Goal: Task Accomplishment & Management: Complete application form

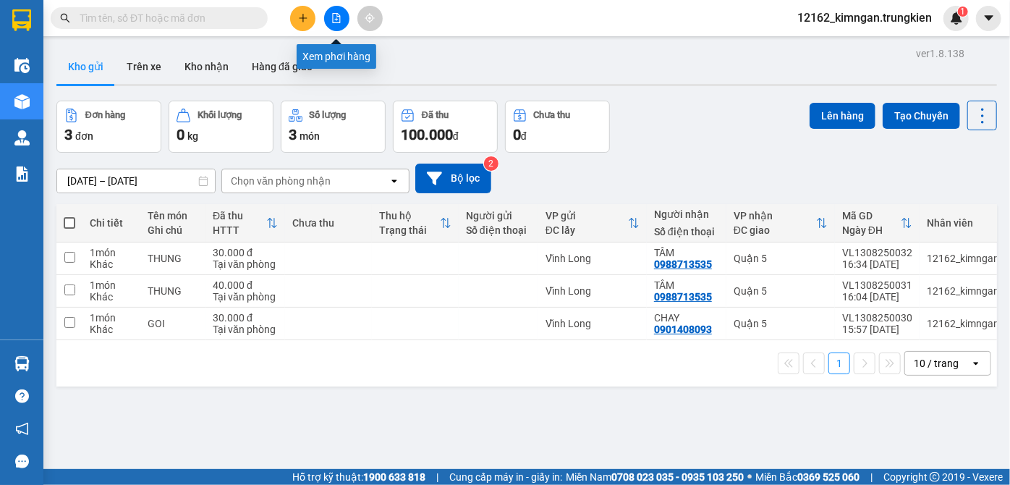
click at [338, 17] on icon "file-add" at bounding box center [336, 18] width 10 height 10
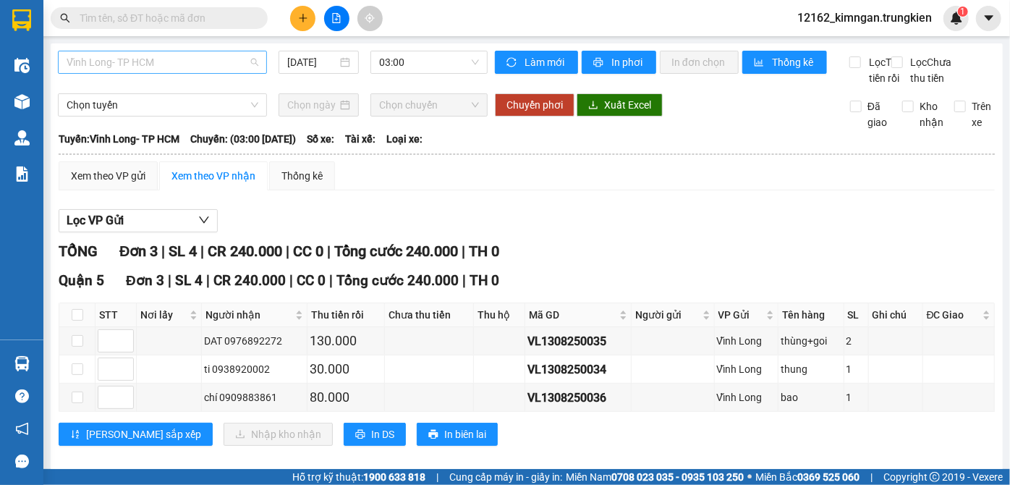
click at [183, 62] on span "Vĩnh Long- TP HCM" at bounding box center [163, 62] width 192 height 22
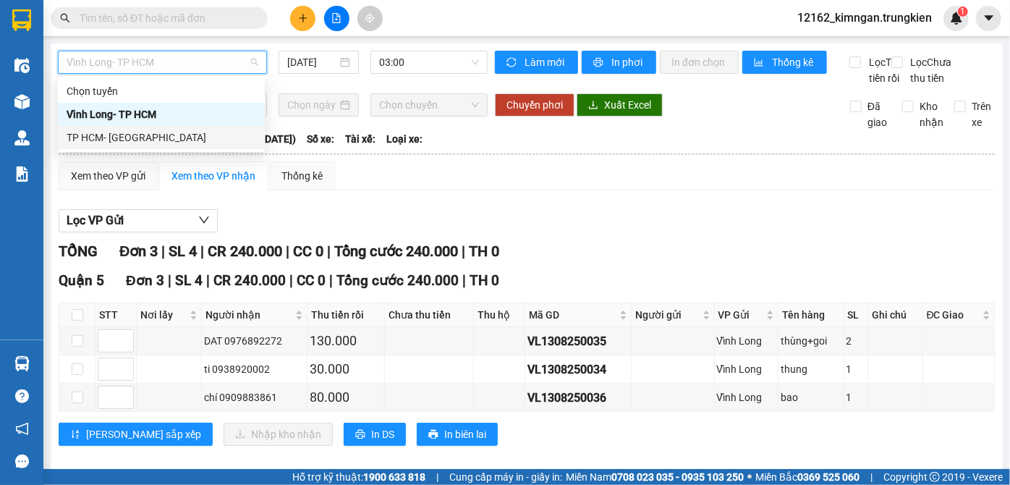
click at [177, 140] on div "TP HCM- [GEOGRAPHIC_DATA]" at bounding box center [162, 137] width 190 height 16
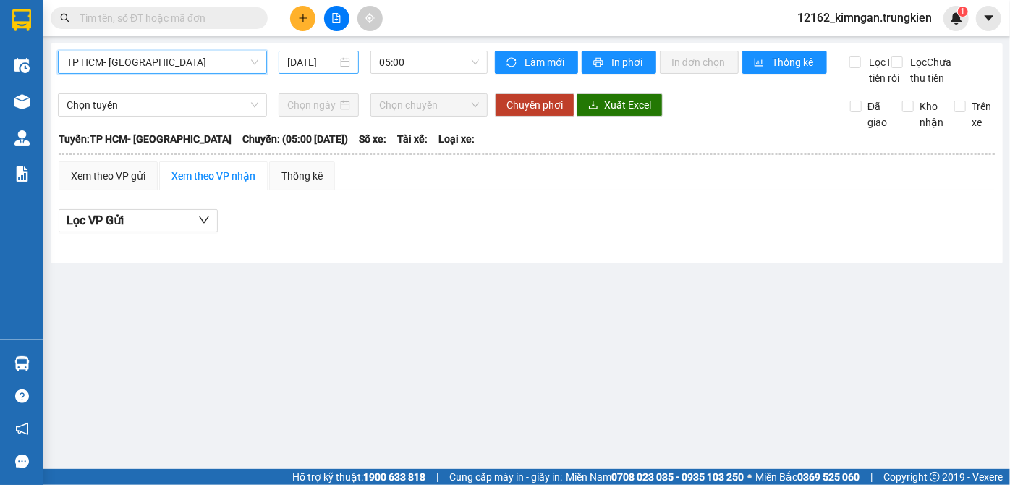
click at [335, 61] on input "[DATE]" at bounding box center [312, 62] width 50 height 16
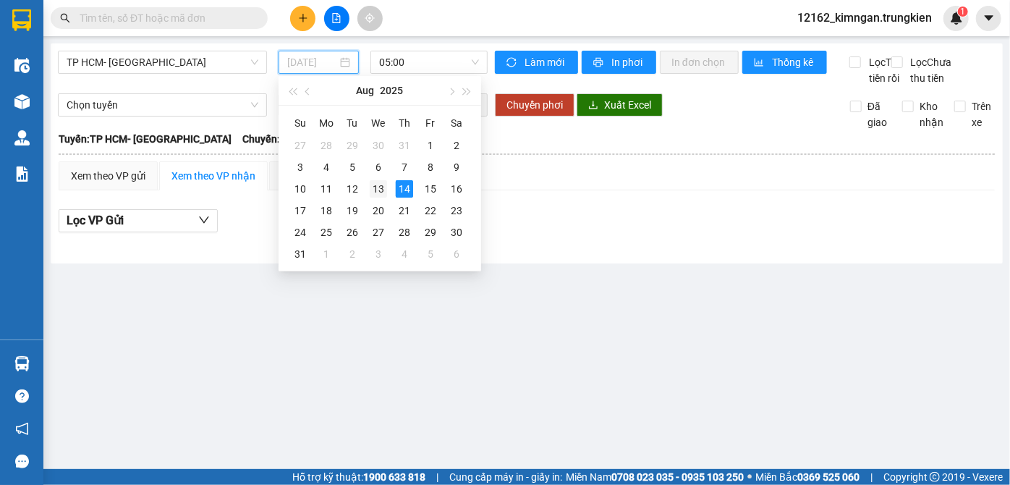
click at [386, 192] on div "13" at bounding box center [378, 188] width 17 height 17
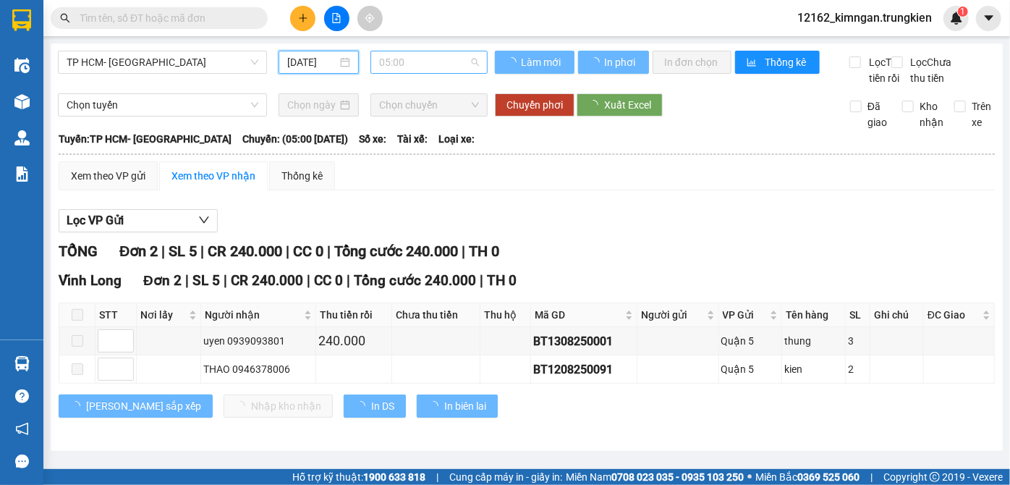
click at [402, 61] on span "05:00" at bounding box center [429, 62] width 100 height 22
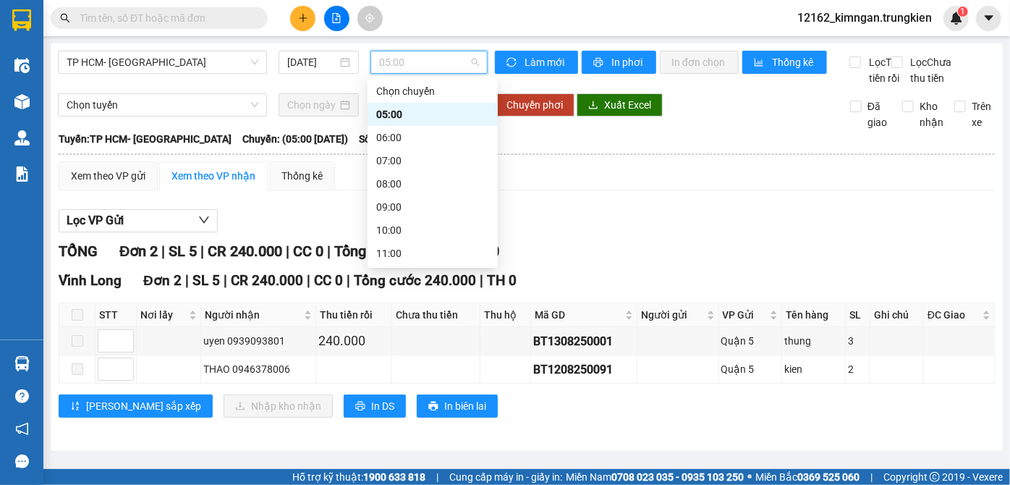
scroll to position [185, 0]
click at [406, 256] on div "19:00" at bounding box center [432, 253] width 113 height 16
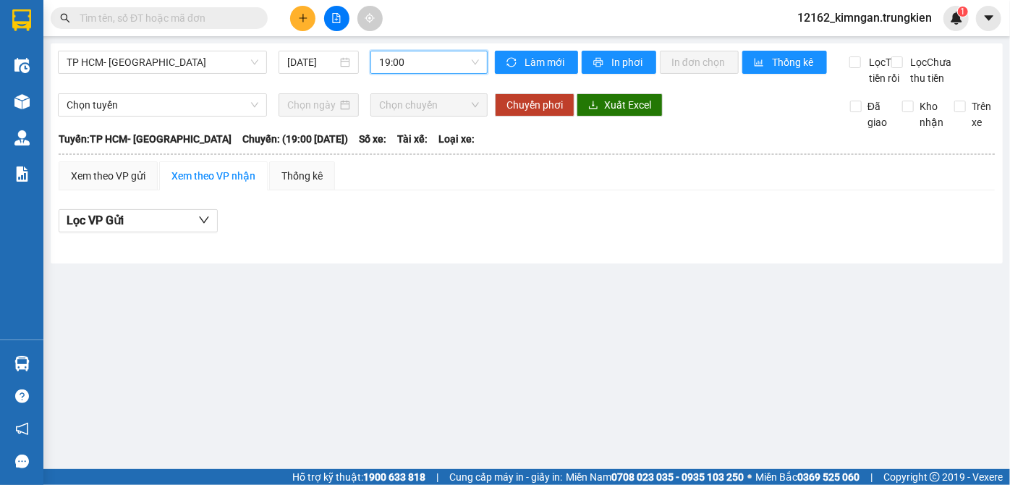
click at [420, 62] on span "19:00" at bounding box center [429, 62] width 100 height 22
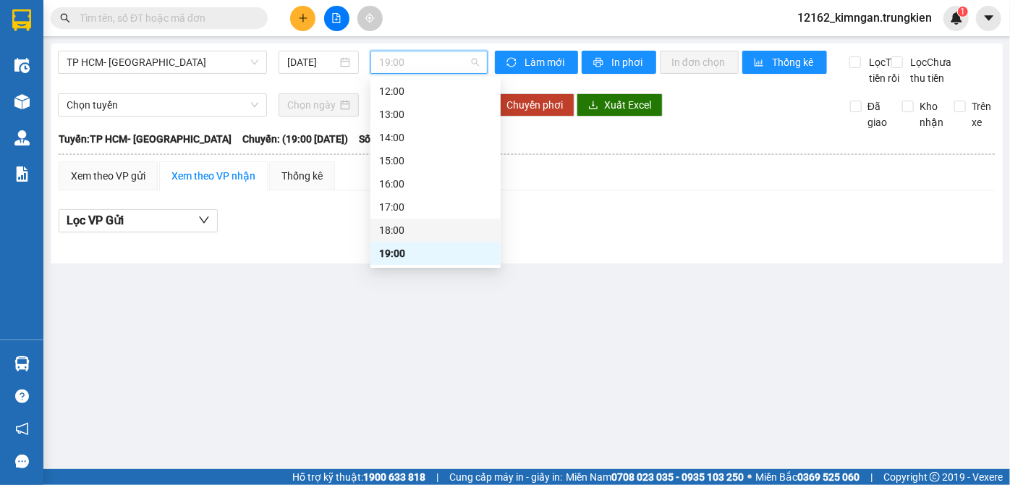
click at [406, 231] on div "18:00" at bounding box center [435, 230] width 113 height 16
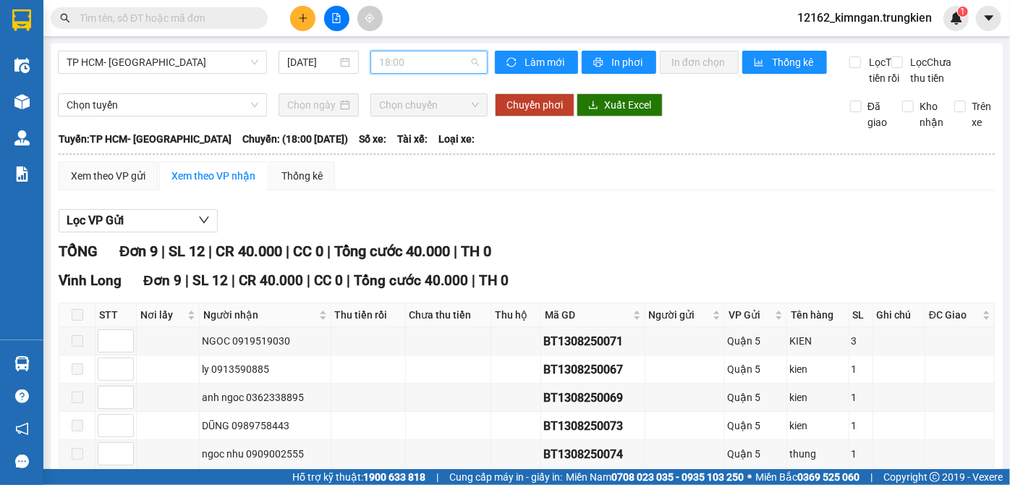
drag, startPoint x: 404, startPoint y: 64, endPoint x: 401, endPoint y: 82, distance: 18.3
click at [403, 67] on span "18:00" at bounding box center [429, 62] width 100 height 22
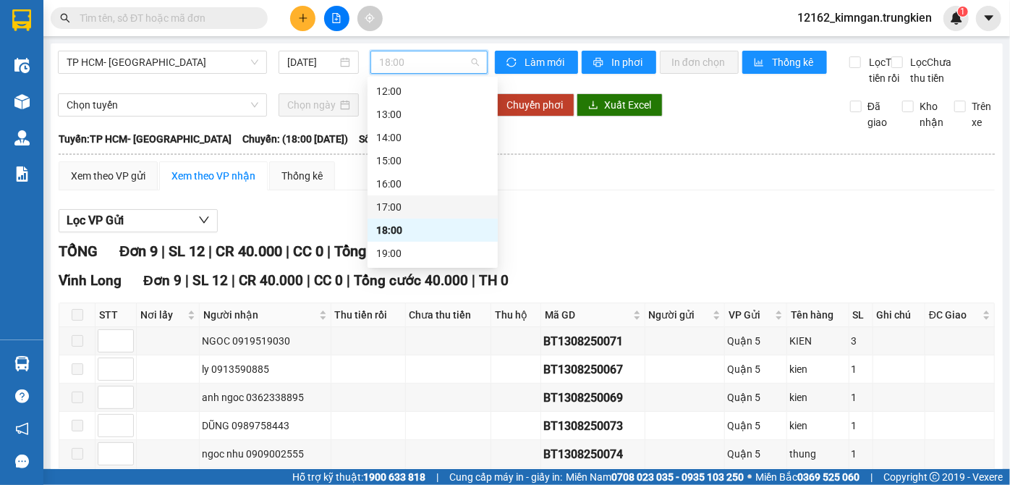
click at [403, 208] on div "17:00" at bounding box center [432, 207] width 113 height 16
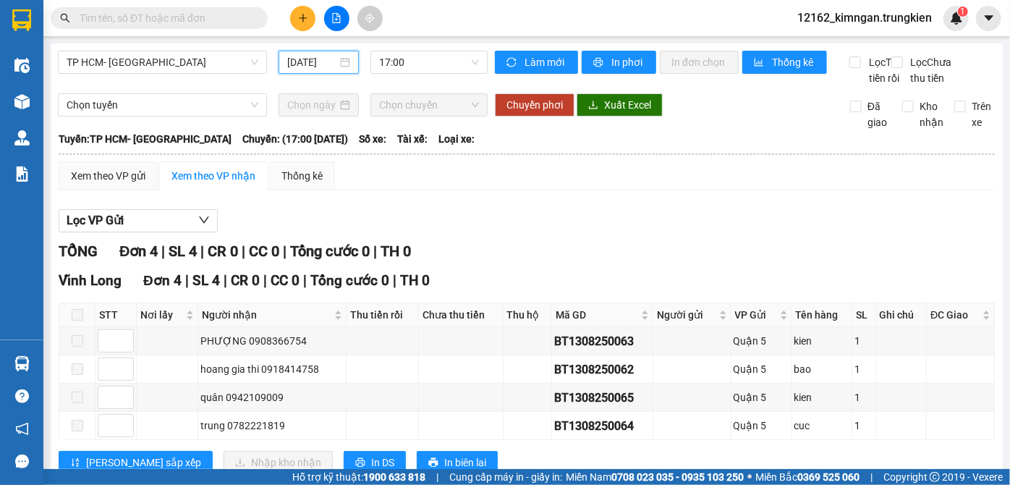
click at [297, 60] on input "[DATE]" at bounding box center [312, 62] width 50 height 16
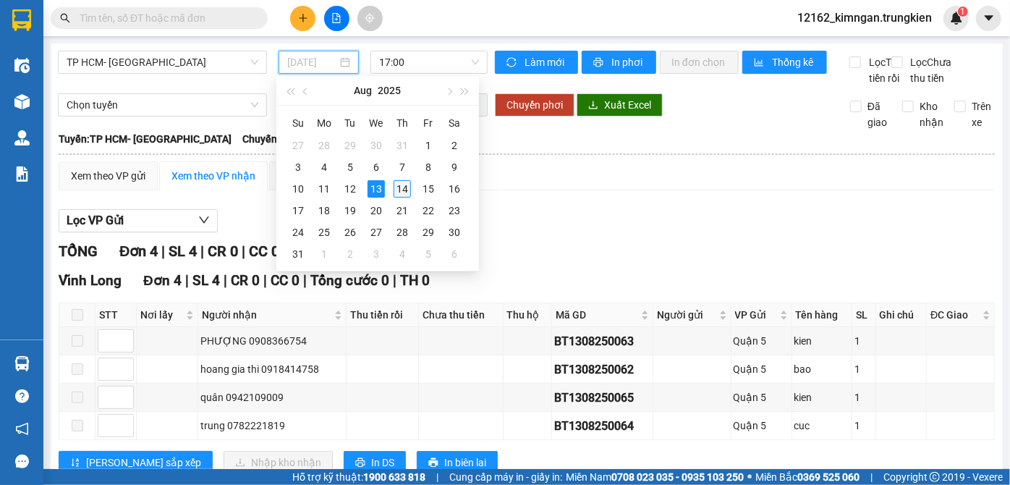
click at [405, 190] on div "14" at bounding box center [401, 188] width 17 height 17
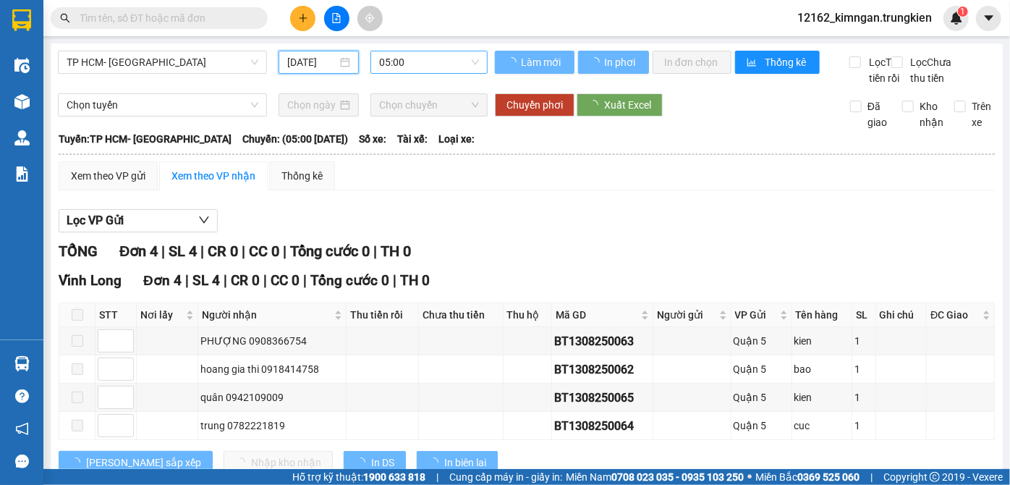
type input "[DATE]"
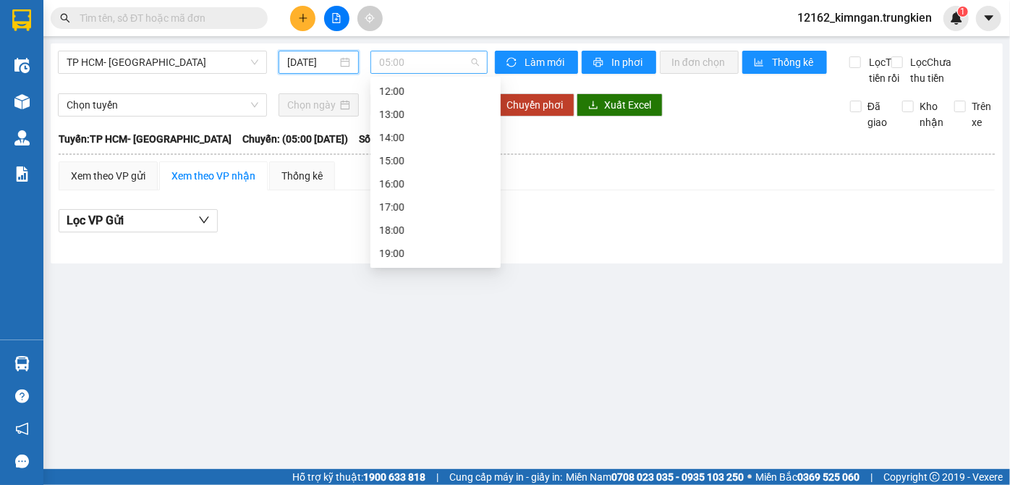
scroll to position [23, 0]
click at [433, 63] on span "05:00" at bounding box center [429, 62] width 100 height 22
click at [424, 95] on div "05:00" at bounding box center [435, 91] width 113 height 16
click at [412, 62] on span "05:00" at bounding box center [429, 62] width 100 height 22
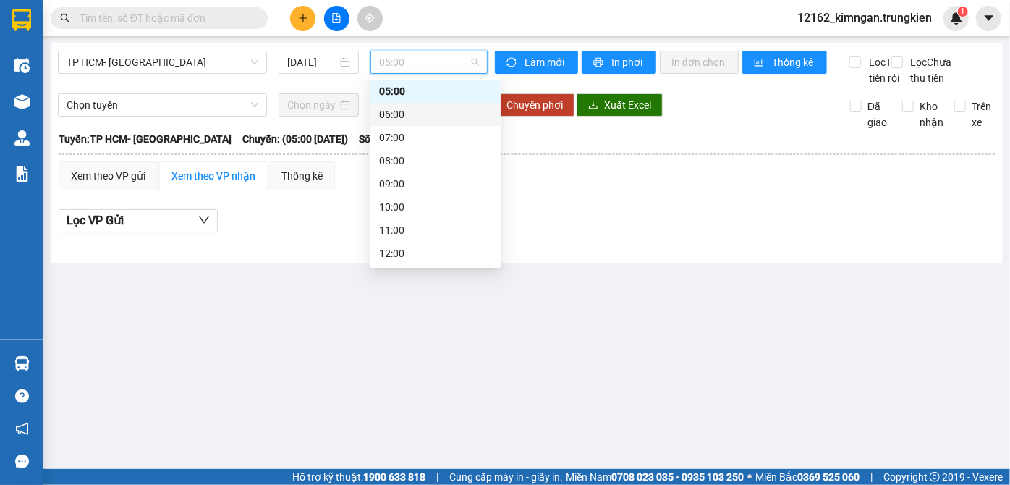
click at [399, 114] on div "06:00" at bounding box center [435, 114] width 113 height 16
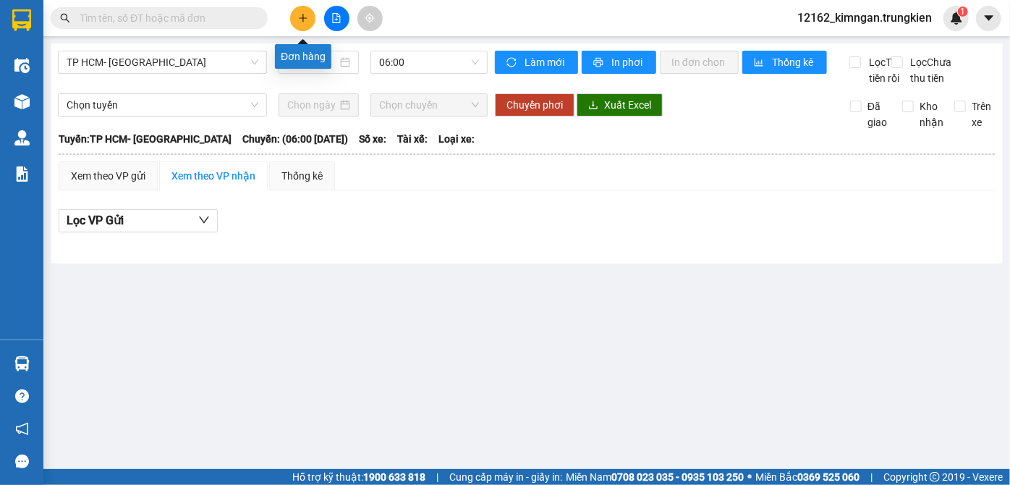
click at [307, 17] on icon "plus" at bounding box center [303, 18] width 10 height 10
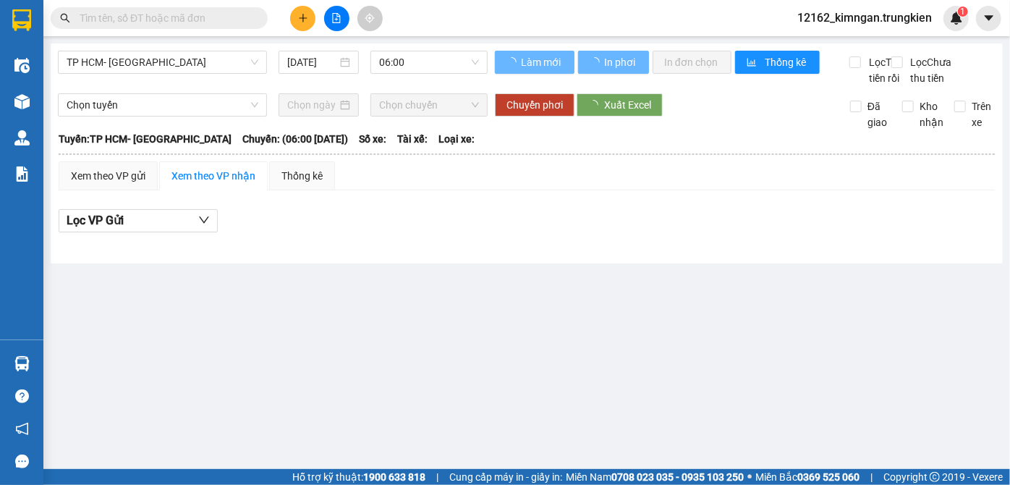
click at [135, 22] on input "text" at bounding box center [165, 18] width 171 height 16
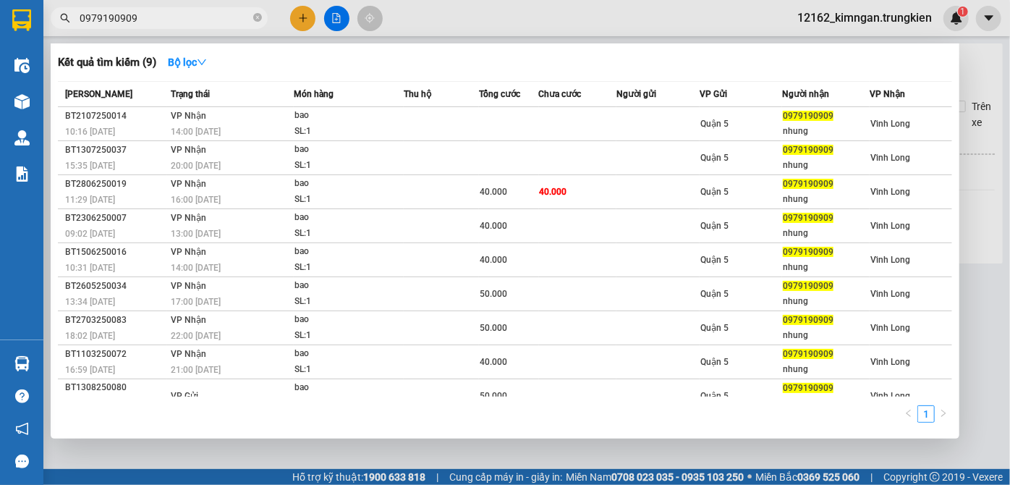
type input "0979190909"
click at [308, 22] on div at bounding box center [505, 242] width 1010 height 485
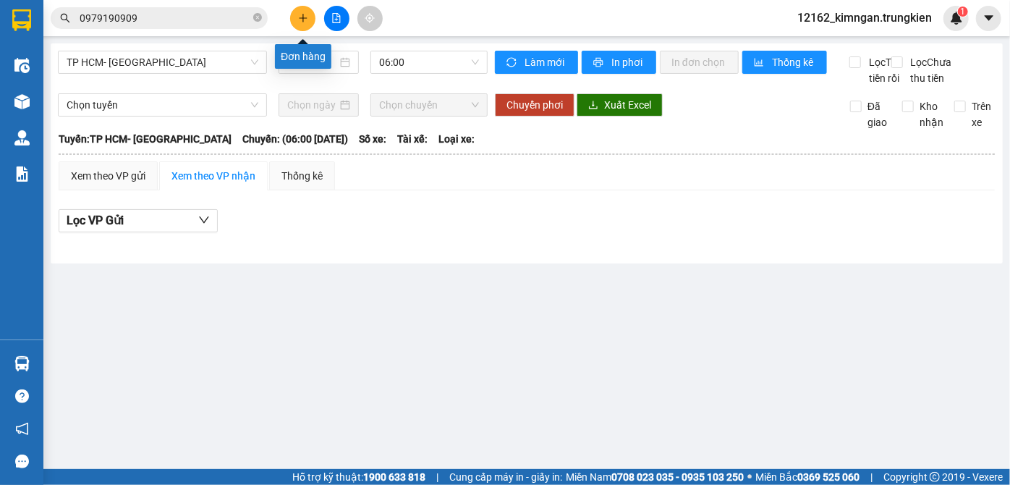
click at [301, 22] on icon "plus" at bounding box center [303, 18] width 10 height 10
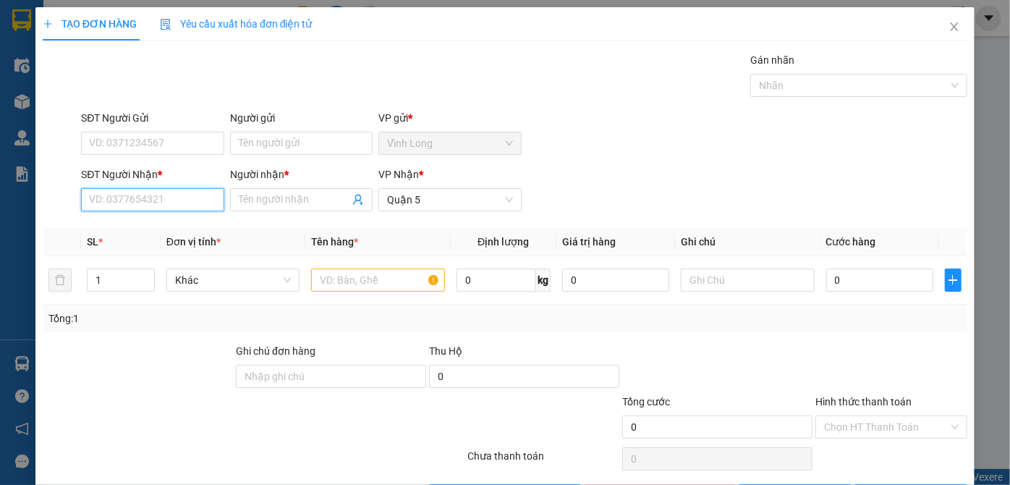
drag, startPoint x: 148, startPoint y: 204, endPoint x: 156, endPoint y: 188, distance: 17.8
click at [152, 194] on input "SĐT Người Nhận *" at bounding box center [152, 199] width 142 height 23
type input "0932383869"
click at [204, 236] on div "0932383869 - trúc mai" at bounding box center [150, 227] width 141 height 23
type input "trúc mai"
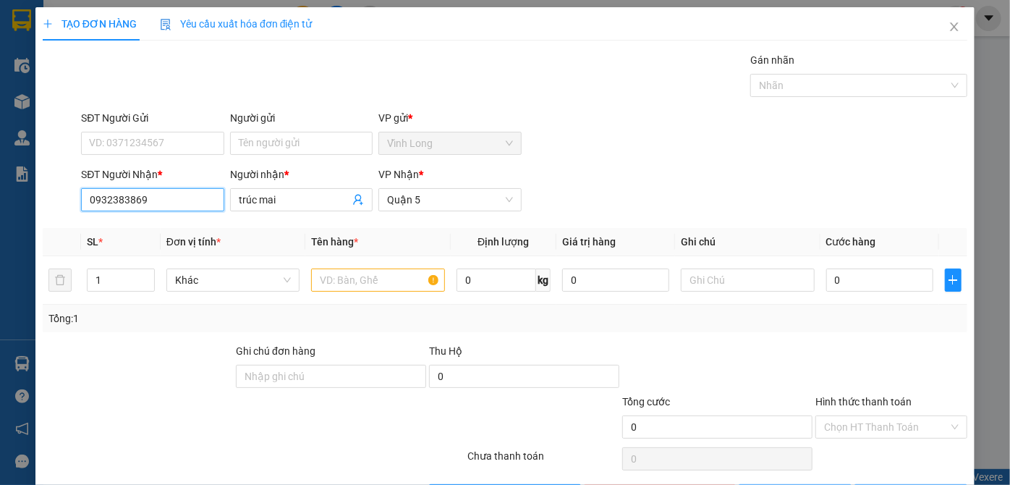
type input "40.000"
type input "0932383869"
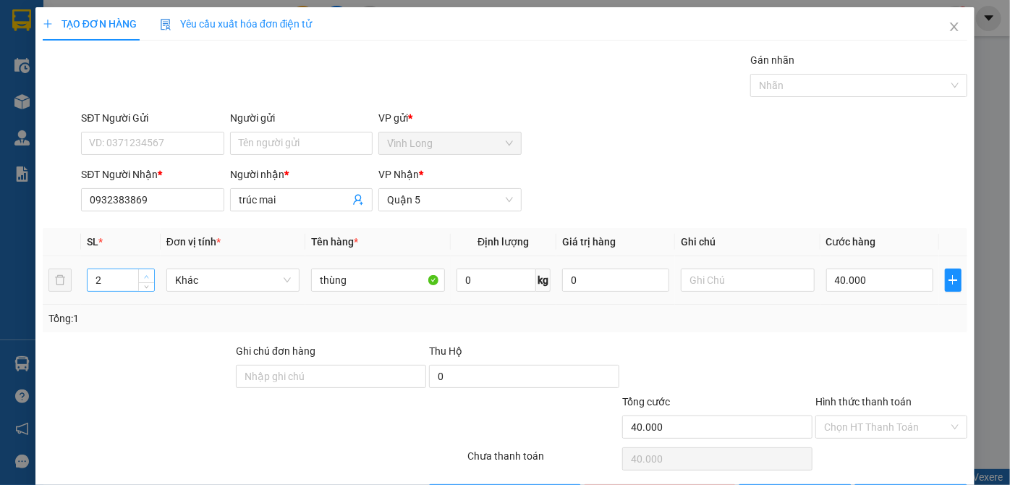
click at [145, 275] on icon "up" at bounding box center [147, 276] width 4 height 3
type input "3"
click at [145, 275] on icon "up" at bounding box center [147, 276] width 4 height 3
click at [879, 286] on input "40.000" at bounding box center [879, 279] width 107 height 23
type input "1"
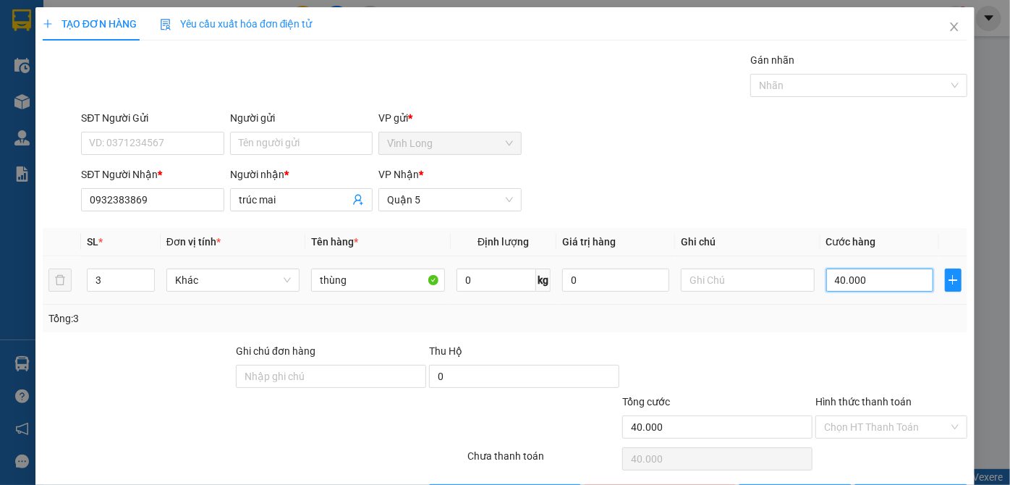
type input "1"
type input "15"
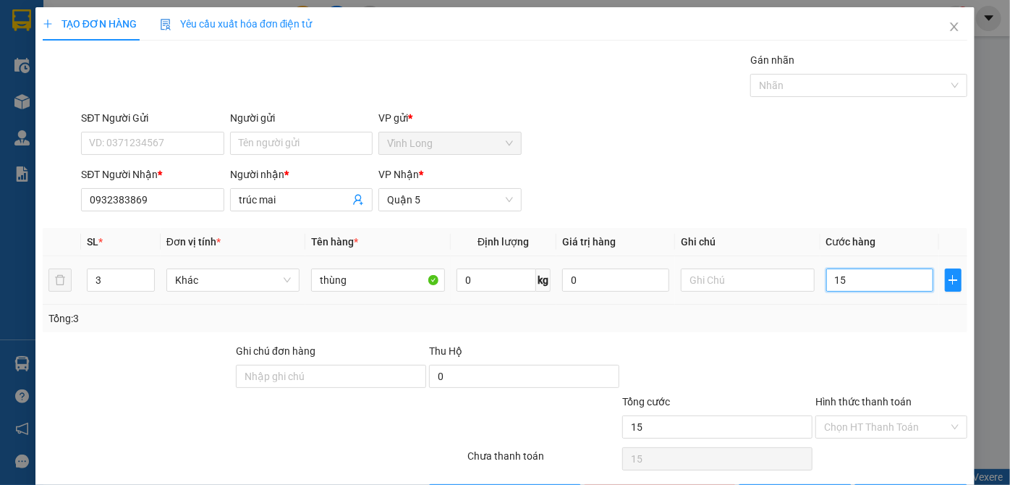
type input "150"
type input "150.000"
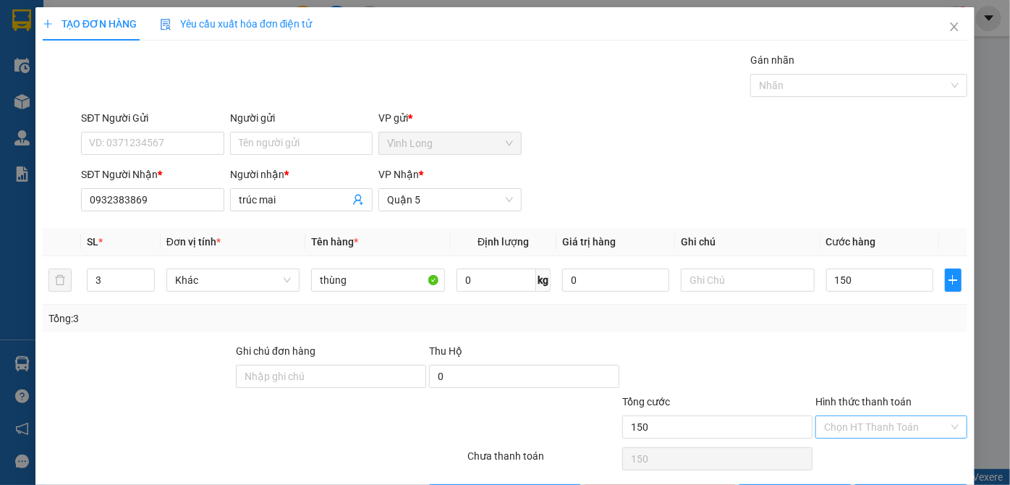
type input "150.000"
click at [873, 423] on input "Hình thức thanh toán" at bounding box center [886, 427] width 124 height 22
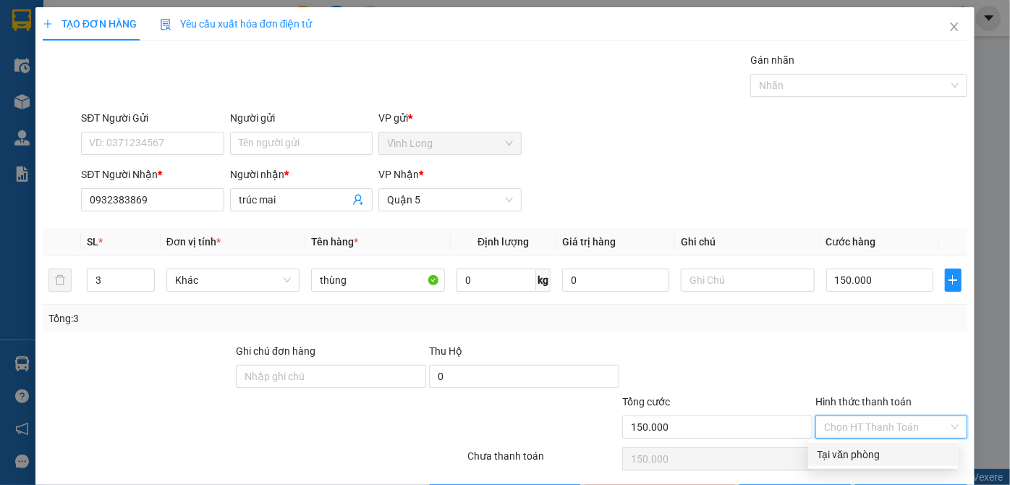
click at [868, 455] on div "Tại văn phòng" at bounding box center [883, 454] width 133 height 16
type input "0"
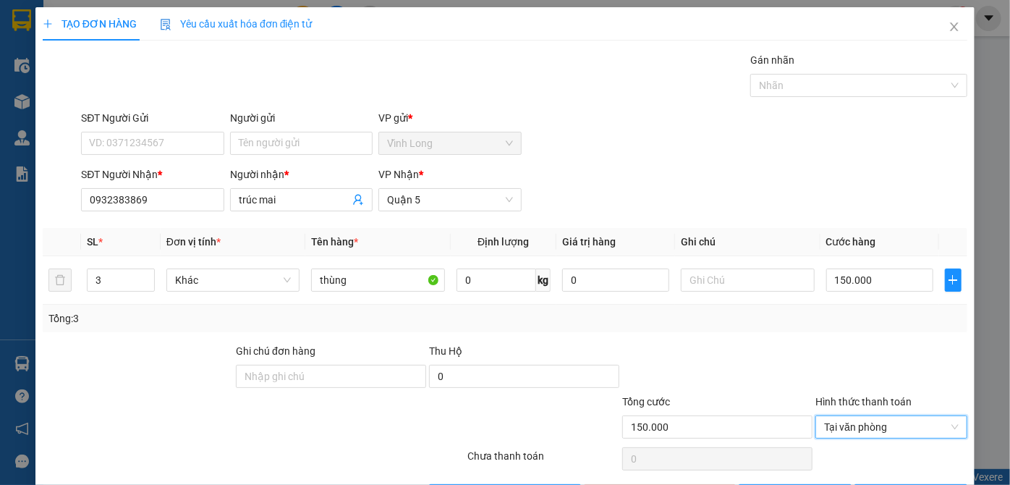
scroll to position [48, 0]
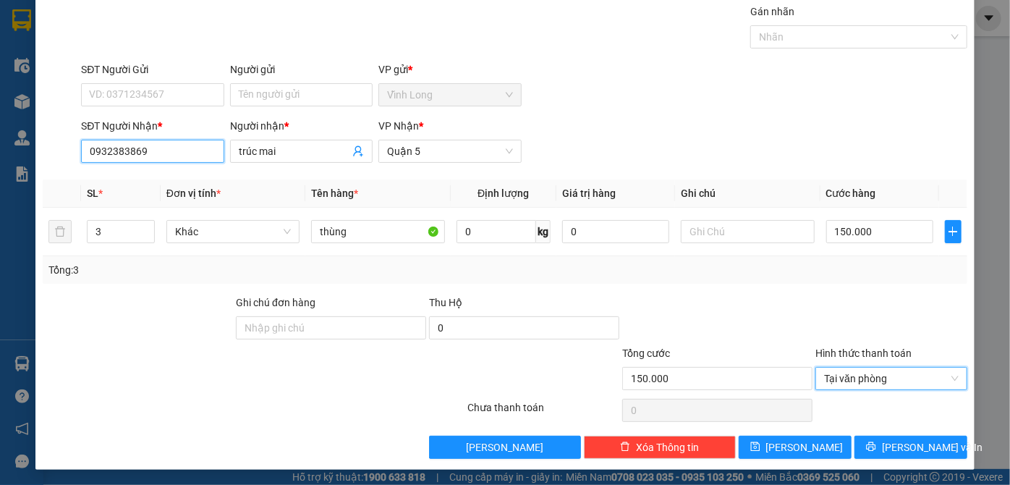
click at [208, 154] on input "0932383869" at bounding box center [152, 151] width 142 height 23
type input "0"
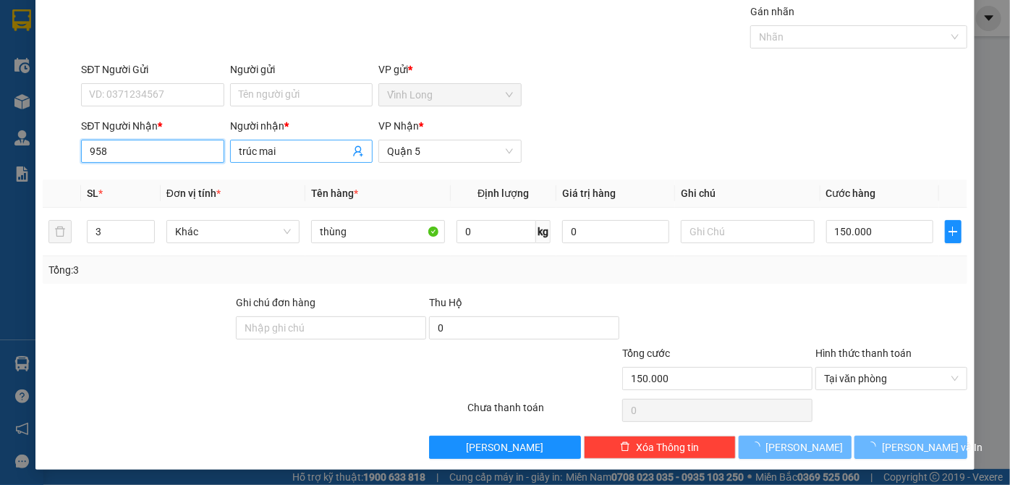
type input "958"
click at [282, 150] on input "trúc mai" at bounding box center [294, 151] width 111 height 16
type input "t"
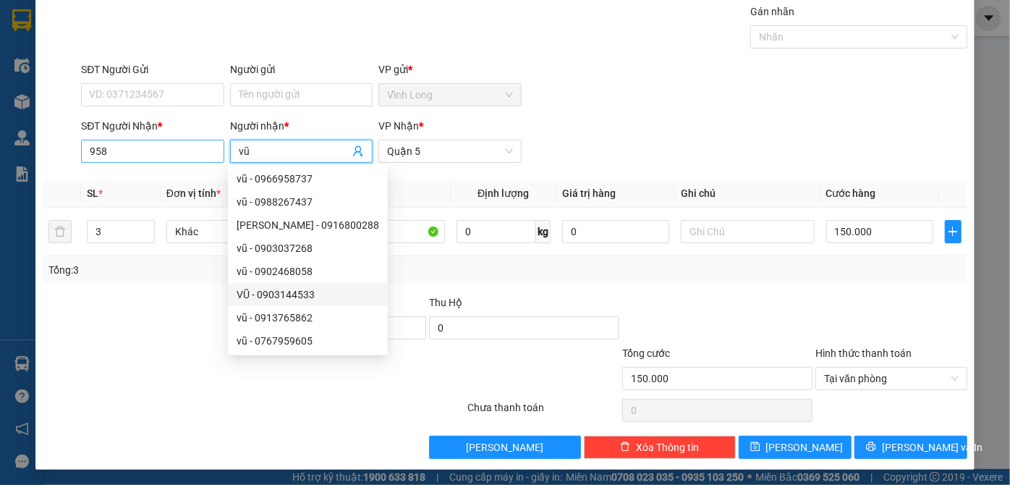
type input "vũ"
click at [83, 152] on input "958" at bounding box center [152, 151] width 142 height 23
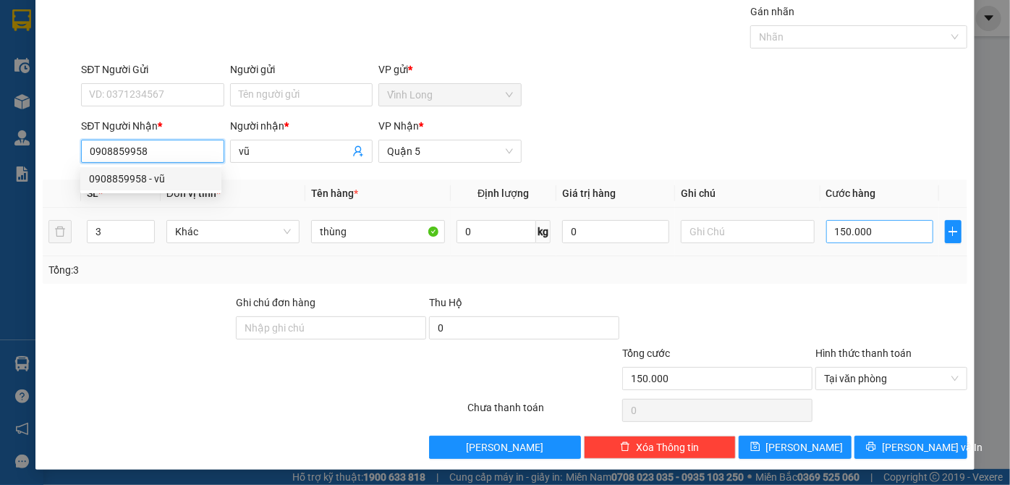
type input "0908859958"
click at [897, 233] on input "150.000" at bounding box center [879, 231] width 107 height 23
type input "3"
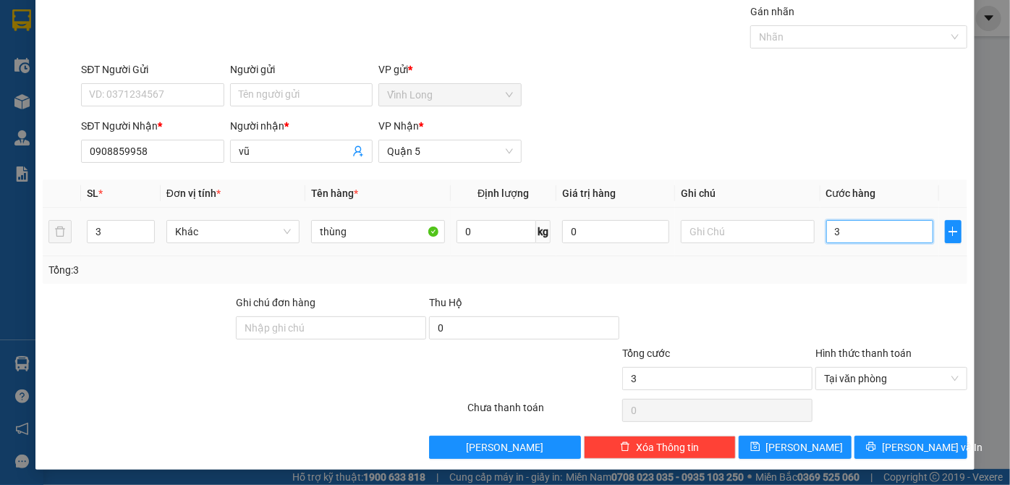
type input "30"
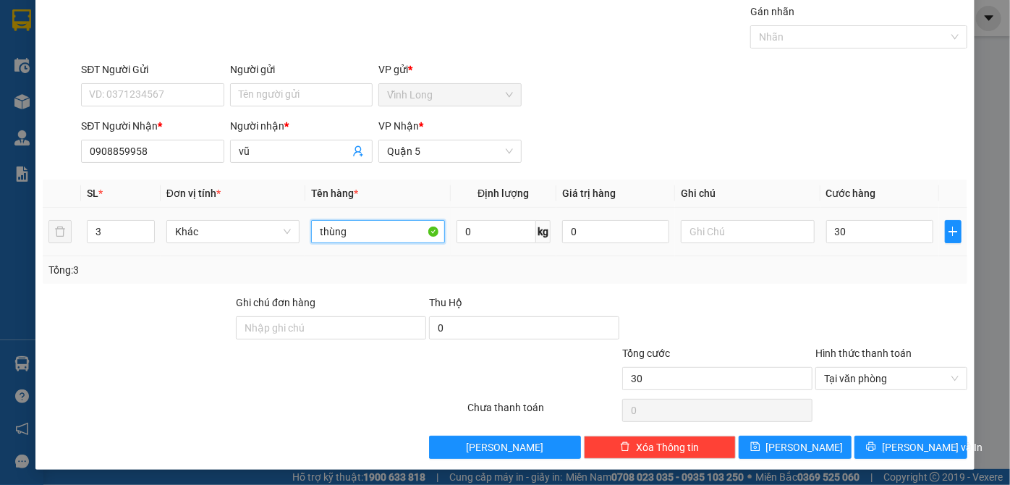
type input "30.000"
click at [357, 226] on input "thùng" at bounding box center [378, 231] width 134 height 23
type input "t"
type input "gói"
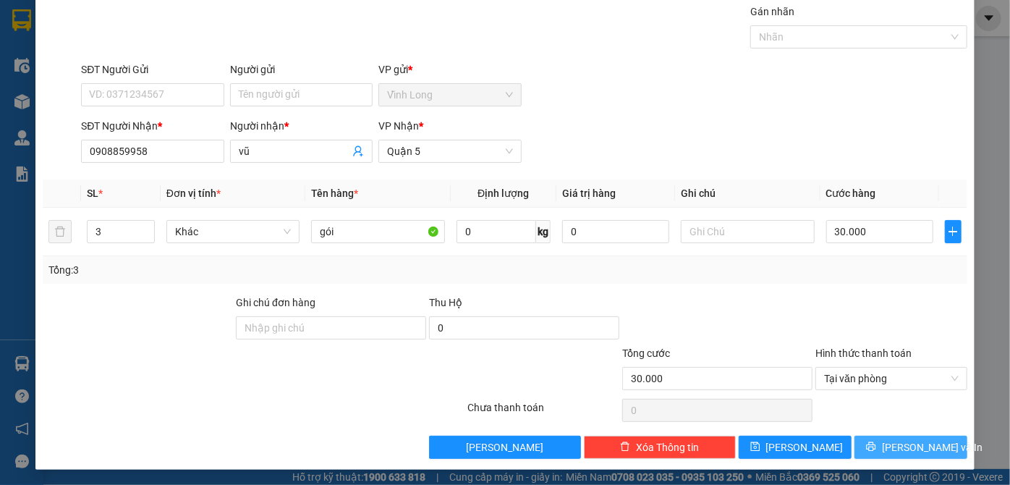
click at [908, 440] on span "[PERSON_NAME] và In" at bounding box center [932, 447] width 101 height 16
click at [291, 407] on div at bounding box center [253, 410] width 425 height 29
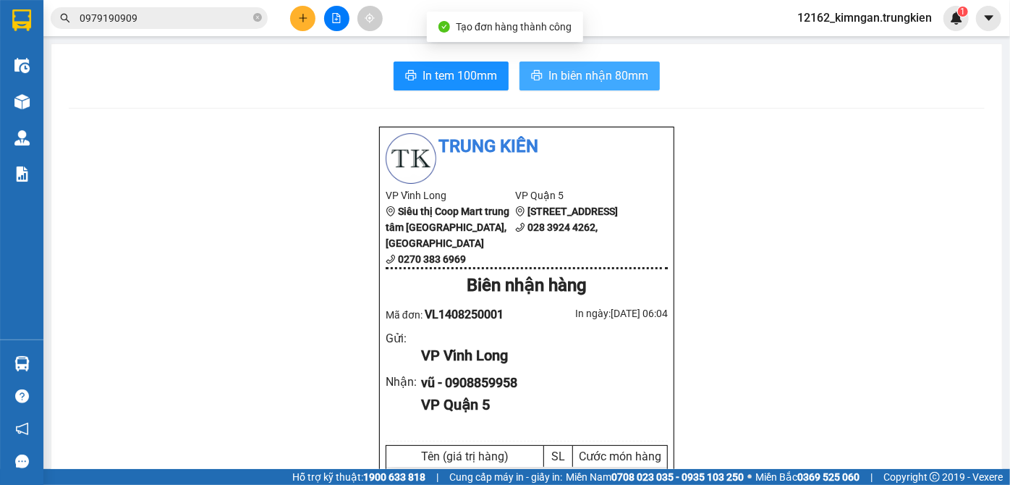
click at [551, 71] on span "In biên nhận 80mm" at bounding box center [598, 76] width 100 height 18
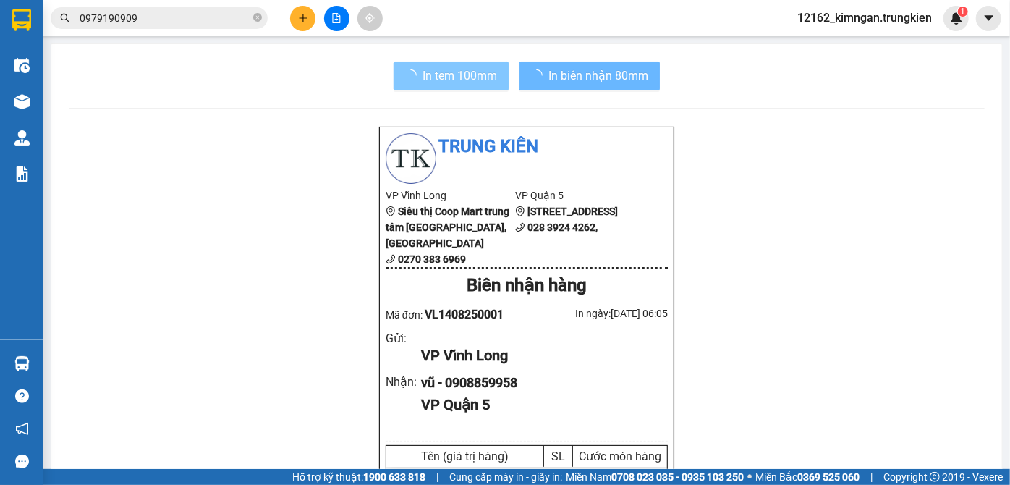
click at [475, 81] on span "In tem 100mm" at bounding box center [459, 76] width 74 height 18
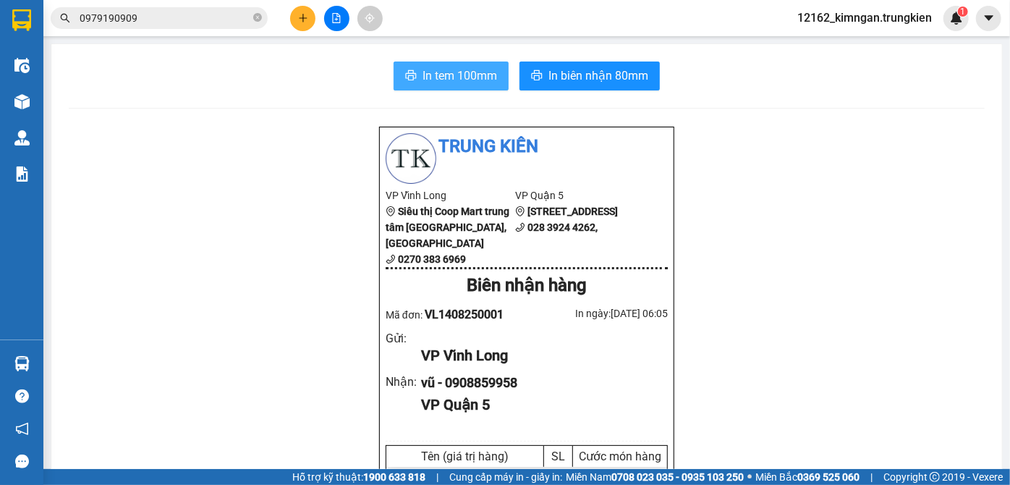
click at [472, 74] on span "In tem 100mm" at bounding box center [459, 76] width 74 height 18
click at [298, 23] on button at bounding box center [302, 18] width 25 height 25
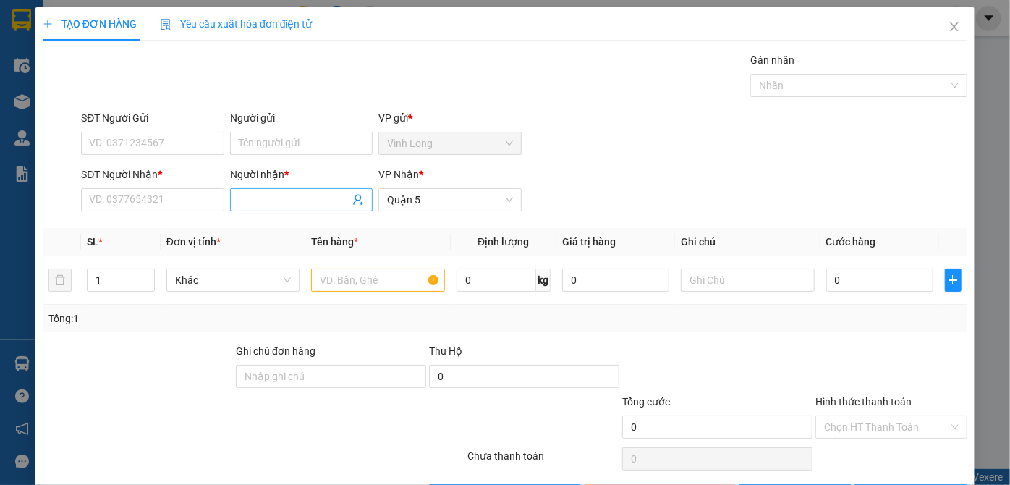
click at [239, 203] on input "Người nhận *" at bounding box center [294, 200] width 111 height 16
type input "trúc mai"
click at [320, 281] on input "text" at bounding box center [378, 279] width 134 height 23
type input "thùng"
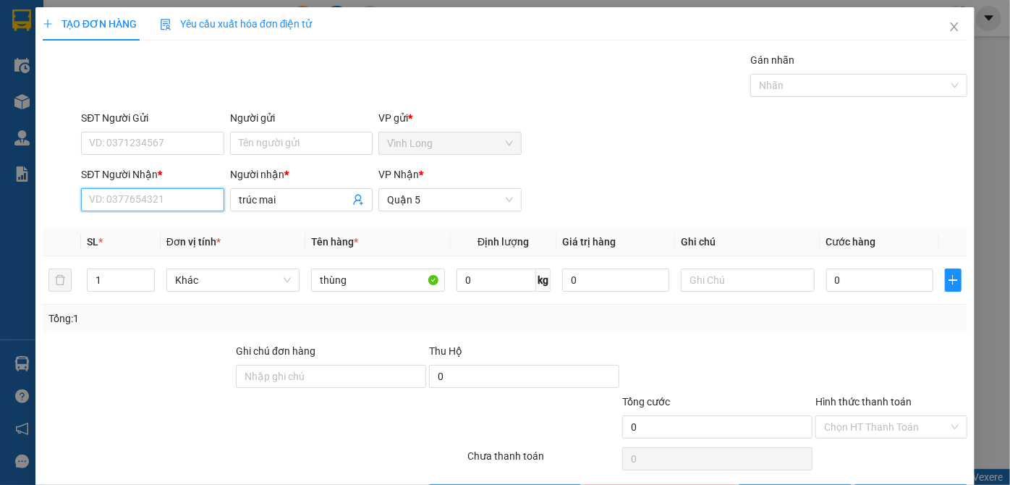
click at [114, 197] on input "SĐT Người Nhận *" at bounding box center [152, 199] width 142 height 23
type input "0932383869"
drag, startPoint x: 184, startPoint y: 223, endPoint x: 202, endPoint y: 242, distance: 26.1
click at [188, 223] on div "0932383869 - trúc mai" at bounding box center [151, 228] width 124 height 16
type input "40.000"
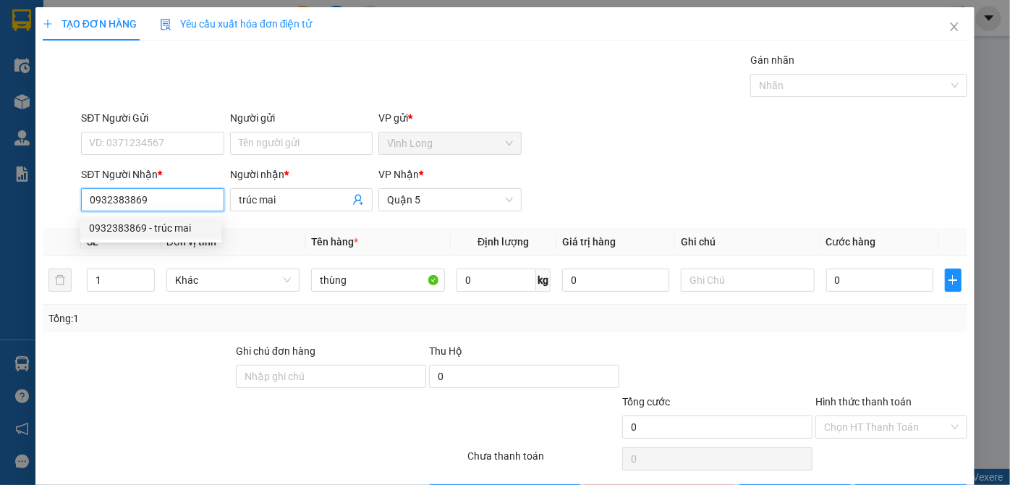
type input "40.000"
type input "0932383869"
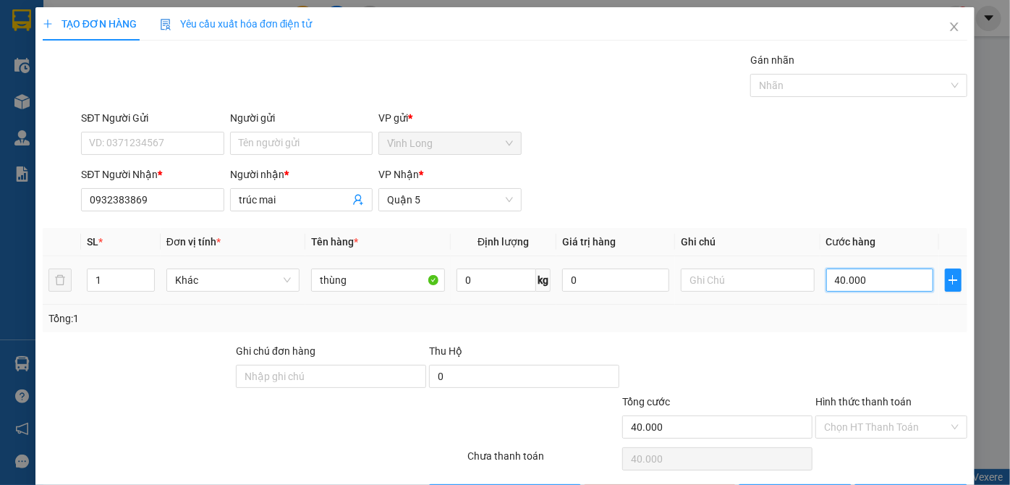
click at [874, 281] on input "40.000" at bounding box center [879, 279] width 107 height 23
type input "1"
type input "15"
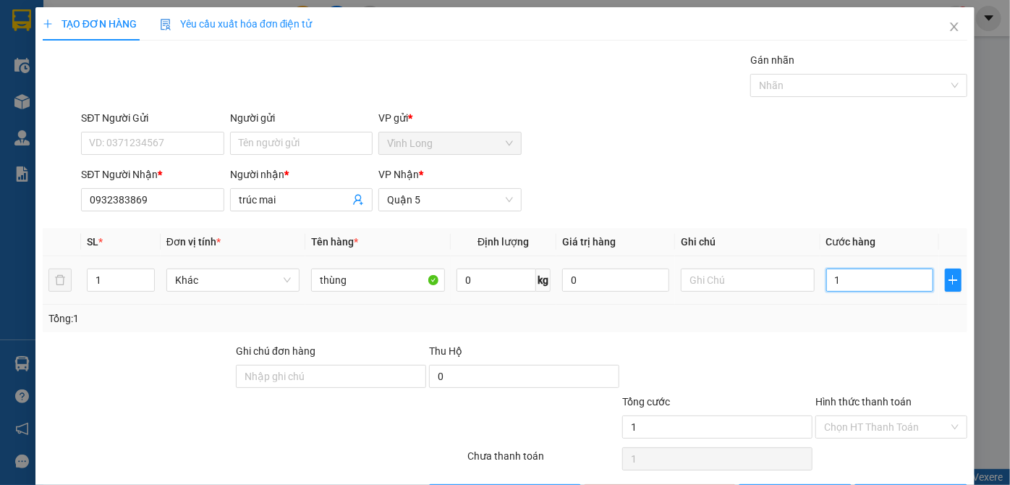
type input "15"
type input "150"
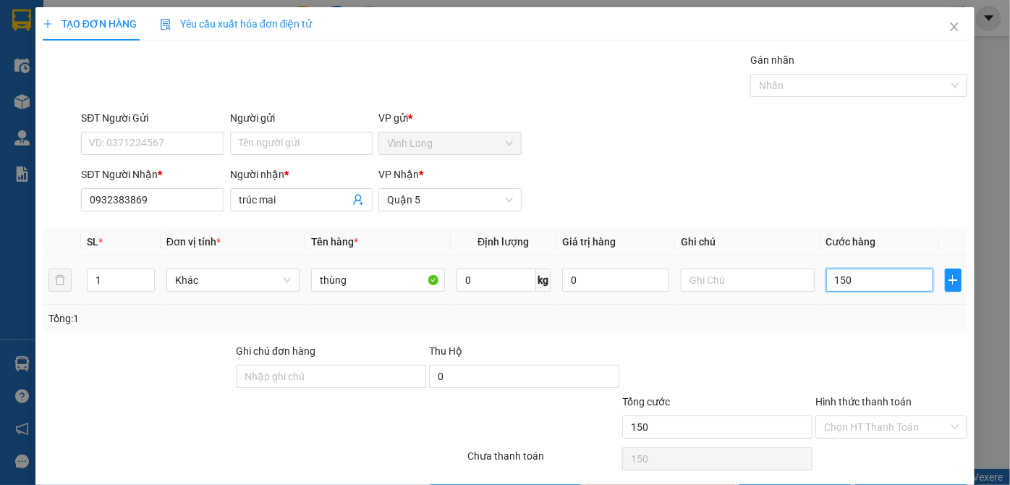
type input "15"
type input "1"
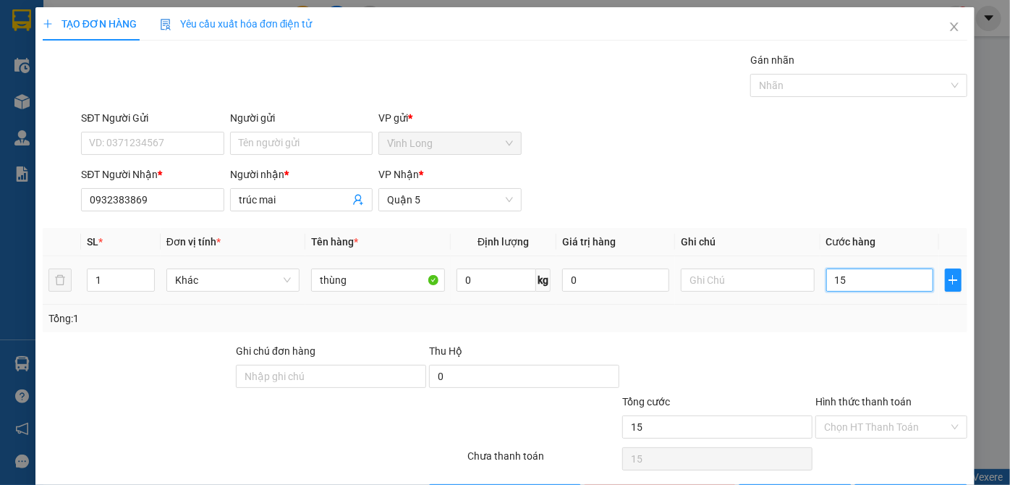
type input "1"
type input "0"
type input "1"
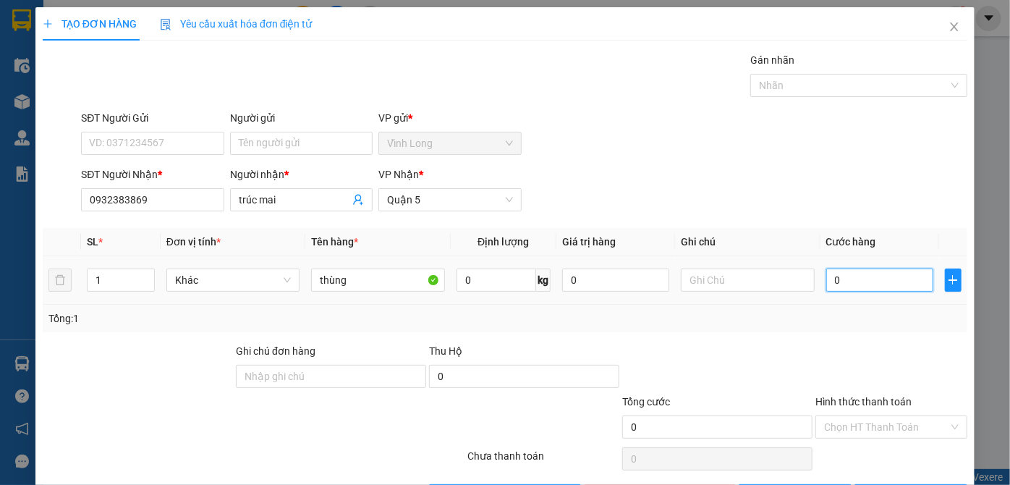
type input "1"
type input "01"
type input "14"
type input "014"
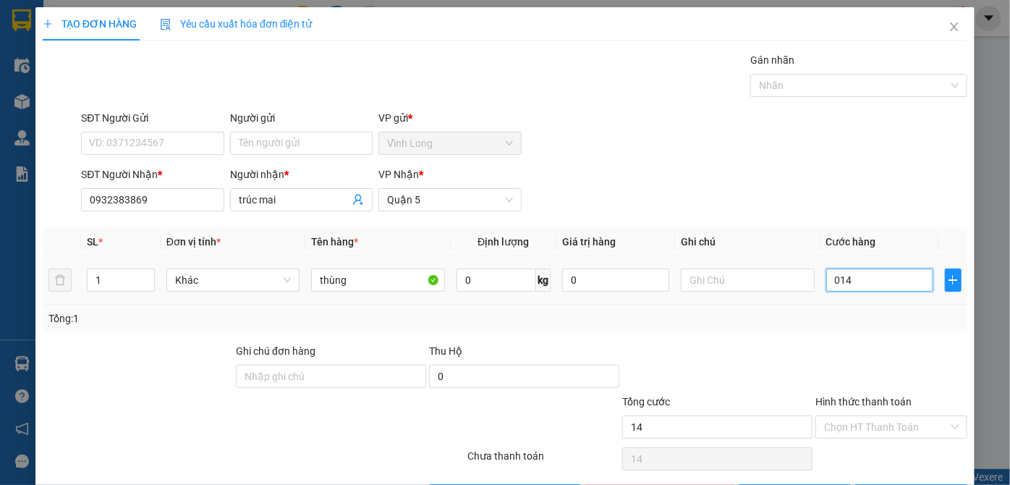
type input "140"
type input "0.140"
type input "140.000"
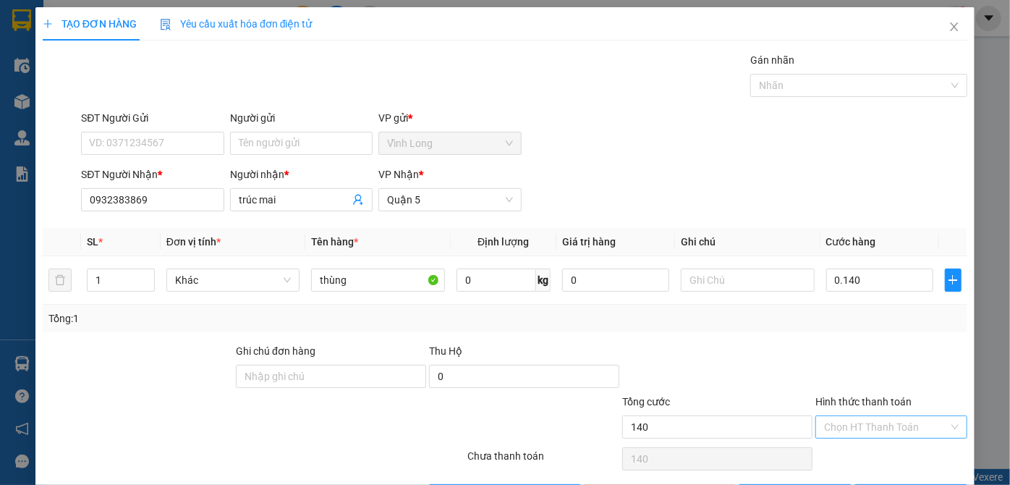
type input "140.000"
click at [877, 420] on input "Hình thức thanh toán" at bounding box center [886, 427] width 124 height 22
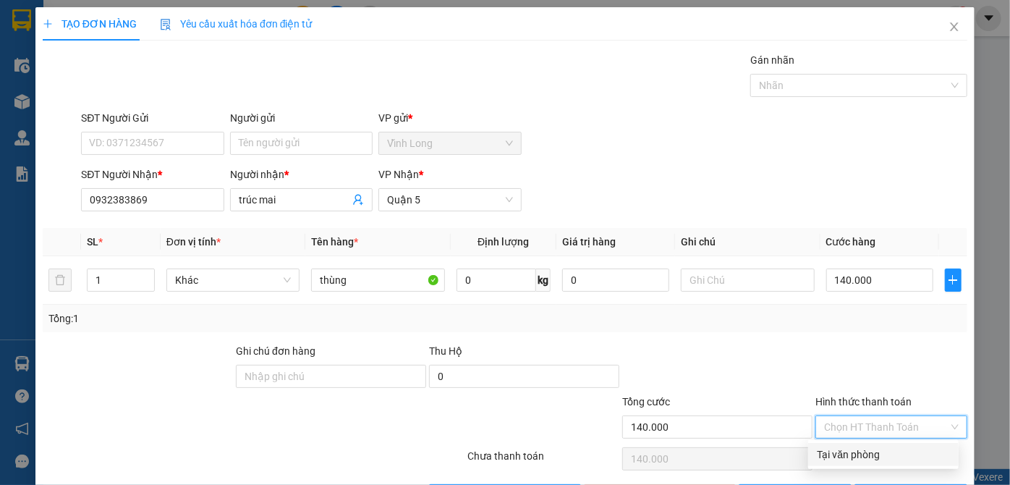
drag, startPoint x: 880, startPoint y: 455, endPoint x: 880, endPoint y: 440, distance: 15.2
click at [880, 454] on div "Tại văn phòng" at bounding box center [883, 454] width 133 height 16
type input "0"
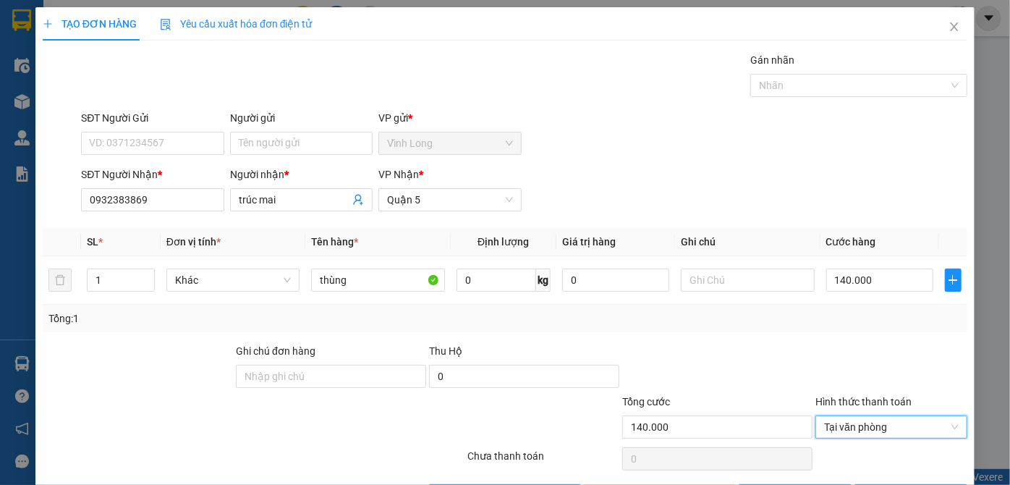
scroll to position [48, 0]
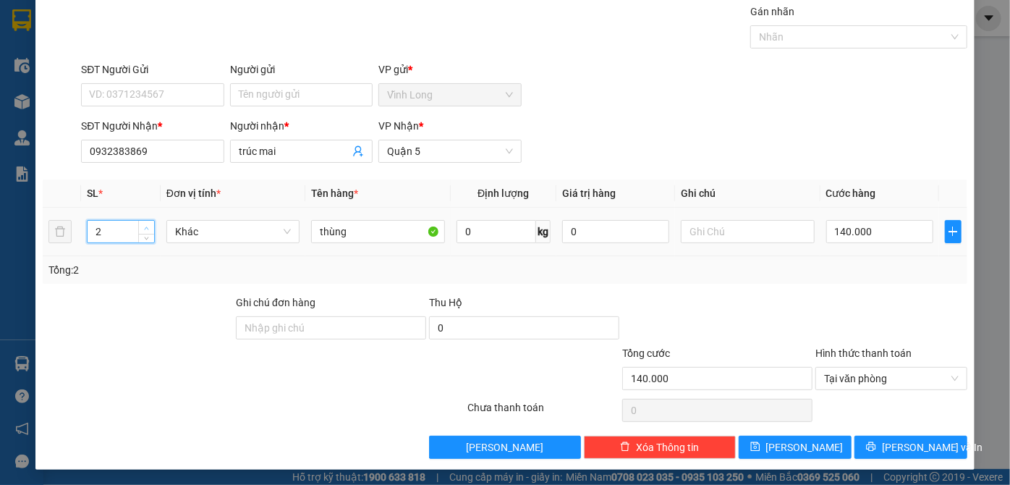
click at [148, 223] on span "up" at bounding box center [146, 227] width 9 height 9
type input "3"
click at [148, 223] on span "up" at bounding box center [146, 227] width 9 height 9
click at [895, 443] on span "[PERSON_NAME] và In" at bounding box center [932, 447] width 101 height 16
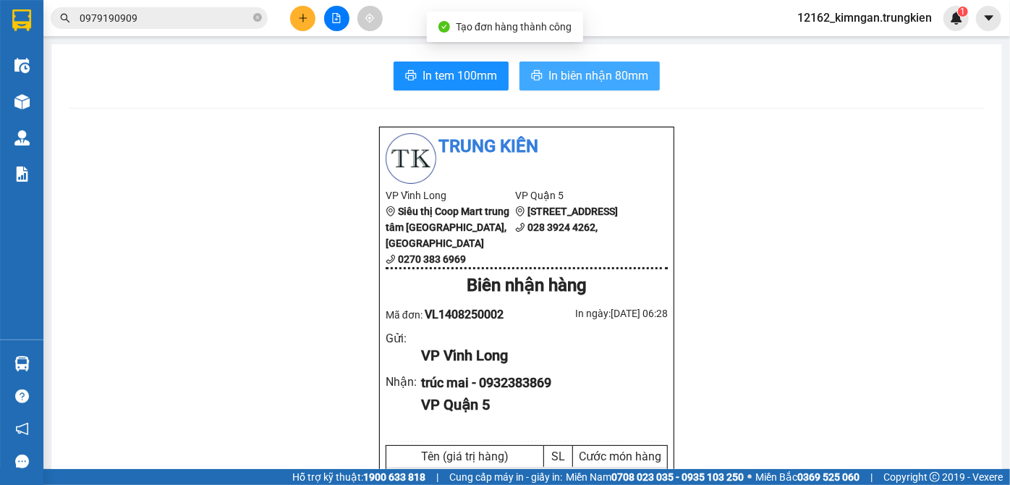
drag, startPoint x: 609, startPoint y: 77, endPoint x: 597, endPoint y: 69, distance: 15.1
click at [608, 77] on span "In biên nhận 80mm" at bounding box center [598, 76] width 100 height 18
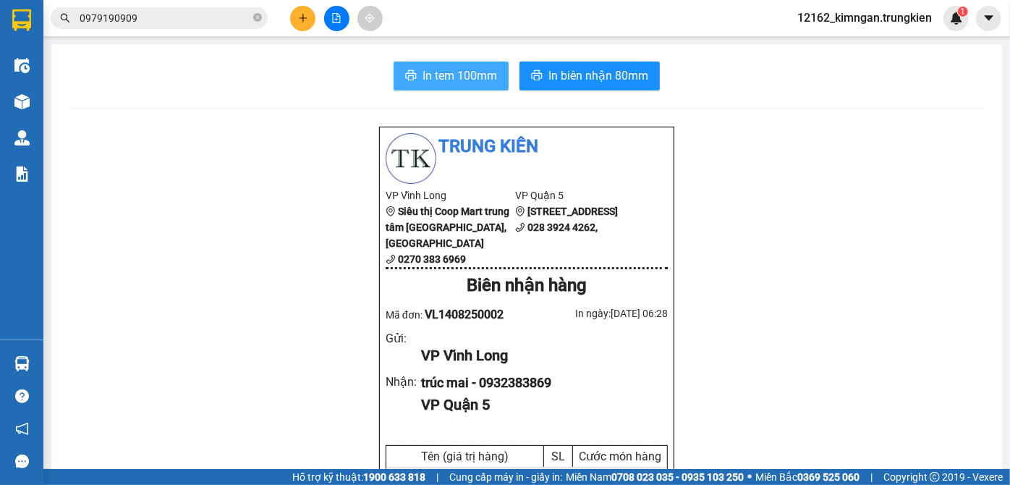
click at [472, 75] on span "In tem 100mm" at bounding box center [459, 76] width 74 height 18
click at [448, 76] on span "In tem 100mm" at bounding box center [459, 76] width 74 height 18
click at [304, 19] on icon "plus" at bounding box center [303, 18] width 10 height 10
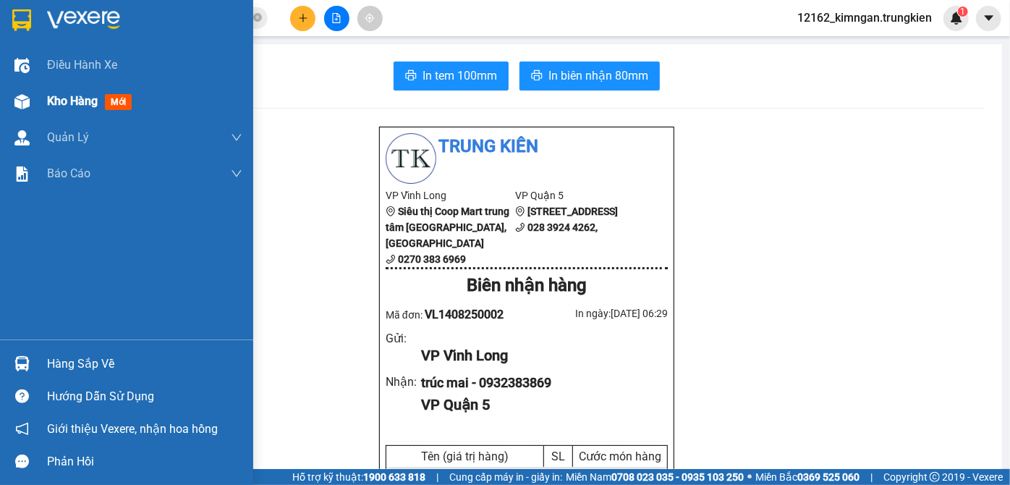
drag, startPoint x: 48, startPoint y: 102, endPoint x: 35, endPoint y: 103, distance: 13.8
click at [47, 102] on span "Kho hàng" at bounding box center [72, 101] width 51 height 14
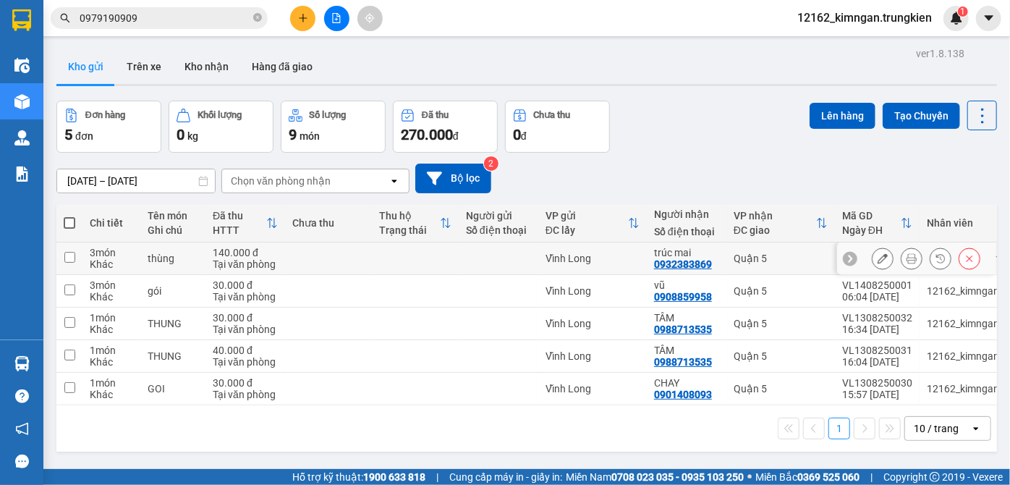
click at [640, 263] on td "Vĩnh Long" at bounding box center [592, 258] width 108 height 33
checkbox input "true"
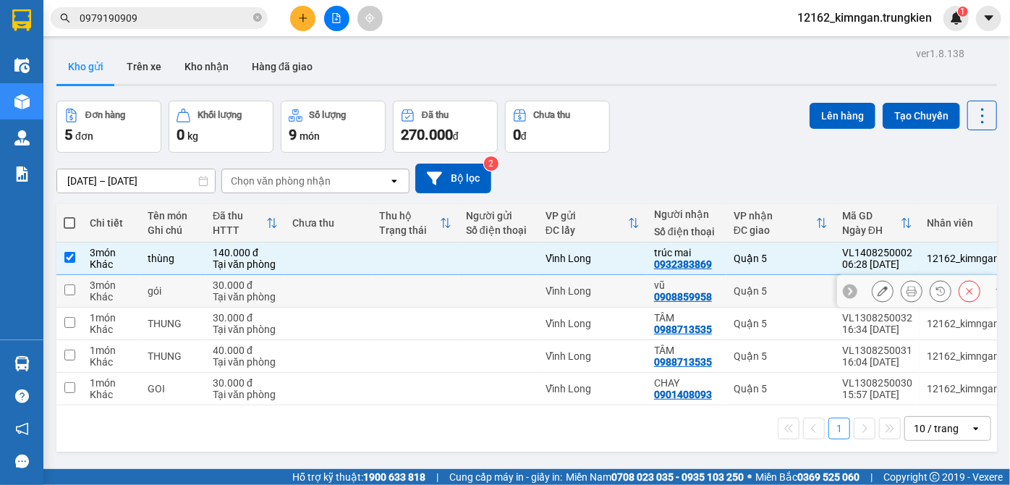
click at [642, 292] on td "Vĩnh Long" at bounding box center [592, 291] width 108 height 33
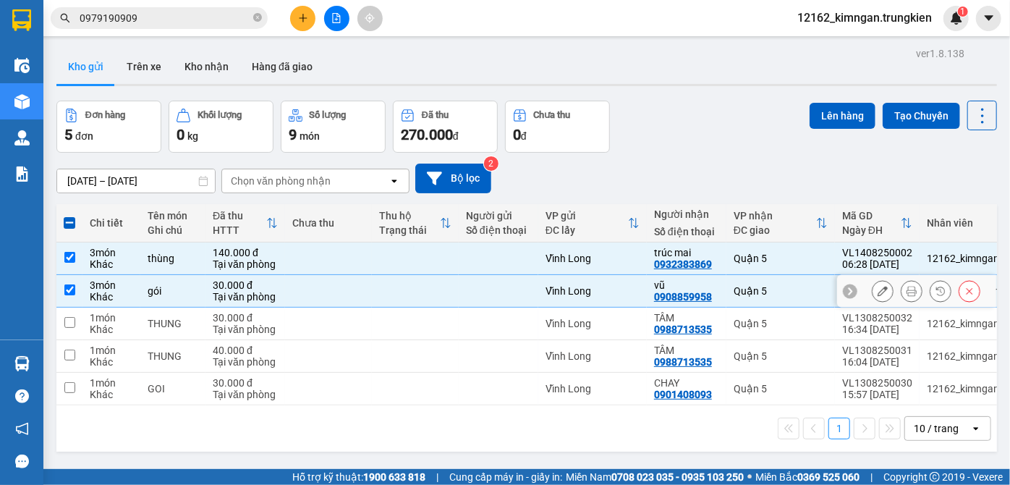
click at [632, 289] on div "Vĩnh Long" at bounding box center [592, 291] width 94 height 12
checkbox input "false"
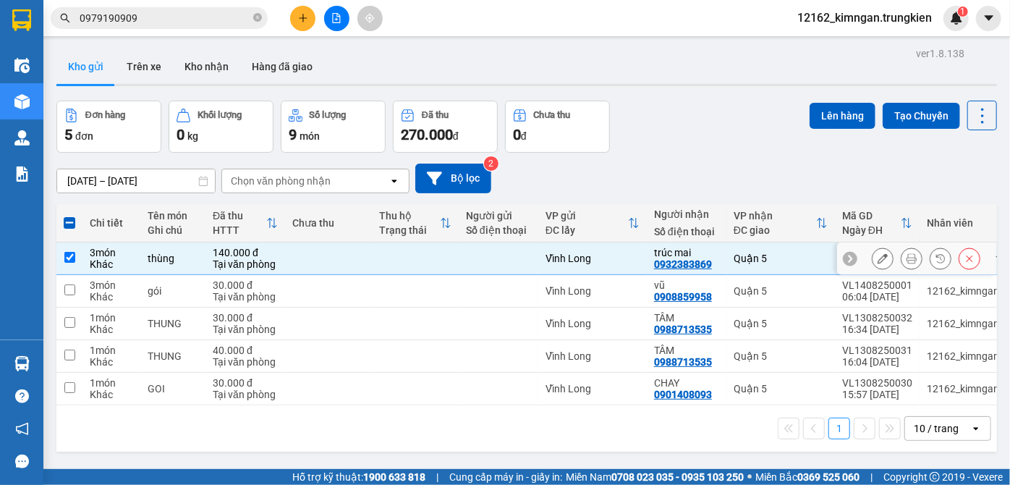
click at [639, 255] on div "Vĩnh Long" at bounding box center [592, 258] width 94 height 12
checkbox input "false"
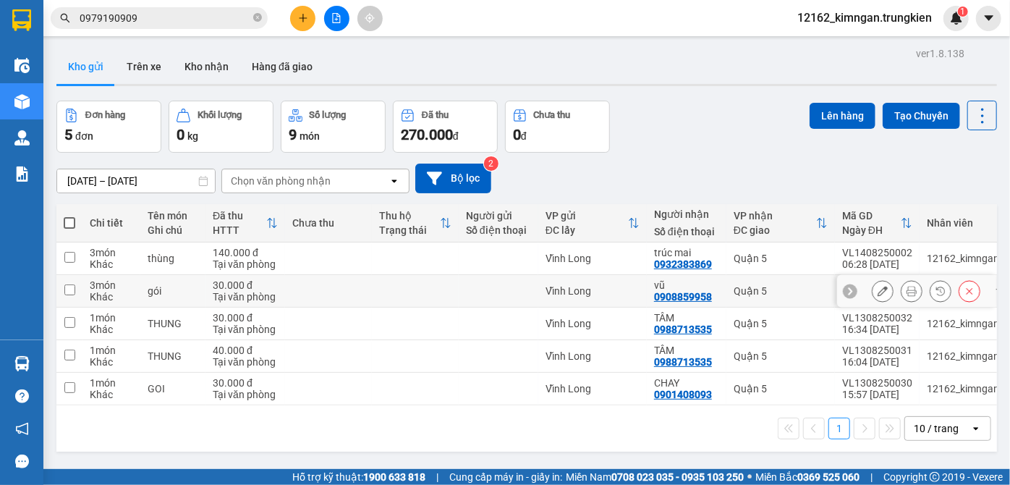
click at [637, 296] on div "Vĩnh Long" at bounding box center [592, 291] width 94 height 12
checkbox input "true"
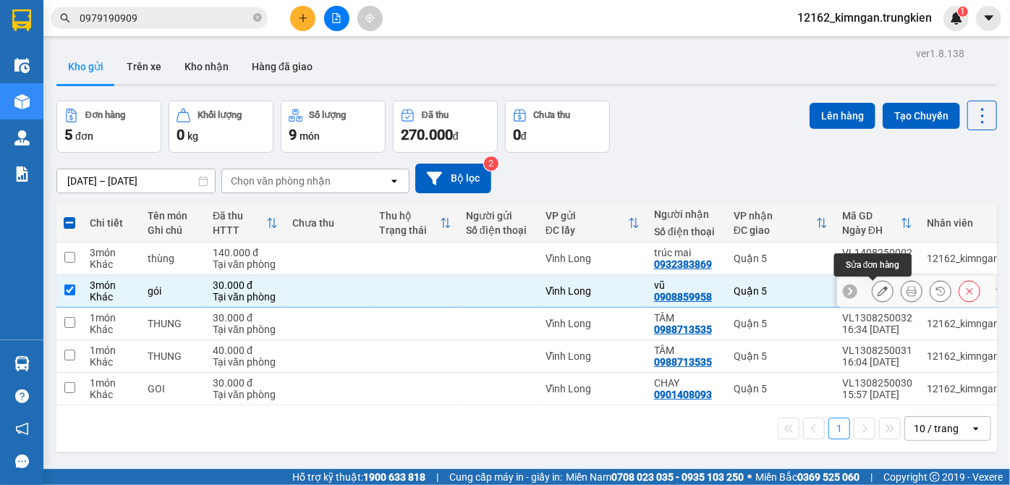
click at [877, 287] on icon at bounding box center [882, 291] width 10 height 10
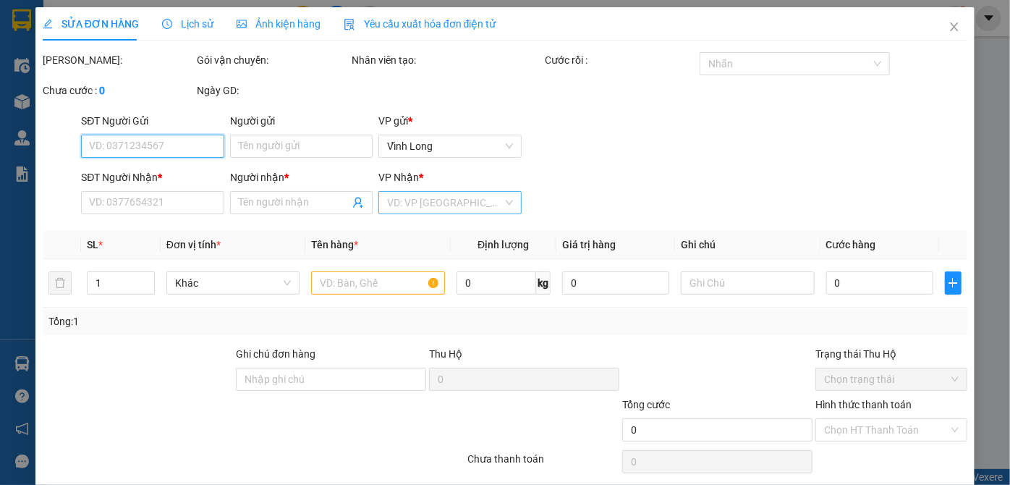
type input "0908859958"
type input "vũ"
type input "30.000"
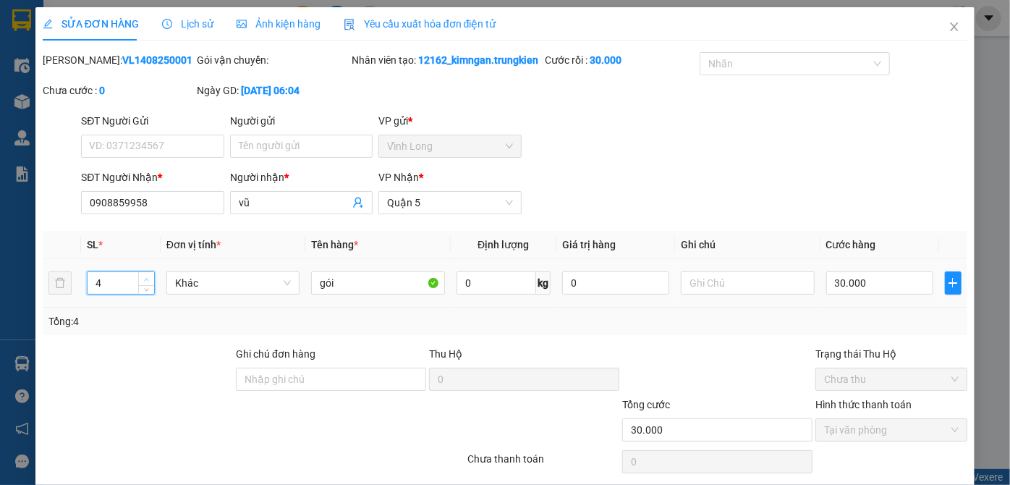
click at [146, 282] on icon "up" at bounding box center [146, 279] width 5 height 5
click at [145, 289] on icon "down" at bounding box center [147, 287] width 4 height 3
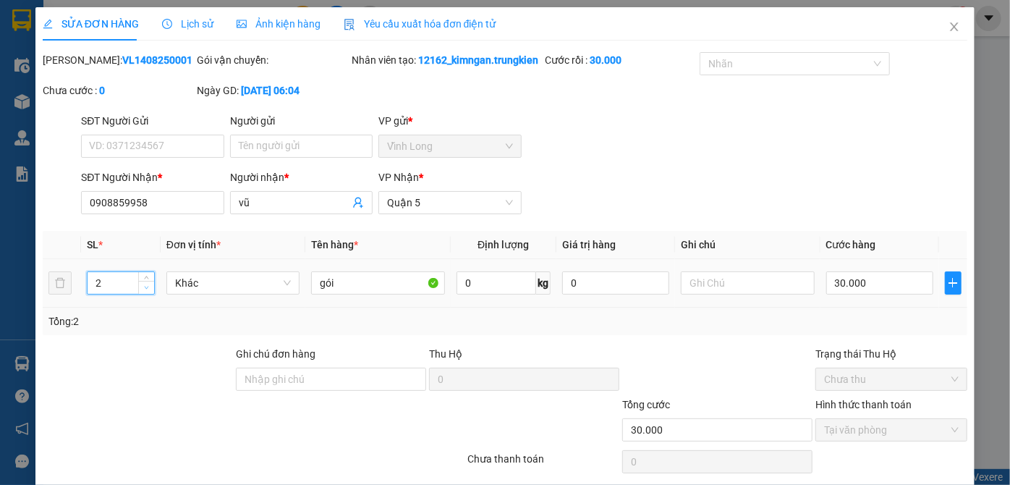
type input "1"
click at [145, 290] on icon "down" at bounding box center [146, 287] width 5 height 5
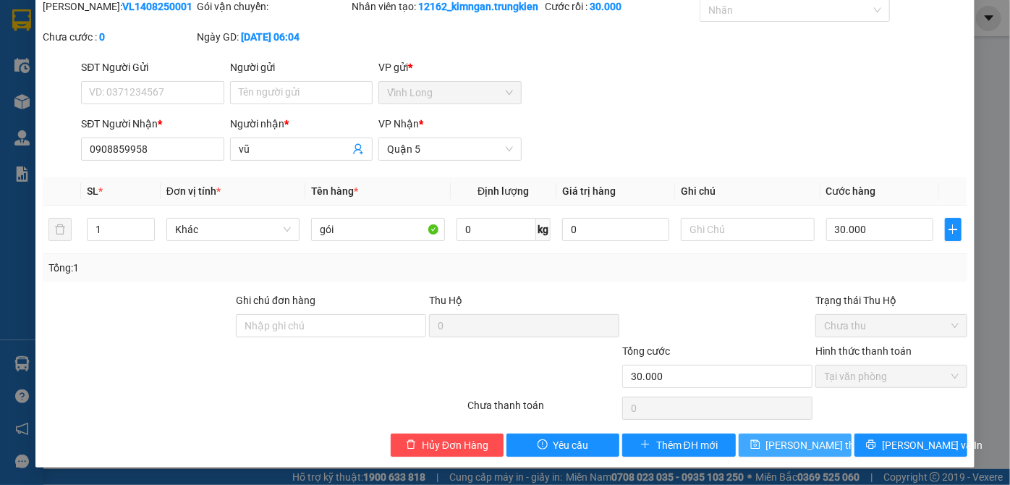
click at [771, 442] on span "[PERSON_NAME] thay đổi" at bounding box center [824, 445] width 116 height 16
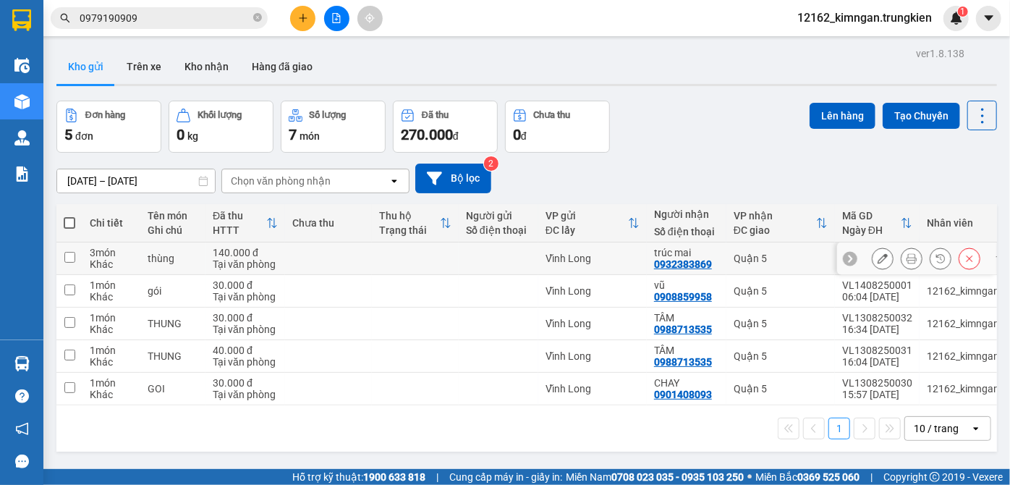
click at [498, 261] on div at bounding box center [498, 258] width 65 height 12
checkbox input "true"
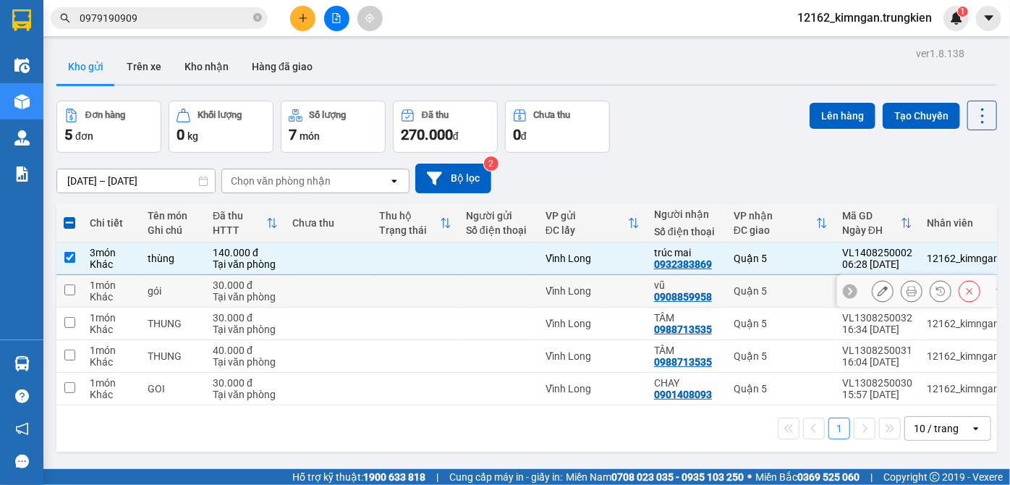
click at [503, 294] on div at bounding box center [498, 291] width 65 height 12
checkbox input "true"
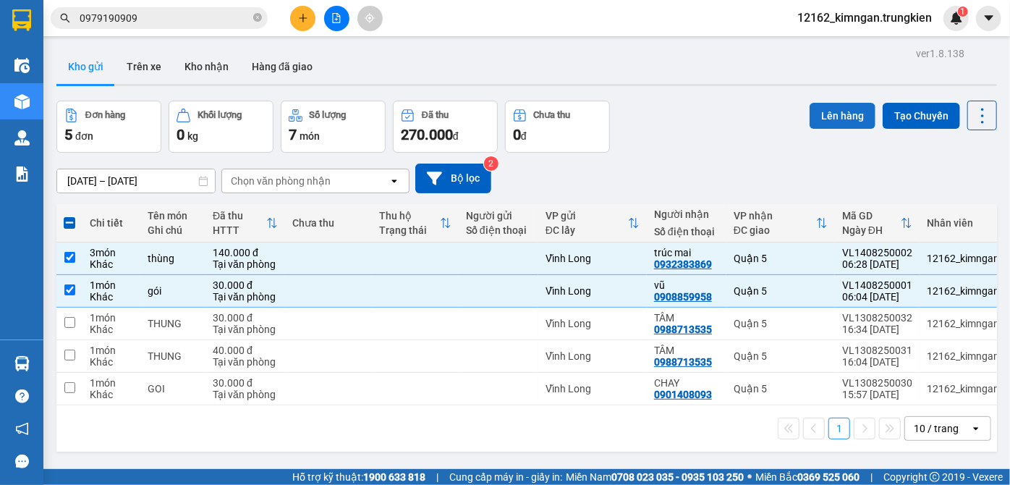
click at [837, 116] on button "Lên hàng" at bounding box center [842, 116] width 66 height 26
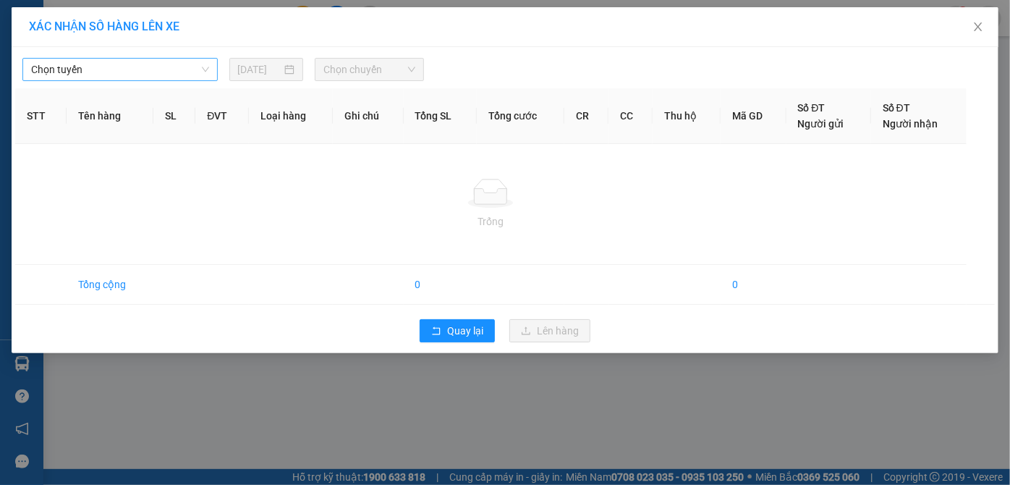
click at [169, 68] on span "Chọn tuyến" at bounding box center [120, 70] width 178 height 22
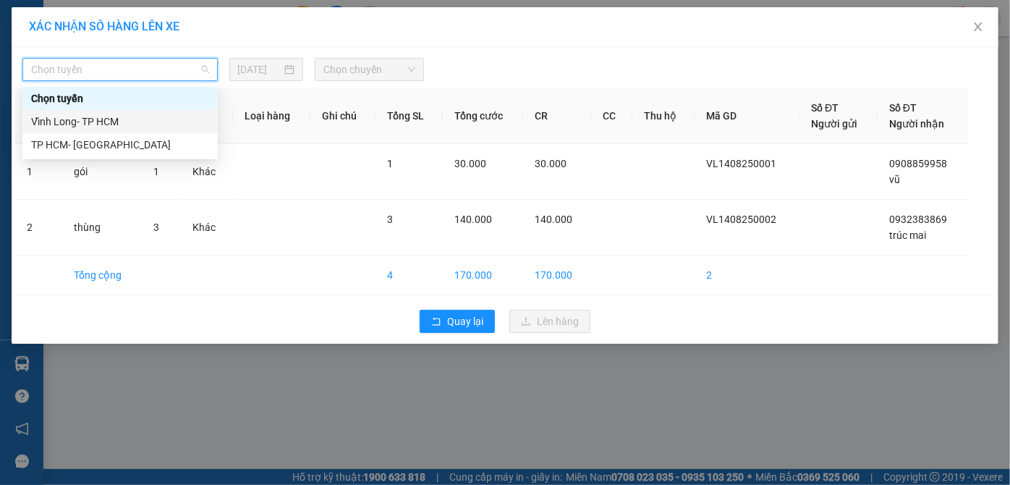
click at [152, 120] on div "Vĩnh Long- TP HCM" at bounding box center [120, 122] width 178 height 16
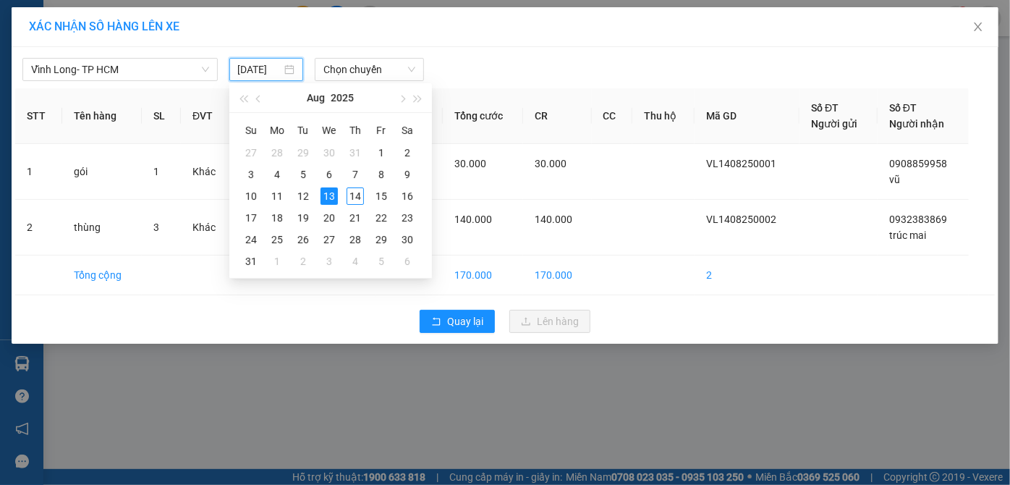
click at [257, 68] on input "[DATE]" at bounding box center [260, 69] width 44 height 16
click at [357, 197] on div "14" at bounding box center [354, 195] width 17 height 17
type input "[DATE]"
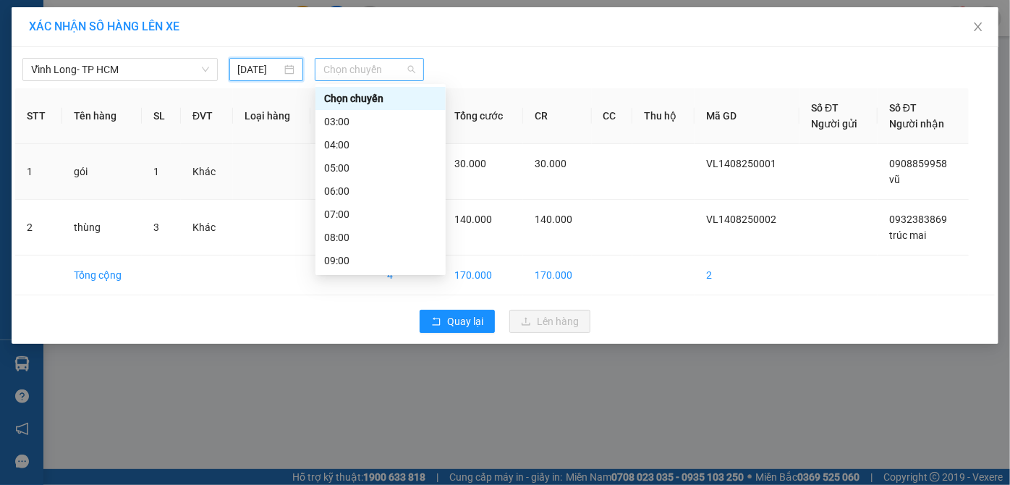
click at [368, 69] on span "Chọn chuyến" at bounding box center [369, 70] width 92 height 22
click at [339, 190] on div "06:00" at bounding box center [380, 191] width 113 height 16
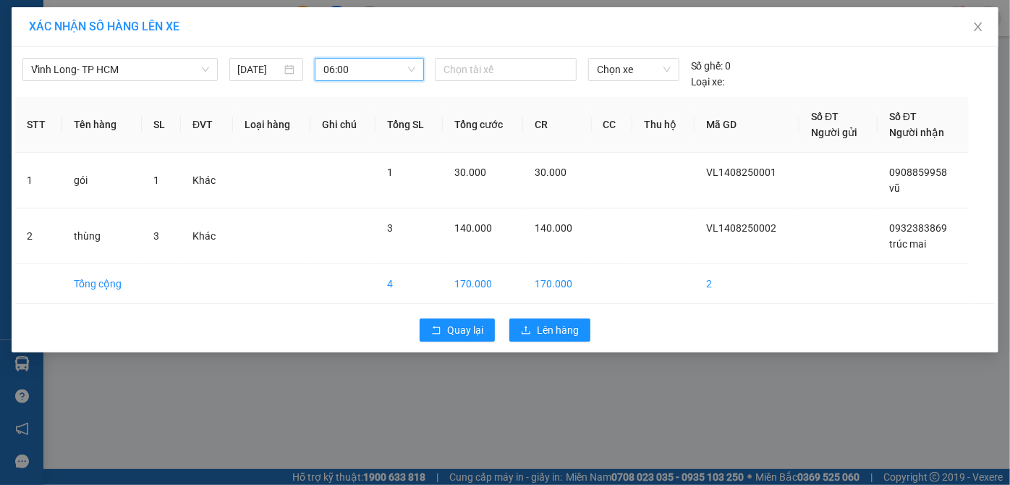
click at [350, 69] on span "06:00" at bounding box center [369, 70] width 92 height 22
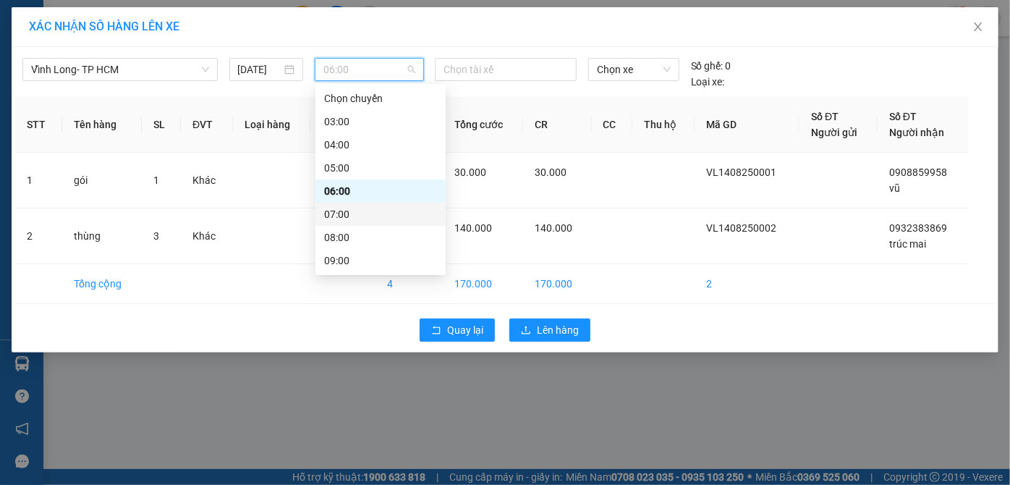
click at [359, 214] on div "07:00" at bounding box center [380, 214] width 113 height 16
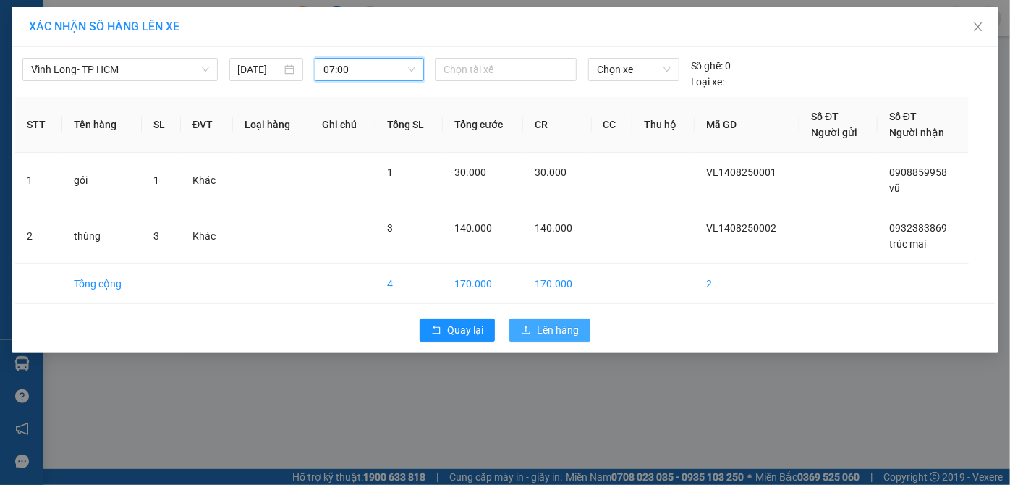
click at [563, 324] on span "Lên hàng" at bounding box center [558, 330] width 42 height 16
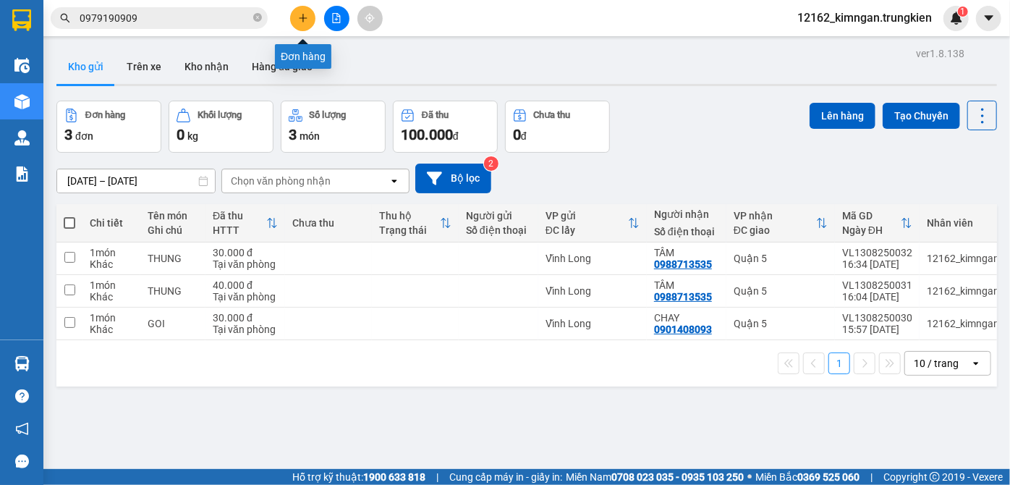
click at [301, 17] on icon "plus" at bounding box center [303, 18] width 10 height 10
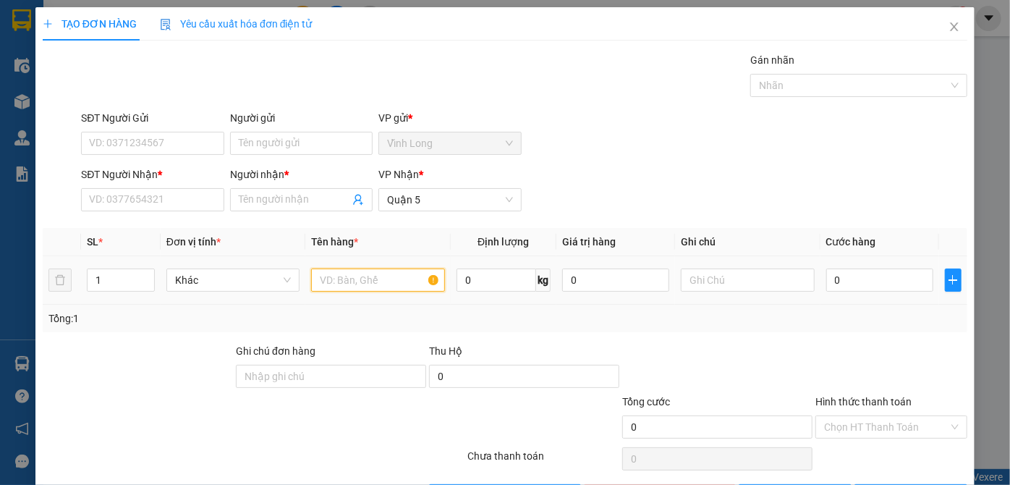
click at [363, 277] on input "text" at bounding box center [378, 279] width 134 height 23
type input "hộp"
click at [285, 204] on input "Người nhận *" at bounding box center [294, 200] width 111 height 16
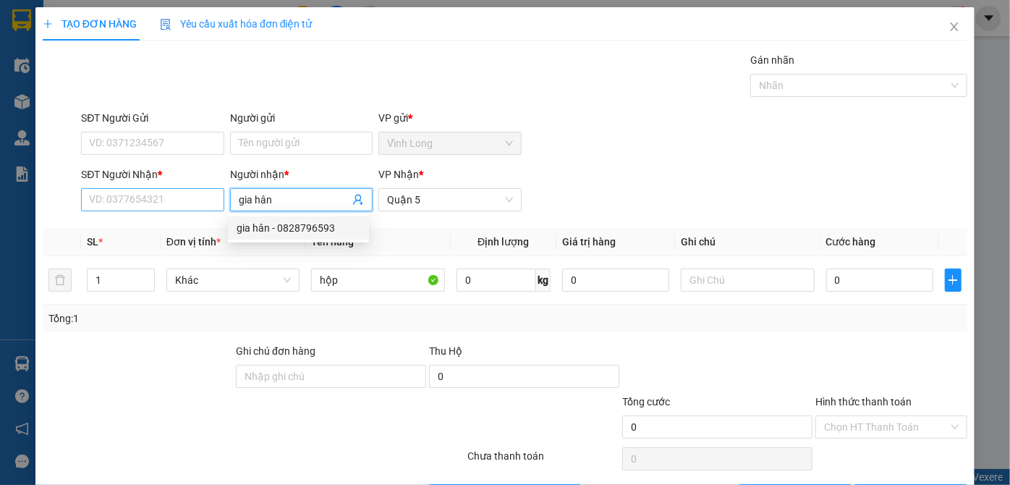
type input "gia hân"
click at [139, 205] on input "SĐT Người Nhận *" at bounding box center [152, 199] width 142 height 23
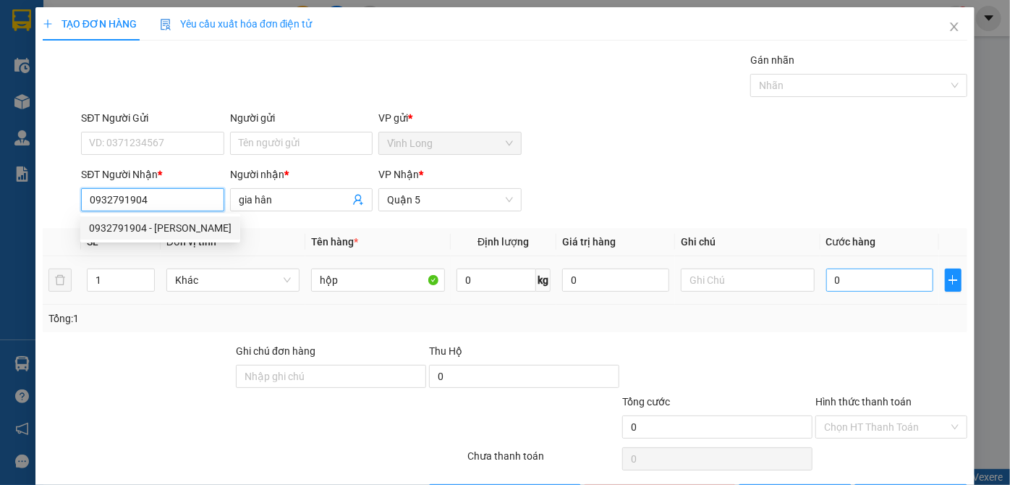
type input "0932791904"
click at [865, 283] on input "0" at bounding box center [879, 279] width 107 height 23
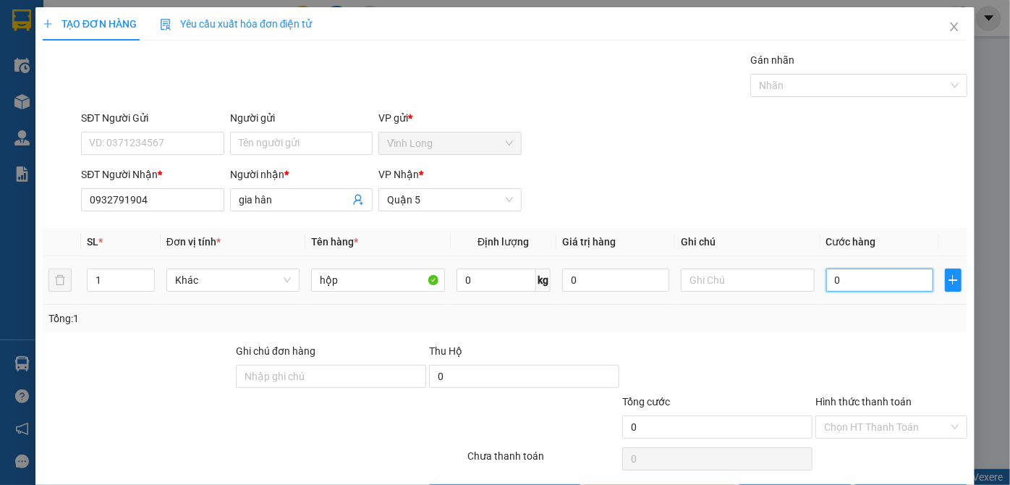
type input "2"
type input "20"
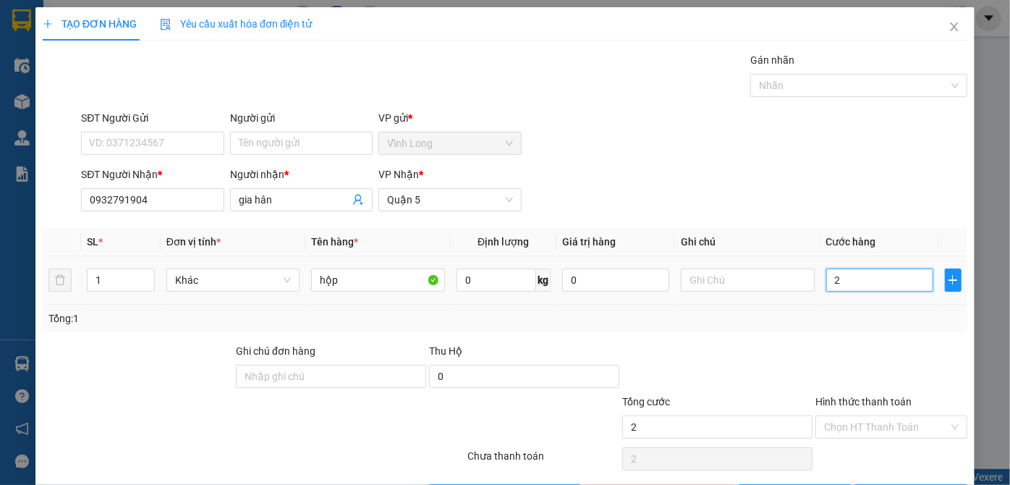
type input "20"
type input "20.000"
click at [924, 427] on input "Hình thức thanh toán" at bounding box center [886, 427] width 124 height 22
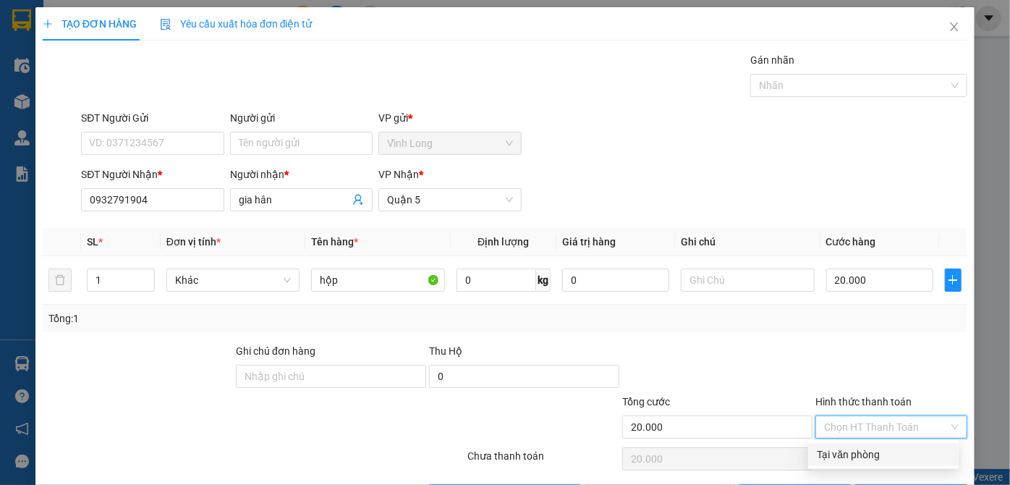
click at [916, 452] on div "Tại văn phòng" at bounding box center [883, 454] width 133 height 16
type input "0"
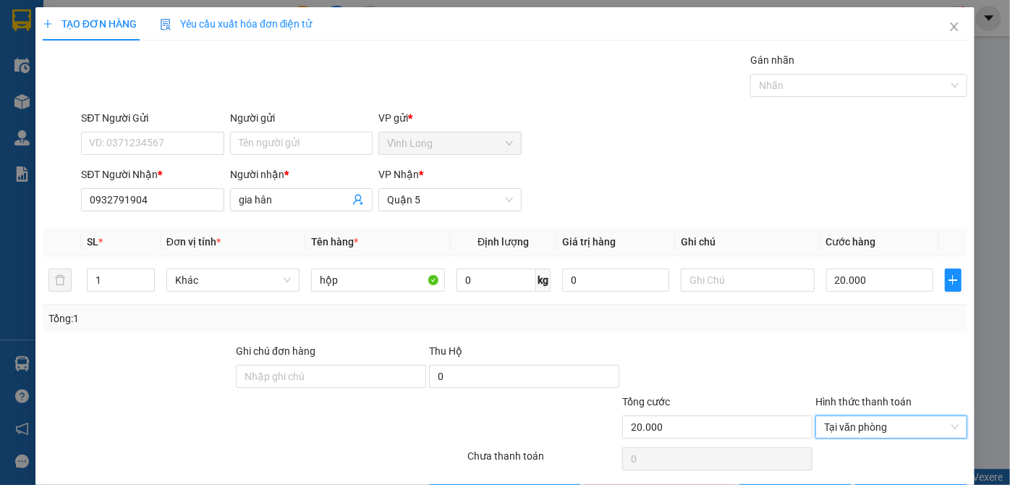
scroll to position [48, 0]
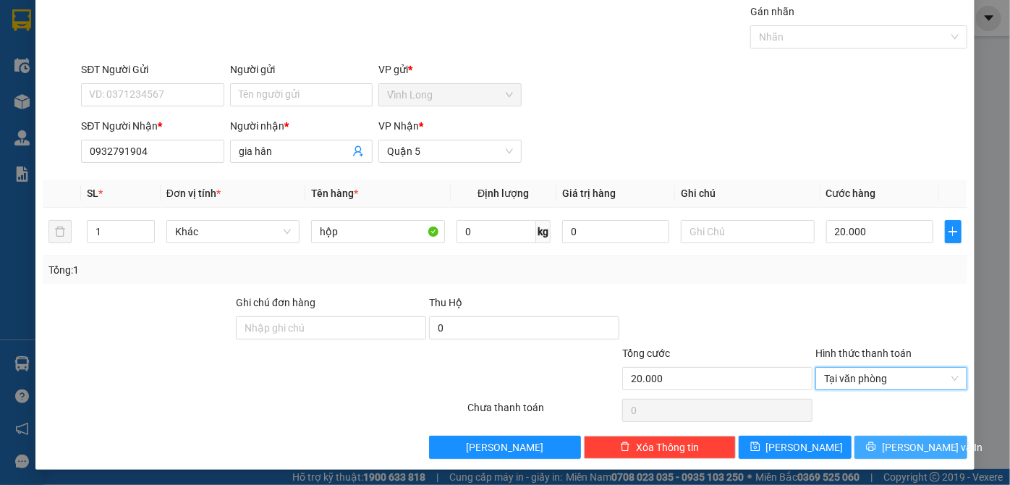
click at [885, 450] on button "[PERSON_NAME] và In" at bounding box center [910, 446] width 113 height 23
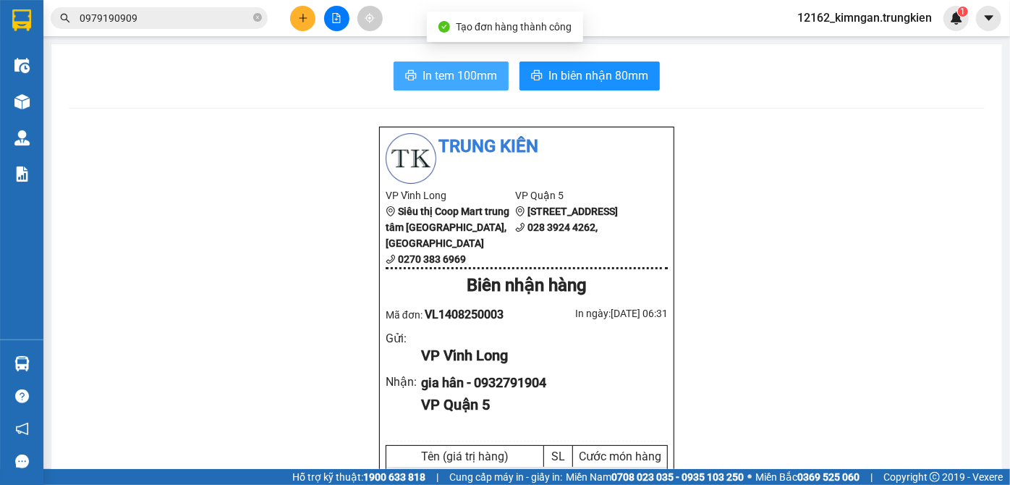
drag, startPoint x: 406, startPoint y: 81, endPoint x: 431, endPoint y: 69, distance: 27.5
click at [408, 80] on icon "printer" at bounding box center [411, 75] width 12 height 12
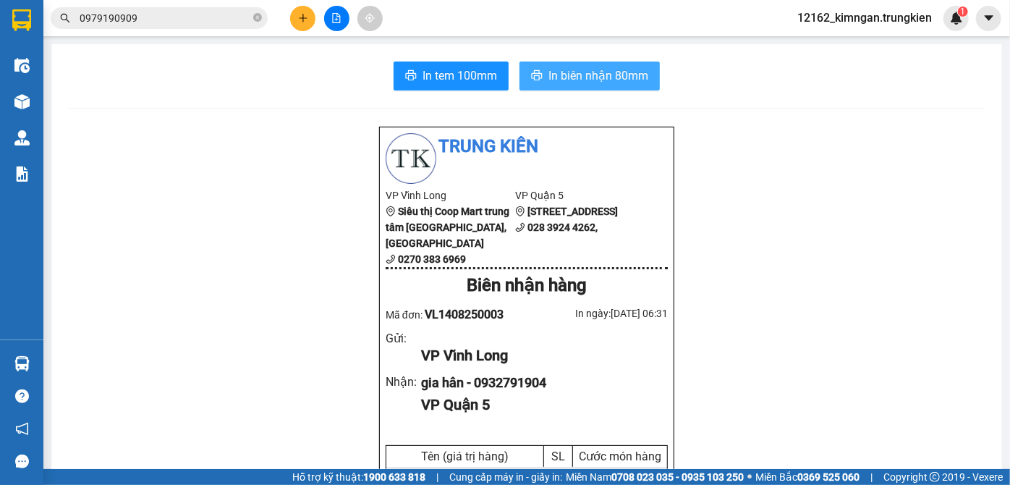
drag, startPoint x: 637, startPoint y: 69, endPoint x: 642, endPoint y: 54, distance: 15.3
click at [639, 63] on button "In biên nhận 80mm" at bounding box center [589, 75] width 140 height 29
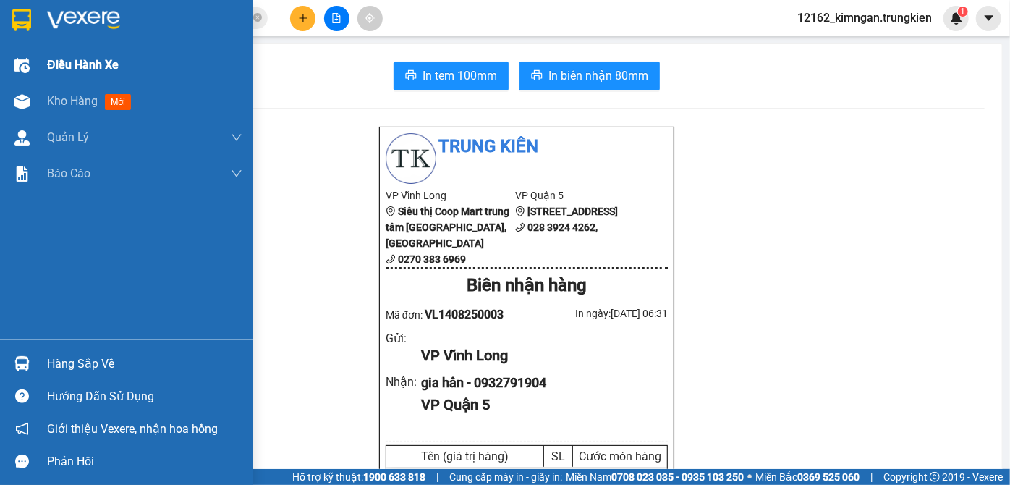
drag, startPoint x: 46, startPoint y: 97, endPoint x: 81, endPoint y: 60, distance: 51.2
click at [50, 96] on div "Kho hàng mới" at bounding box center [126, 101] width 253 height 36
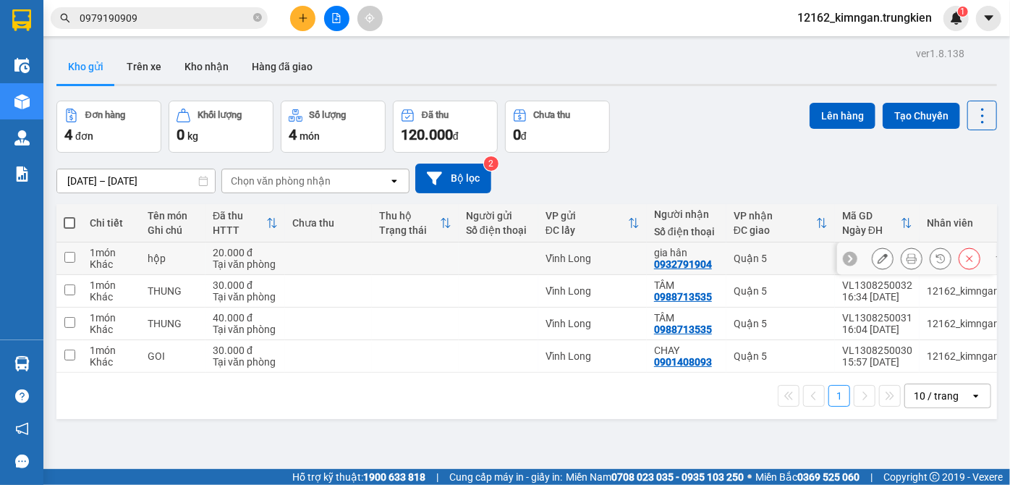
drag, startPoint x: 623, startPoint y: 255, endPoint x: 635, endPoint y: 237, distance: 21.9
click at [625, 255] on div "Vĩnh Long" at bounding box center [592, 258] width 94 height 12
checkbox input "true"
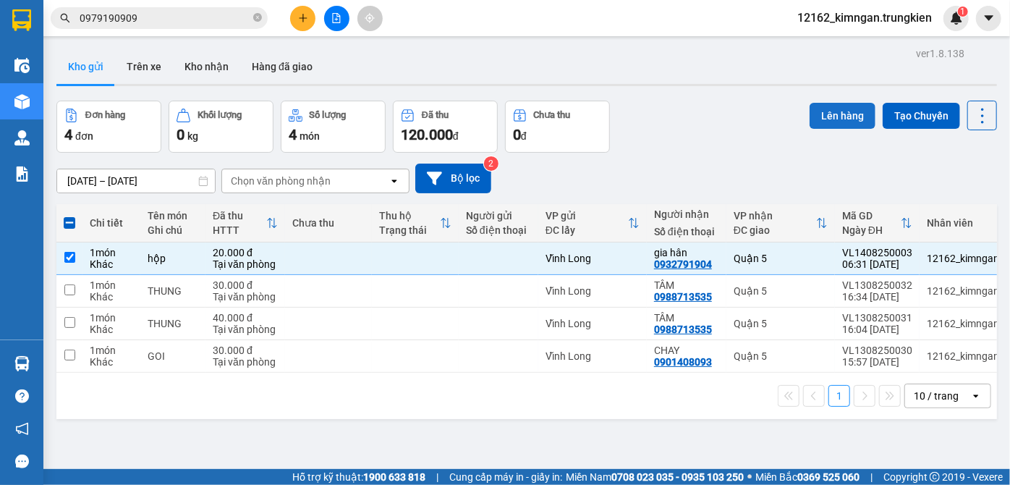
click at [827, 103] on button "Lên hàng" at bounding box center [842, 116] width 66 height 26
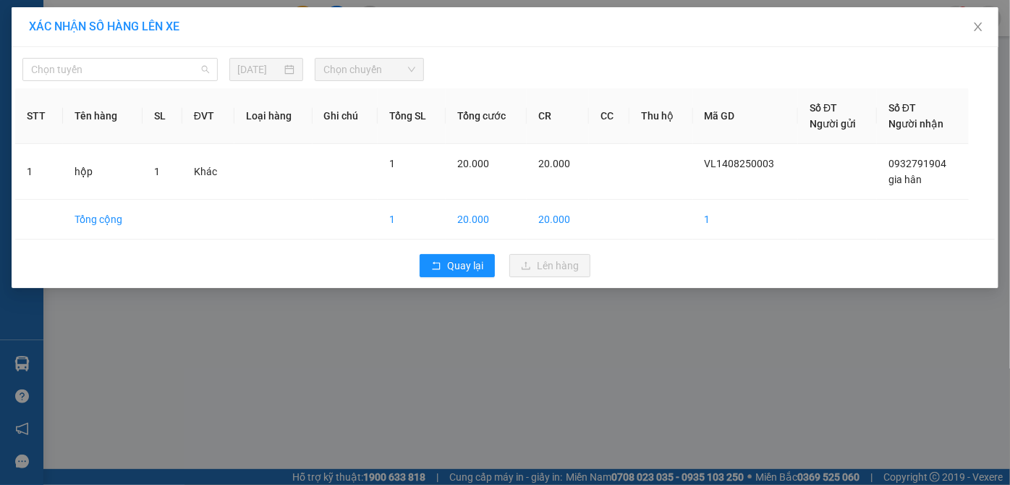
drag, startPoint x: 85, startPoint y: 75, endPoint x: 82, endPoint y: 111, distance: 35.6
click at [85, 75] on span "Chọn tuyến" at bounding box center [120, 70] width 178 height 22
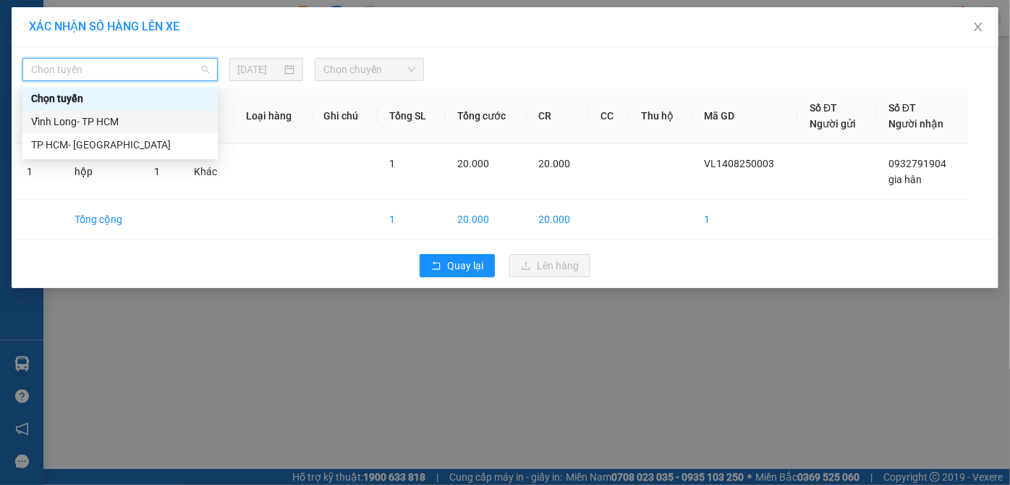
click at [86, 122] on div "Vĩnh Long- TP HCM" at bounding box center [120, 122] width 178 height 16
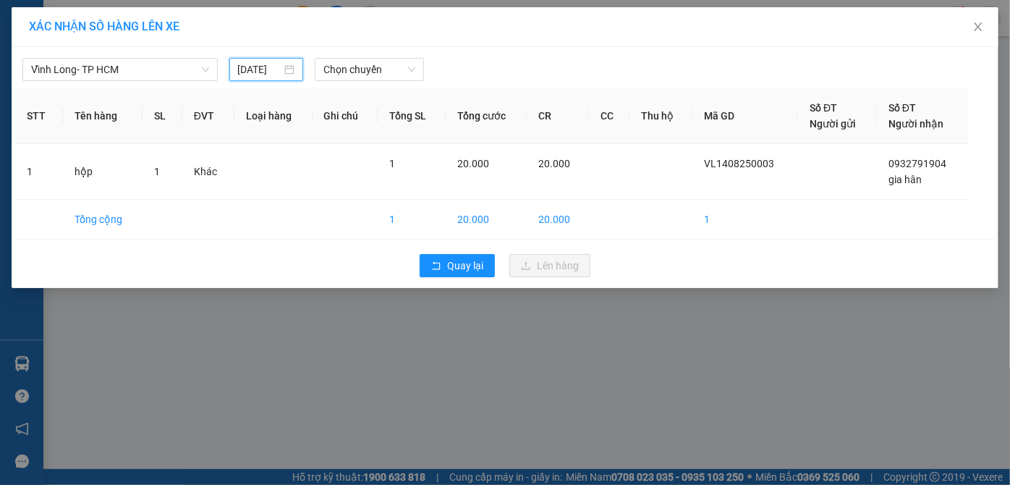
drag, startPoint x: 278, startPoint y: 67, endPoint x: 285, endPoint y: 73, distance: 9.7
click at [278, 67] on input "[DATE]" at bounding box center [260, 69] width 44 height 16
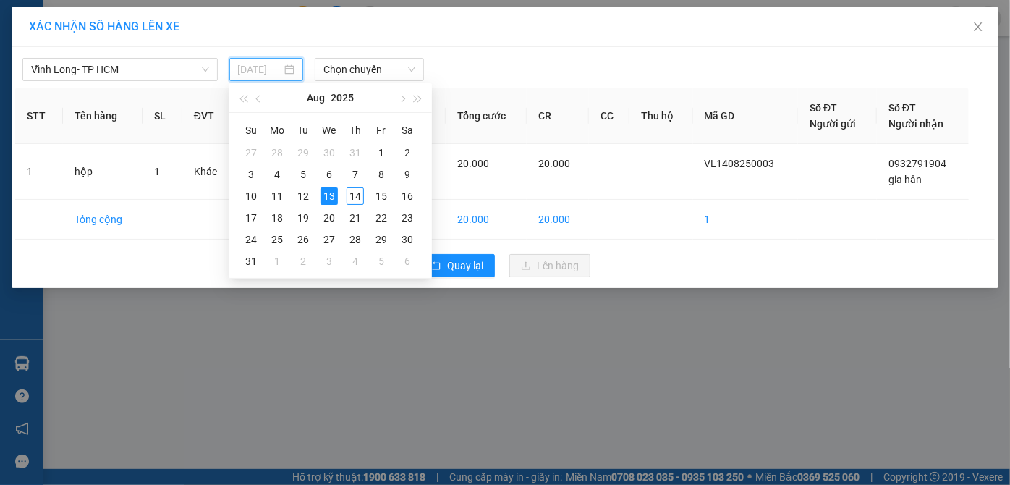
drag, startPoint x: 357, startPoint y: 198, endPoint x: 371, endPoint y: 103, distance: 95.9
click at [357, 197] on div "14" at bounding box center [354, 195] width 17 height 17
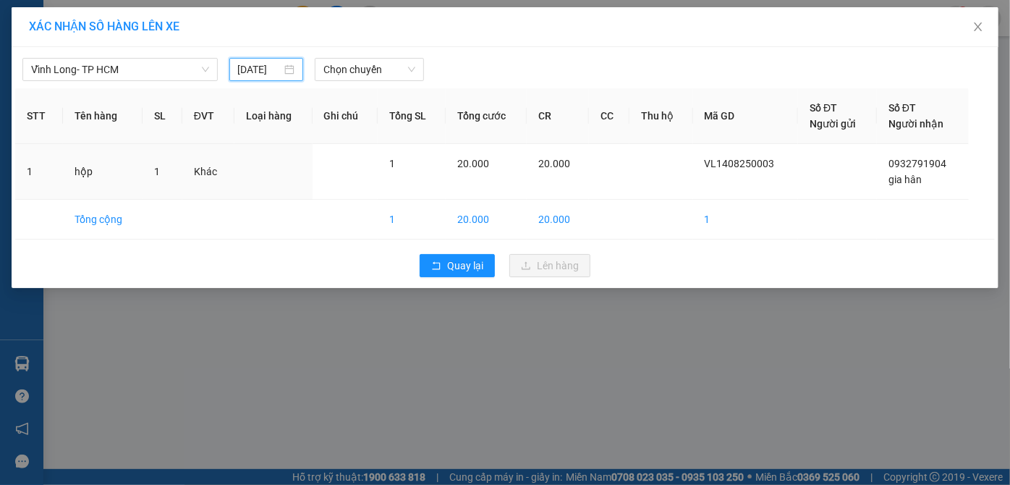
type input "[DATE]"
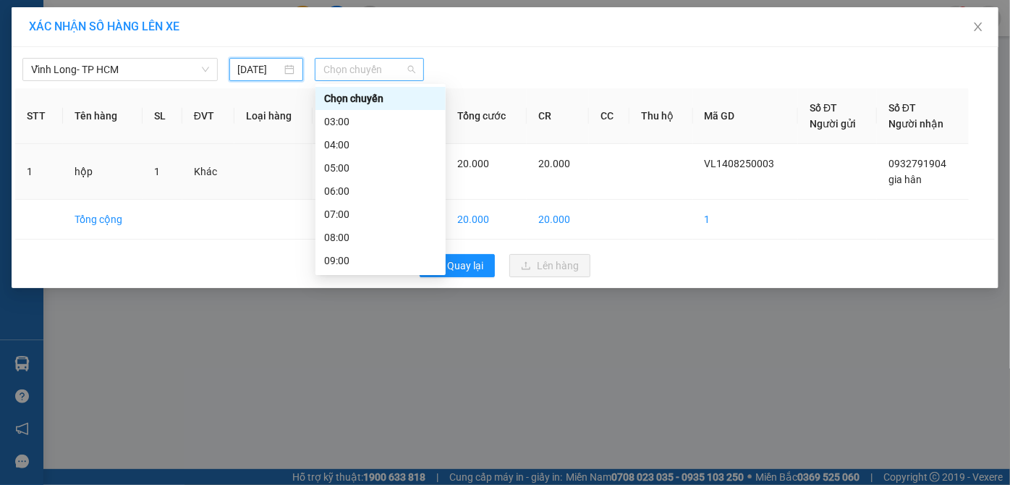
click at [374, 61] on span "Chọn chuyến" at bounding box center [369, 70] width 92 height 22
click at [352, 208] on div "07:00" at bounding box center [380, 214] width 113 height 16
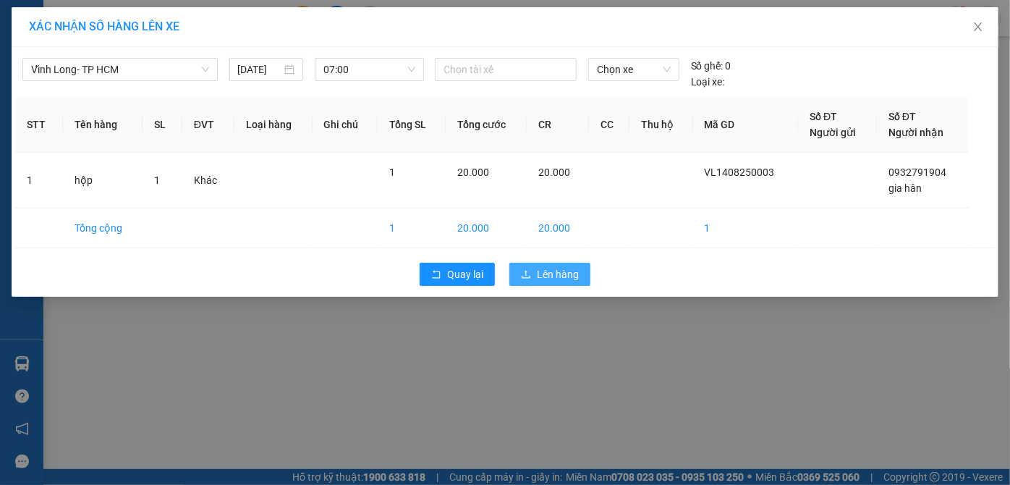
click at [566, 272] on span "Lên hàng" at bounding box center [558, 274] width 42 height 16
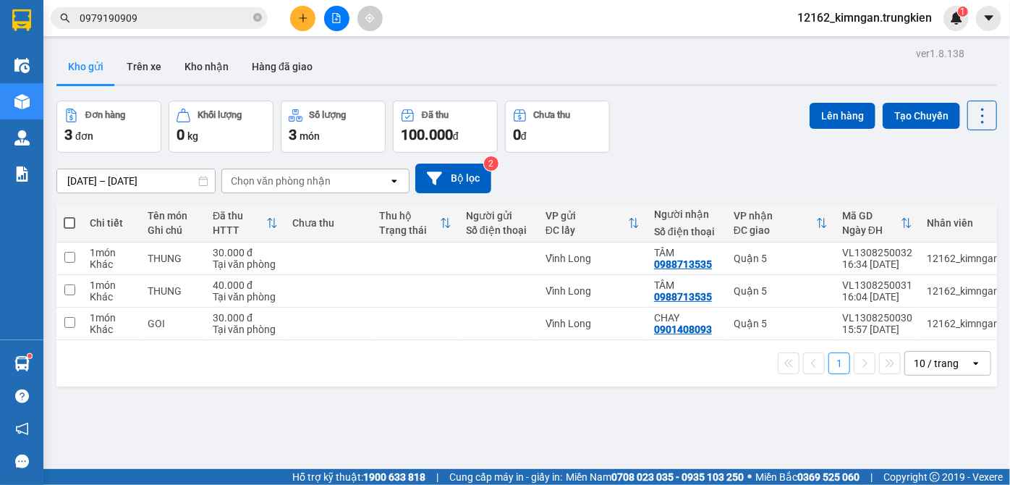
click at [303, 20] on icon "plus" at bounding box center [303, 18] width 10 height 10
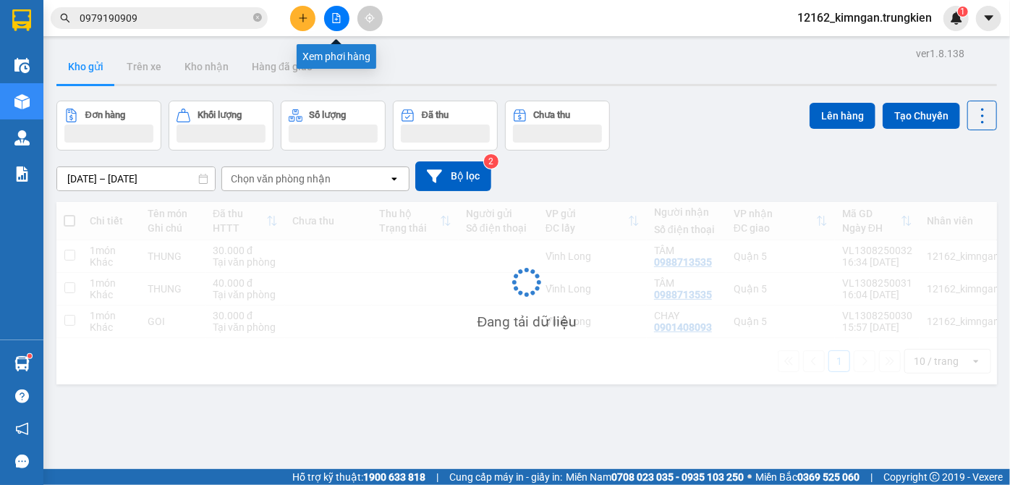
click at [336, 15] on icon "file-add" at bounding box center [337, 18] width 8 height 10
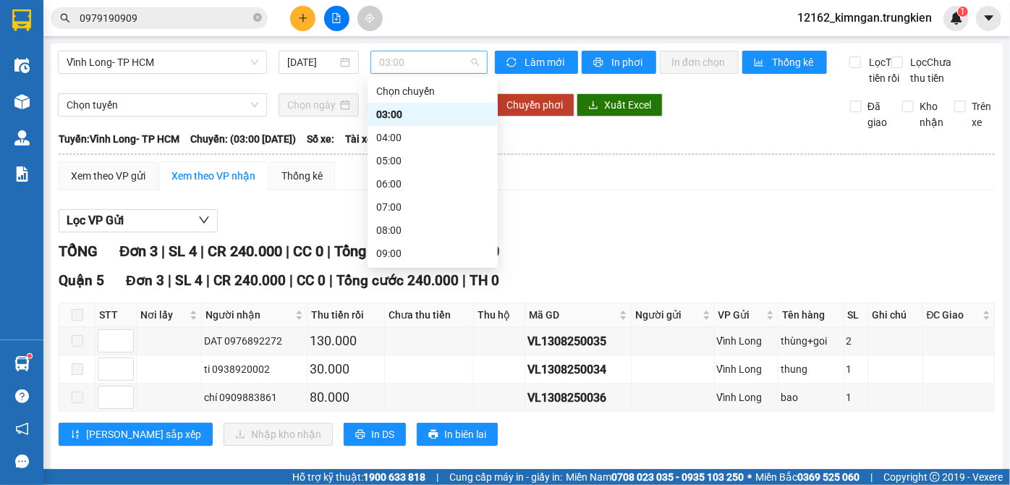
click at [420, 59] on span "03:00" at bounding box center [429, 62] width 100 height 22
click at [404, 201] on div "07:00" at bounding box center [432, 207] width 113 height 16
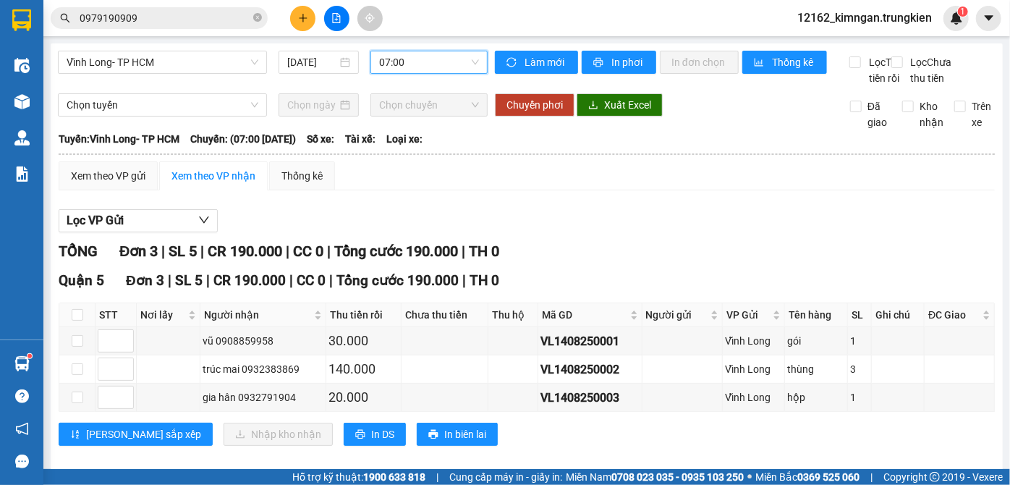
scroll to position [46, 0]
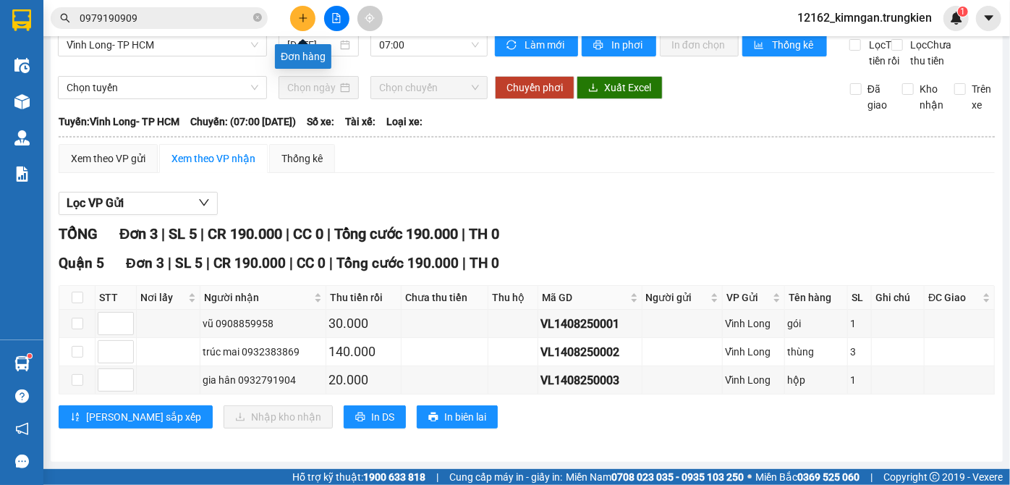
click at [299, 20] on icon "plus" at bounding box center [303, 18] width 10 height 10
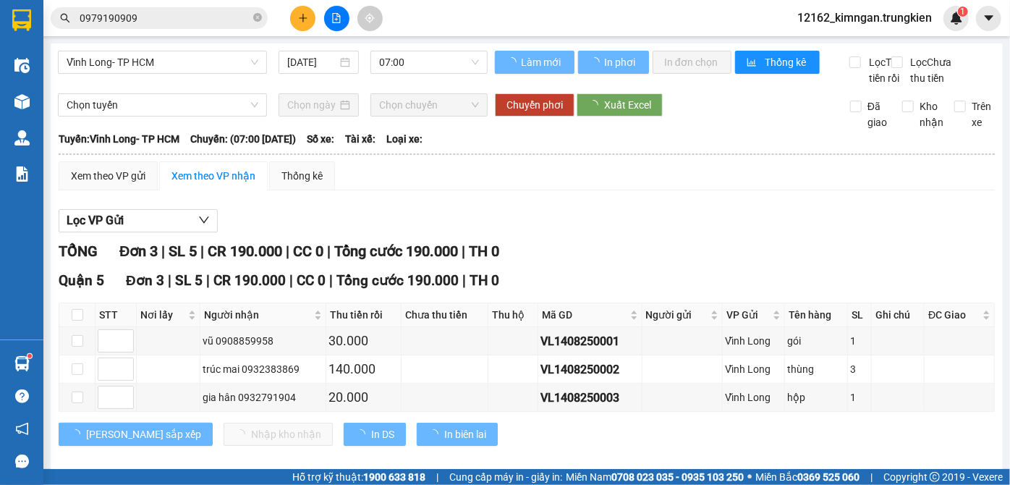
click at [142, 21] on input "0979190909" at bounding box center [165, 18] width 171 height 16
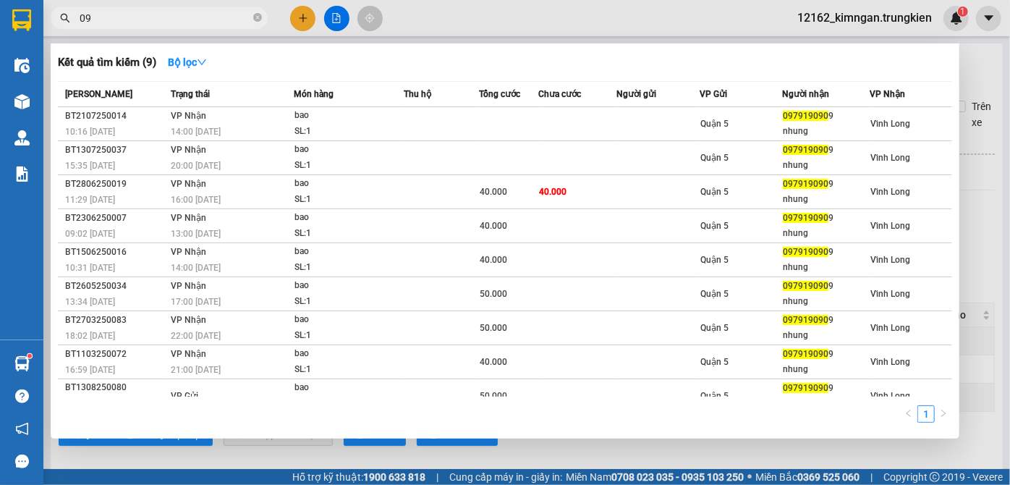
type input "0"
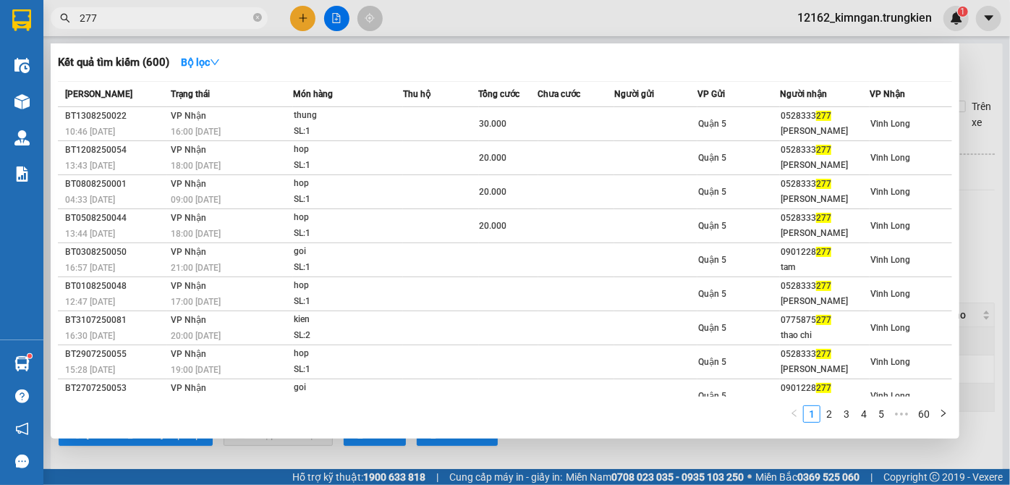
type input "277"
click at [330, 22] on div at bounding box center [505, 242] width 1010 height 485
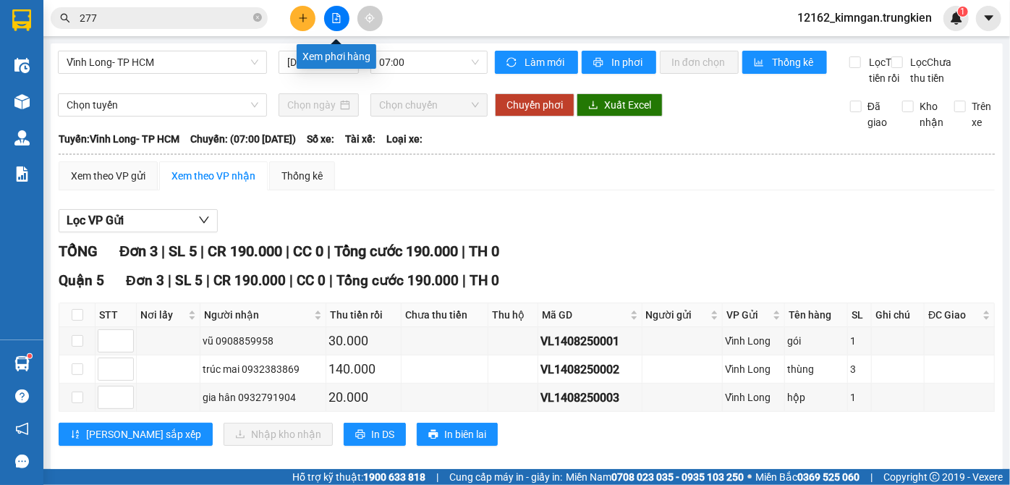
click at [333, 16] on icon "file-add" at bounding box center [337, 18] width 8 height 10
click at [216, 55] on span "Vĩnh Long- TP HCM" at bounding box center [163, 62] width 192 height 22
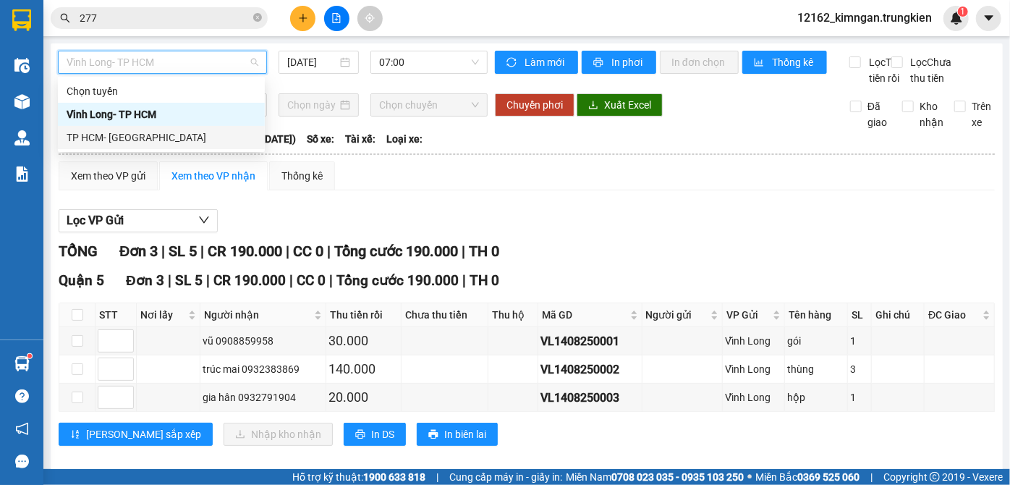
click at [182, 143] on div "TP HCM- [GEOGRAPHIC_DATA]" at bounding box center [162, 137] width 190 height 16
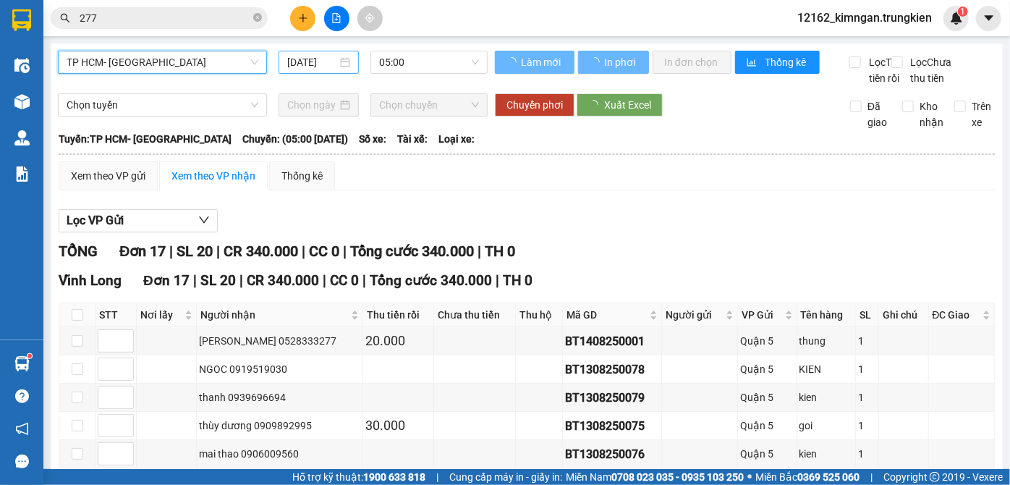
click at [333, 63] on input "[DATE]" at bounding box center [312, 62] width 50 height 16
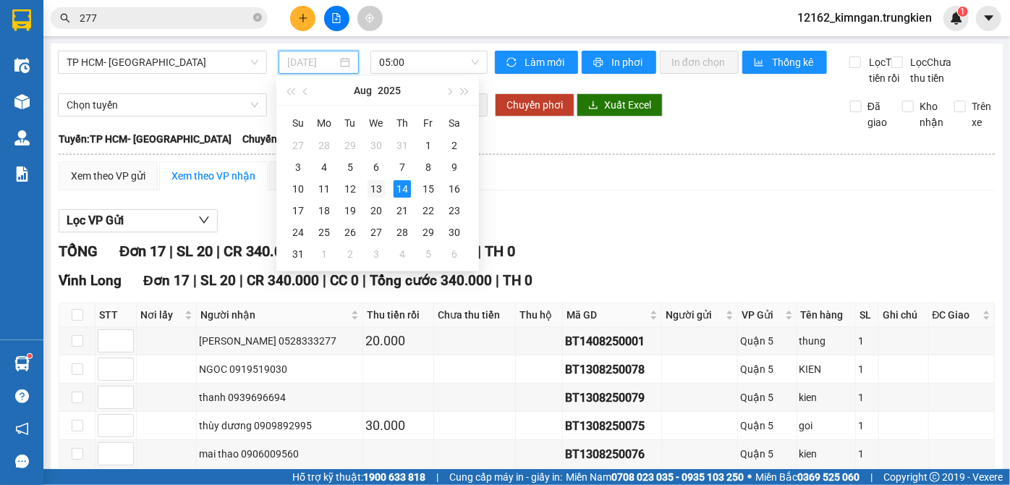
click at [380, 190] on div "13" at bounding box center [375, 188] width 17 height 17
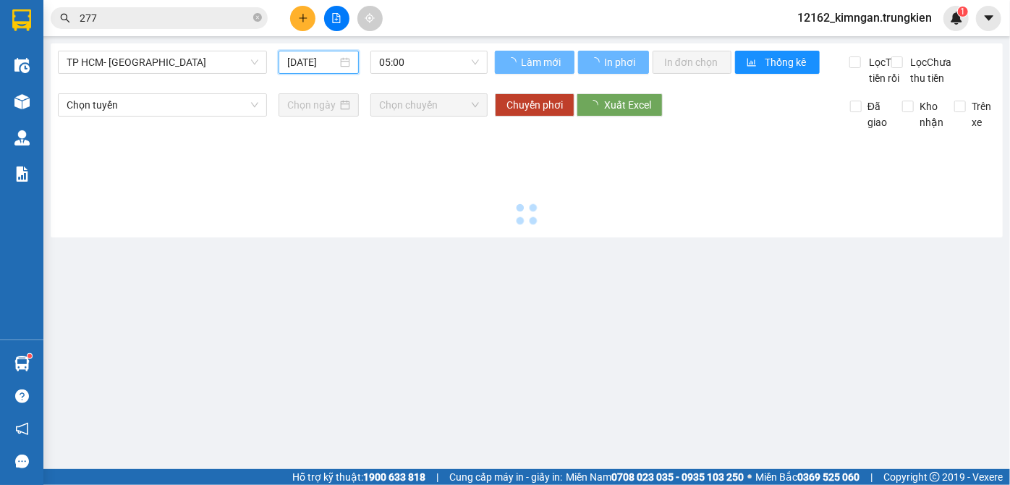
type input "[DATE]"
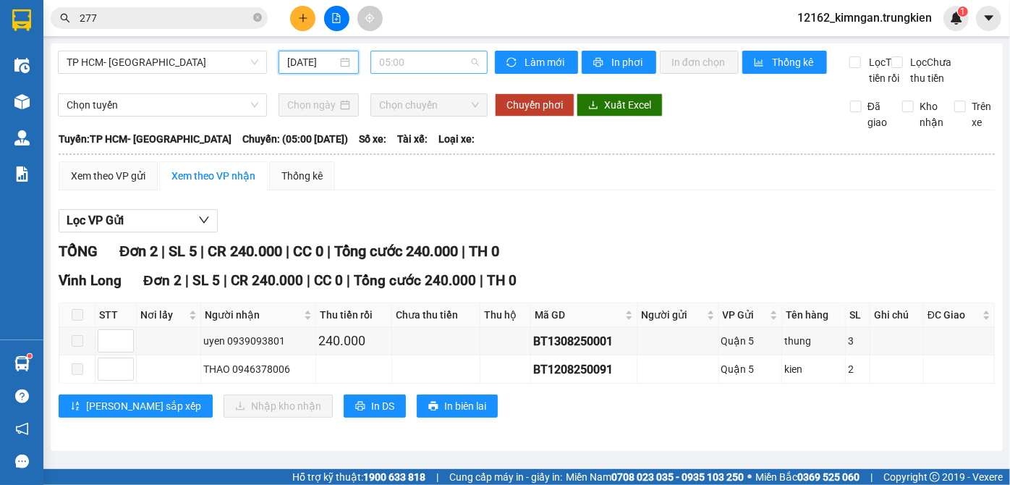
click at [425, 58] on span "05:00" at bounding box center [429, 62] width 100 height 22
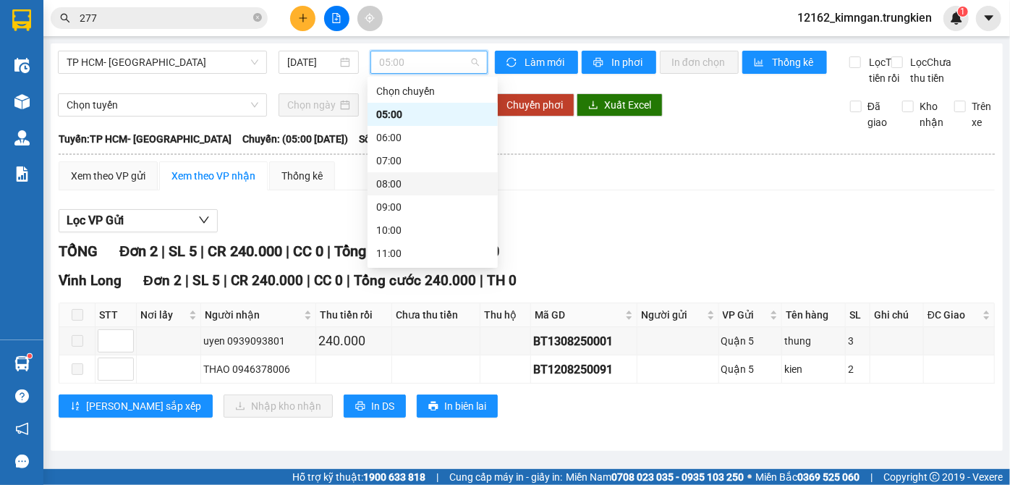
scroll to position [185, 0]
click at [405, 111] on div "13:00" at bounding box center [432, 114] width 113 height 16
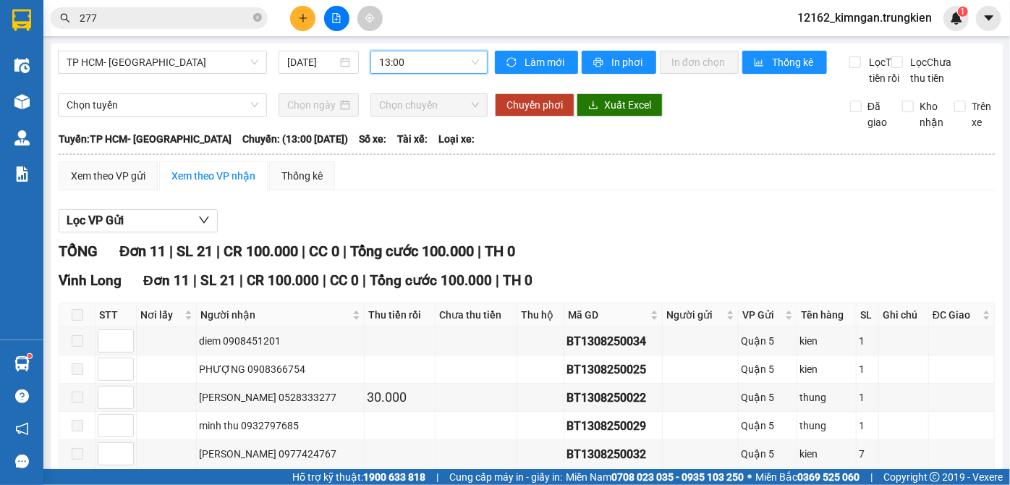
click at [411, 65] on span "13:00" at bounding box center [429, 62] width 100 height 22
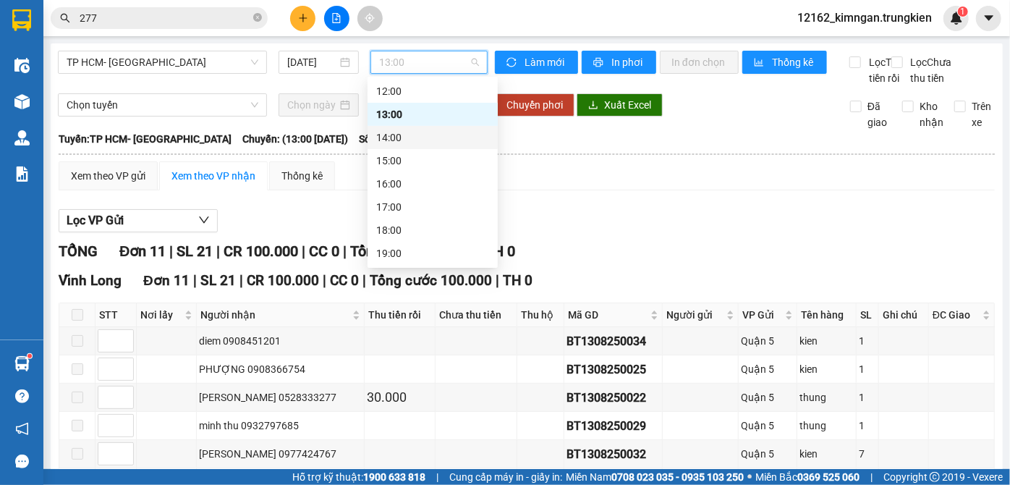
click at [400, 135] on div "14:00" at bounding box center [432, 137] width 113 height 16
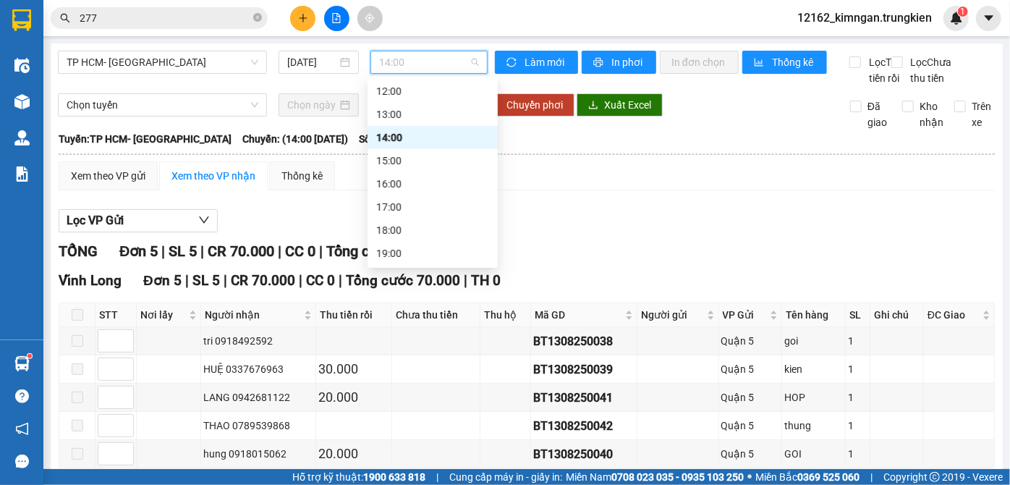
click at [412, 55] on span "14:00" at bounding box center [429, 62] width 100 height 22
click at [388, 166] on div "15:00" at bounding box center [432, 161] width 113 height 16
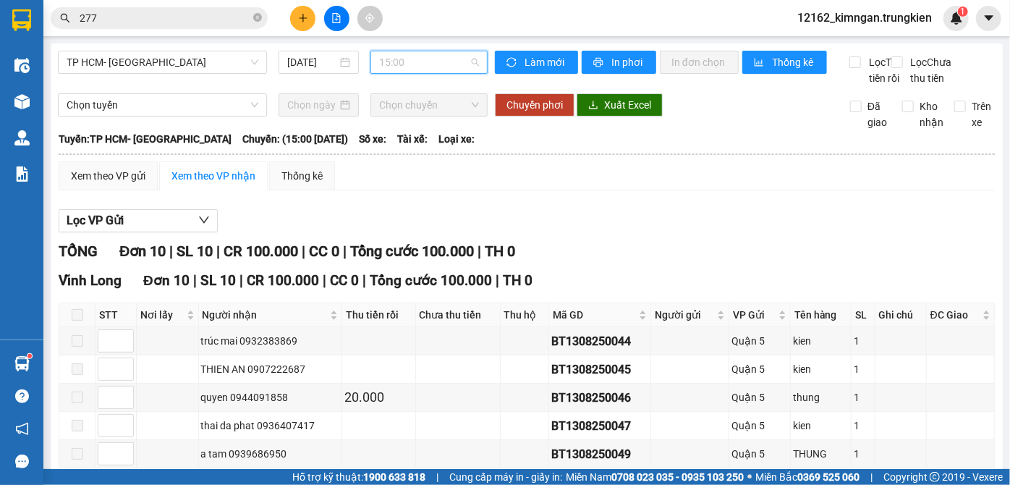
click at [424, 68] on span "15:00" at bounding box center [429, 62] width 100 height 22
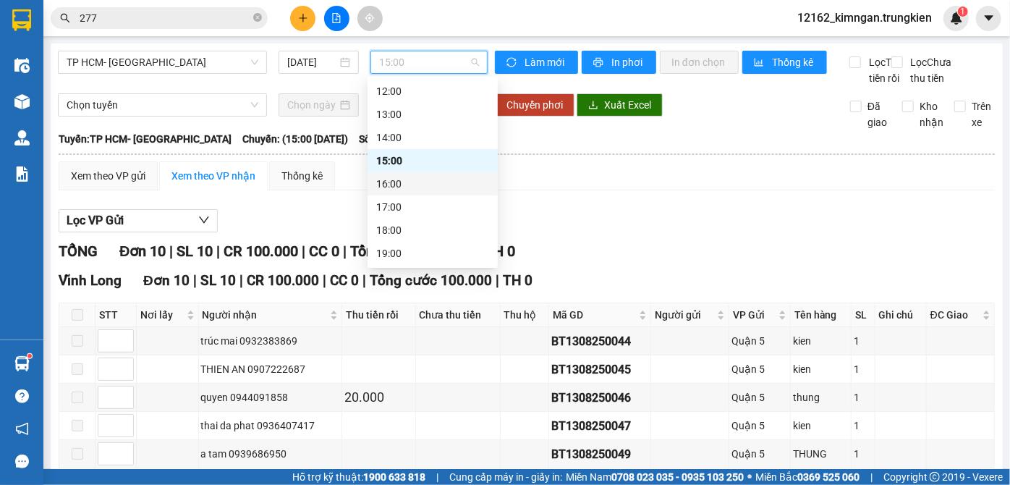
click at [411, 182] on div "16:00" at bounding box center [432, 184] width 113 height 16
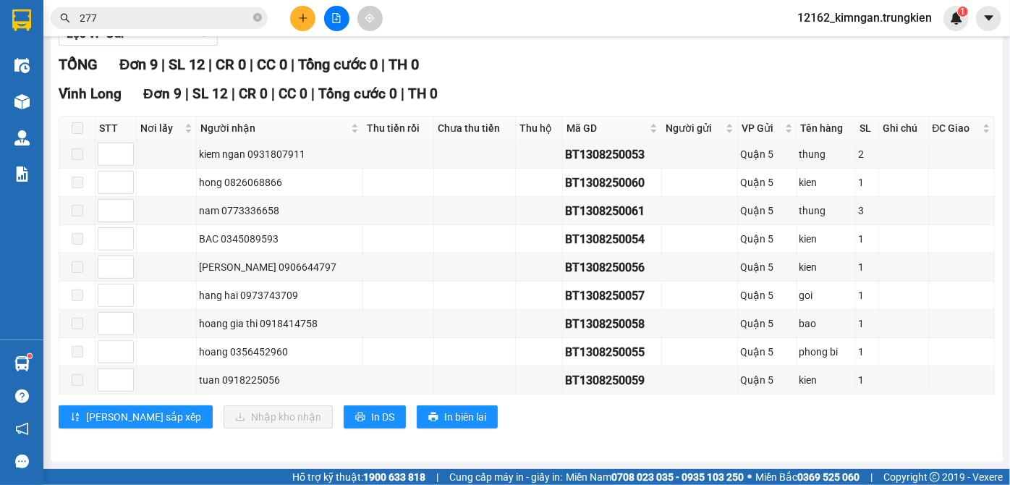
scroll to position [14, 0]
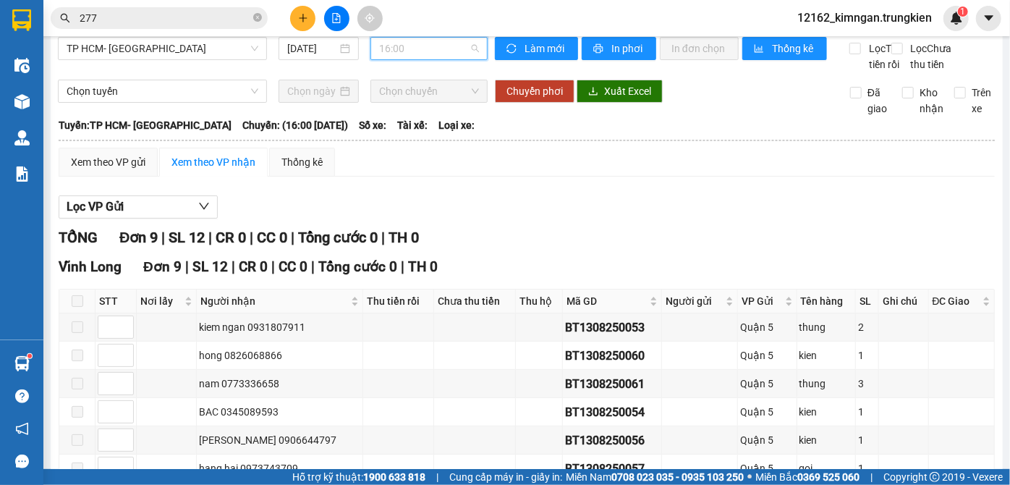
click at [419, 48] on span "16:00" at bounding box center [429, 49] width 100 height 22
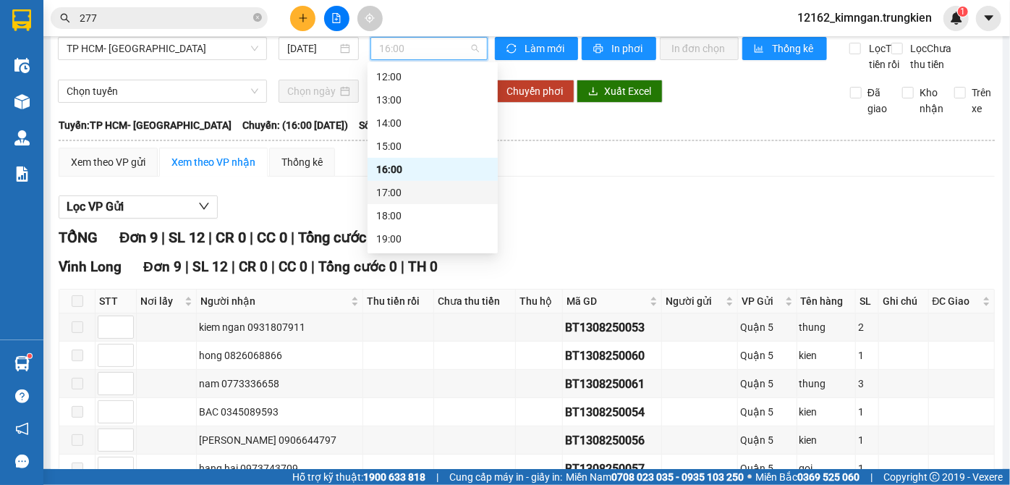
click at [424, 190] on div "17:00" at bounding box center [432, 192] width 113 height 16
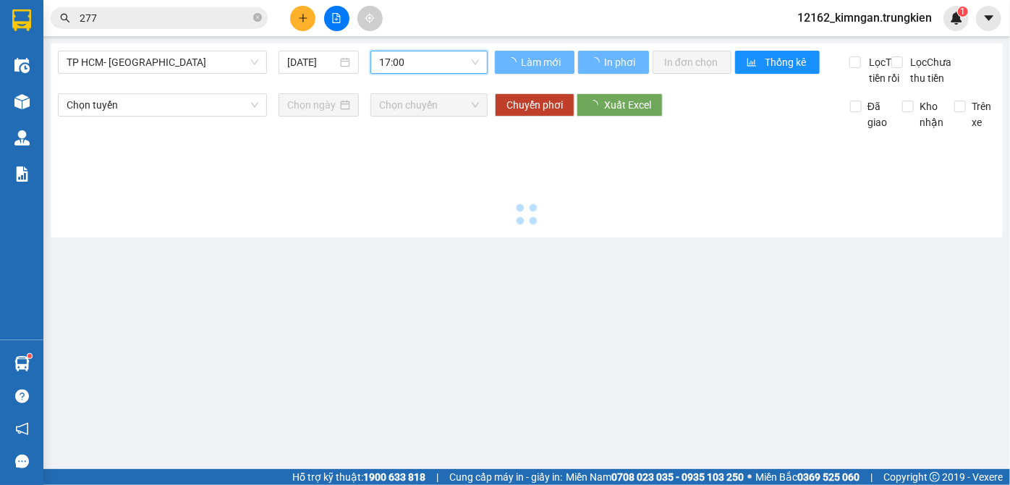
scroll to position [0, 0]
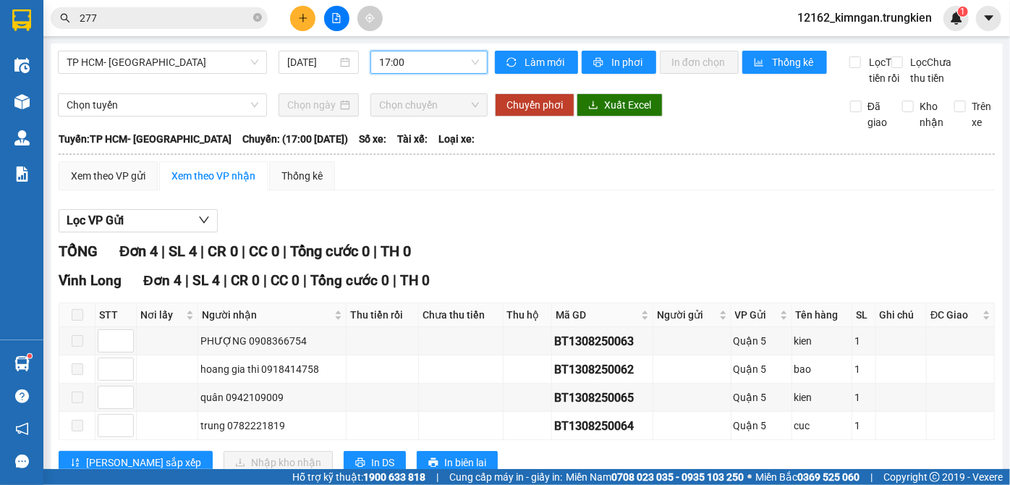
click at [412, 60] on span "17:00" at bounding box center [429, 62] width 100 height 22
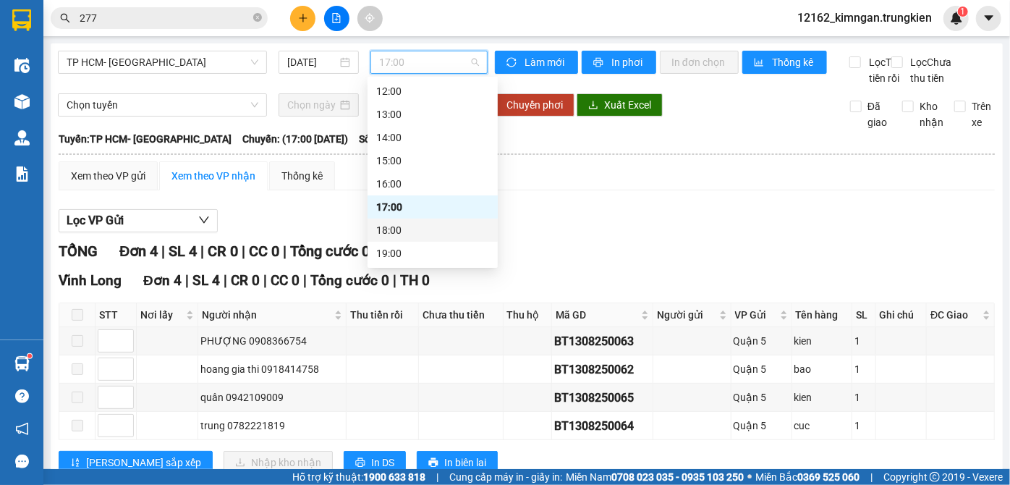
click at [417, 222] on div "18:00" at bounding box center [432, 230] width 113 height 16
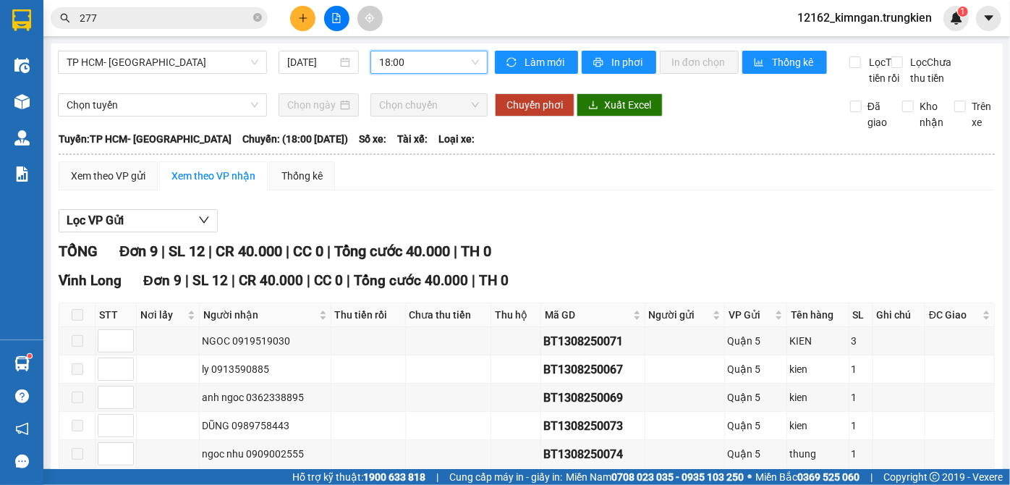
click at [427, 69] on span "18:00" at bounding box center [429, 62] width 100 height 22
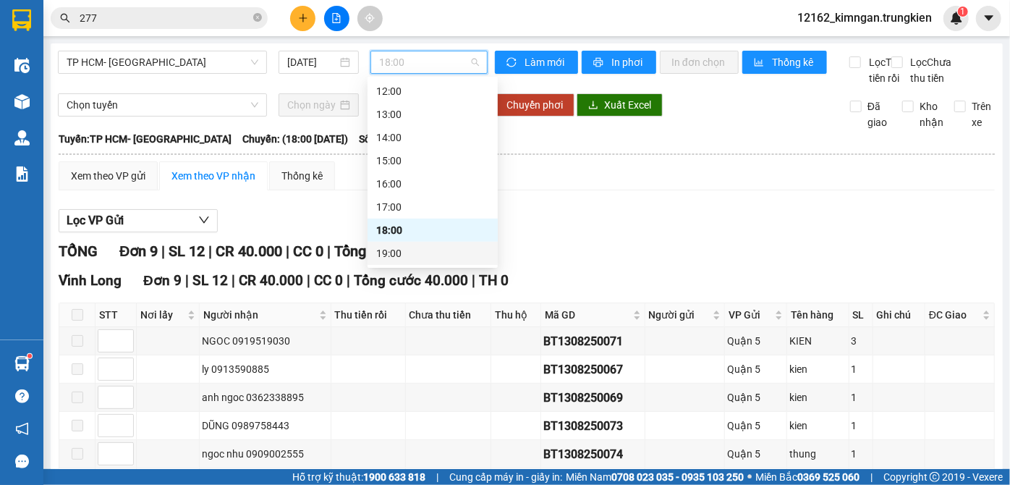
click at [399, 249] on div "19:00" at bounding box center [432, 253] width 113 height 16
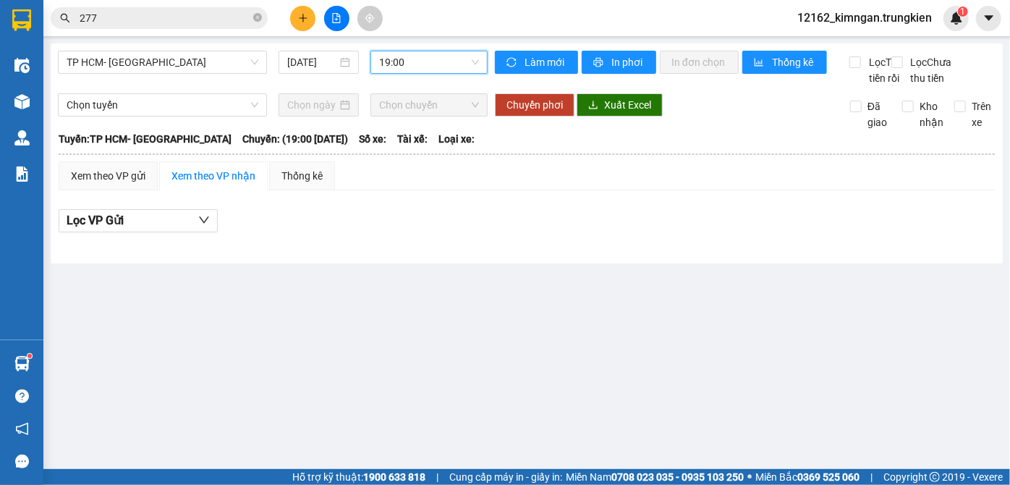
click at [444, 58] on span "19:00" at bounding box center [429, 62] width 100 height 22
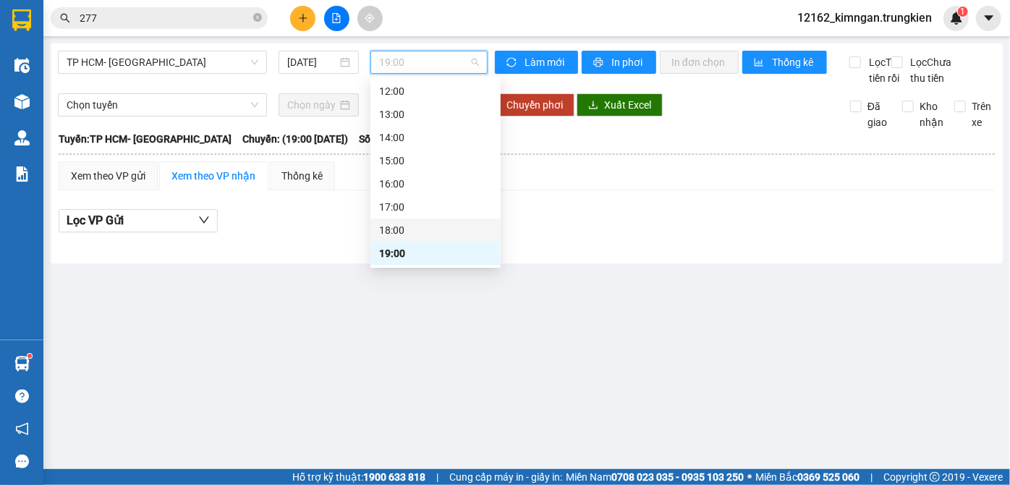
click at [416, 229] on div "18:00" at bounding box center [435, 230] width 113 height 16
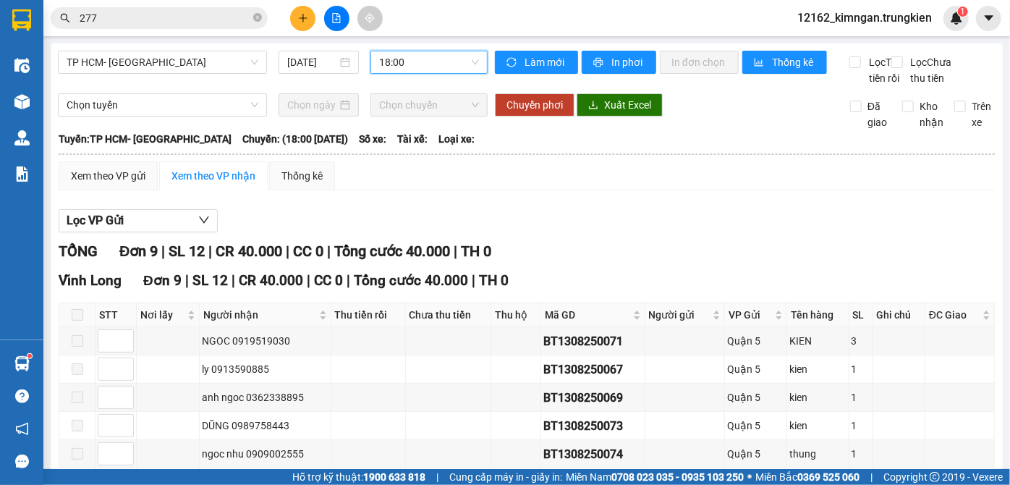
click at [130, 14] on input "277" at bounding box center [165, 18] width 171 height 16
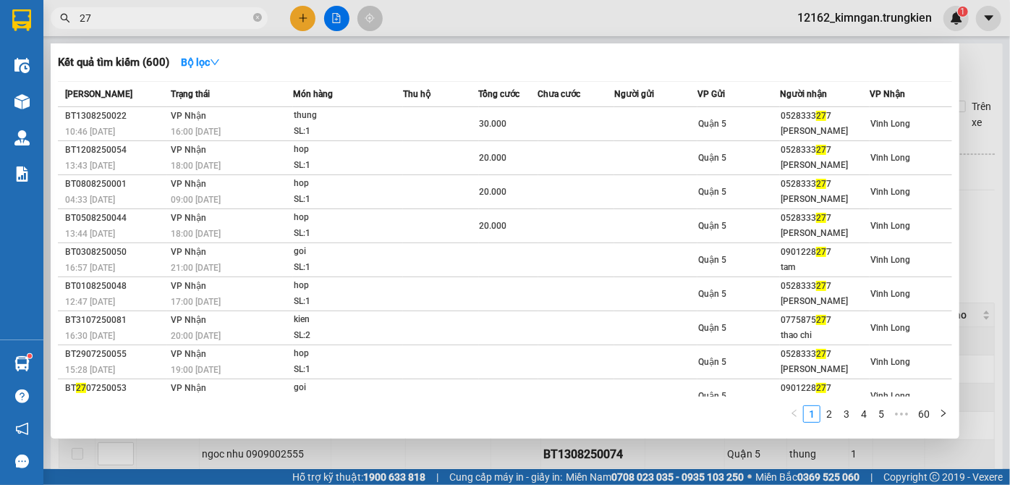
type input "2"
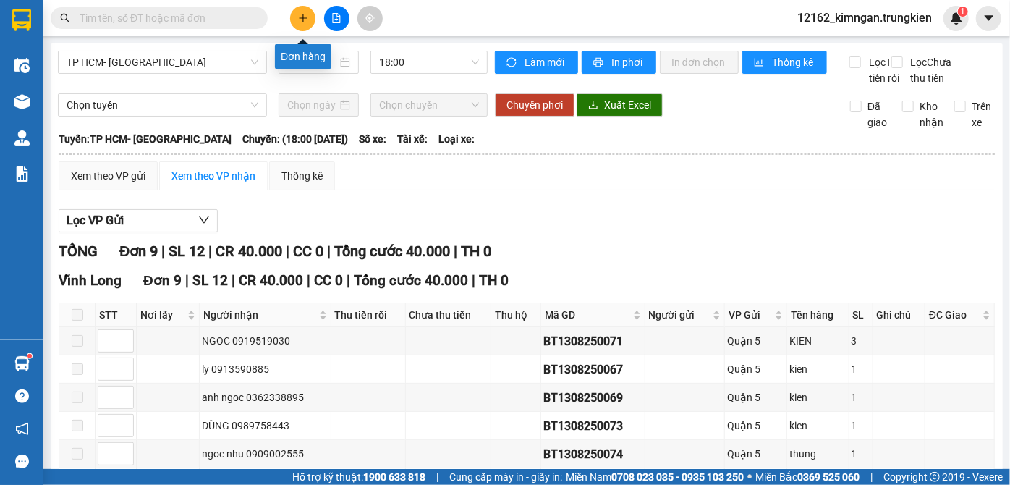
click at [305, 17] on icon "plus" at bounding box center [303, 18] width 10 height 10
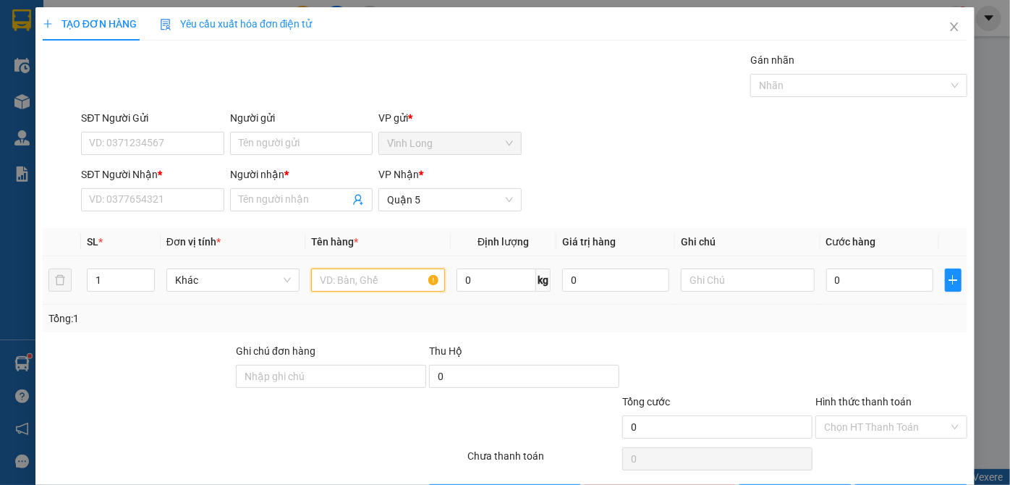
click at [315, 280] on input "text" at bounding box center [378, 279] width 134 height 23
type input "bao"
type input "2"
drag, startPoint x: 148, startPoint y: 276, endPoint x: 150, endPoint y: 266, distance: 9.7
click at [149, 275] on span "up" at bounding box center [146, 275] width 9 height 9
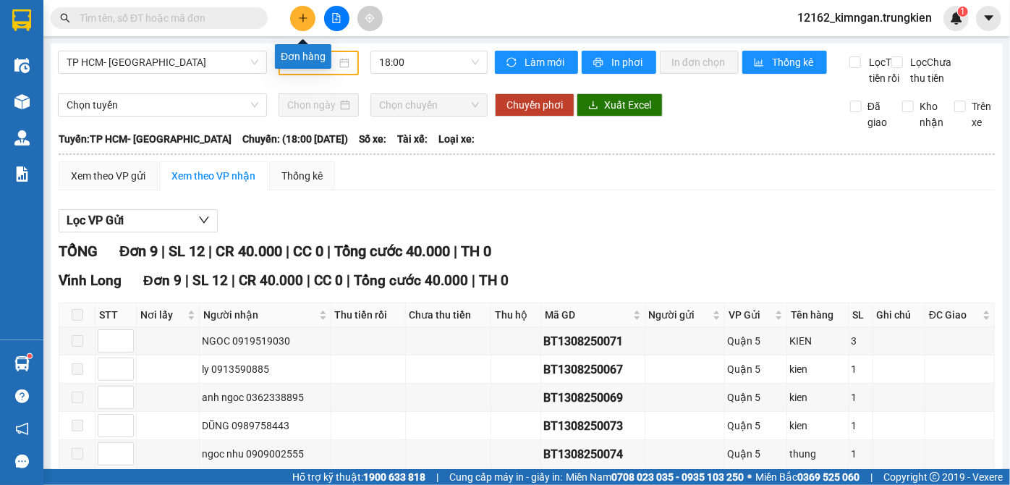
click at [310, 15] on button at bounding box center [302, 18] width 25 height 25
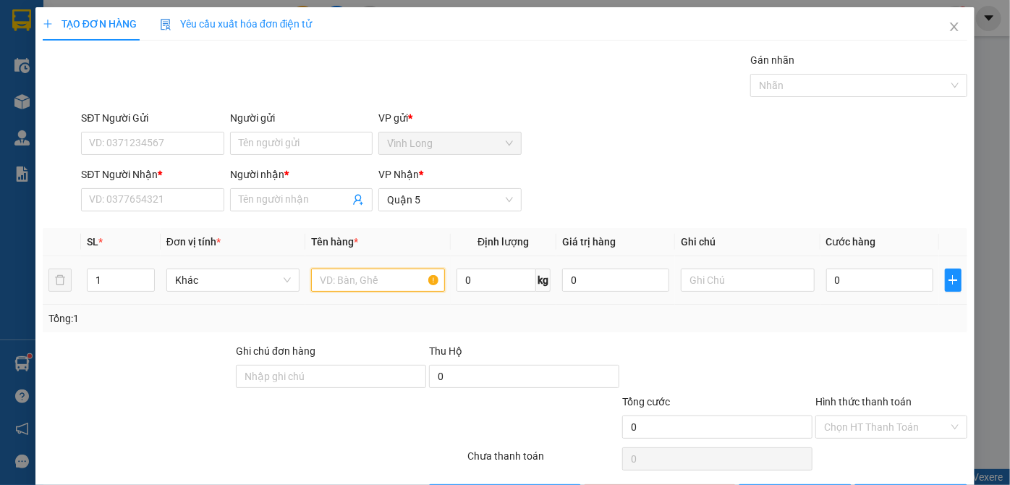
click at [391, 274] on input "text" at bounding box center [378, 279] width 134 height 23
type input "thùng"
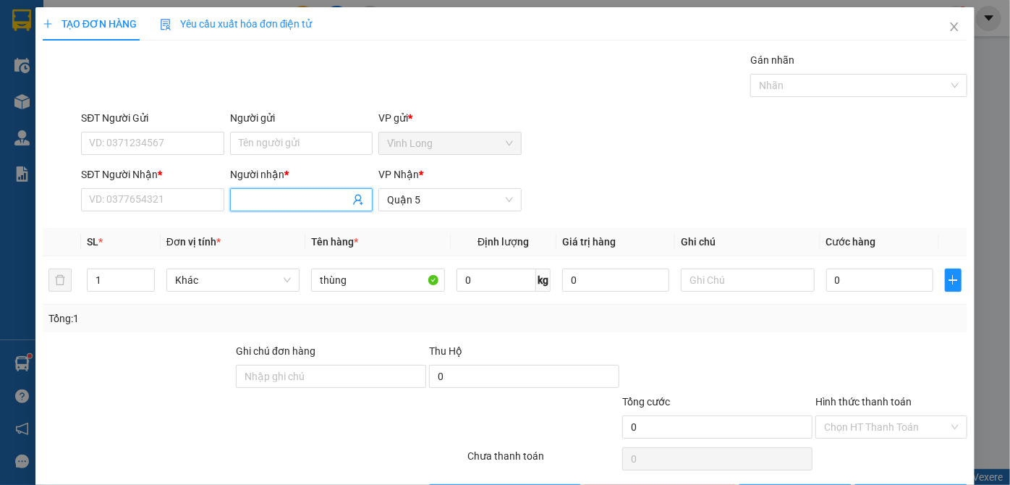
click at [281, 197] on input "Người nhận *" at bounding box center [294, 200] width 111 height 16
click at [839, 271] on input "0" at bounding box center [879, 279] width 107 height 23
type input "3"
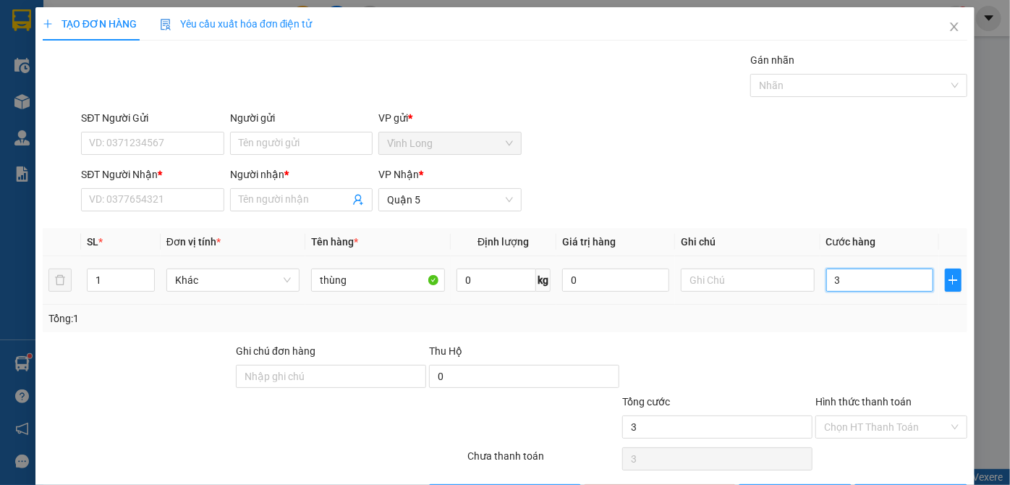
type input "30"
type input "30.000"
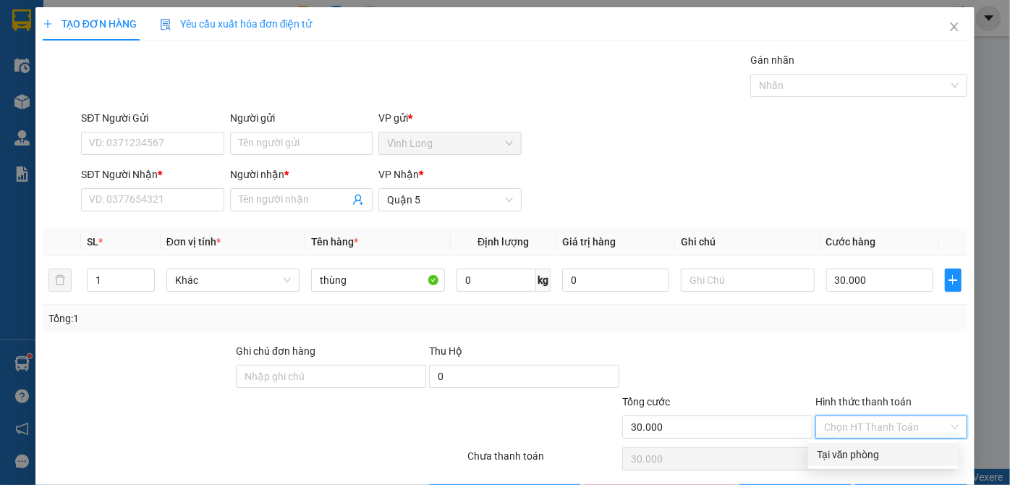
click at [880, 425] on input "Hình thức thanh toán" at bounding box center [886, 427] width 124 height 22
click at [874, 454] on div "Tại văn phòng" at bounding box center [883, 454] width 133 height 16
type input "0"
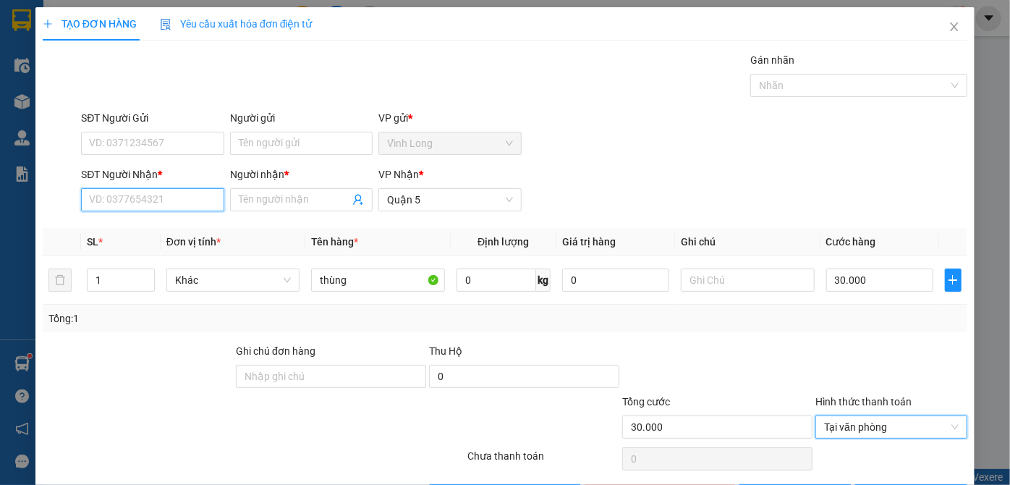
click at [202, 203] on input "SĐT Người Nhận *" at bounding box center [152, 199] width 142 height 23
type input "0838876484"
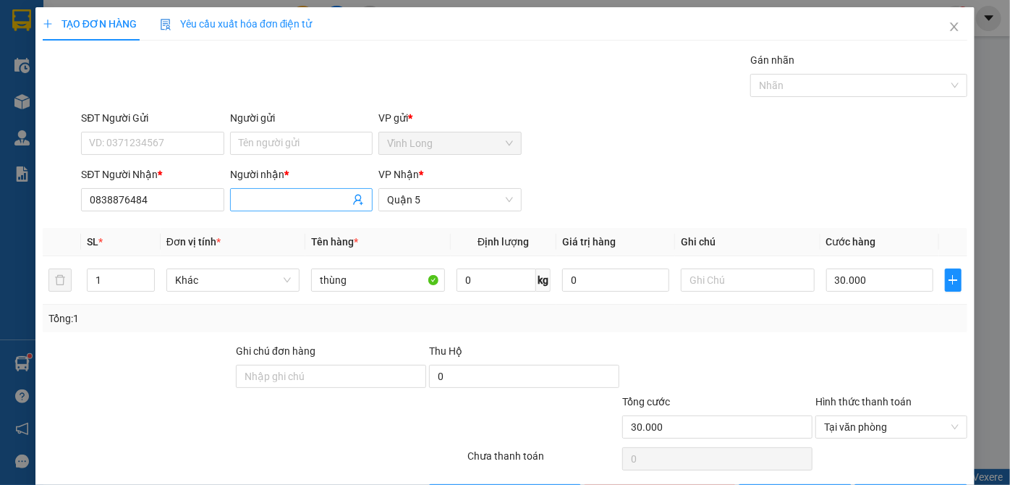
click at [293, 197] on input "Người nhận *" at bounding box center [294, 200] width 111 height 16
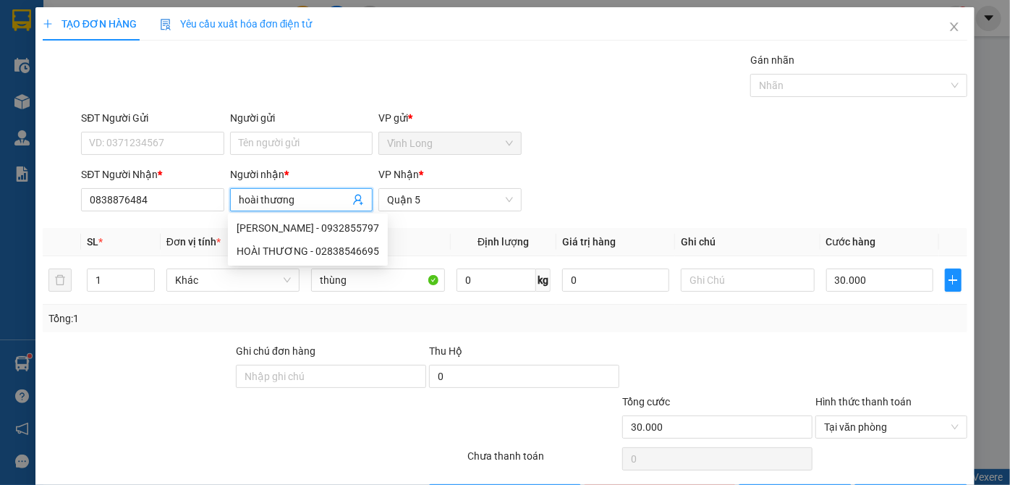
scroll to position [48, 0]
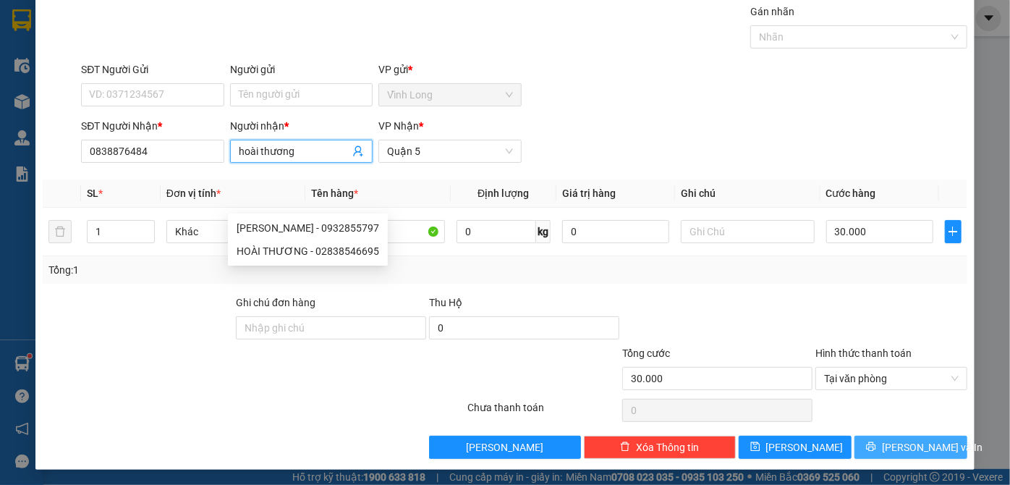
type input "hoài thương"
click at [875, 449] on icon "printer" at bounding box center [870, 446] width 9 height 9
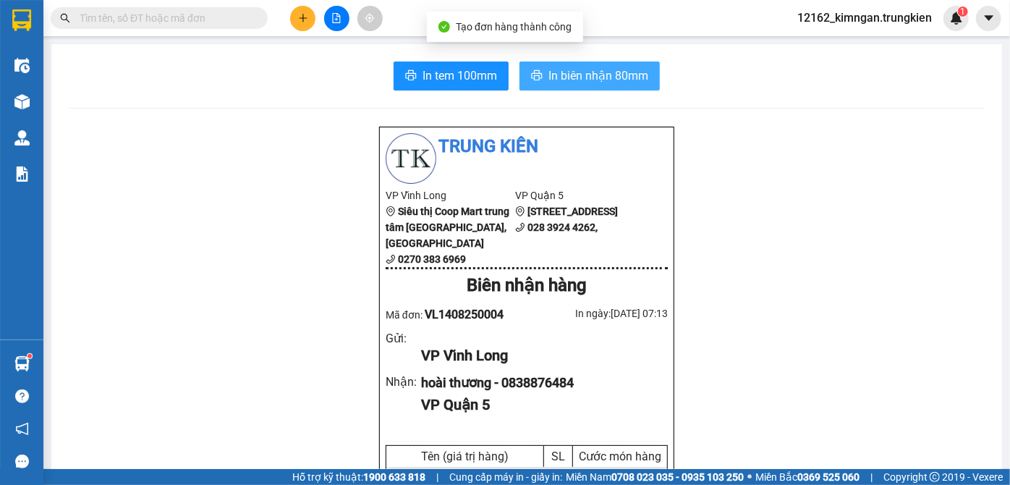
click at [574, 75] on span "In biên nhận 80mm" at bounding box center [598, 76] width 100 height 18
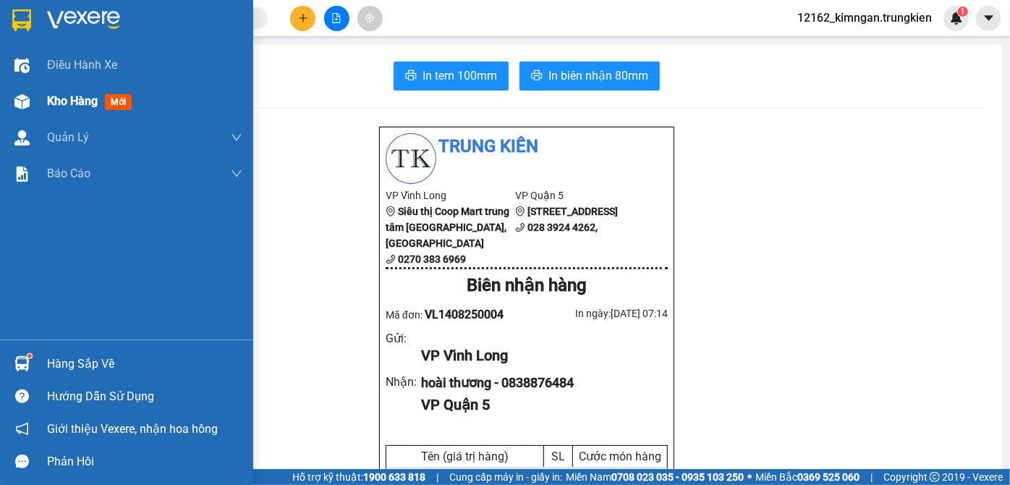
click at [38, 103] on div "Kho hàng mới" at bounding box center [126, 101] width 253 height 36
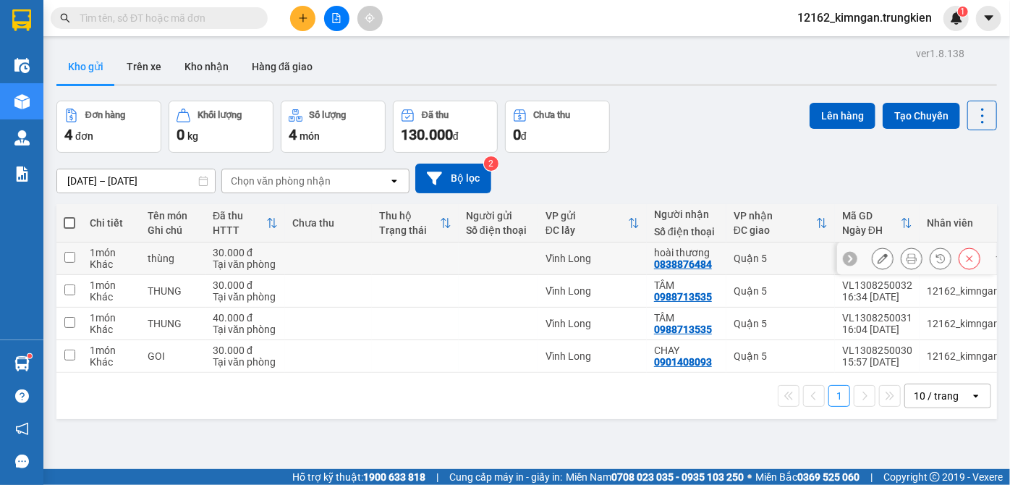
click at [725, 261] on td "hoài thương 0838876484" at bounding box center [687, 258] width 80 height 33
checkbox input "true"
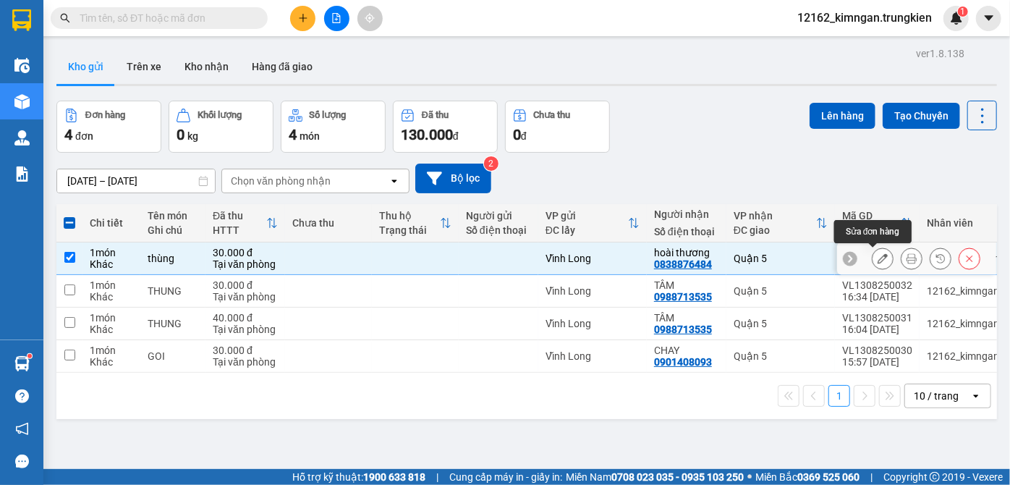
click at [877, 258] on icon at bounding box center [882, 258] width 10 height 10
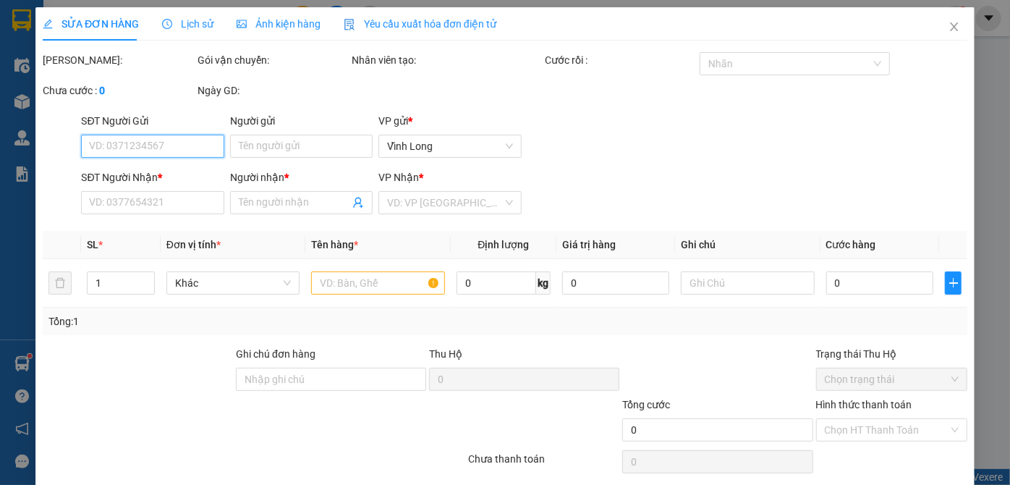
type input "0838876484"
type input "hoài thương"
type input "30.000"
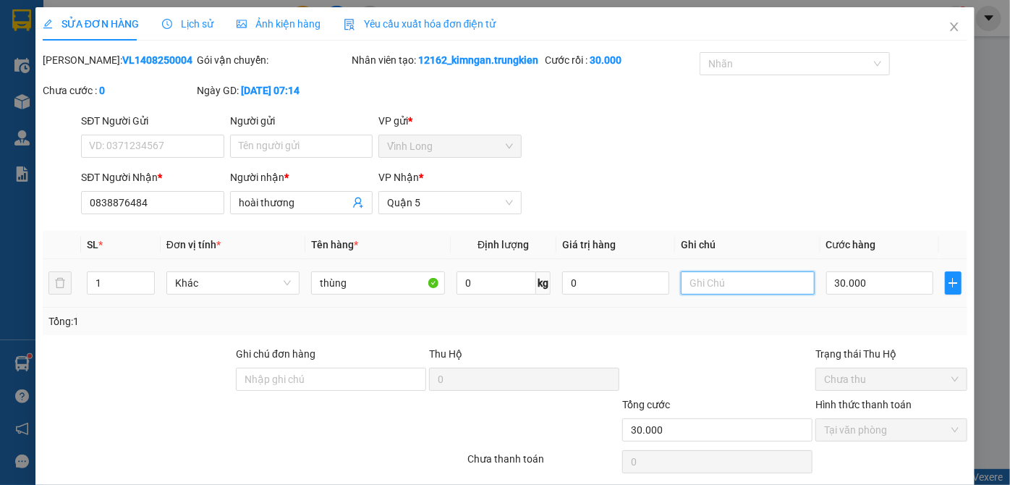
click at [696, 294] on input "text" at bounding box center [748, 282] width 134 height 23
type input "giao tận nơi: thủ đức"
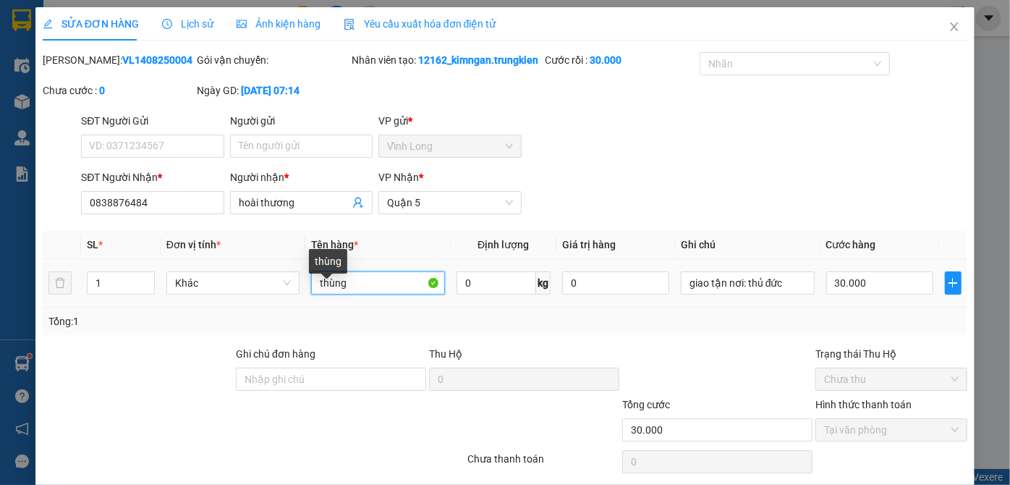
drag, startPoint x: 359, startPoint y: 305, endPoint x: 371, endPoint y: 297, distance: 14.3
click at [365, 294] on input "thùng" at bounding box center [378, 282] width 134 height 23
type input "thùng ( trái cây)"
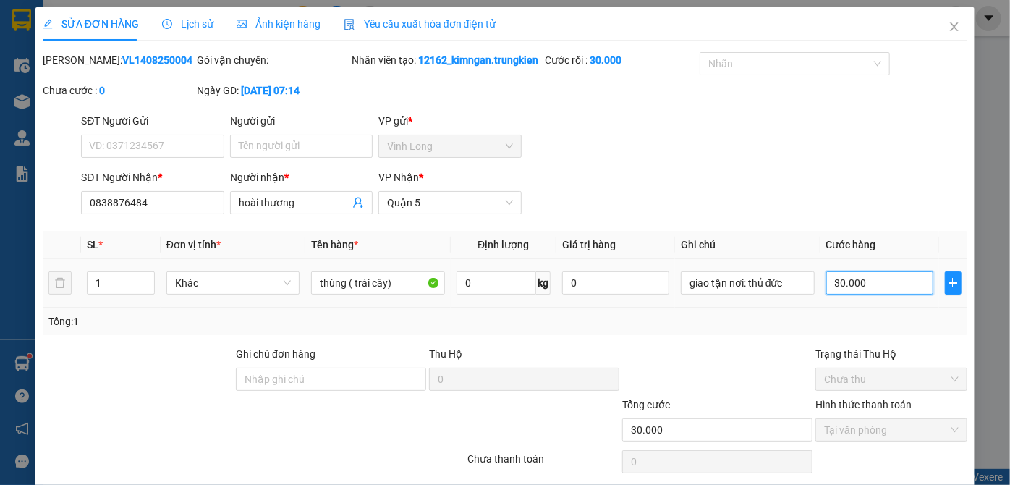
click at [874, 294] on input "30.000" at bounding box center [879, 282] width 107 height 23
type input "1"
type input "11"
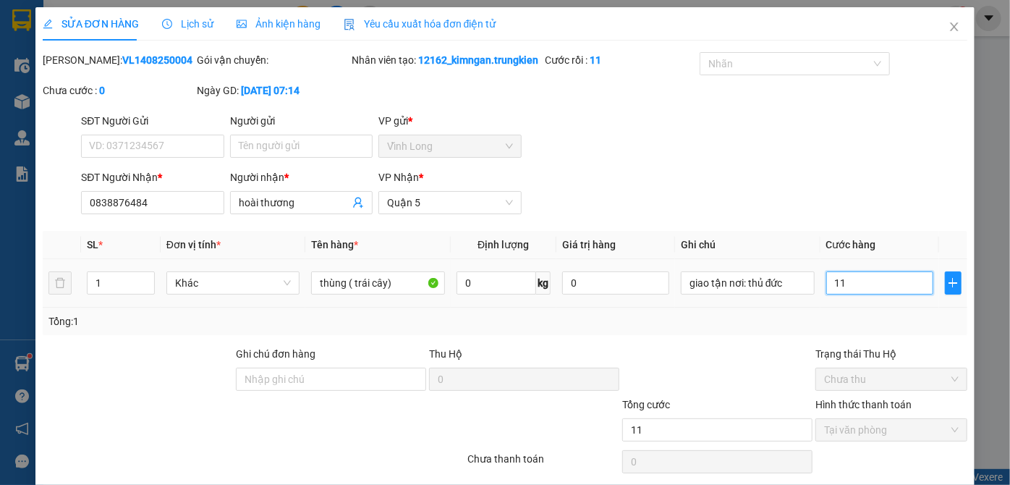
type input "110"
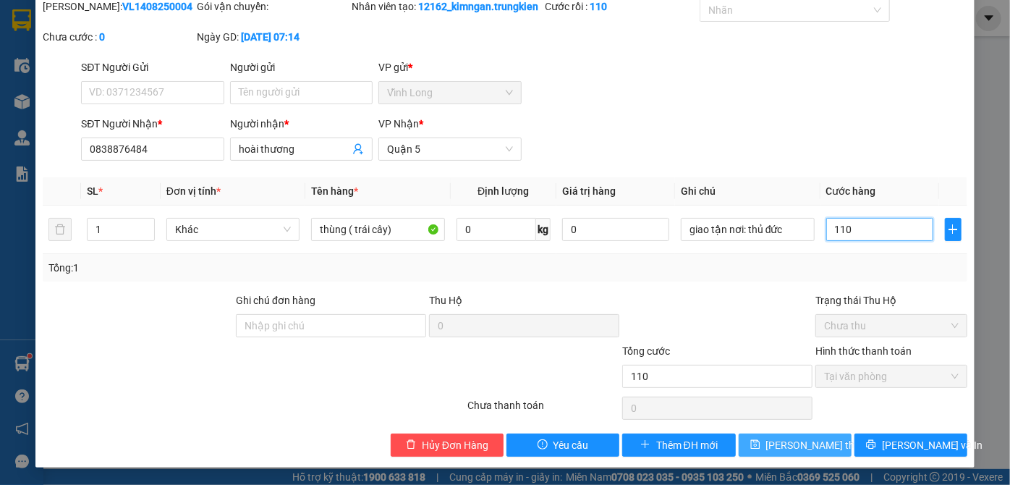
type input "110"
type input "110.000"
drag, startPoint x: 796, startPoint y: 448, endPoint x: 833, endPoint y: 443, distance: 38.0
click at [796, 448] on span "[PERSON_NAME] thay đổi" at bounding box center [824, 445] width 116 height 16
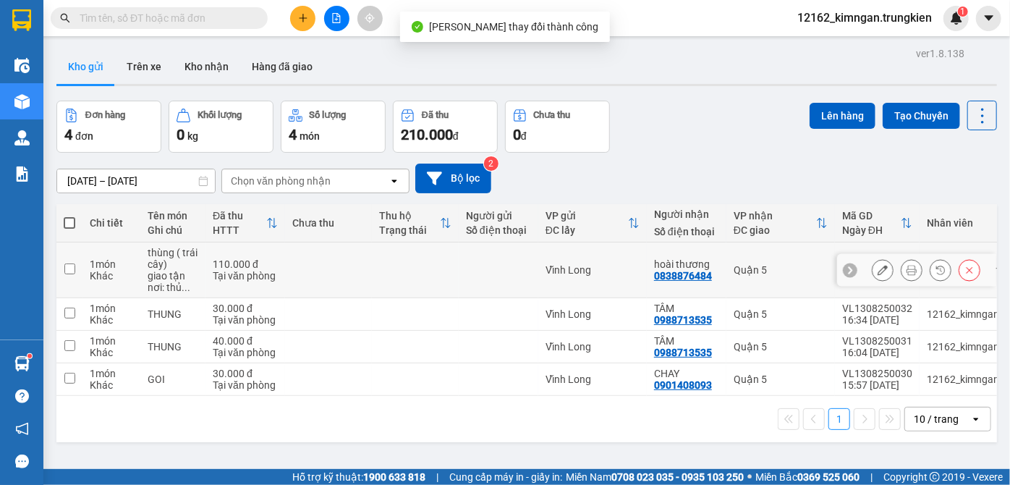
click at [785, 273] on div "Quận 5" at bounding box center [780, 270] width 94 height 12
checkbox input "true"
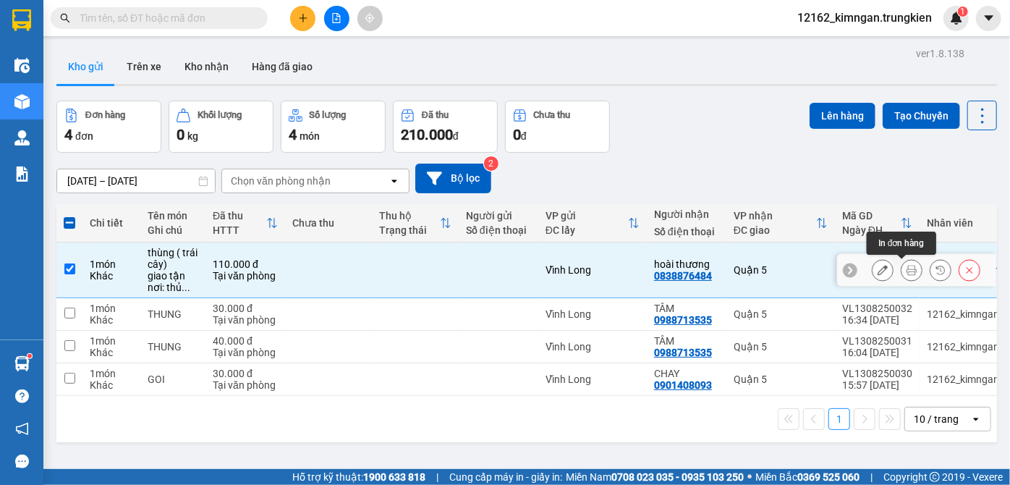
click at [906, 269] on icon at bounding box center [911, 270] width 10 height 10
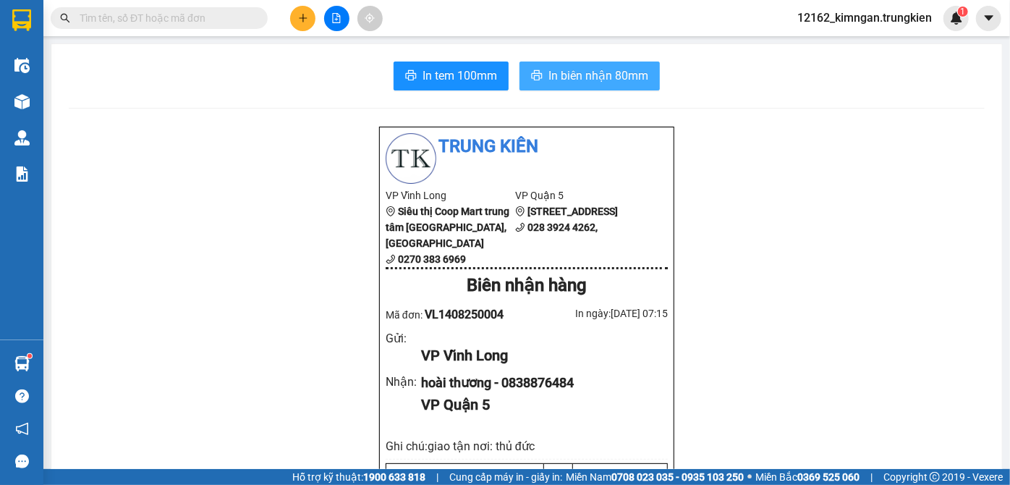
click at [559, 75] on span "In biên nhận 80mm" at bounding box center [598, 76] width 100 height 18
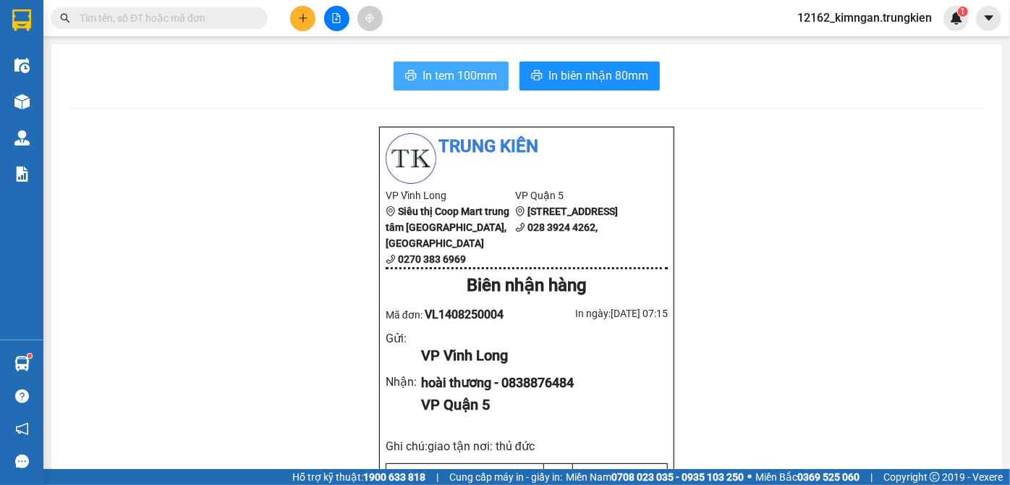
click at [441, 77] on span "In tem 100mm" at bounding box center [459, 76] width 74 height 18
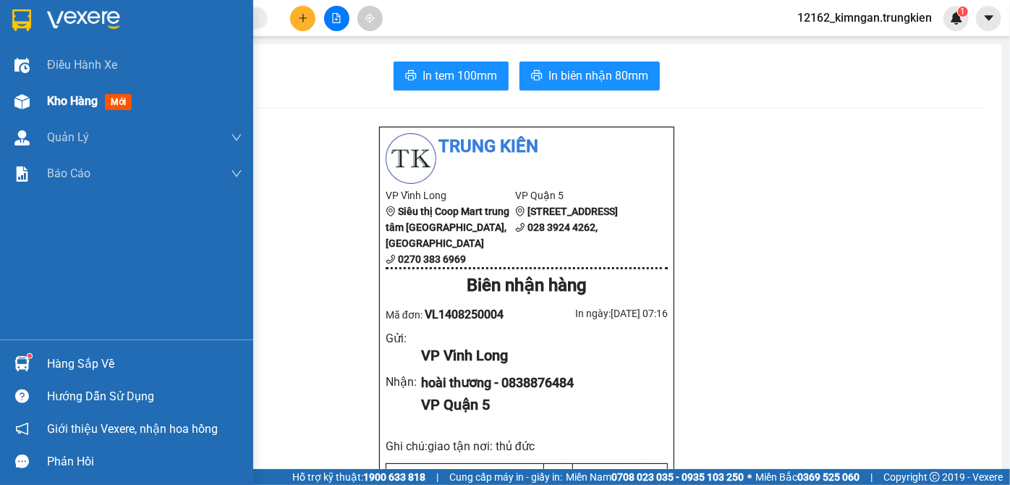
click at [90, 102] on span "Kho hàng" at bounding box center [72, 101] width 51 height 14
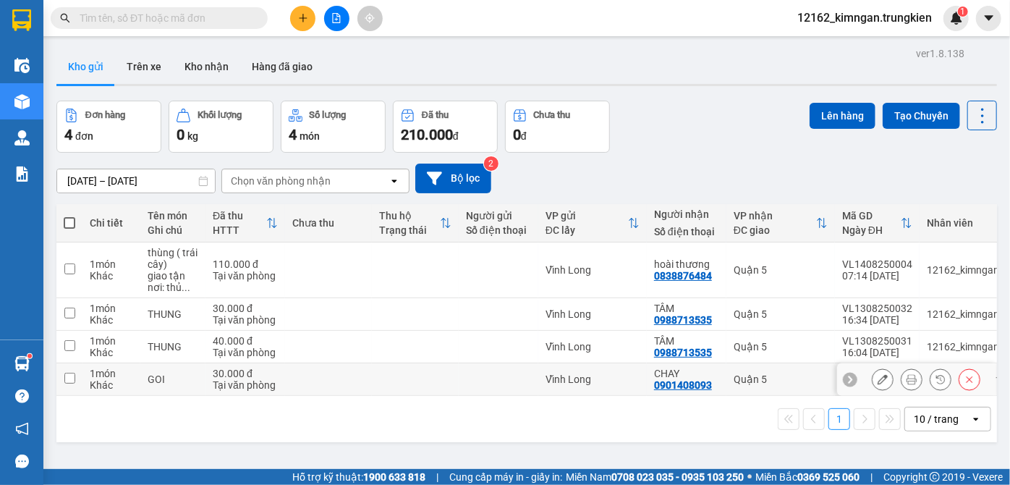
drag, startPoint x: 501, startPoint y: 387, endPoint x: 487, endPoint y: 357, distance: 33.0
click at [500, 387] on td at bounding box center [499, 379] width 80 height 33
checkbox input "true"
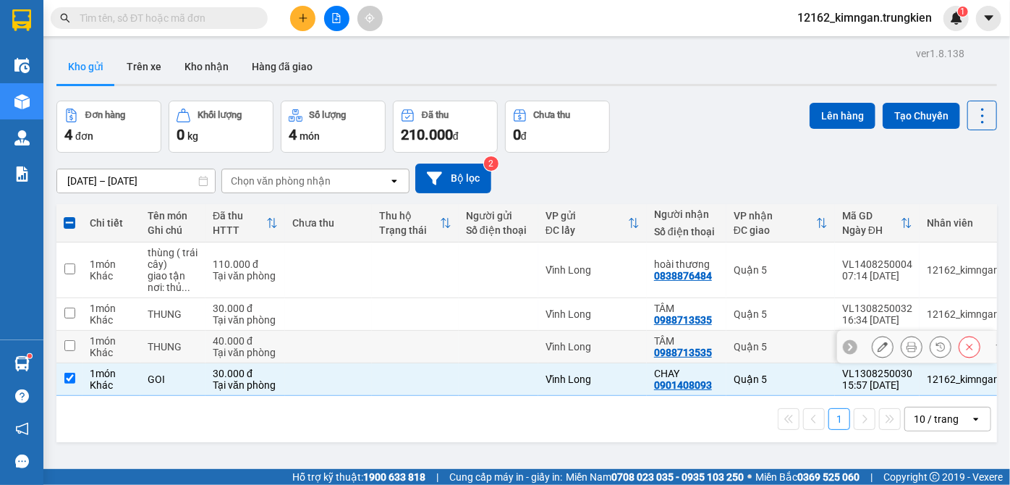
click at [481, 336] on td at bounding box center [499, 347] width 80 height 33
checkbox input "true"
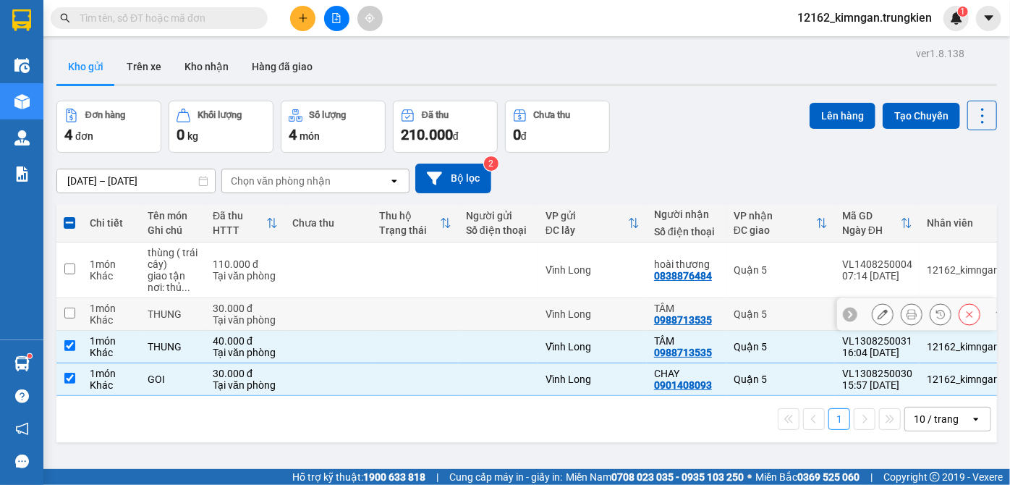
click at [482, 310] on div at bounding box center [498, 314] width 65 height 12
checkbox input "true"
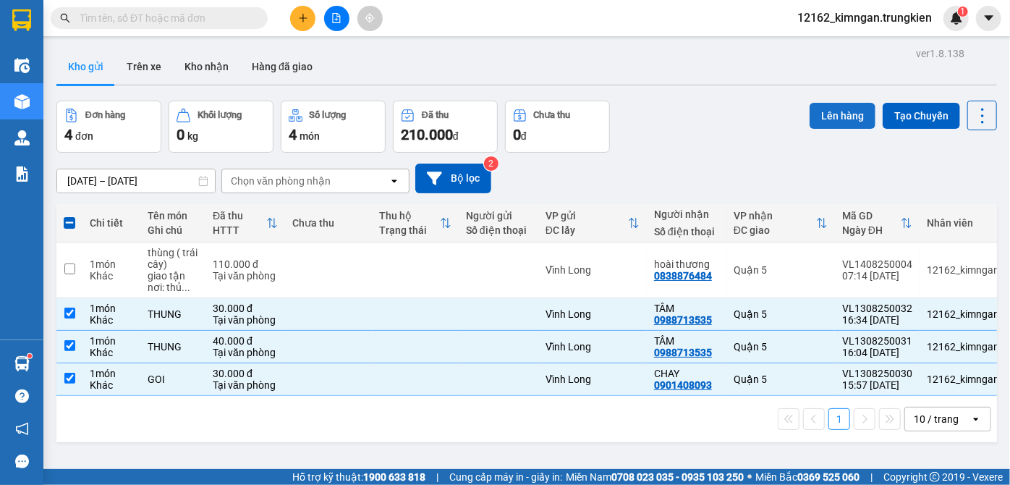
click at [842, 114] on button "Lên hàng" at bounding box center [842, 116] width 66 height 26
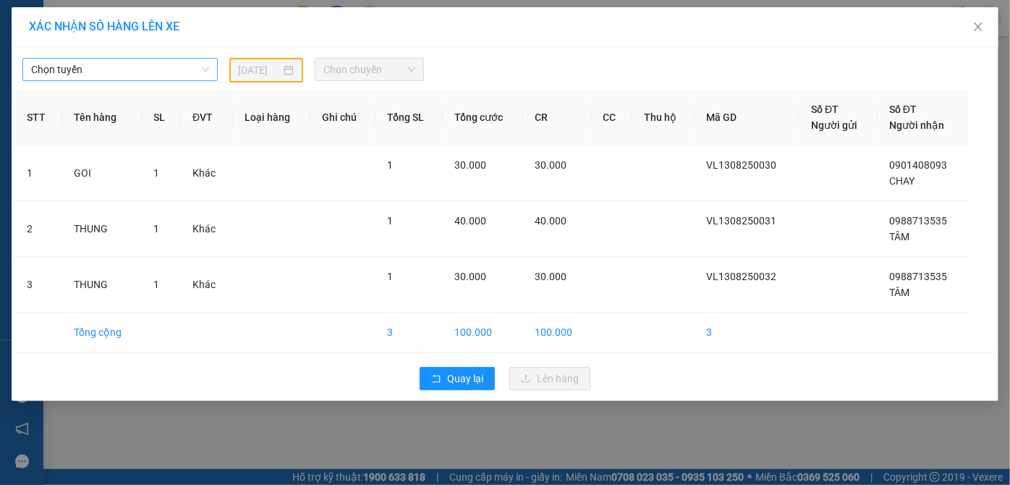
click at [84, 68] on span "Chọn tuyến" at bounding box center [120, 70] width 178 height 22
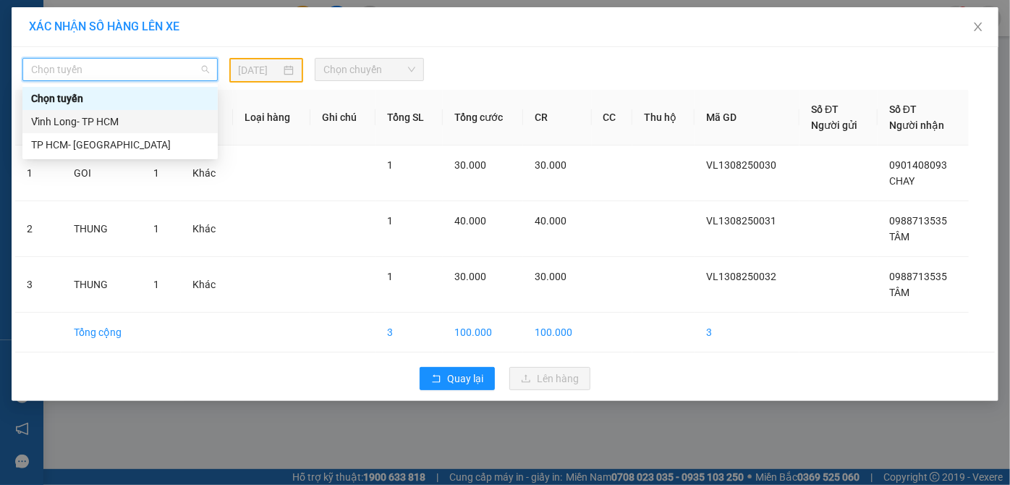
click at [79, 124] on div "Vĩnh Long- TP HCM" at bounding box center [120, 122] width 178 height 16
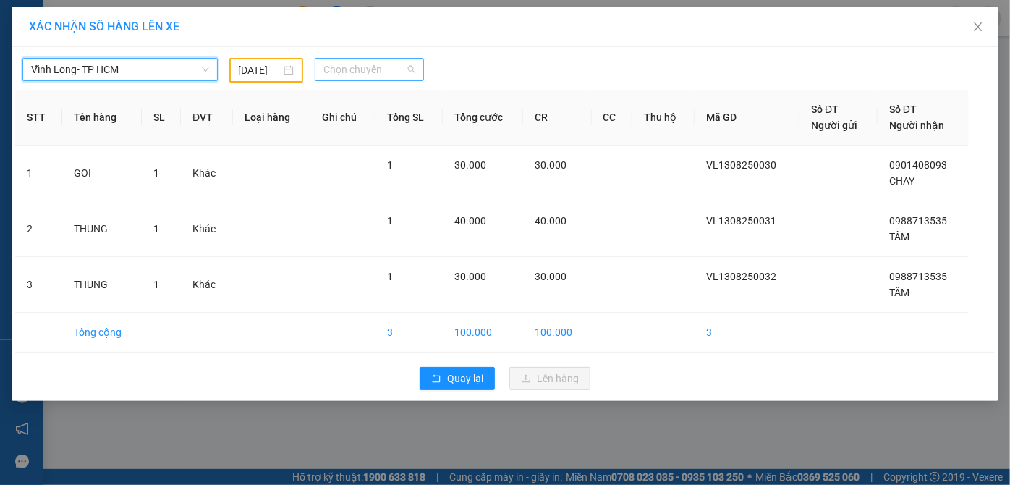
click at [347, 71] on span "Chọn chuyến" at bounding box center [369, 70] width 92 height 22
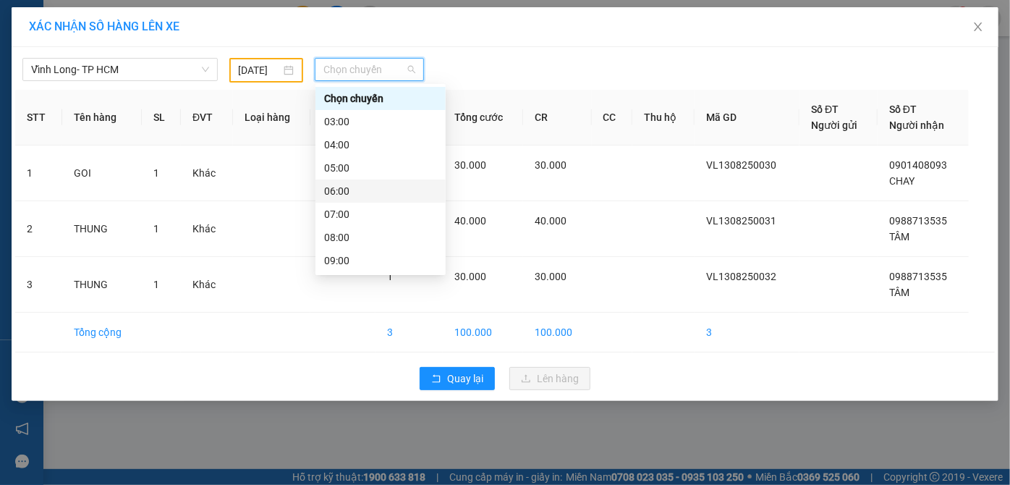
scroll to position [185, 0]
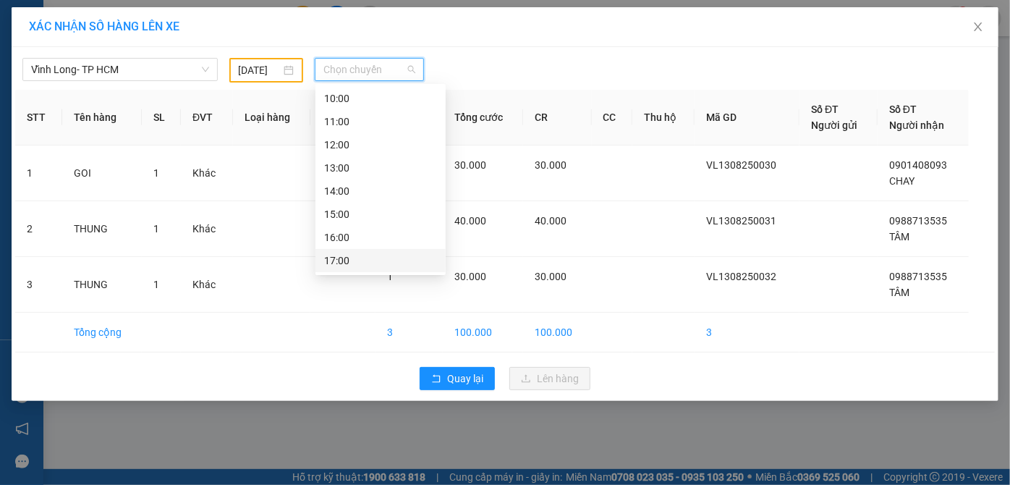
click at [351, 264] on div "17:00" at bounding box center [380, 260] width 113 height 16
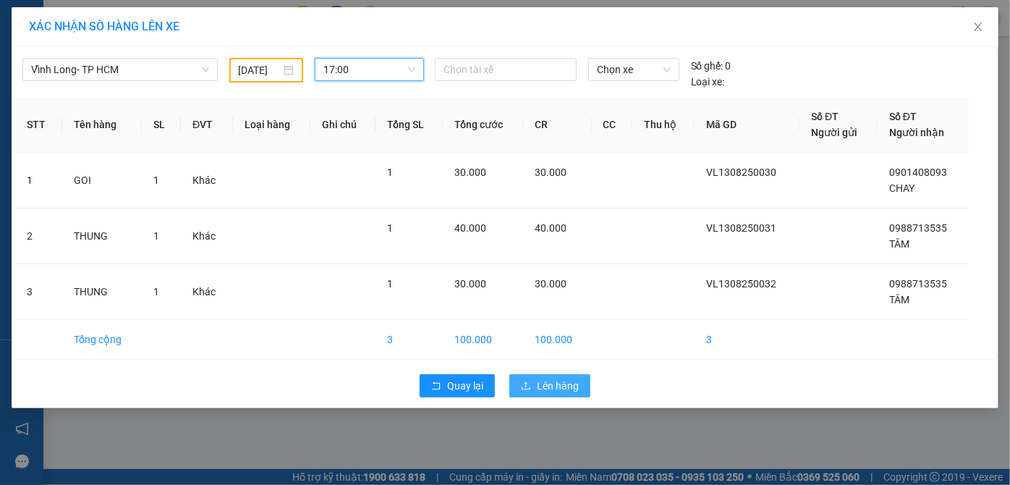
click at [551, 375] on button "Lên hàng" at bounding box center [549, 385] width 81 height 23
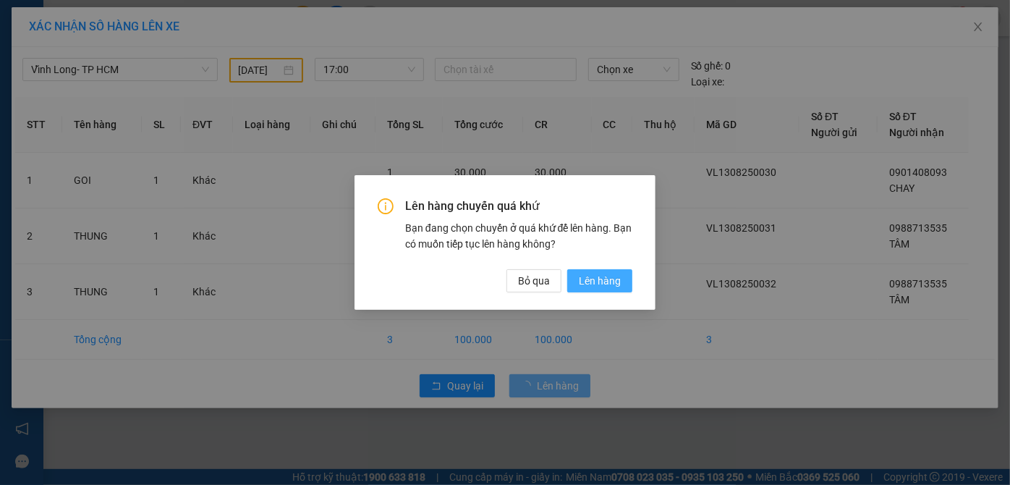
click at [603, 279] on span "Lên hàng" at bounding box center [600, 281] width 42 height 16
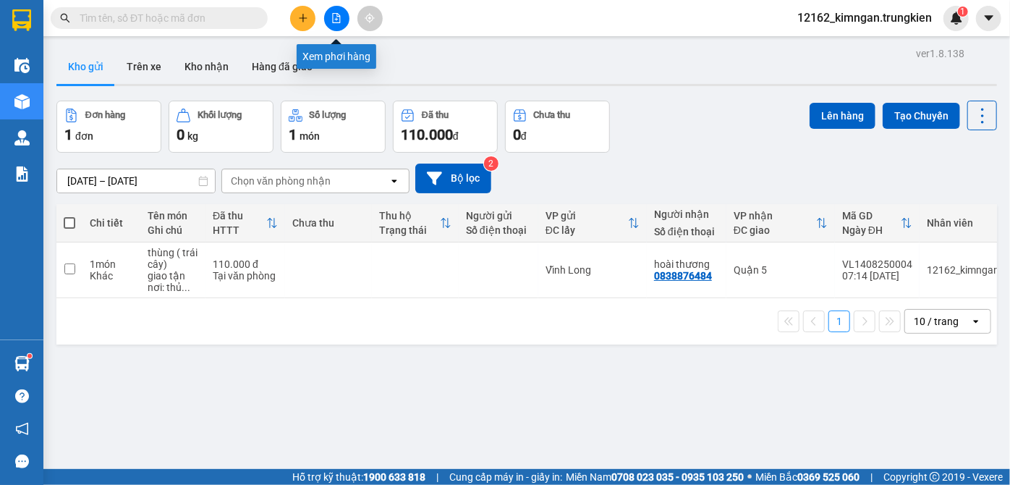
click at [333, 17] on icon "file-add" at bounding box center [336, 18] width 10 height 10
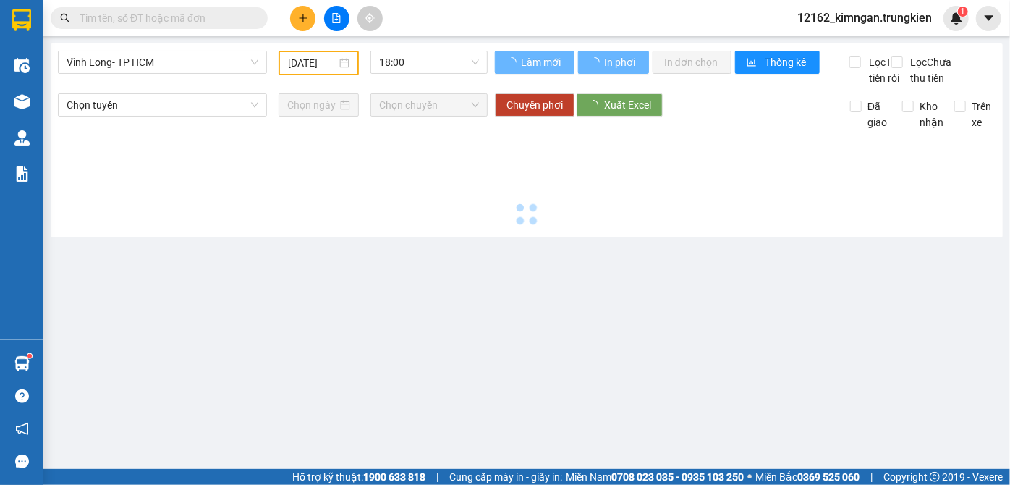
type input "[DATE]"
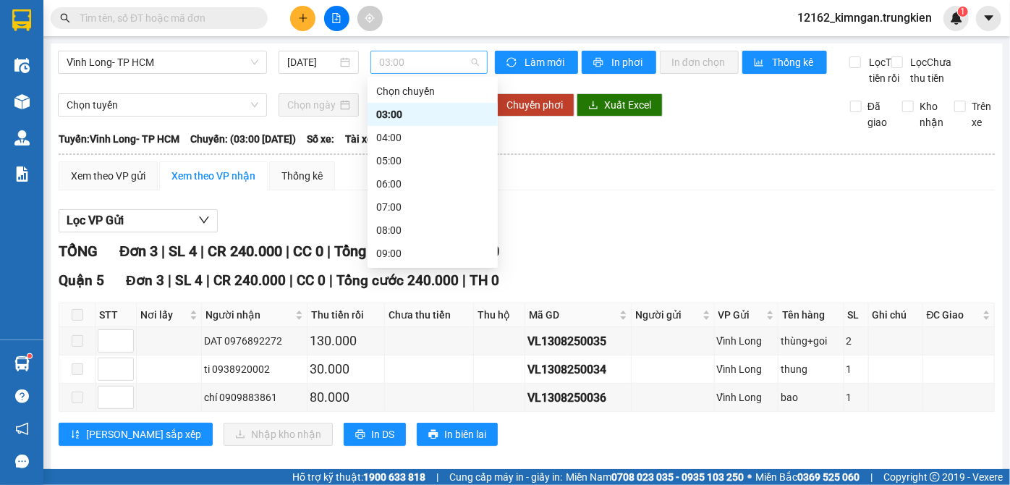
click at [395, 67] on span "03:00" at bounding box center [429, 62] width 100 height 22
click at [388, 134] on div "04:00" at bounding box center [432, 137] width 113 height 16
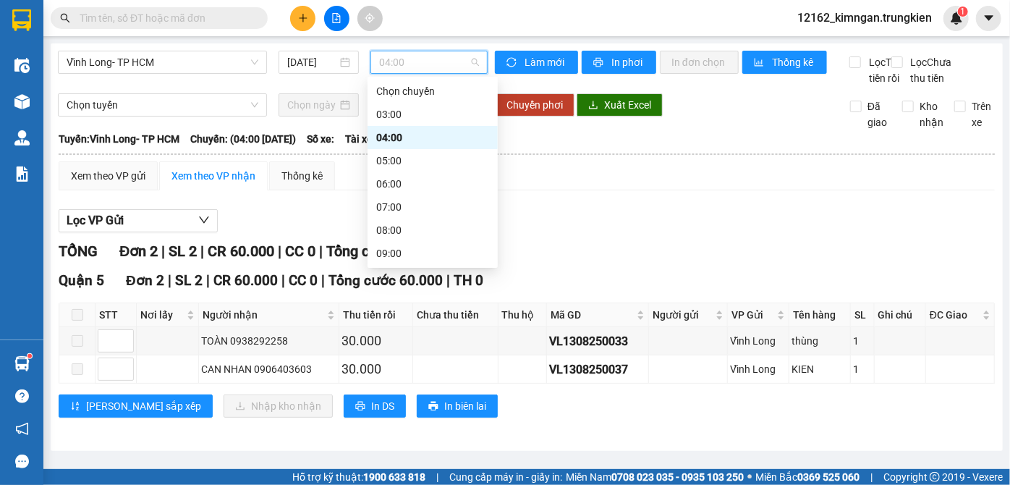
click at [405, 64] on span "04:00" at bounding box center [429, 62] width 100 height 22
click at [397, 161] on div "05:00" at bounding box center [432, 161] width 113 height 16
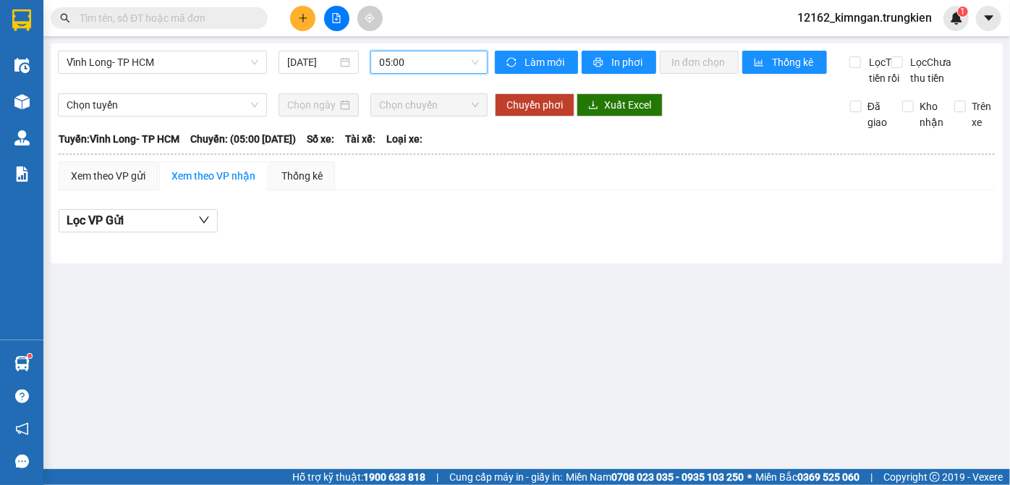
click at [405, 62] on span "05:00" at bounding box center [429, 62] width 100 height 22
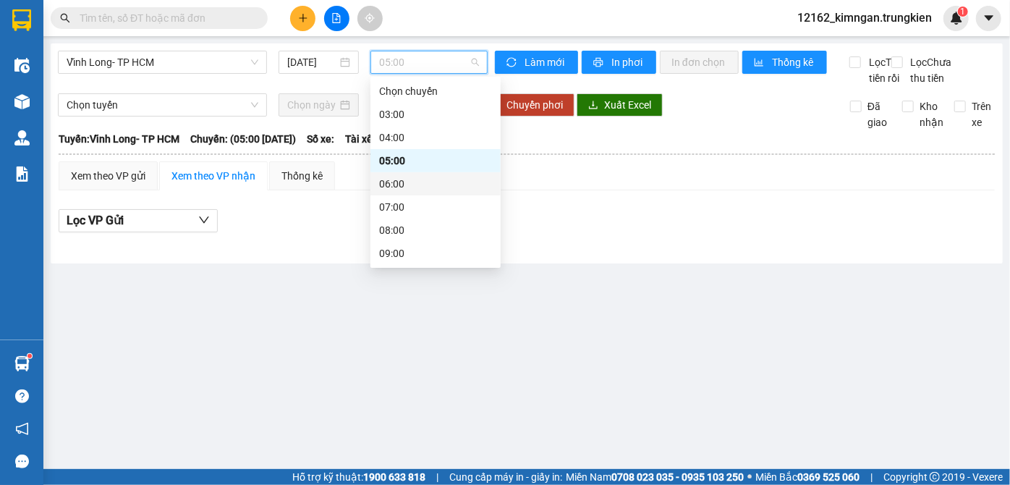
click at [405, 185] on div "06:00" at bounding box center [435, 184] width 113 height 16
click at [392, 59] on span "06:00" at bounding box center [429, 62] width 100 height 22
click at [388, 208] on div "07:00" at bounding box center [435, 207] width 113 height 16
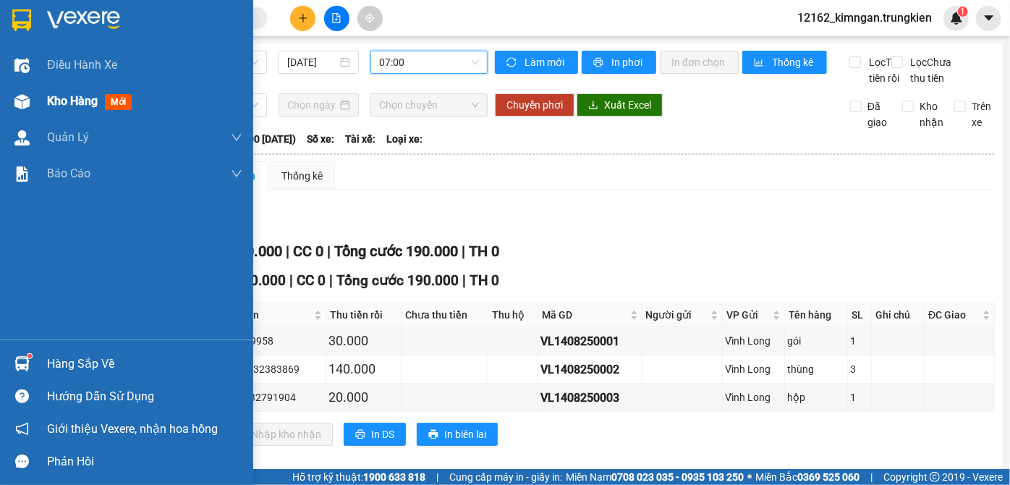
click at [73, 103] on span "Kho hàng" at bounding box center [72, 101] width 51 height 14
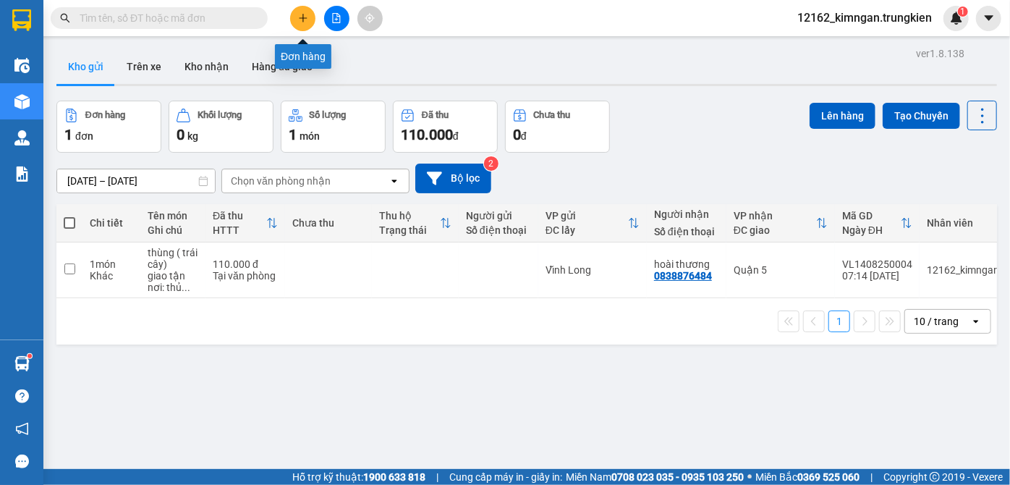
click at [308, 15] on button at bounding box center [302, 18] width 25 height 25
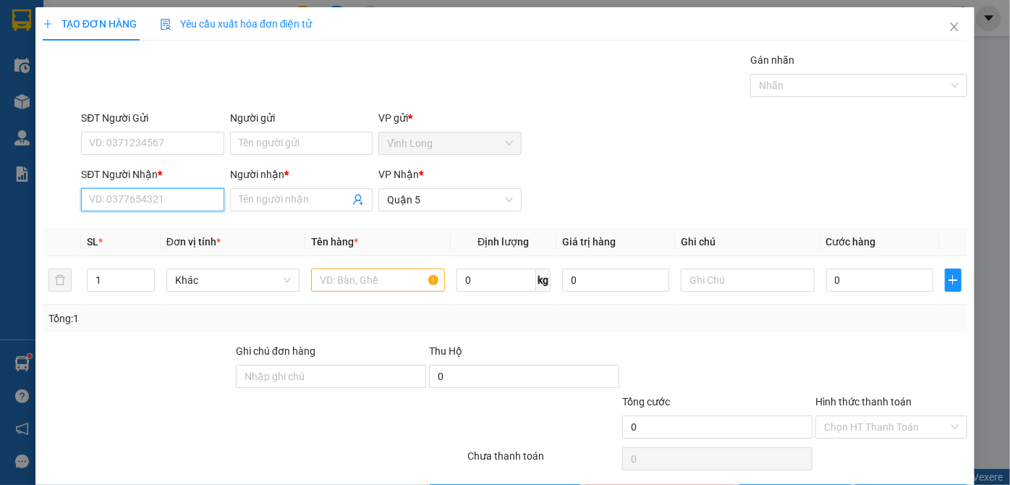
click at [158, 203] on input "SĐT Người Nhận *" at bounding box center [152, 199] width 142 height 23
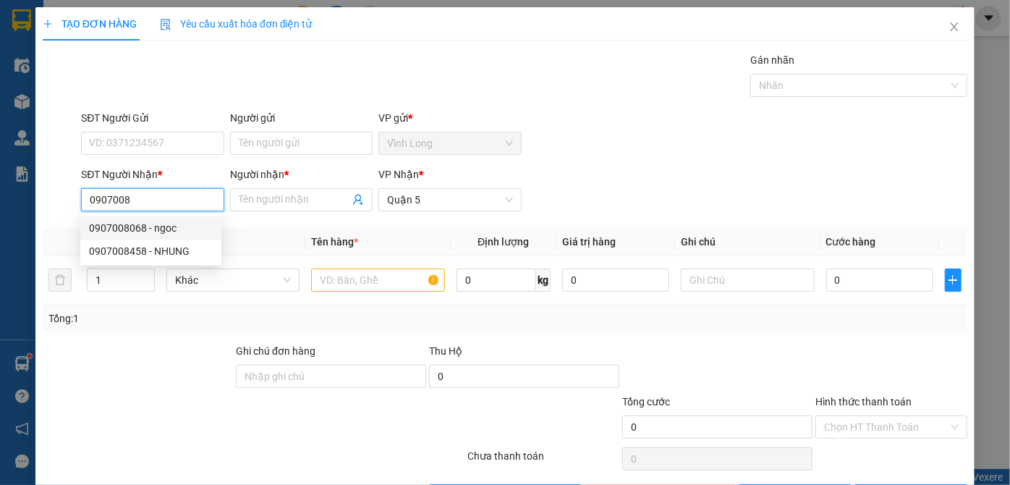
click at [141, 232] on div "0907008068 - ngoc" at bounding box center [151, 228] width 124 height 16
type input "0907008068"
type input "ngoc"
type input "30.000"
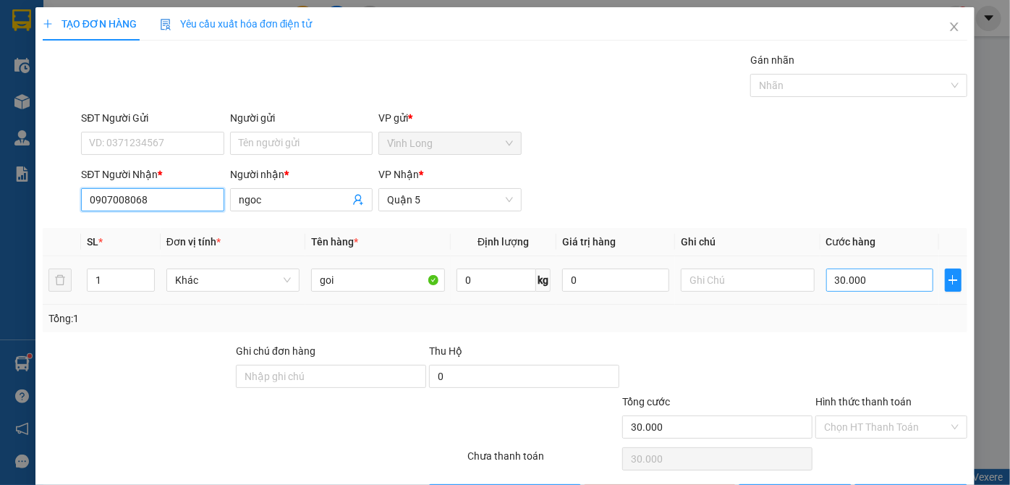
type input "0907008068"
click at [859, 278] on input "30.000" at bounding box center [879, 279] width 107 height 23
type input "2"
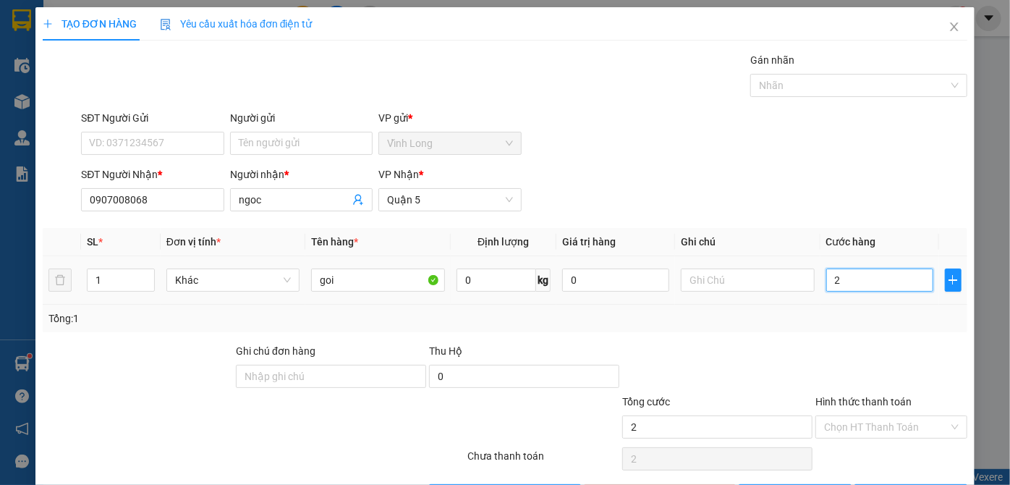
type input "20"
type input "20.000"
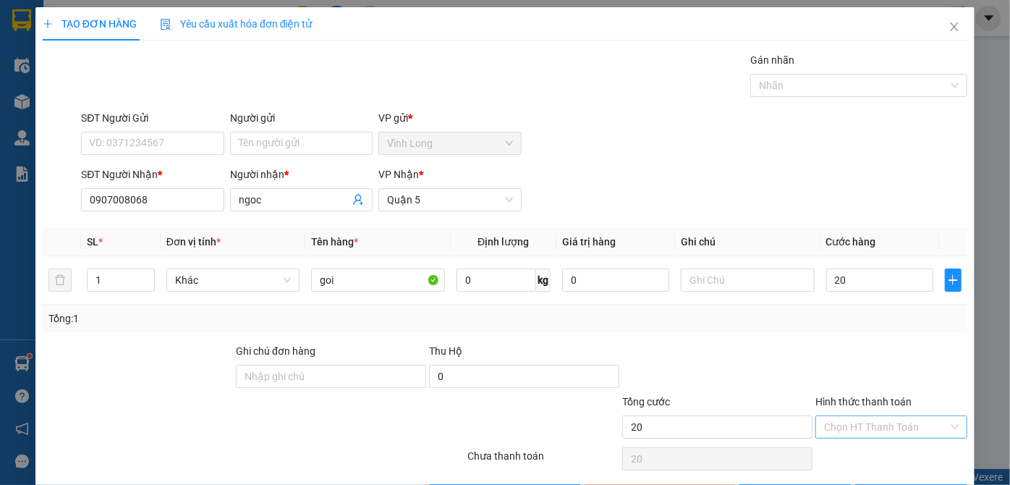
type input "20.000"
click at [874, 428] on input "Hình thức thanh toán" at bounding box center [886, 427] width 124 height 22
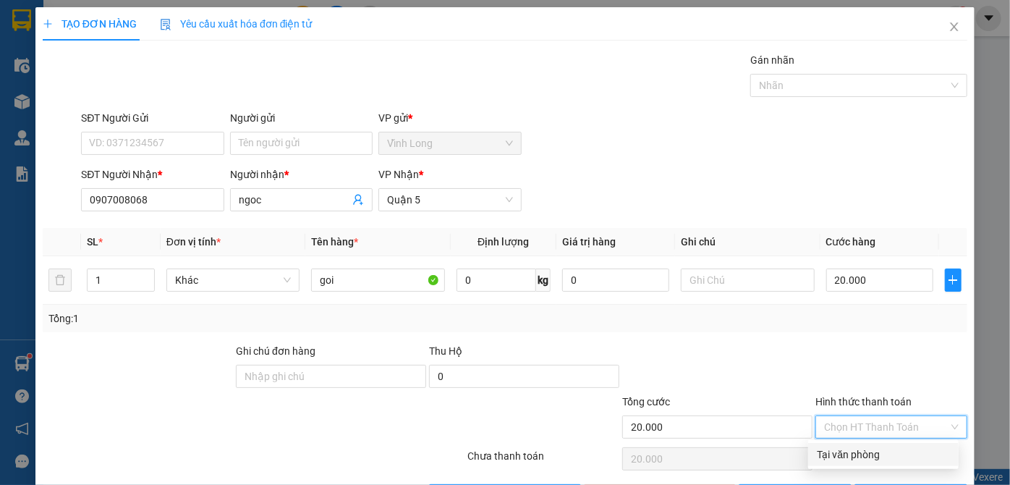
click at [858, 446] on div "Tại văn phòng" at bounding box center [883, 454] width 150 height 23
type input "0"
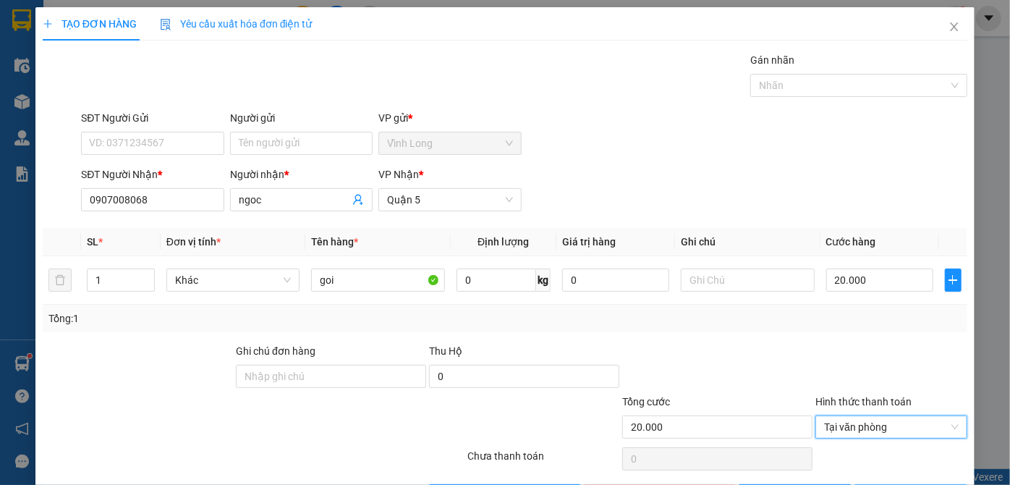
scroll to position [48, 0]
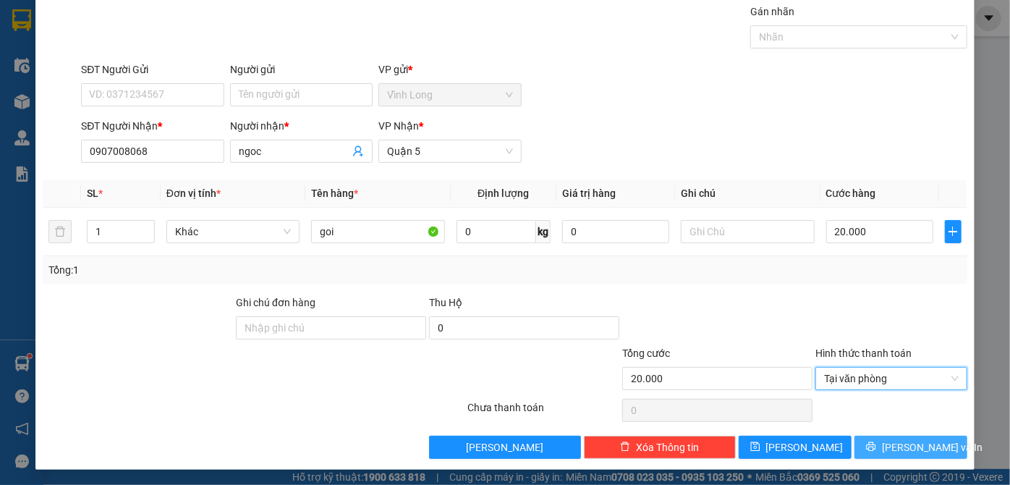
click at [862, 448] on button "[PERSON_NAME] và In" at bounding box center [910, 446] width 113 height 23
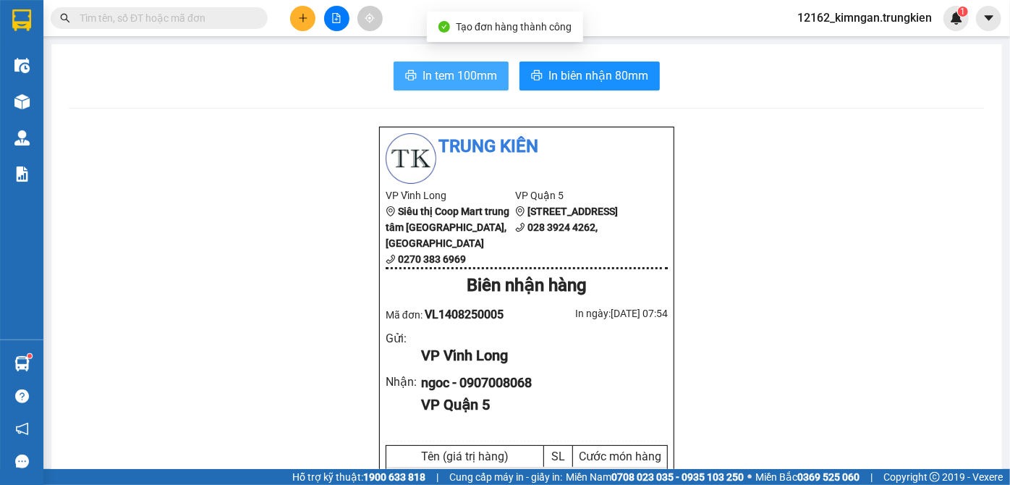
click at [413, 74] on button "In tem 100mm" at bounding box center [450, 75] width 115 height 29
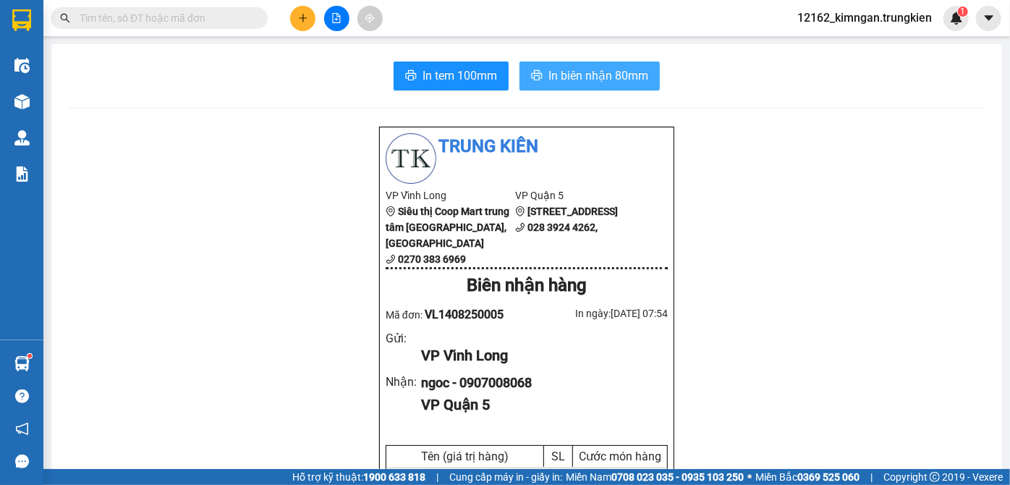
click at [601, 77] on span "In biên nhận 80mm" at bounding box center [598, 76] width 100 height 18
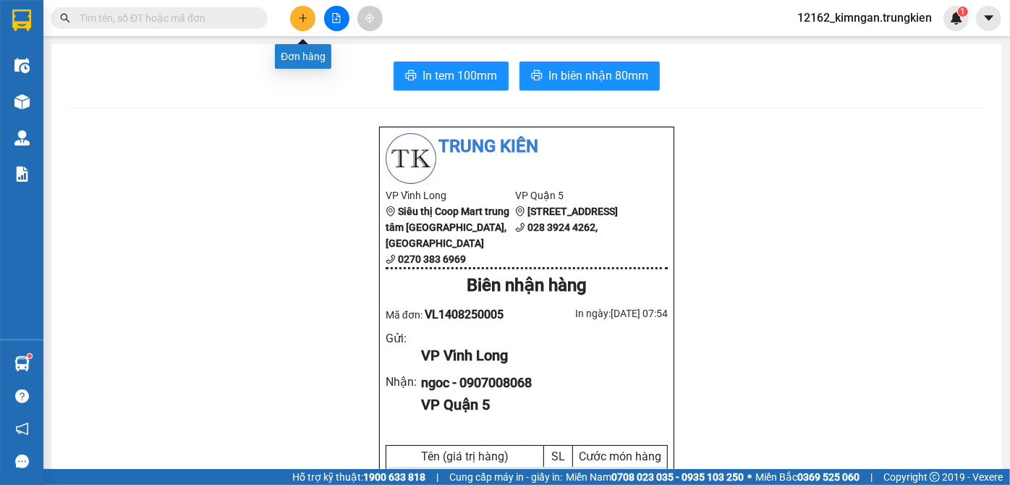
click at [312, 16] on button at bounding box center [302, 18] width 25 height 25
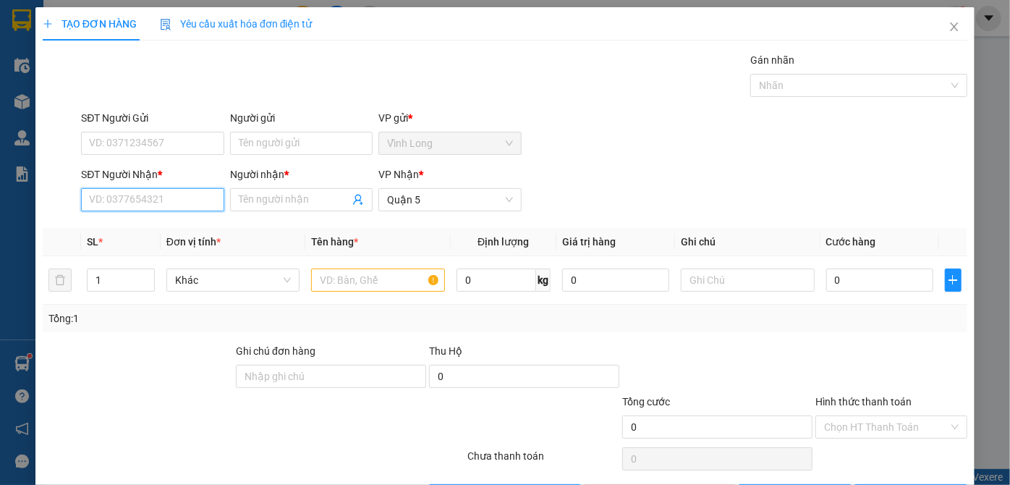
click at [136, 205] on input "SĐT Người Nhận *" at bounding box center [152, 199] width 142 height 23
type input "0708599030"
click at [291, 205] on input "Người nhận *" at bounding box center [294, 200] width 111 height 16
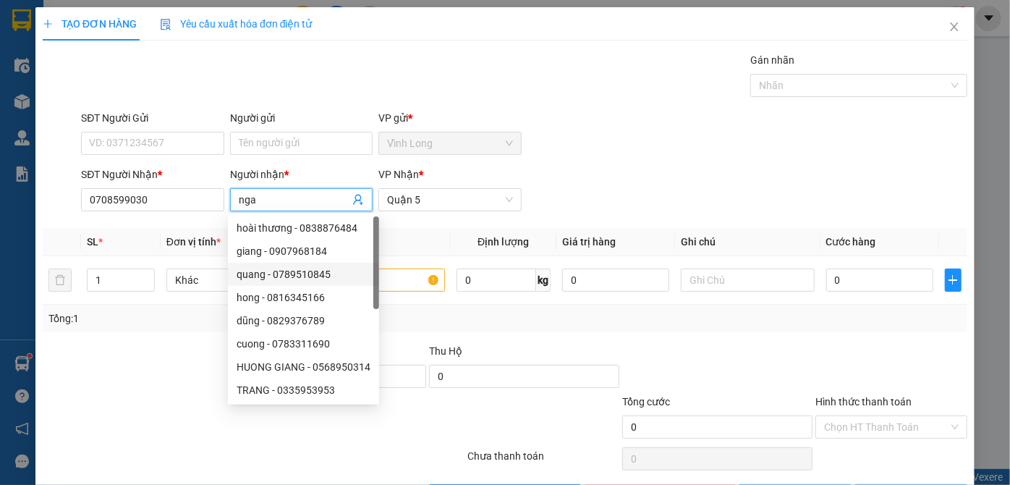
type input "nga"
click at [158, 340] on div "Transit Pickup Surcharge Ids Transit Deliver Surcharge Ids Transit Deliver Surc…" at bounding box center [505, 279] width 924 height 455
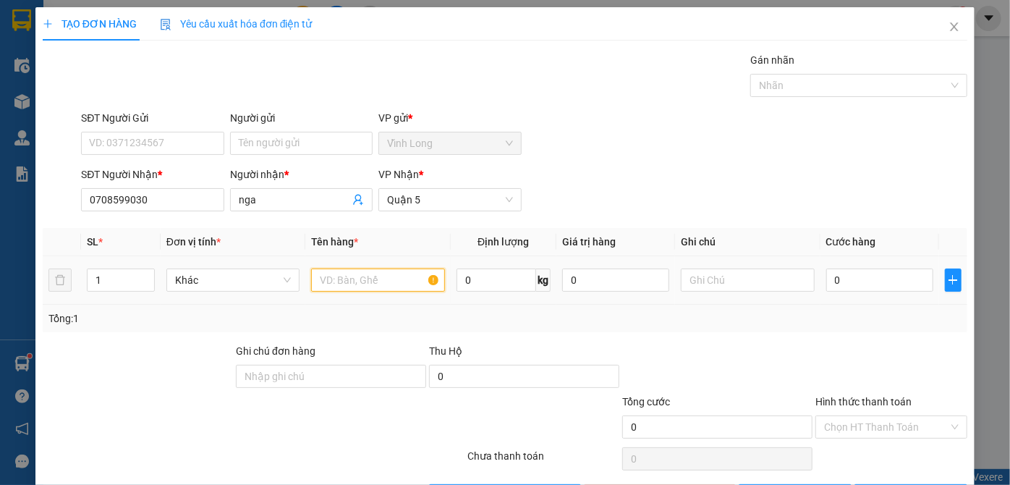
click at [353, 284] on input "text" at bounding box center [378, 279] width 134 height 23
type input "gio"
click at [858, 270] on input "0" at bounding box center [879, 279] width 107 height 23
type input "3"
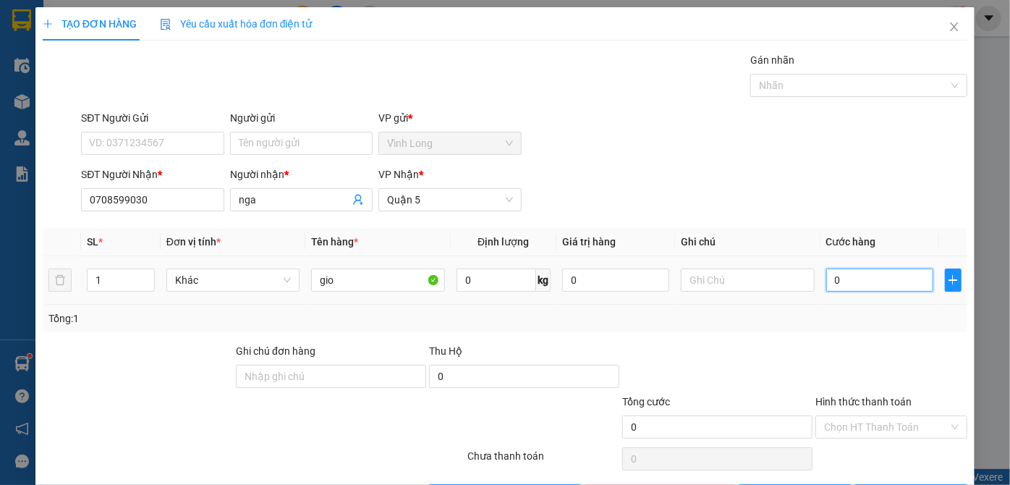
type input "3"
type input "30"
type input "30.000"
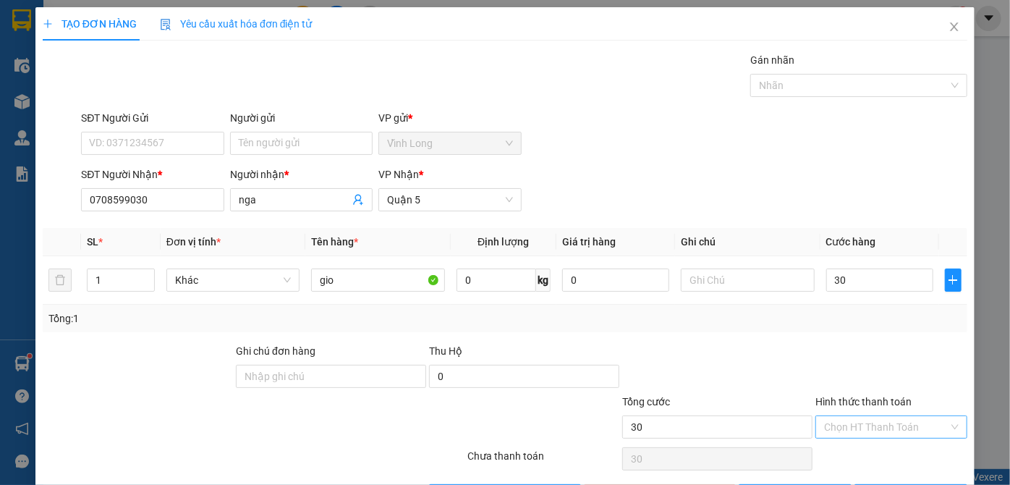
type input "30.000"
click at [835, 423] on input "Hình thức thanh toán" at bounding box center [886, 427] width 124 height 22
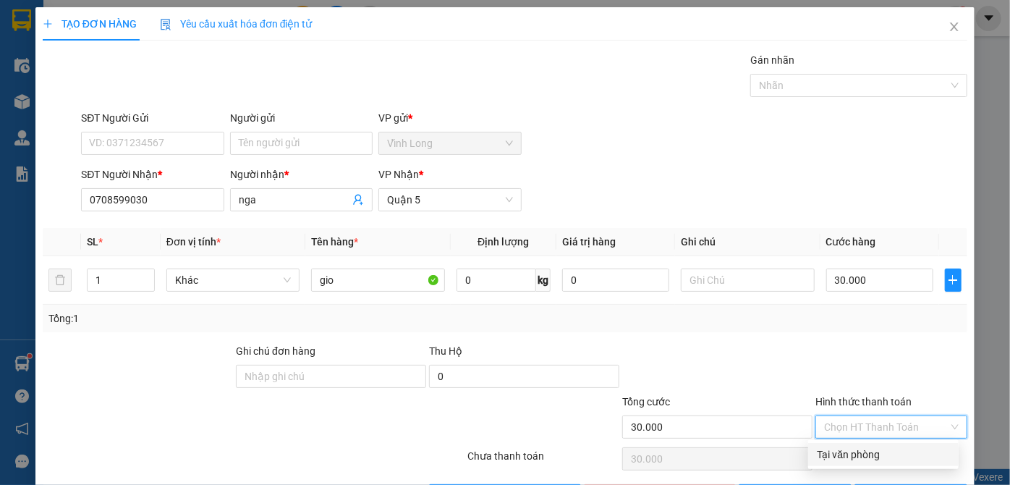
click at [849, 457] on div "Tại văn phòng" at bounding box center [883, 454] width 133 height 16
type input "0"
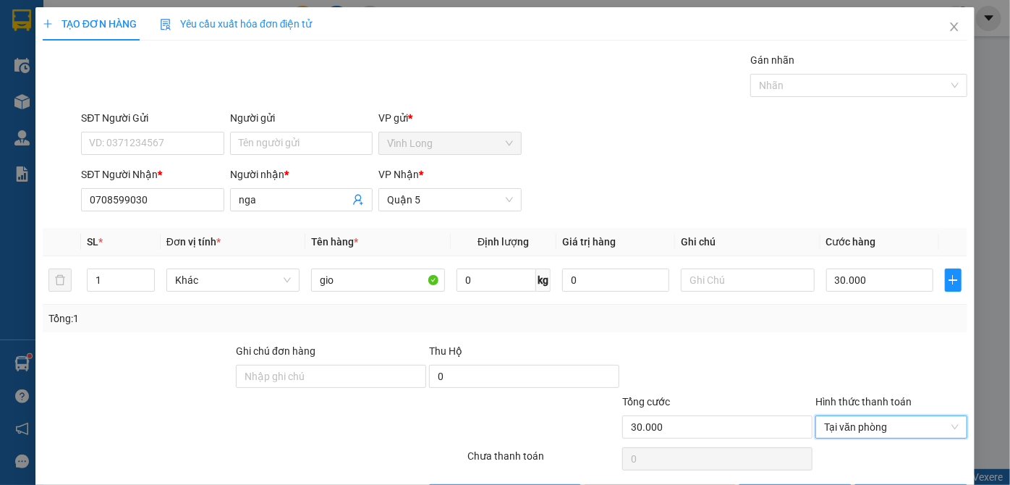
scroll to position [48, 0]
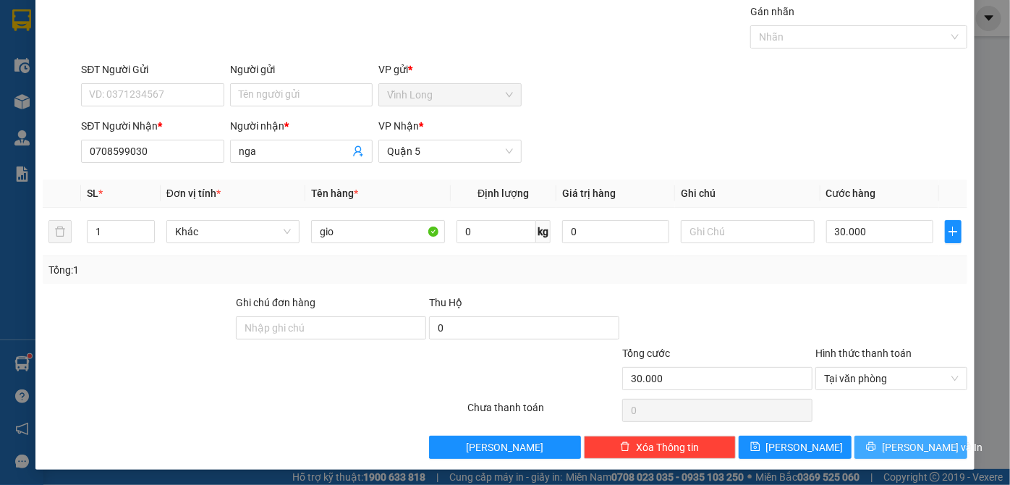
click at [890, 448] on span "[PERSON_NAME] và In" at bounding box center [932, 447] width 101 height 16
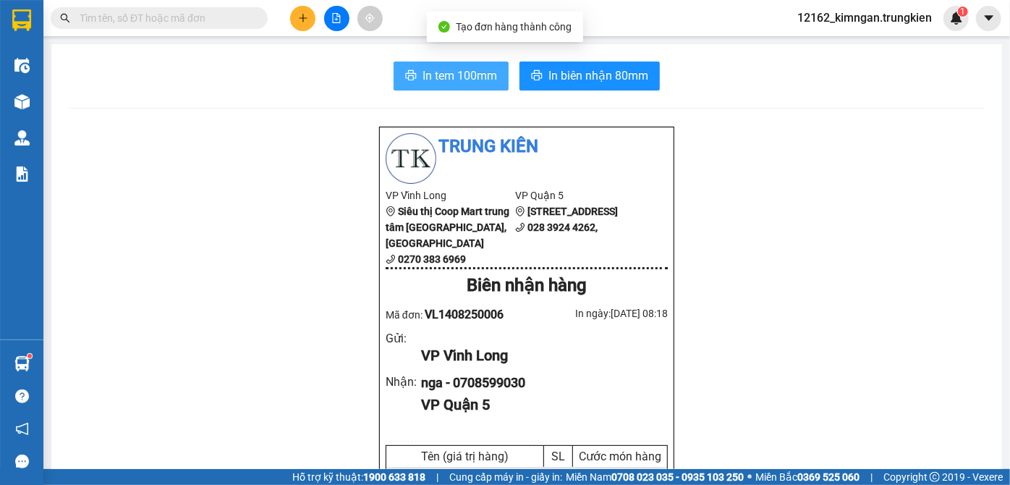
click at [451, 88] on button "In tem 100mm" at bounding box center [450, 75] width 115 height 29
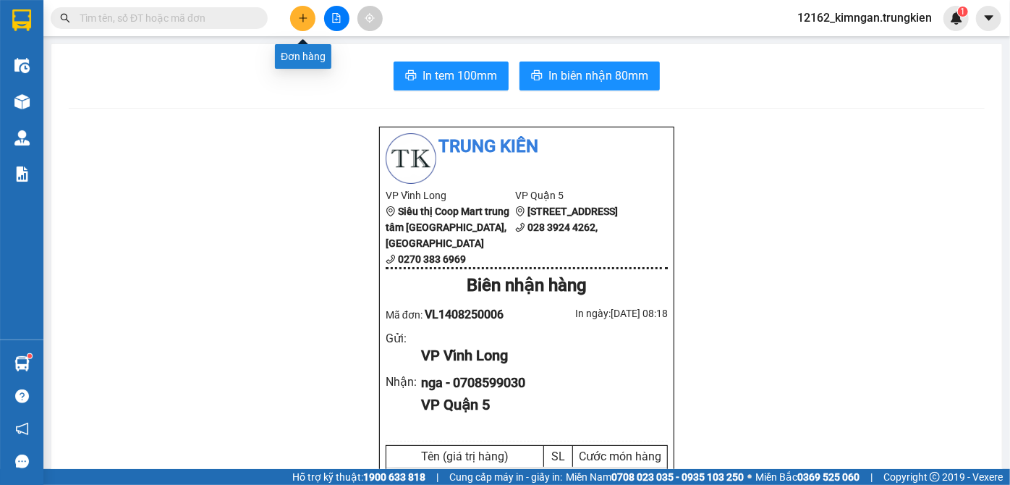
click at [300, 17] on icon "plus" at bounding box center [303, 17] width 8 height 1
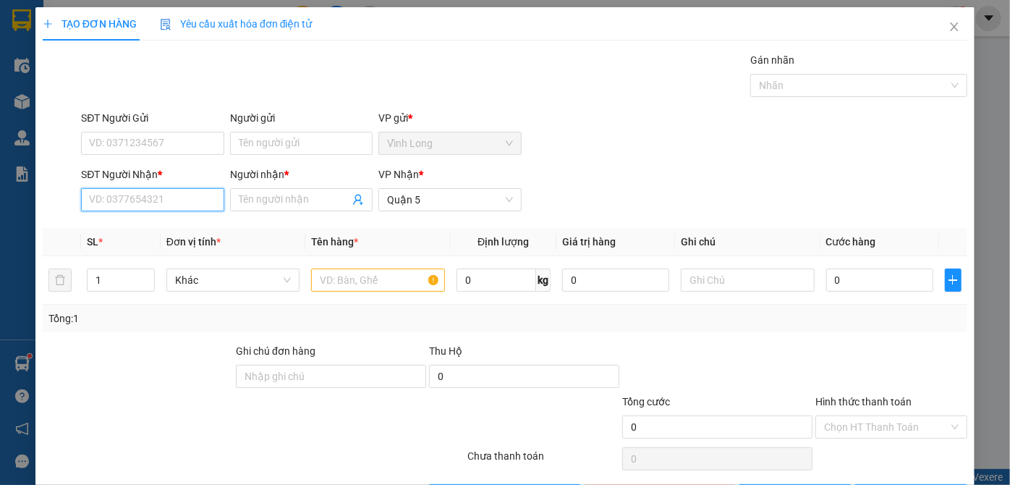
click at [169, 200] on input "SĐT Người Nhận *" at bounding box center [152, 199] width 142 height 23
type input "0789185589"
click at [148, 231] on div "0789185589 - hai" at bounding box center [151, 228] width 124 height 16
type input "hai"
type input "60.000"
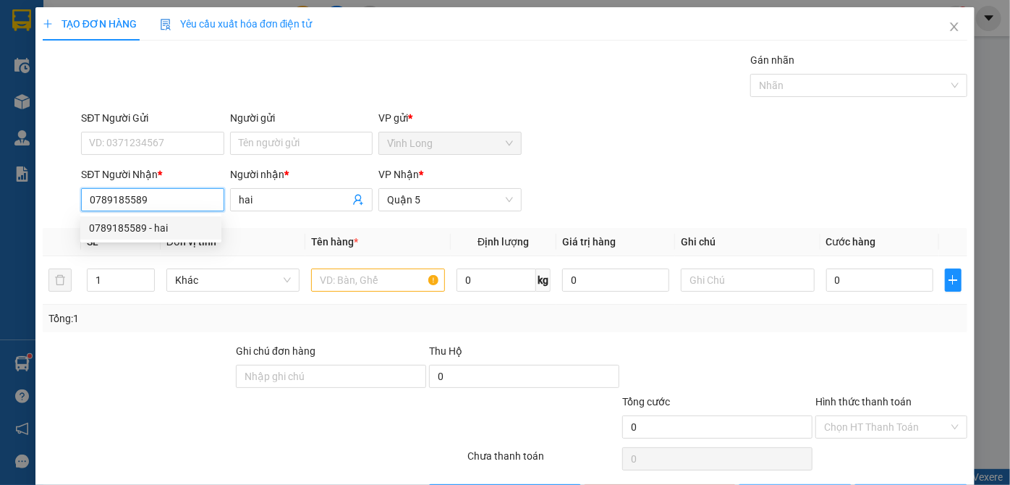
type input "60.000"
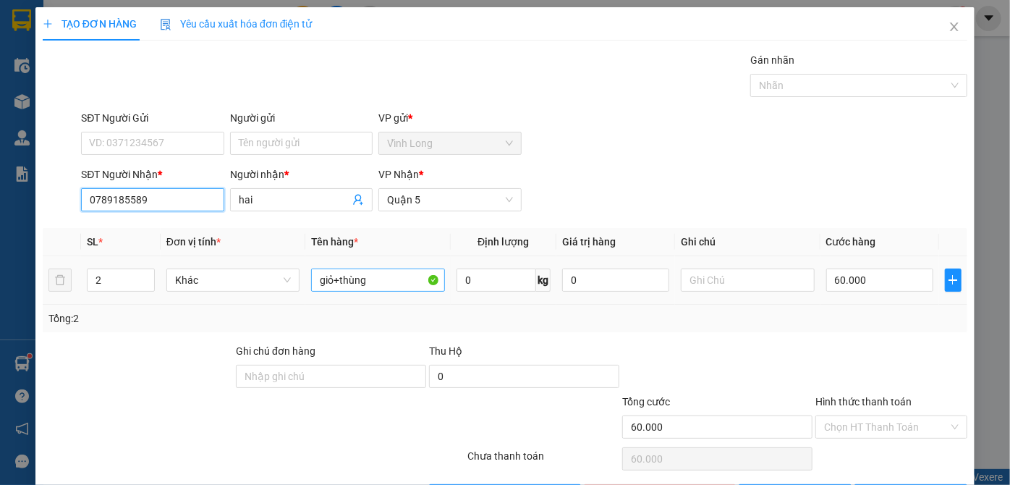
type input "0789185589"
drag, startPoint x: 383, startPoint y: 282, endPoint x: 339, endPoint y: 281, distance: 44.1
click at [339, 281] on input "giỏ+thùng" at bounding box center [378, 279] width 134 height 23
type input "giỏ+"
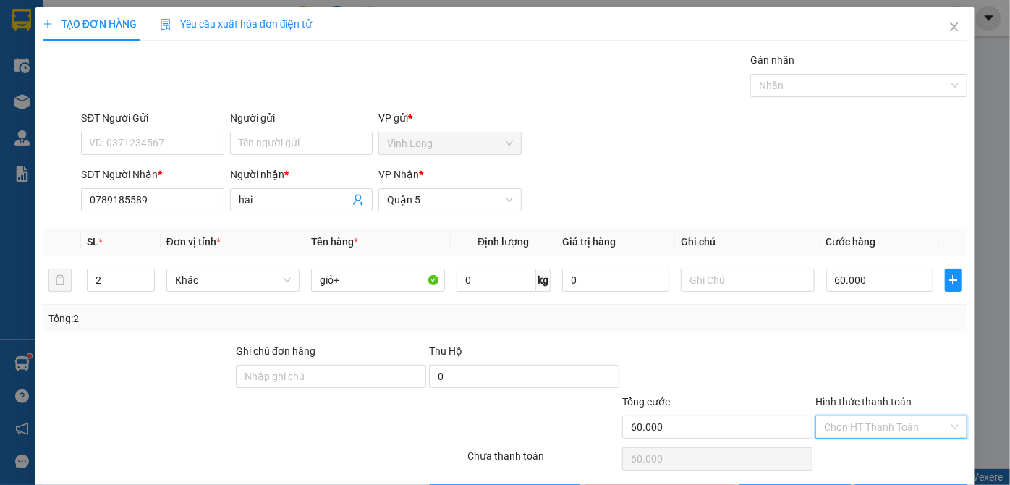
click at [866, 416] on input "Hình thức thanh toán" at bounding box center [886, 427] width 124 height 22
click at [864, 448] on div "Tại văn phòng" at bounding box center [883, 454] width 133 height 16
type input "0"
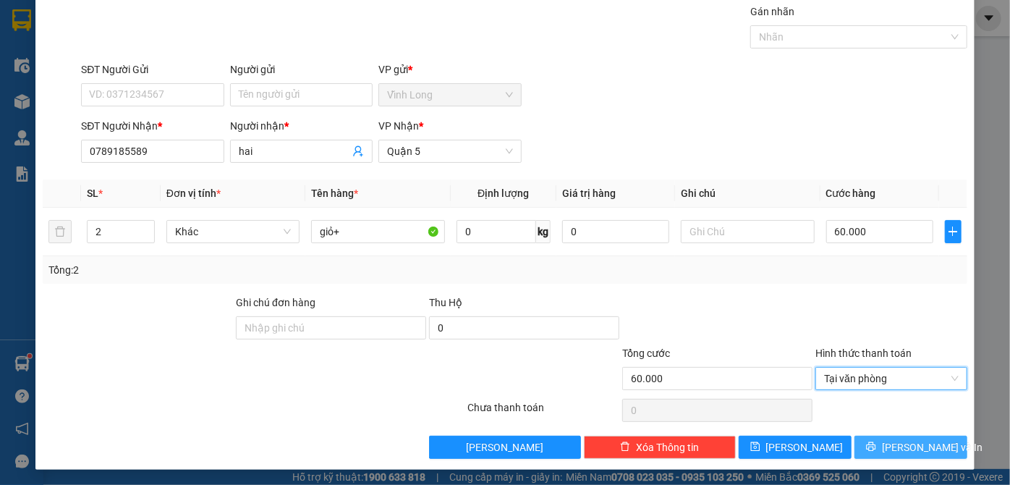
click at [875, 441] on icon "printer" at bounding box center [871, 446] width 10 height 10
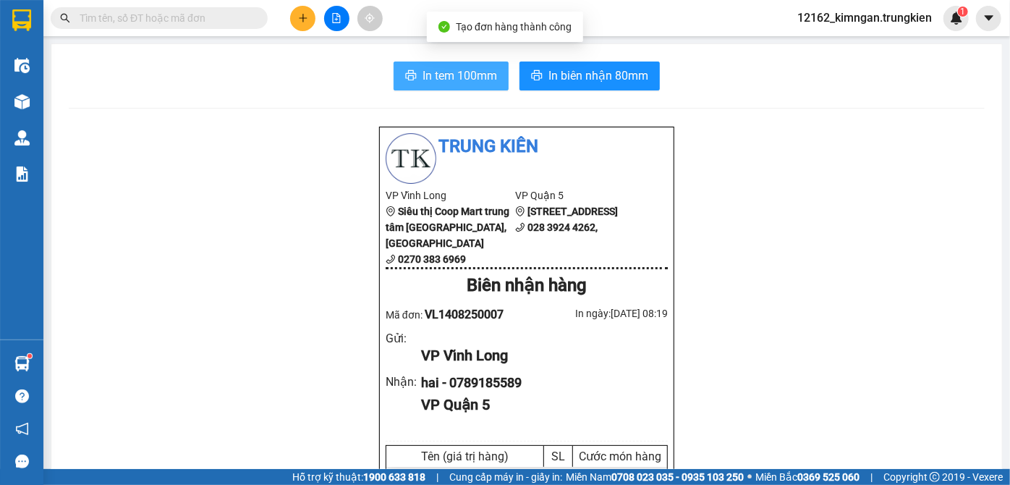
click at [427, 70] on span "In tem 100mm" at bounding box center [459, 76] width 74 height 18
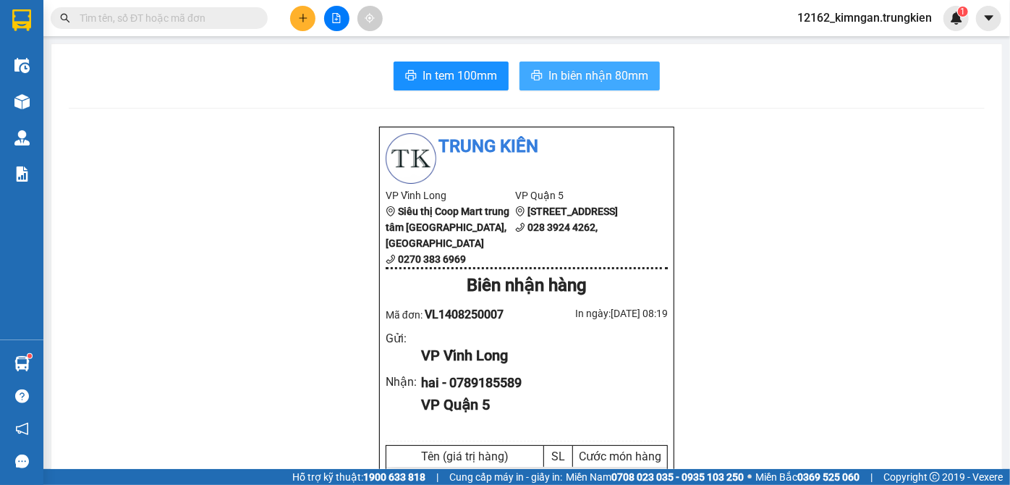
click at [613, 80] on span "In biên nhận 80mm" at bounding box center [598, 76] width 100 height 18
drag, startPoint x: 961, startPoint y: 66, endPoint x: 916, endPoint y: 72, distance: 45.2
click at [961, 66] on div "In tem 100mm In biên nhận 80mm" at bounding box center [527, 75] width 916 height 29
click at [122, 21] on input "text" at bounding box center [165, 18] width 171 height 16
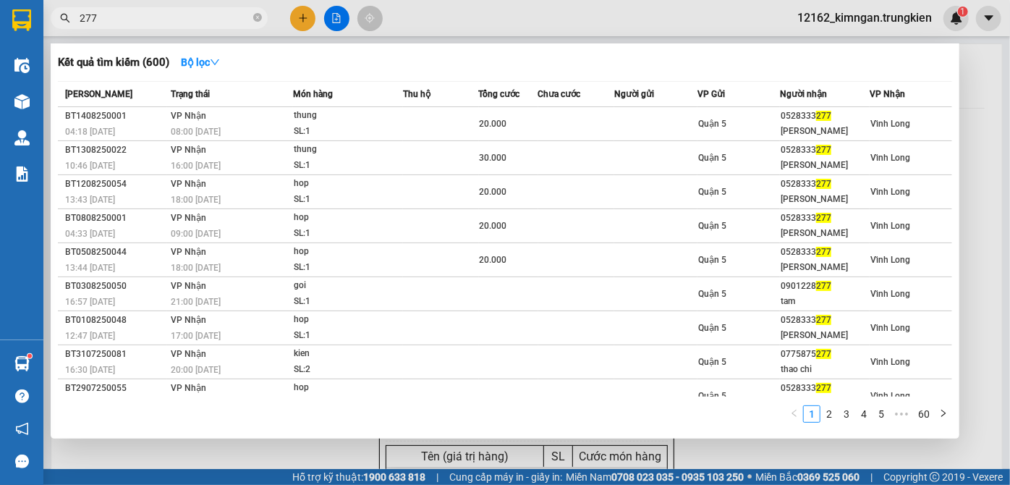
type input "277"
click at [300, 20] on div at bounding box center [505, 242] width 1010 height 485
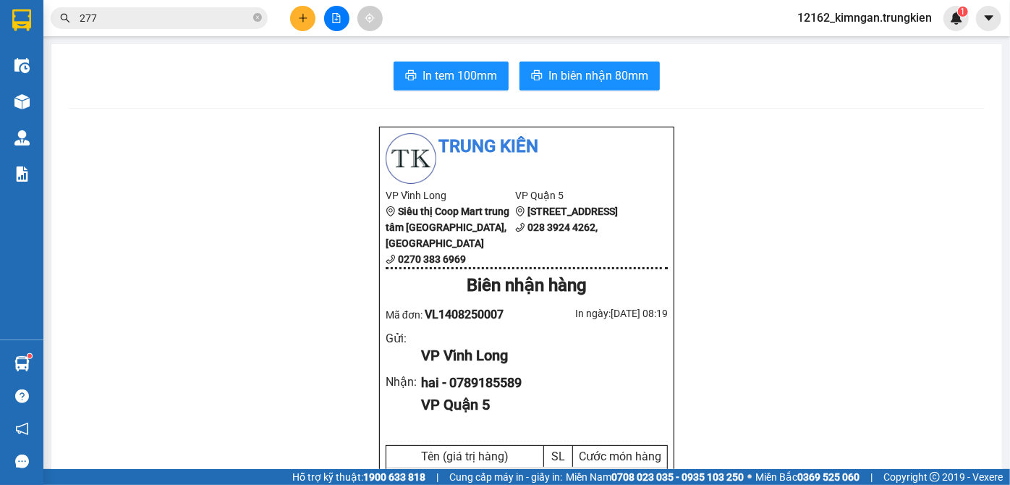
click at [301, 17] on icon "plus" at bounding box center [303, 18] width 10 height 10
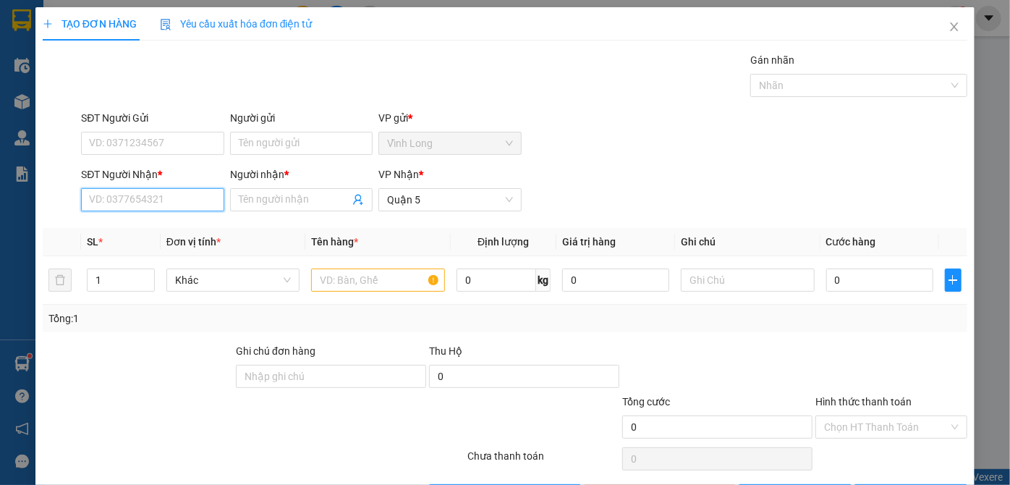
click at [148, 195] on input "SĐT Người Nhận *" at bounding box center [152, 199] width 142 height 23
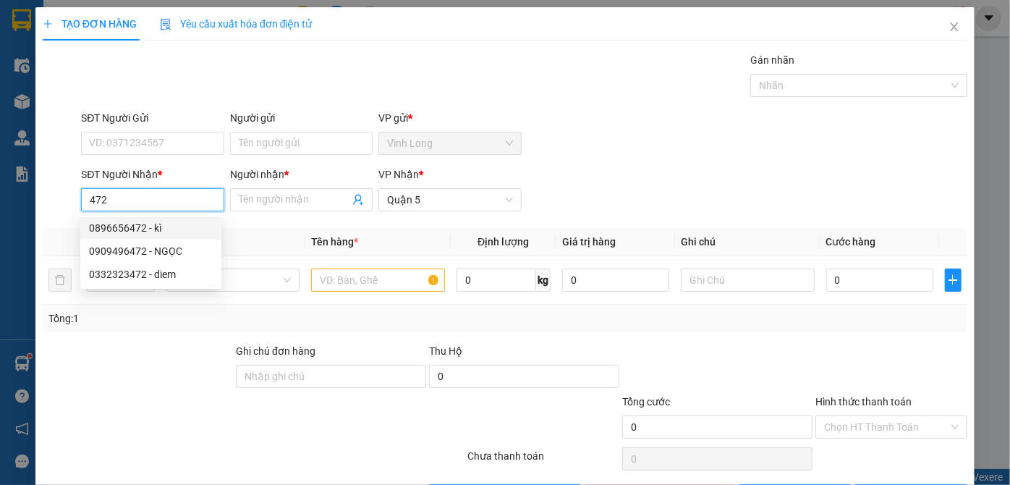
click at [146, 225] on div "0896656472 - kì" at bounding box center [151, 228] width 124 height 16
type input "0896656472"
type input "kì"
type input "20.000"
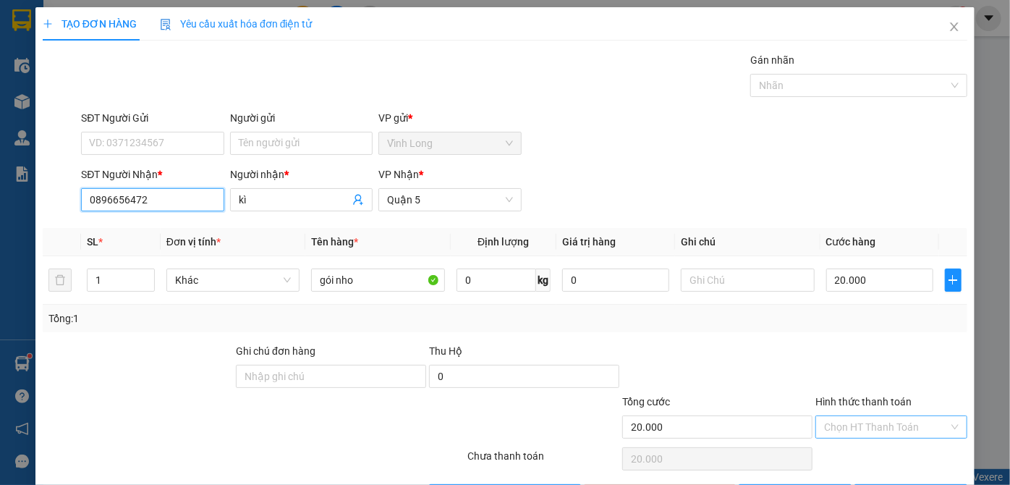
type input "0896656472"
click at [883, 420] on input "Hình thức thanh toán" at bounding box center [886, 427] width 124 height 22
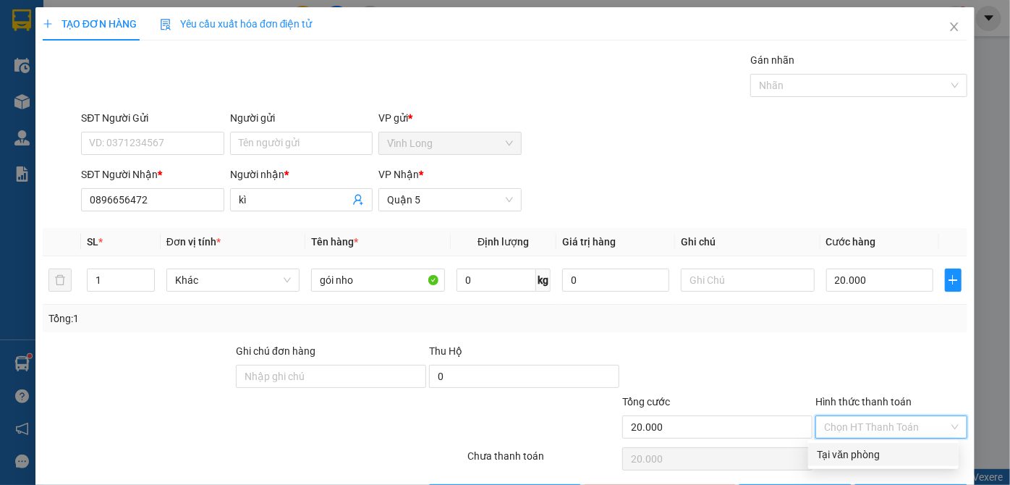
click at [872, 451] on div "Tại văn phòng" at bounding box center [883, 454] width 133 height 16
type input "0"
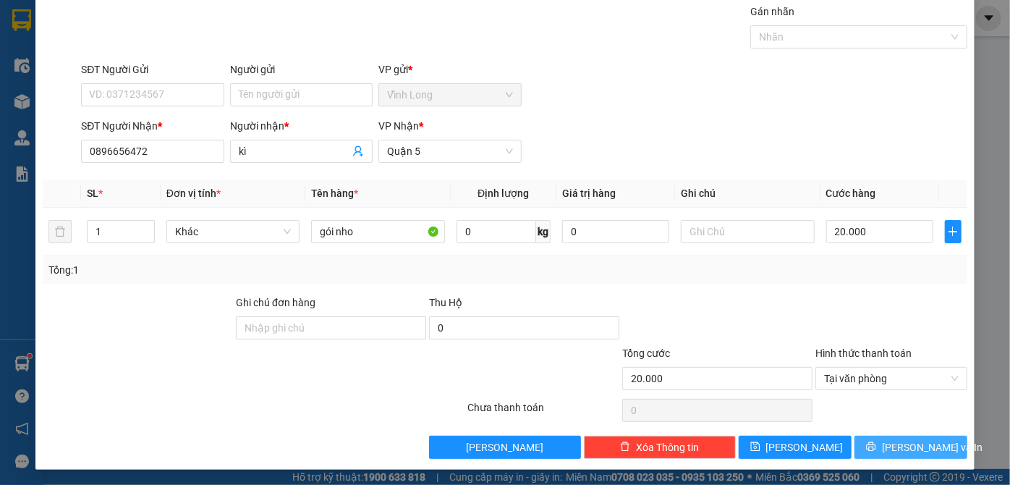
click at [896, 449] on span "[PERSON_NAME] và In" at bounding box center [932, 447] width 101 height 16
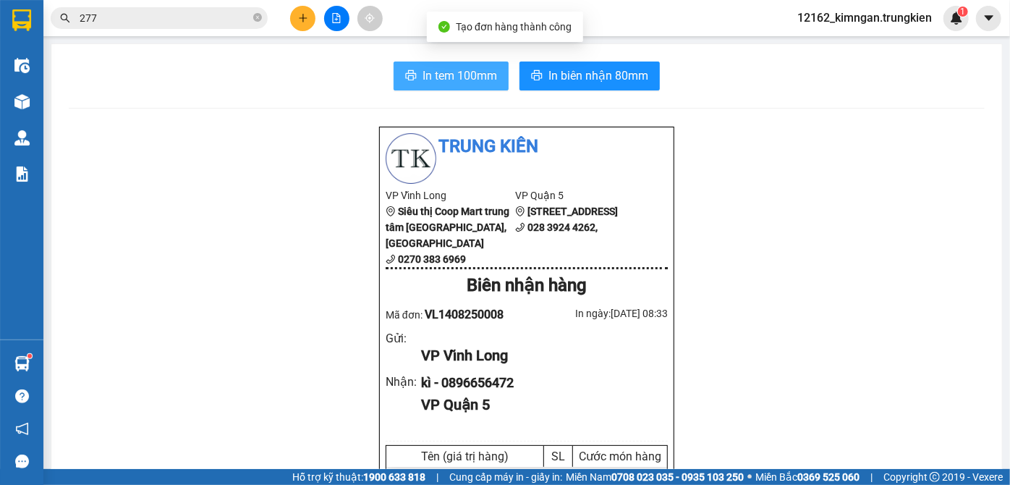
click at [424, 73] on span "In tem 100mm" at bounding box center [459, 76] width 74 height 18
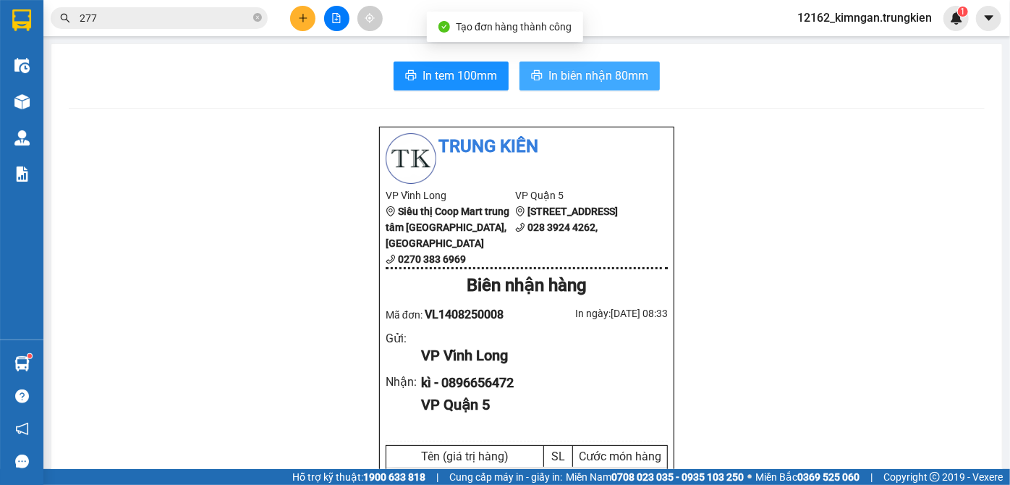
click at [576, 71] on span "In biên nhận 80mm" at bounding box center [598, 76] width 100 height 18
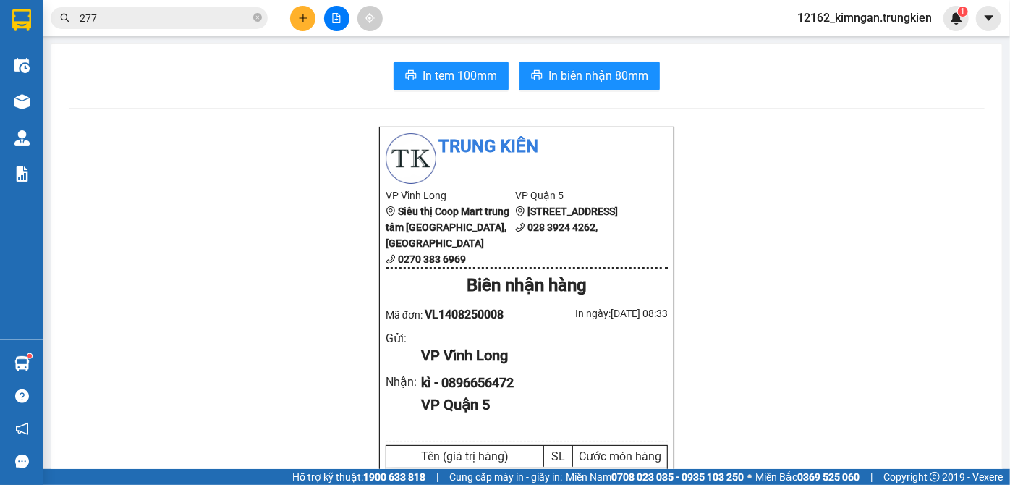
scroll to position [85, 0]
click at [291, 9] on div at bounding box center [336, 18] width 108 height 25
click at [298, 22] on icon "plus" at bounding box center [303, 18] width 10 height 10
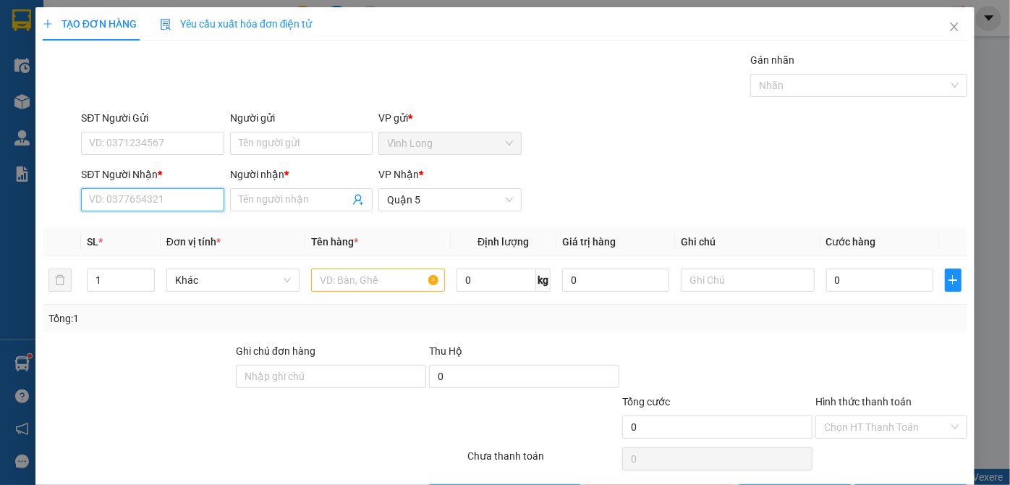
click at [142, 195] on input "SĐT Người Nhận *" at bounding box center [152, 199] width 142 height 23
type input "0906564438"
click at [271, 203] on input "Người nhận *" at bounding box center [294, 200] width 111 height 16
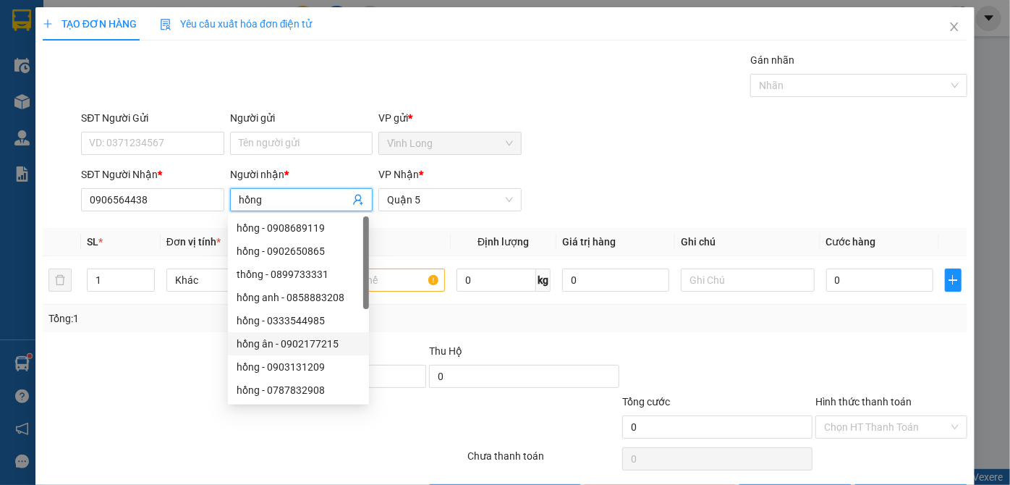
type input "hồng"
click at [152, 340] on div "Transit Pickup Surcharge Ids Transit Deliver Surcharge Ids Transit Deliver Surc…" at bounding box center [505, 279] width 924 height 455
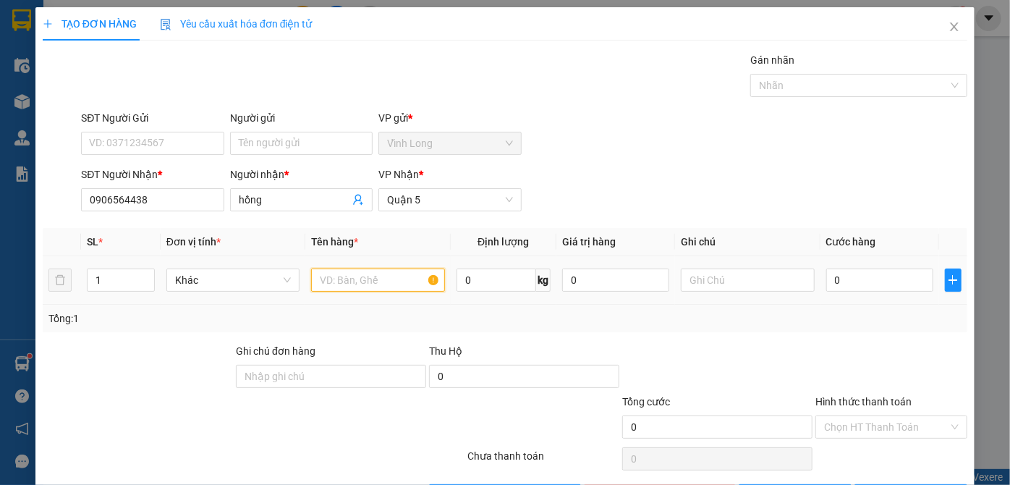
click at [354, 282] on input "text" at bounding box center [378, 279] width 134 height 23
type input "gói"
click at [832, 277] on input "0" at bounding box center [879, 279] width 107 height 23
type input "2"
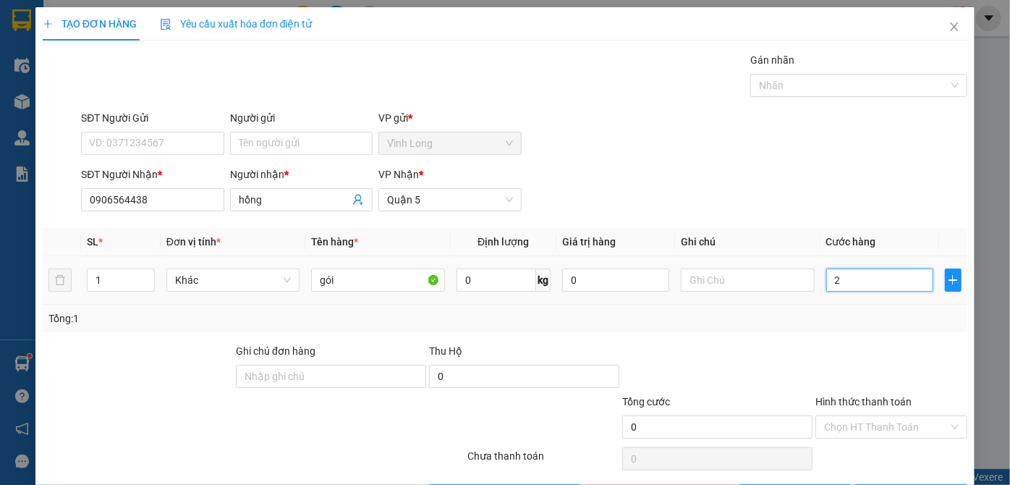
type input "2"
type input "20"
type input "20.000"
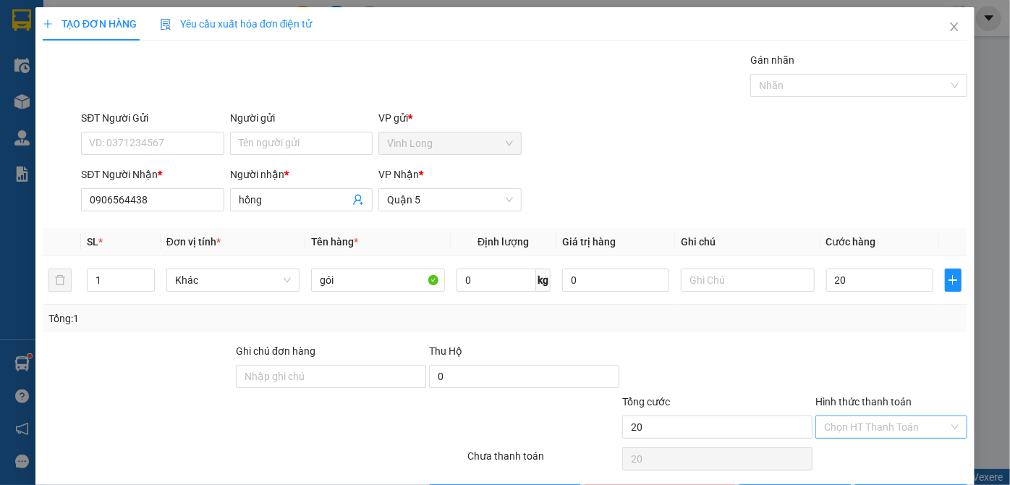
type input "20.000"
click at [895, 422] on input "Hình thức thanh toán" at bounding box center [886, 427] width 124 height 22
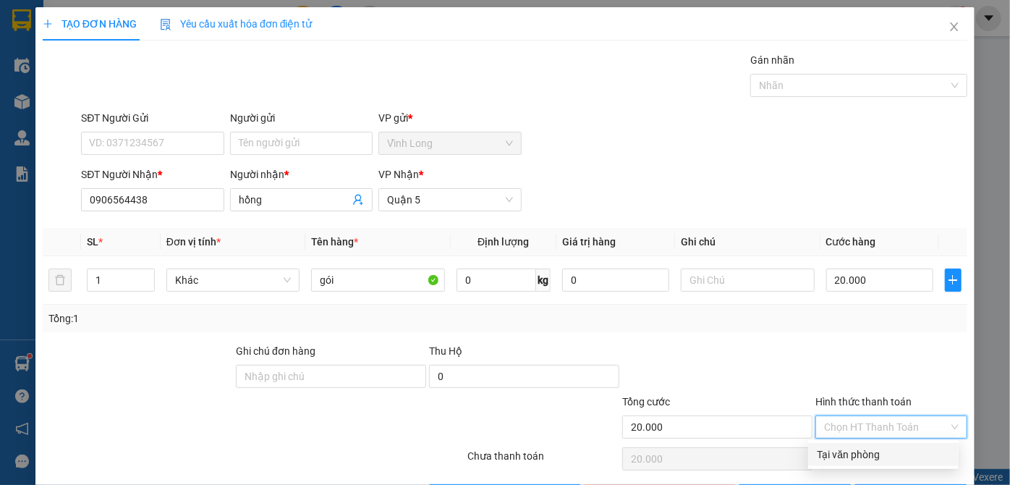
click at [887, 453] on div "Tại văn phòng" at bounding box center [883, 454] width 133 height 16
type input "0"
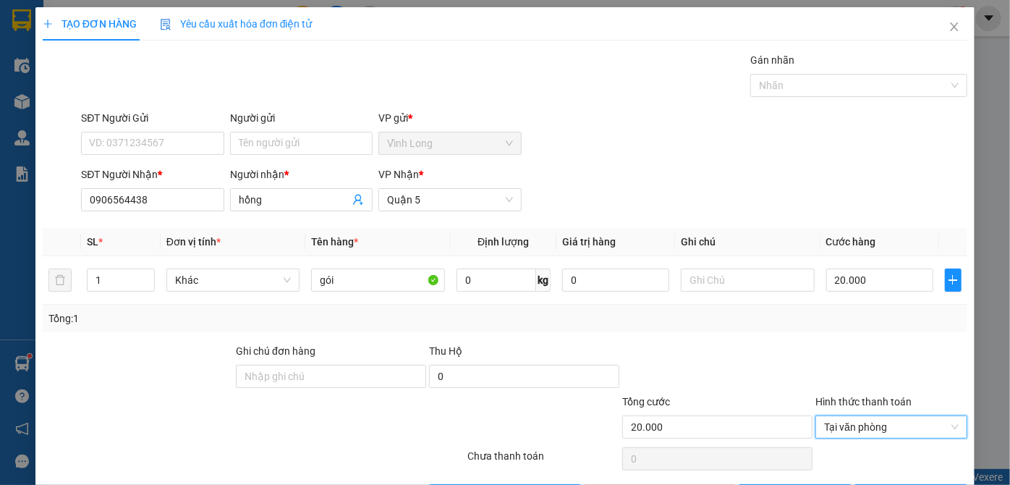
scroll to position [48, 0]
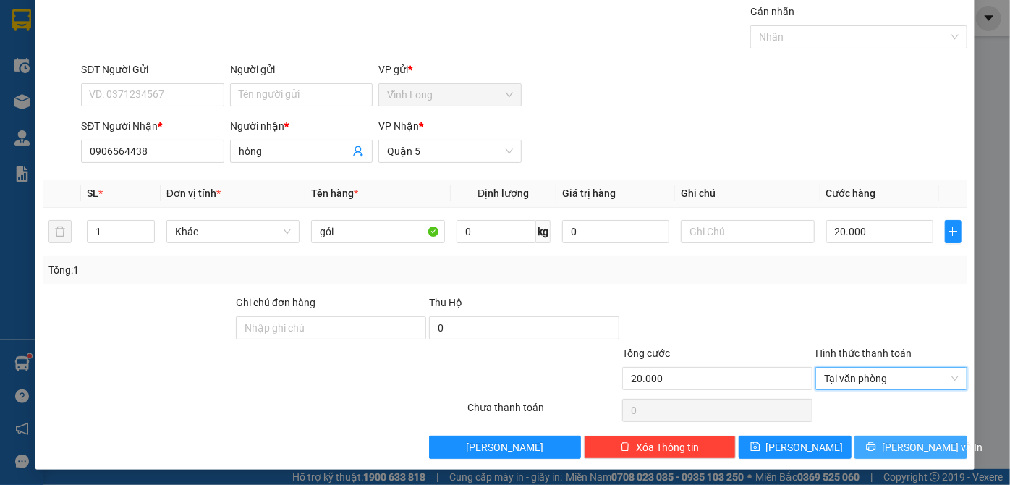
click at [886, 453] on button "[PERSON_NAME] và In" at bounding box center [910, 446] width 113 height 23
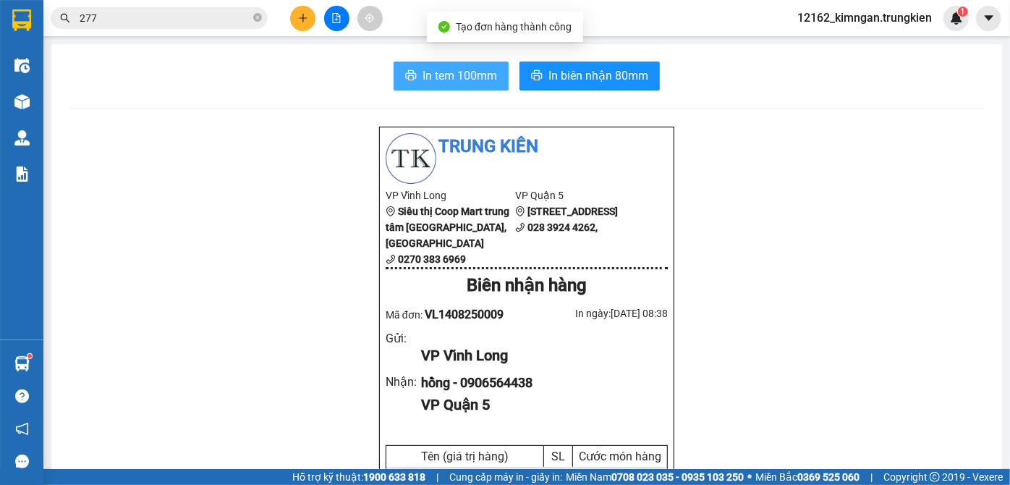
click at [439, 69] on span "In tem 100mm" at bounding box center [459, 76] width 74 height 18
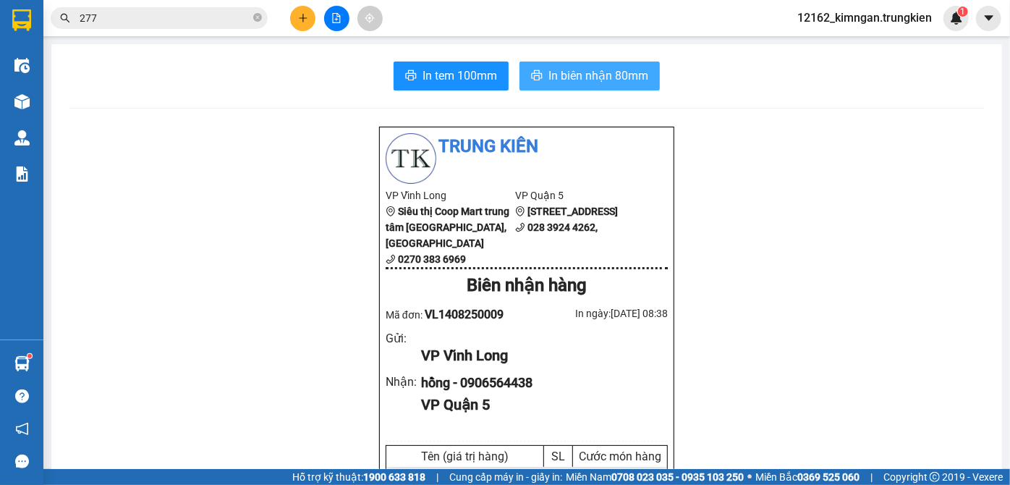
click at [590, 75] on span "In biên nhận 80mm" at bounding box center [598, 76] width 100 height 18
click at [299, 14] on icon "plus" at bounding box center [303, 18] width 10 height 10
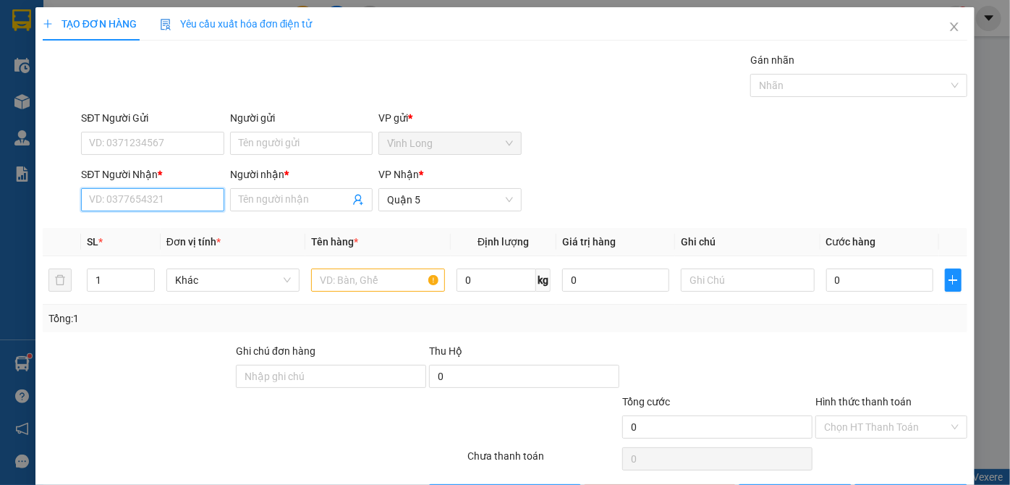
drag, startPoint x: 174, startPoint y: 197, endPoint x: 184, endPoint y: 198, distance: 10.2
click at [177, 198] on input "SĐT Người Nhận *" at bounding box center [152, 199] width 142 height 23
click at [197, 231] on div "0798222433 - nhung" at bounding box center [151, 228] width 124 height 16
type input "0798222433"
type input "nhung"
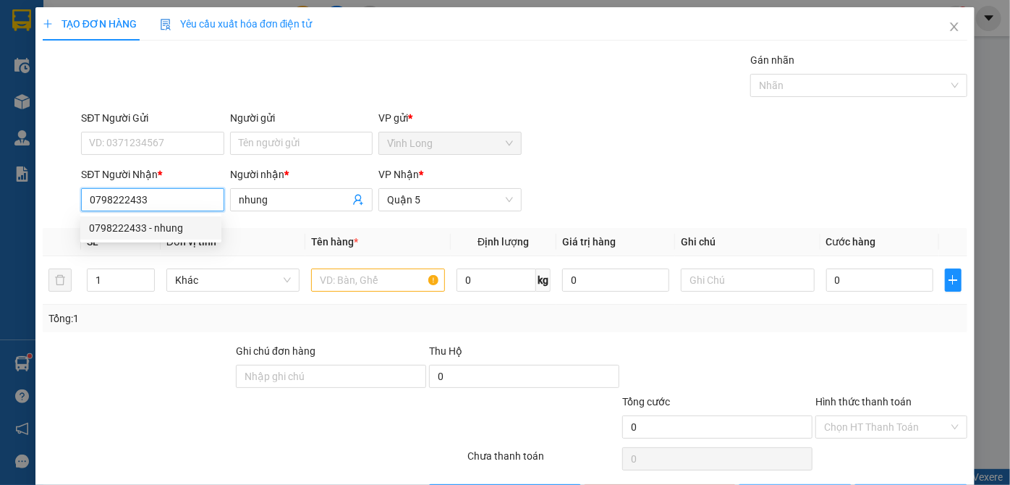
type input "20.000"
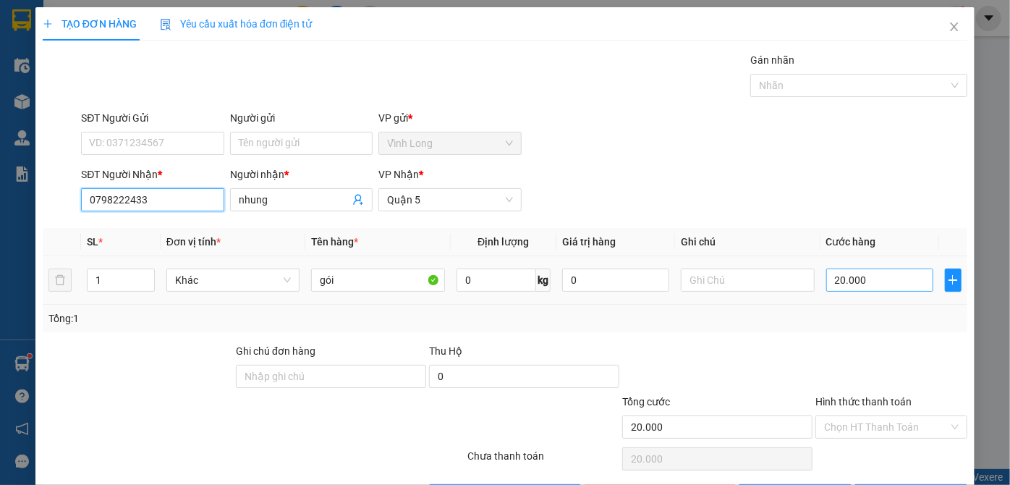
type input "0798222433"
click at [869, 269] on input "20.000" at bounding box center [879, 279] width 107 height 23
type input "3"
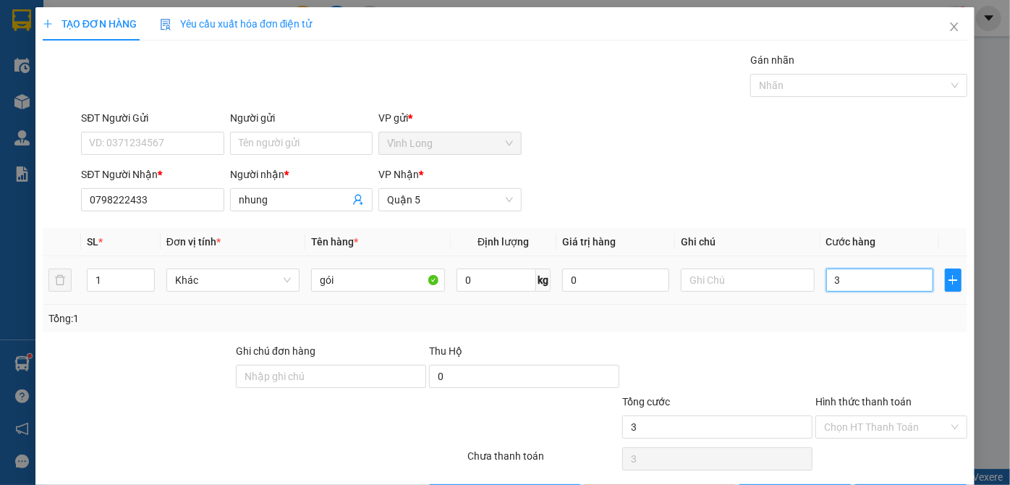
type input "30"
type input "30.000"
click at [877, 425] on input "Hình thức thanh toán" at bounding box center [886, 427] width 124 height 22
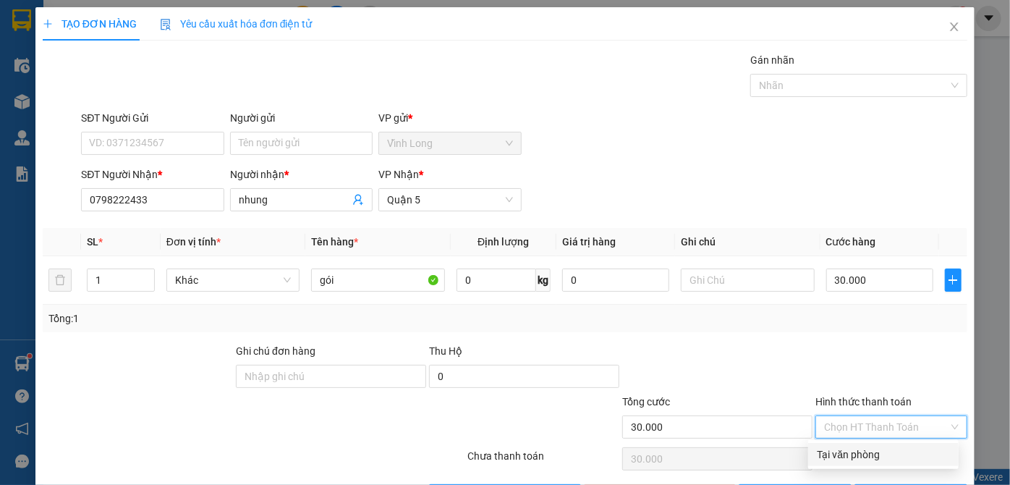
click at [859, 454] on div "Tại văn phòng" at bounding box center [883, 454] width 133 height 16
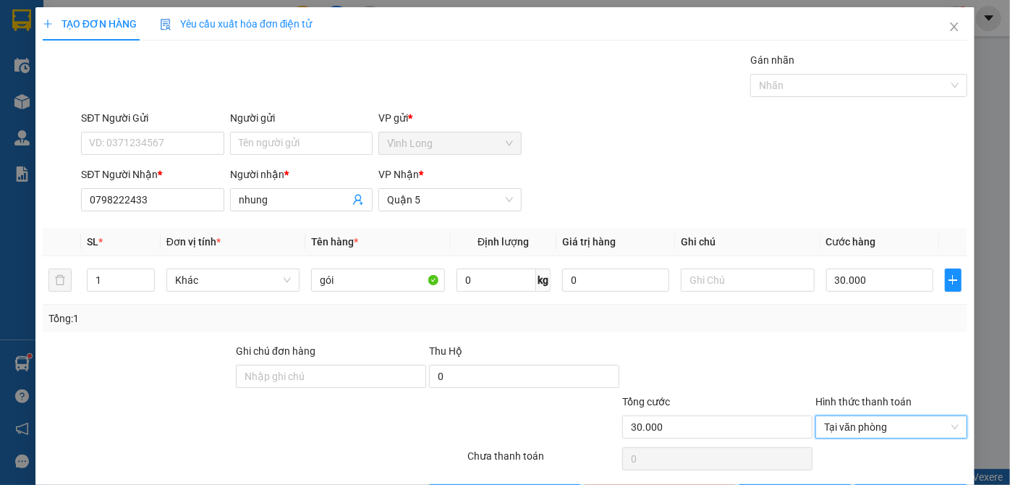
scroll to position [48, 0]
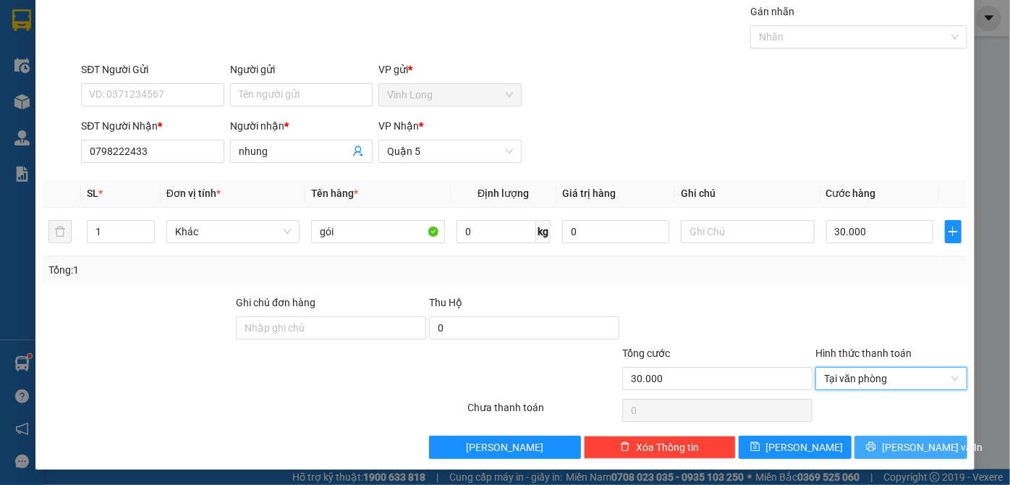
click at [868, 447] on button "[PERSON_NAME] và In" at bounding box center [910, 446] width 113 height 23
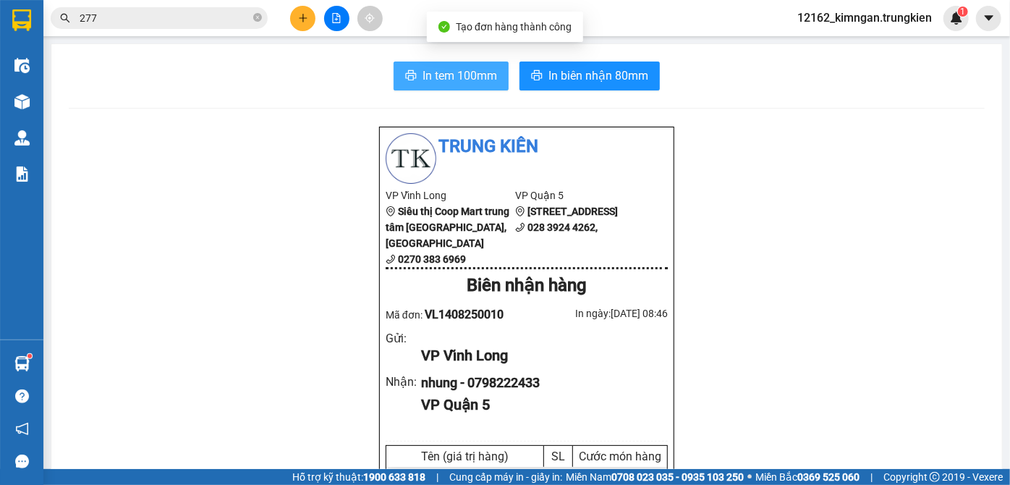
click at [454, 70] on span "In tem 100mm" at bounding box center [459, 76] width 74 height 18
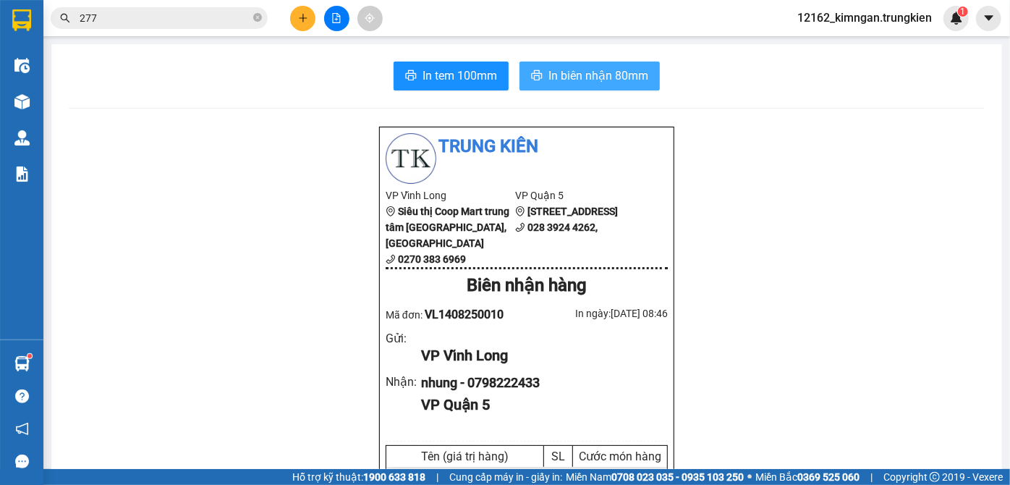
click at [551, 77] on span "In biên nhận 80mm" at bounding box center [598, 76] width 100 height 18
drag, startPoint x: 731, startPoint y: 435, endPoint x: 723, endPoint y: 454, distance: 19.5
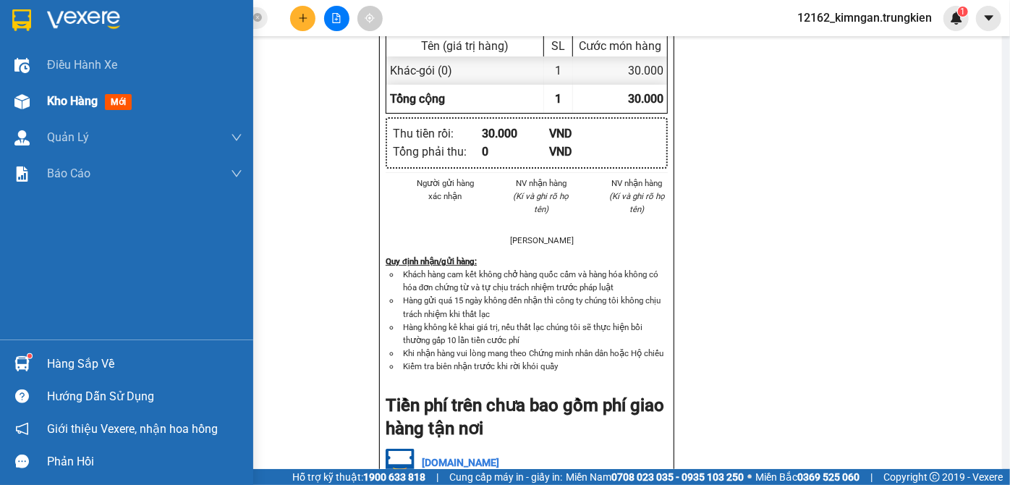
click at [61, 102] on span "Kho hàng" at bounding box center [72, 101] width 51 height 14
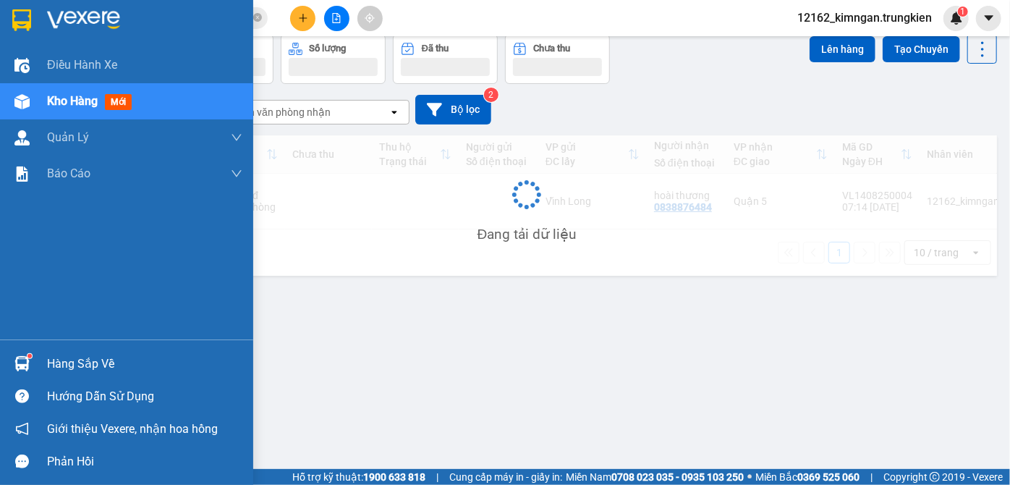
scroll to position [66, 0]
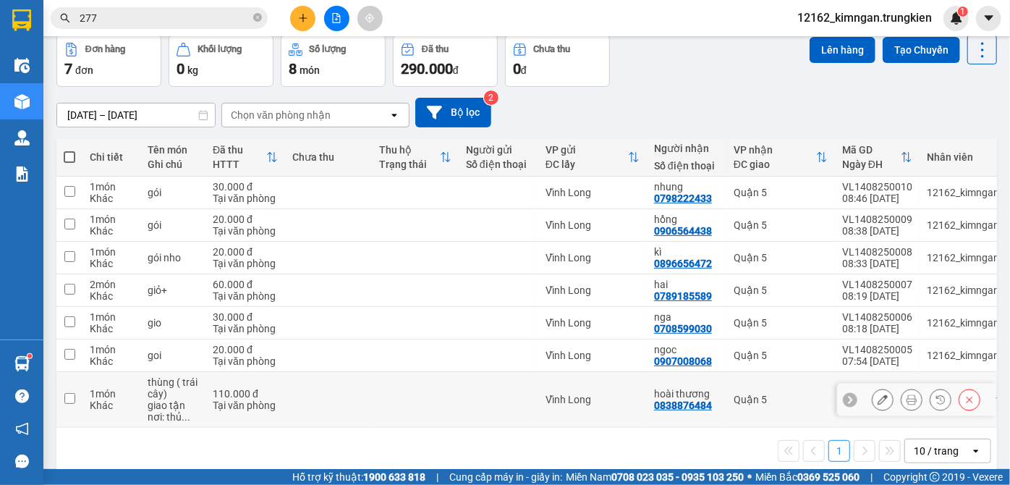
click at [605, 393] on td "Vĩnh Long" at bounding box center [592, 400] width 108 height 56
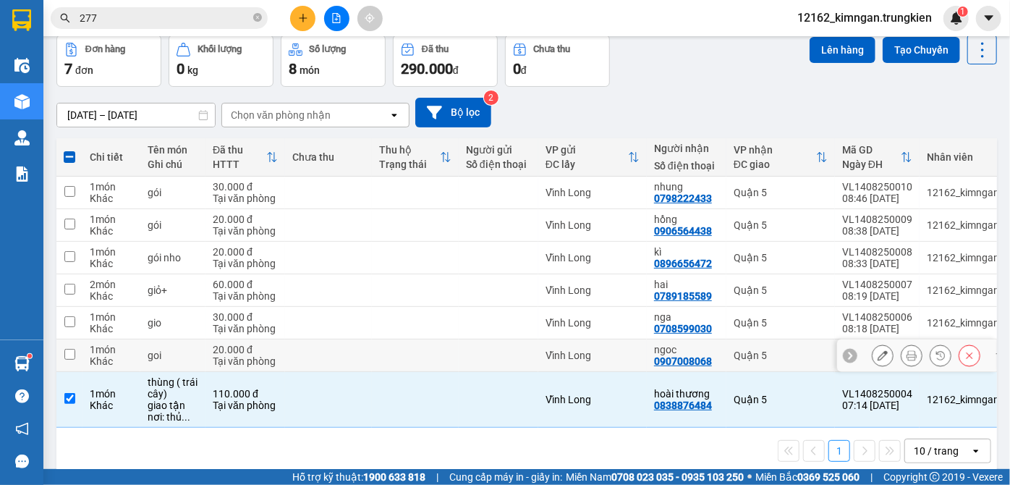
click at [636, 358] on div "Vĩnh Long" at bounding box center [592, 355] width 94 height 12
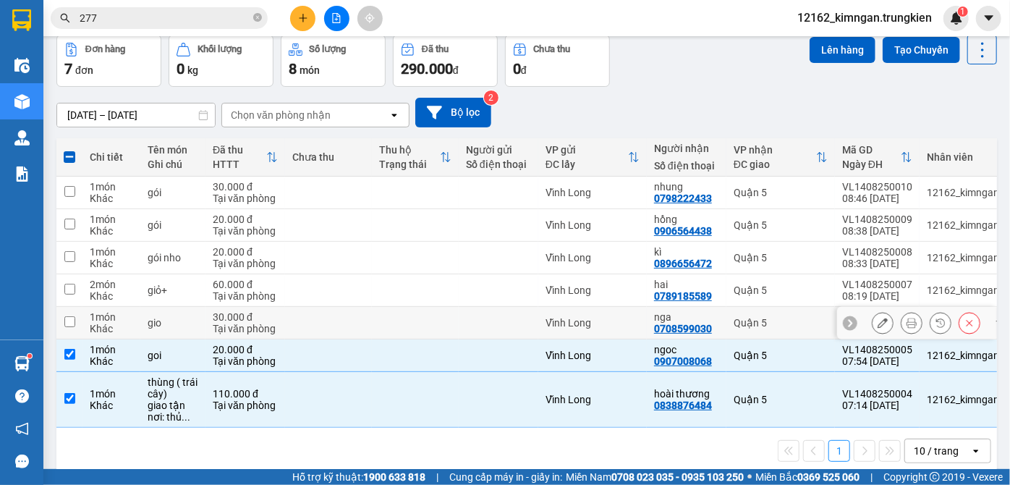
click at [589, 315] on td "Vĩnh Long" at bounding box center [592, 323] width 108 height 33
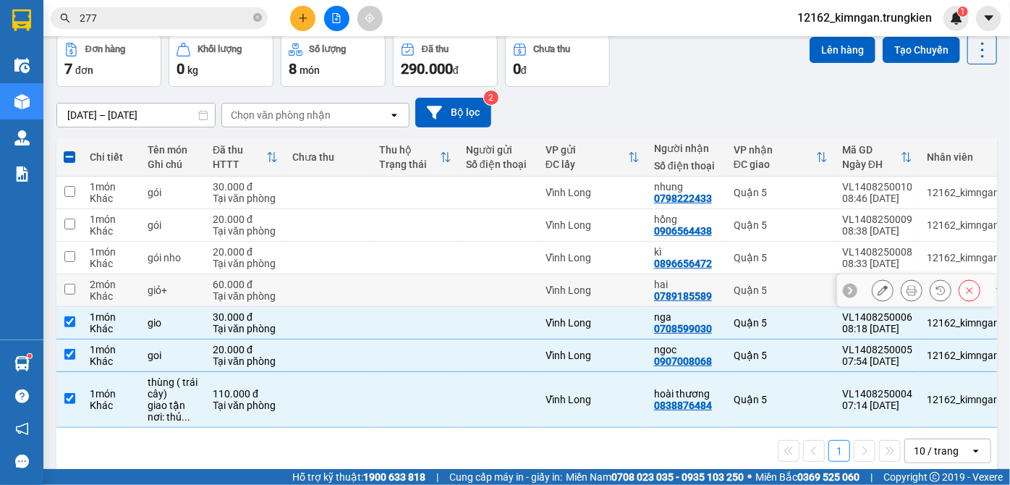
click at [596, 284] on td "Vĩnh Long" at bounding box center [592, 290] width 108 height 33
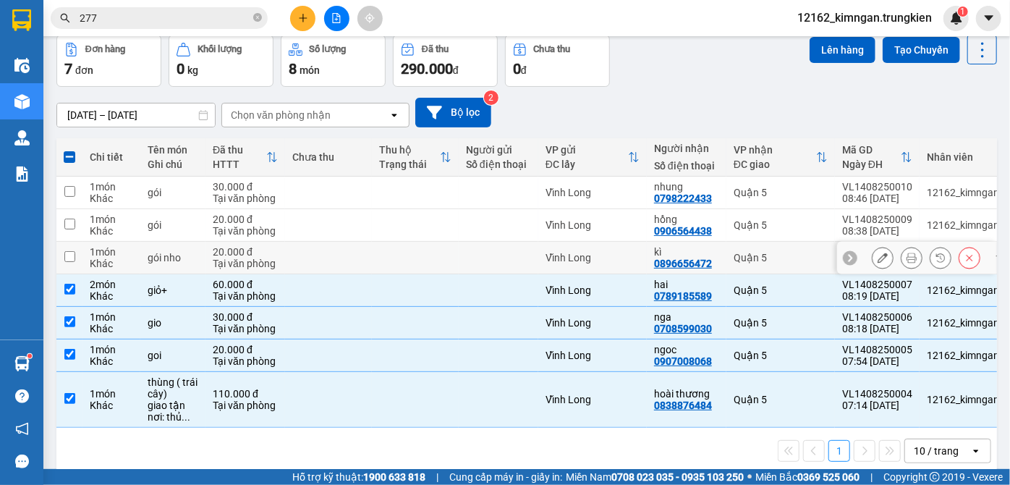
click at [602, 263] on div "Vĩnh Long" at bounding box center [592, 258] width 94 height 12
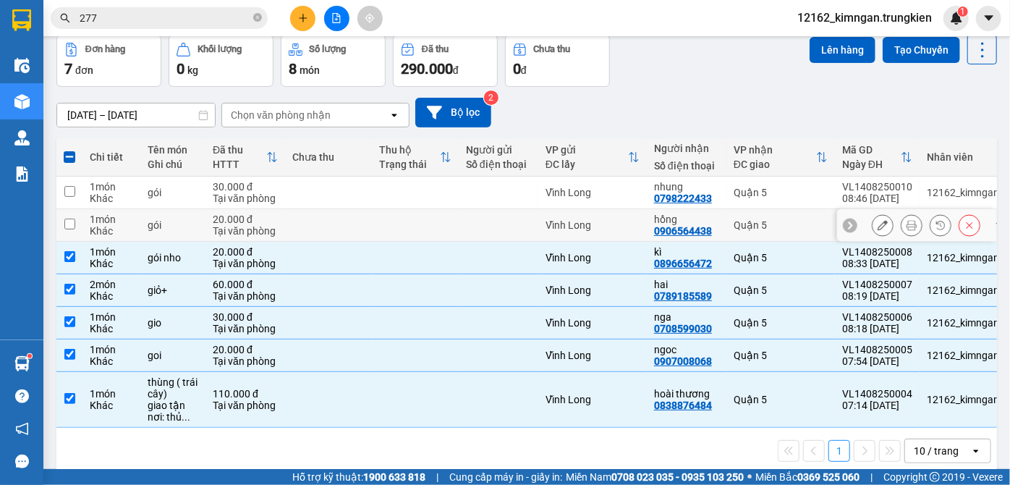
click at [591, 221] on div "Vĩnh Long" at bounding box center [592, 225] width 94 height 12
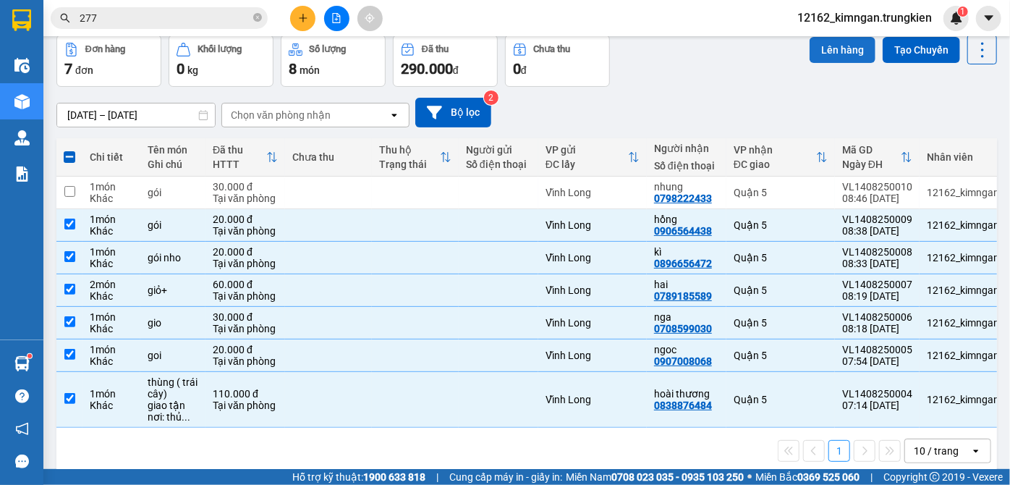
click at [822, 44] on button "Lên hàng" at bounding box center [842, 50] width 66 height 26
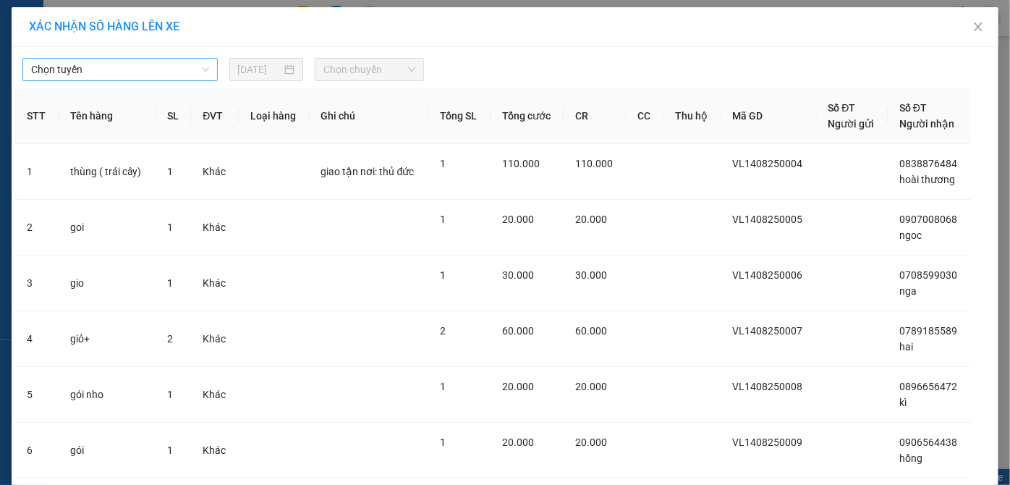
click at [62, 69] on span "Chọn tuyến" at bounding box center [120, 70] width 178 height 22
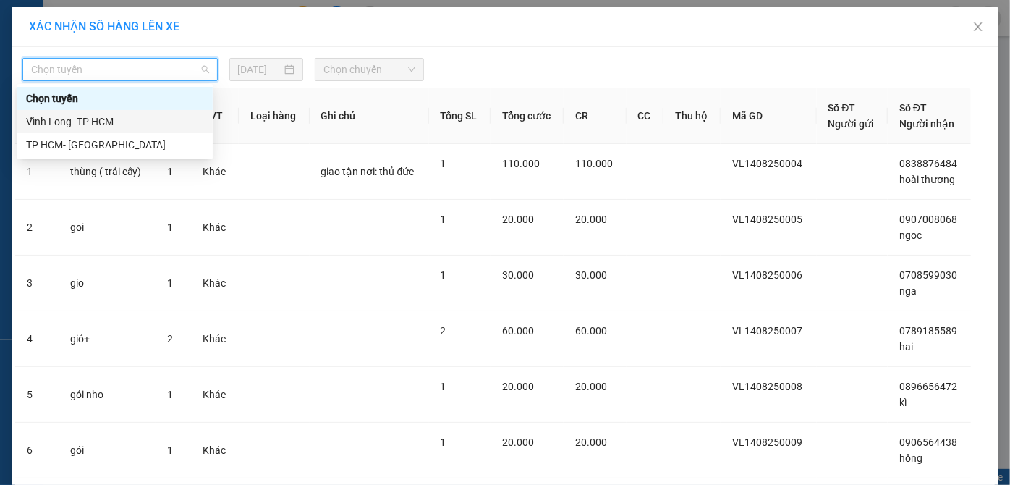
click at [62, 131] on div "Vĩnh Long- TP HCM" at bounding box center [114, 121] width 195 height 23
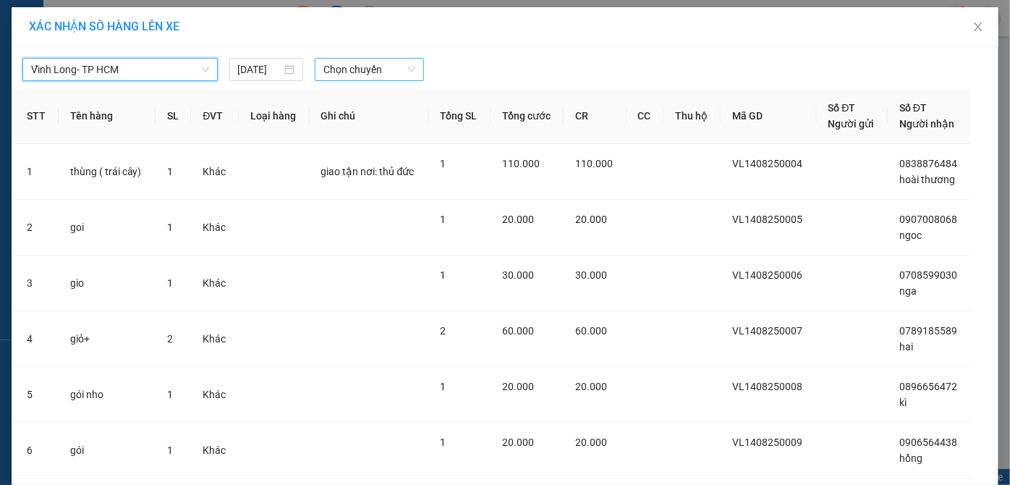
click at [328, 64] on span "Chọn chuyến" at bounding box center [369, 70] width 92 height 22
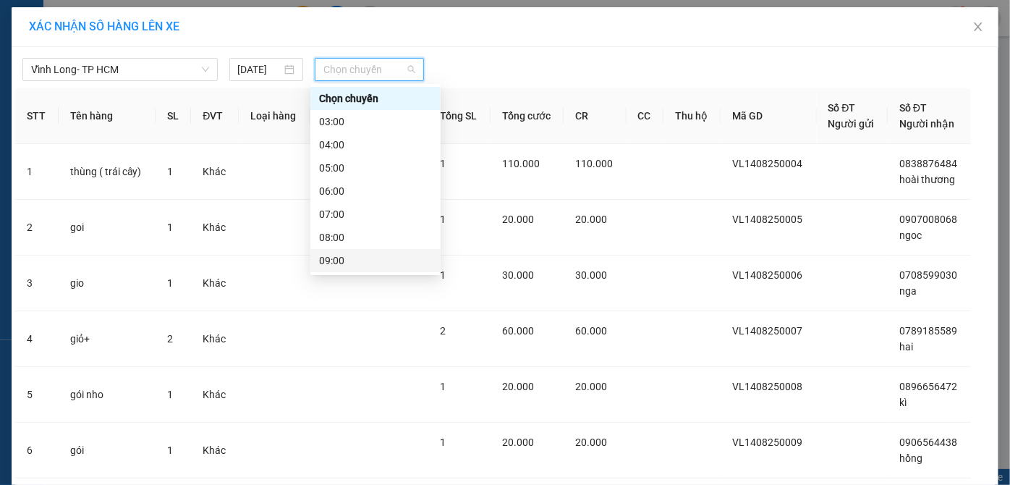
click at [341, 260] on div "09:00" at bounding box center [375, 260] width 113 height 16
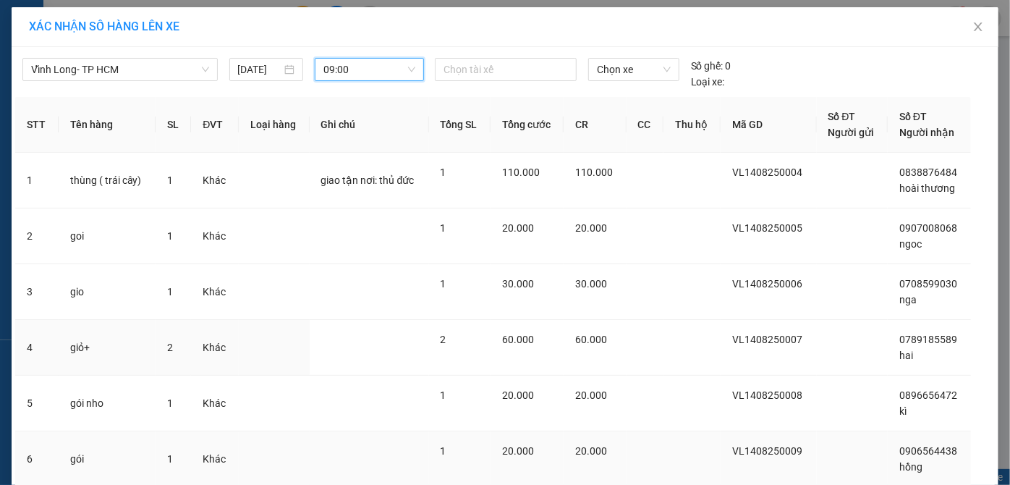
scroll to position [106, 0]
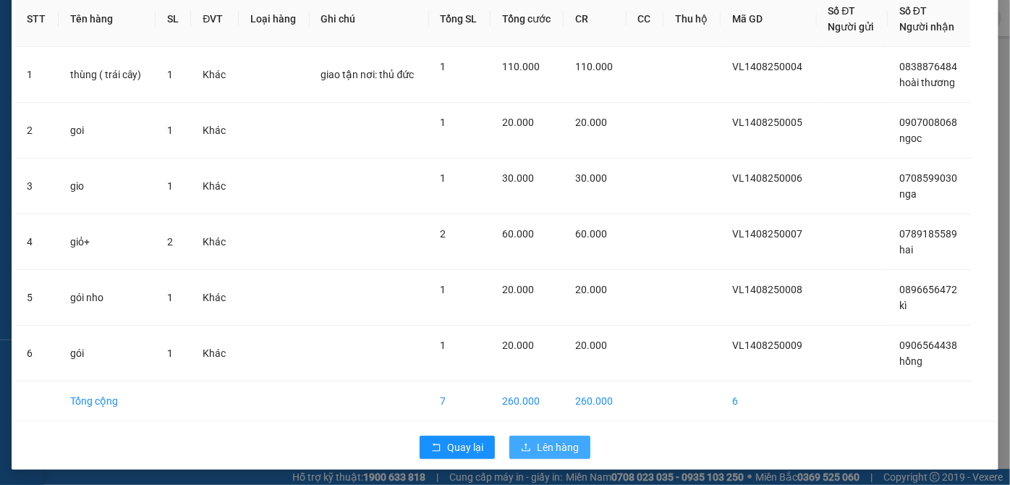
click at [557, 442] on span "Lên hàng" at bounding box center [558, 447] width 42 height 16
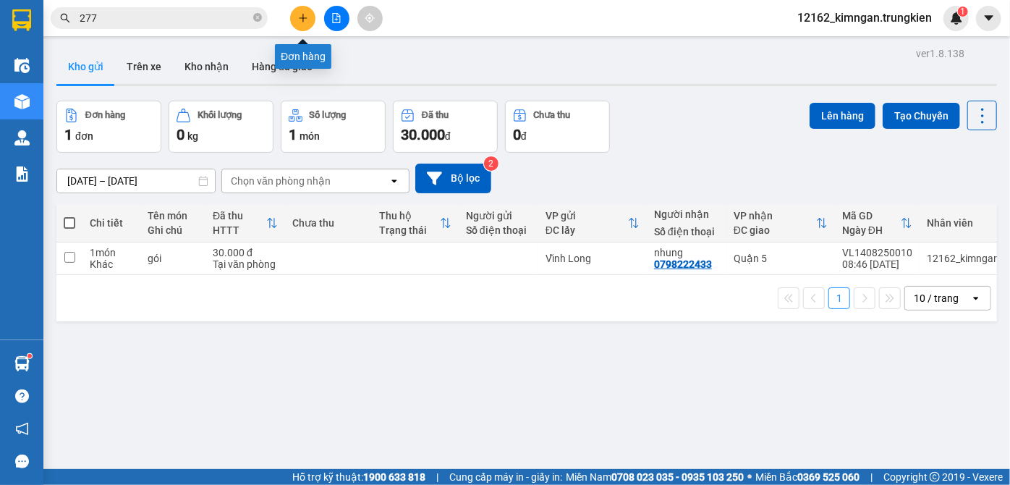
click at [300, 20] on icon "plus" at bounding box center [303, 18] width 10 height 10
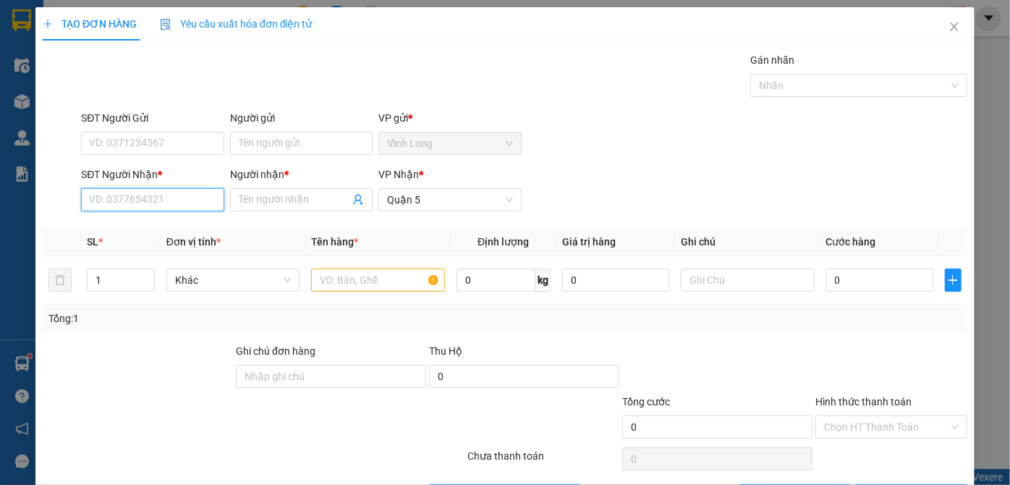
click at [181, 198] on input "SĐT Người Nhận *" at bounding box center [152, 199] width 142 height 23
click at [256, 199] on input "Người nhận *" at bounding box center [294, 200] width 111 height 16
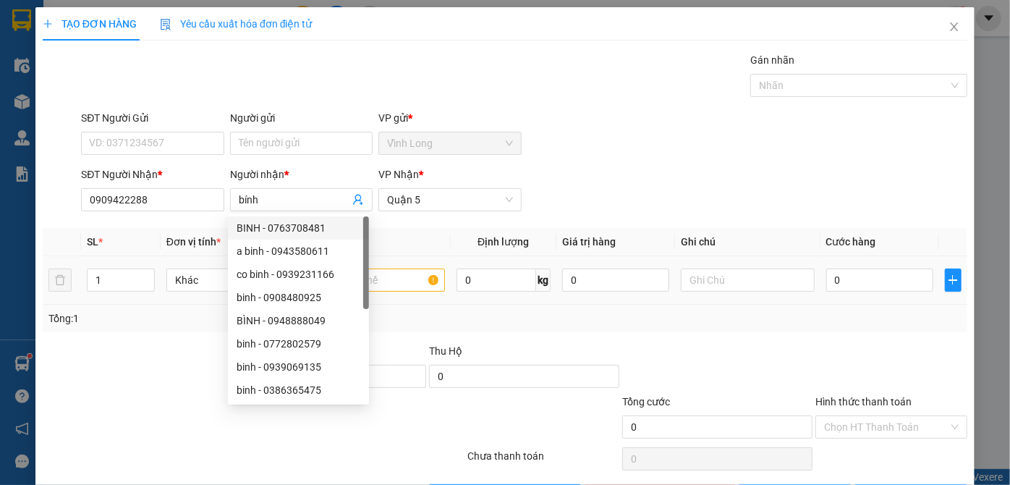
click at [122, 301] on td "1" at bounding box center [120, 280] width 79 height 48
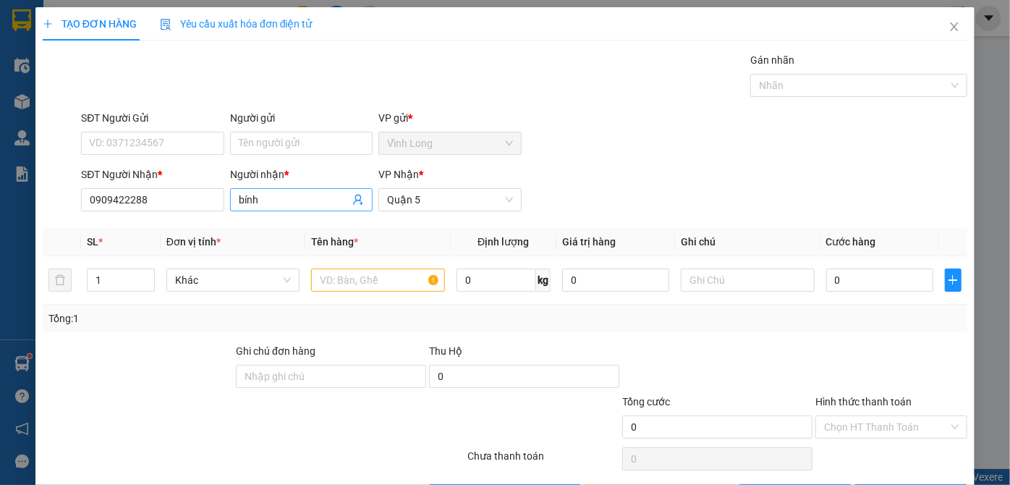
click at [276, 204] on input "bính" at bounding box center [294, 200] width 111 height 16
drag, startPoint x: 261, startPoint y: 197, endPoint x: 148, endPoint y: 197, distance: 113.6
click at [148, 197] on div "SĐT Người Nhận * 0909422288 Người nhận * bính bính VP Nhận * [GEOGRAPHIC_DATA]" at bounding box center [524, 191] width 892 height 51
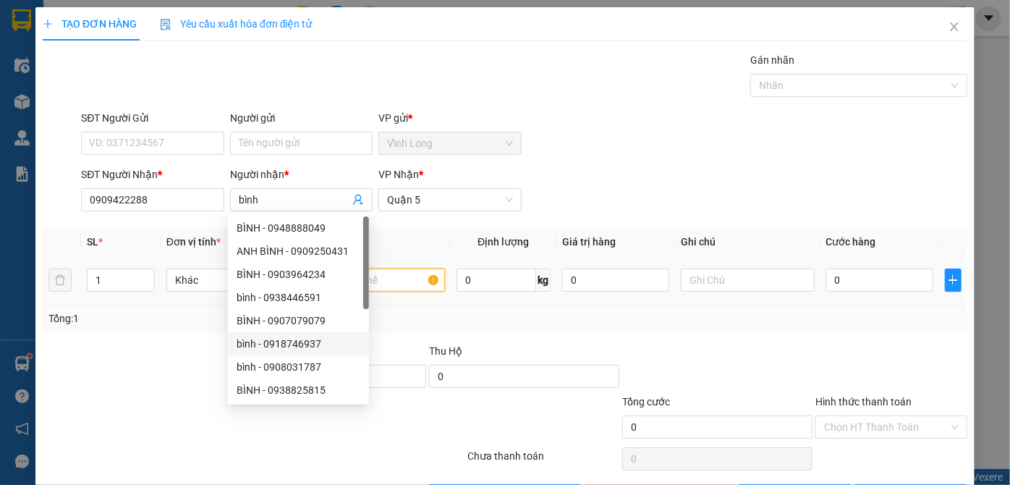
click at [388, 282] on input "text" at bounding box center [378, 279] width 134 height 23
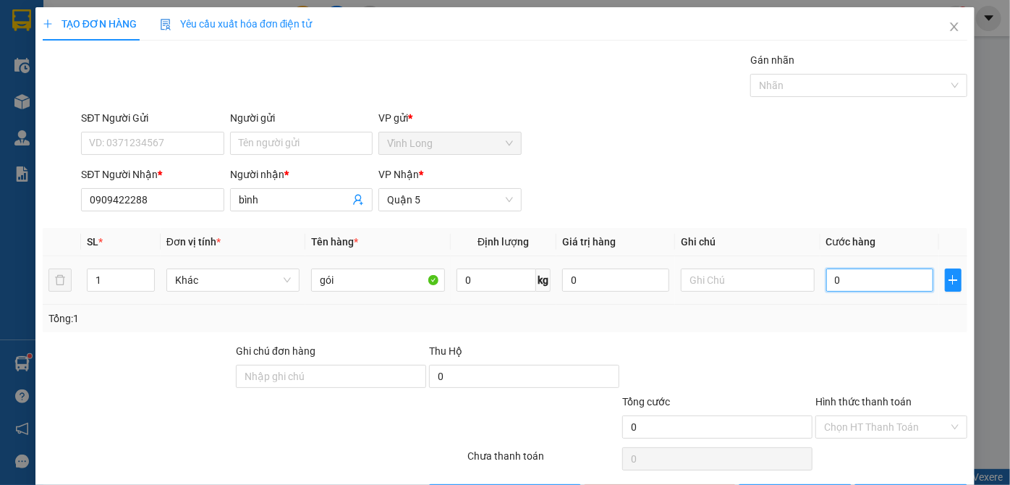
click at [874, 274] on input "0" at bounding box center [879, 279] width 107 height 23
click at [924, 425] on input "Hình thức thanh toán" at bounding box center [886, 427] width 124 height 22
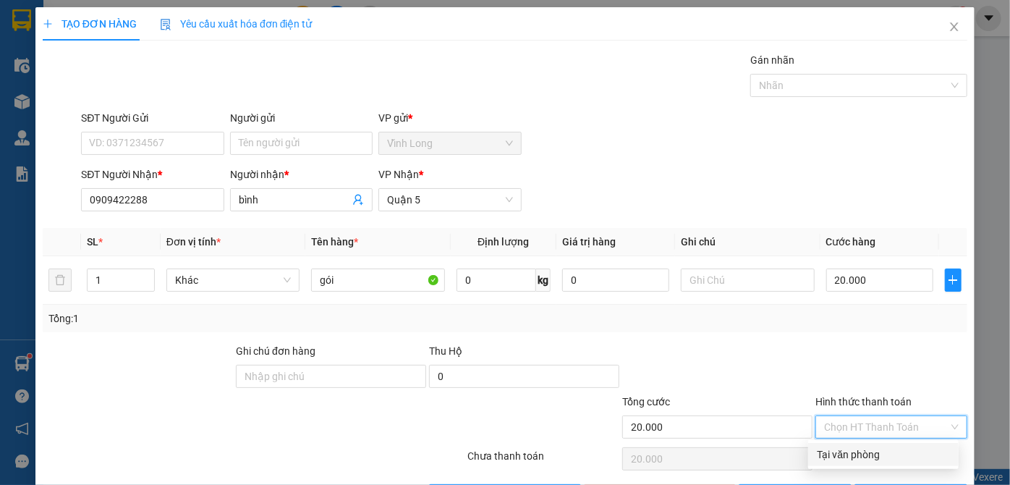
click at [905, 451] on div "Tại văn phòng" at bounding box center [883, 454] width 133 height 16
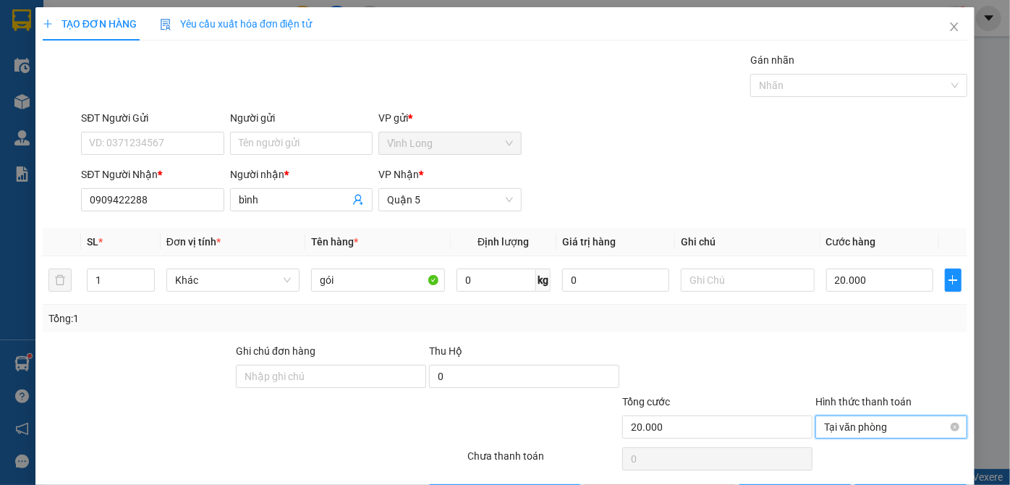
scroll to position [48, 0]
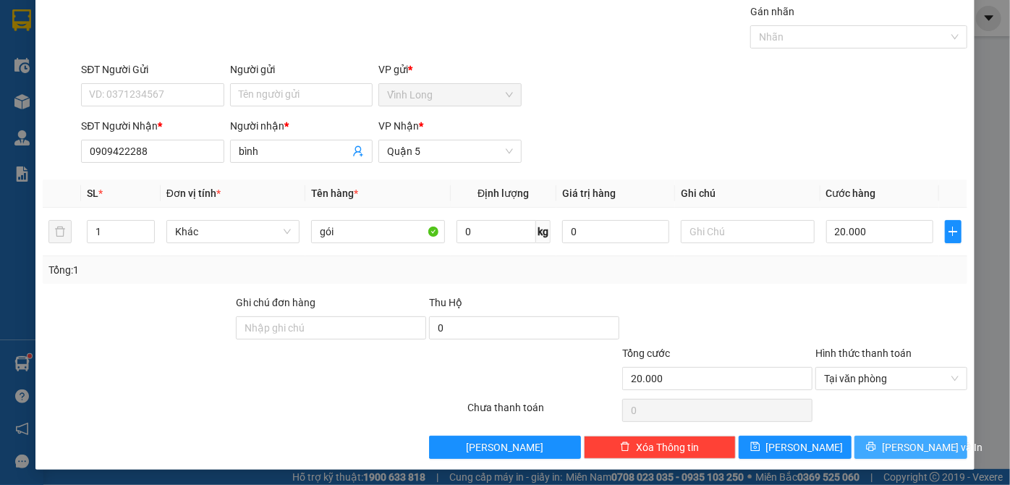
click at [885, 438] on button "[PERSON_NAME] và In" at bounding box center [910, 446] width 113 height 23
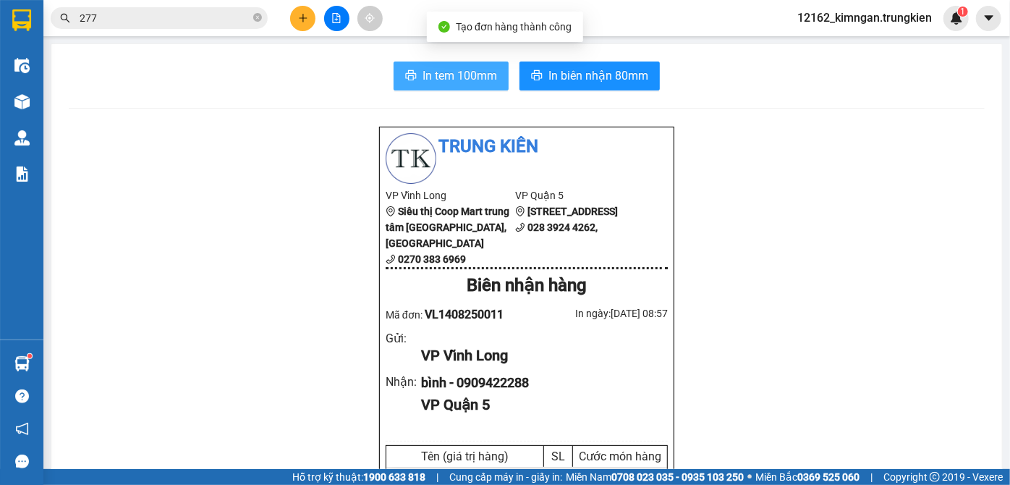
click at [472, 74] on span "In tem 100mm" at bounding box center [459, 76] width 74 height 18
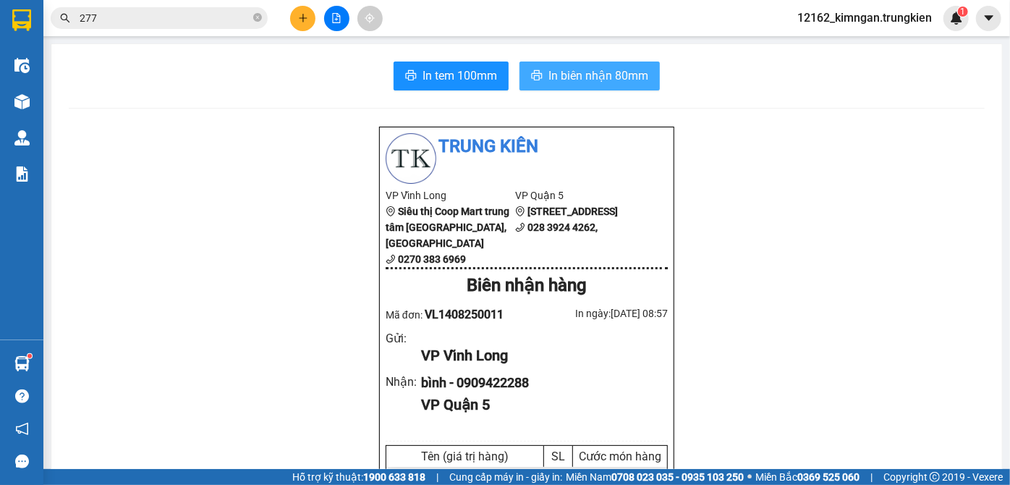
click at [616, 74] on span "In biên nhận 80mm" at bounding box center [598, 76] width 100 height 18
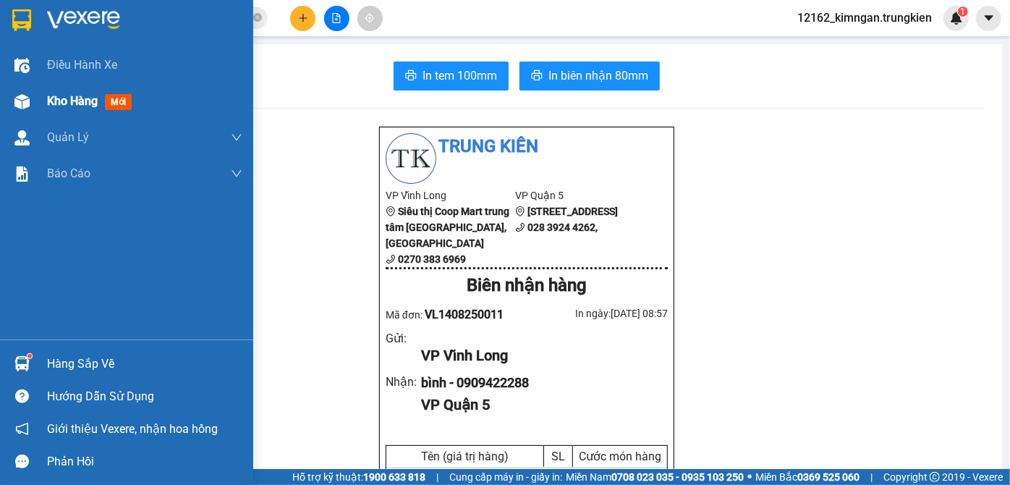
click at [90, 101] on span "Kho hàng" at bounding box center [72, 101] width 51 height 14
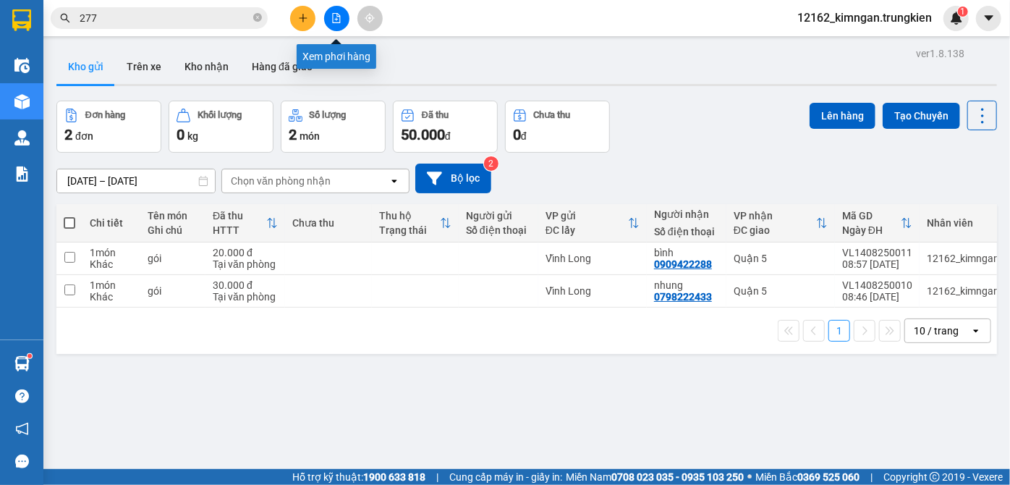
click at [333, 22] on icon "file-add" at bounding box center [336, 18] width 10 height 10
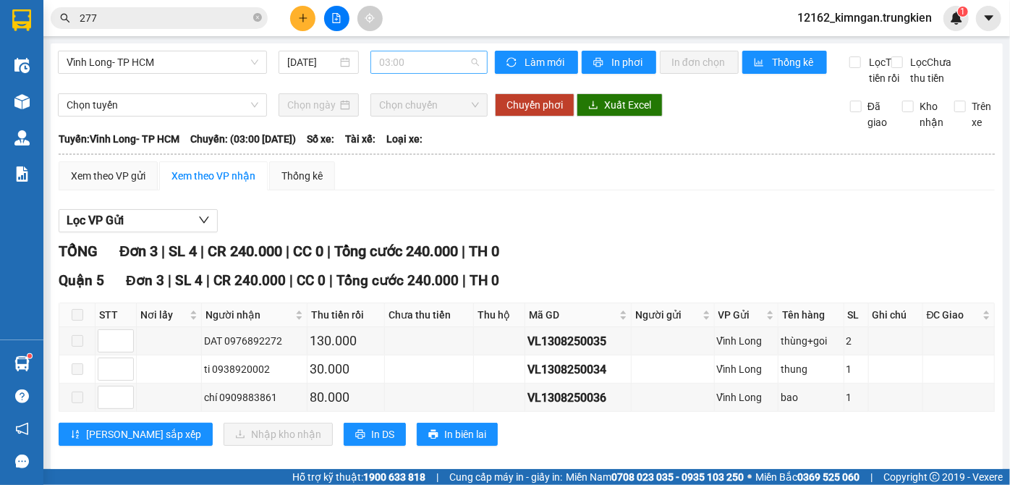
click at [410, 64] on span "03:00" at bounding box center [429, 62] width 100 height 22
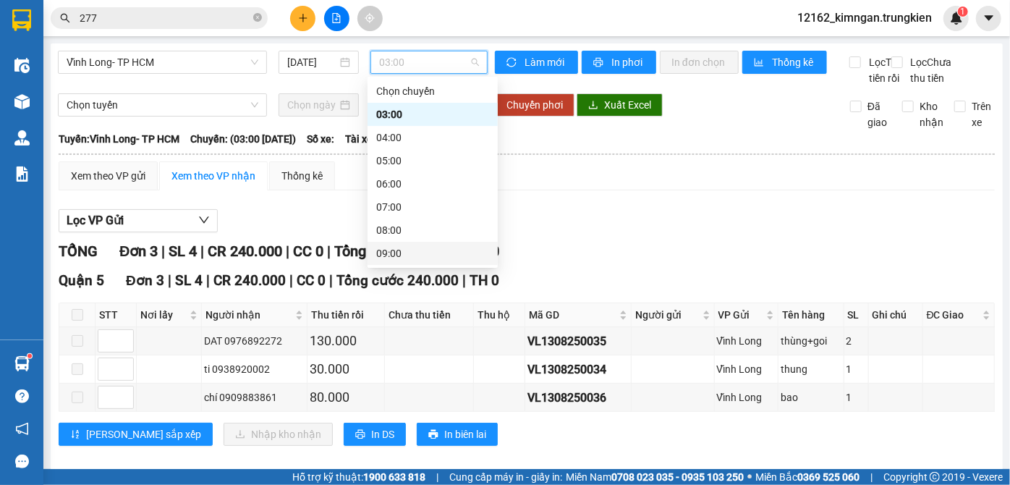
click at [383, 255] on div "09:00" at bounding box center [432, 253] width 113 height 16
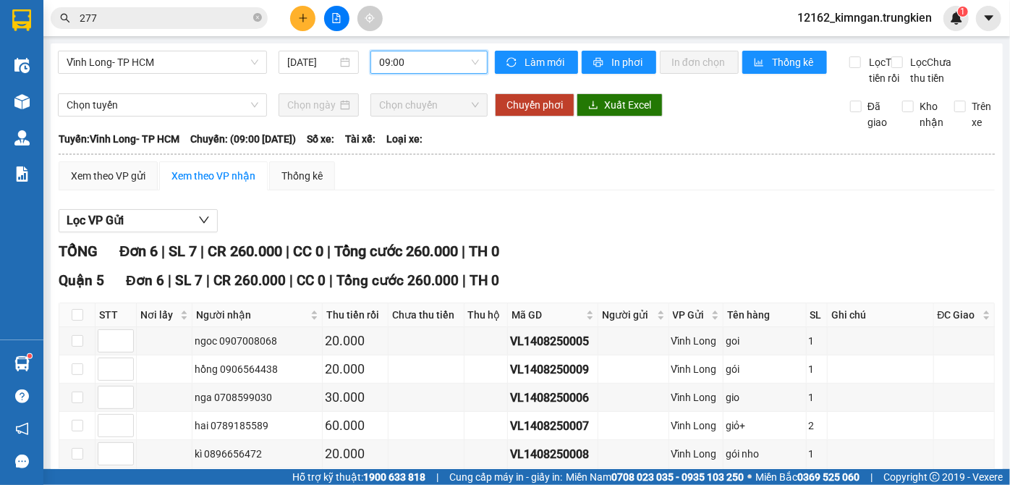
scroll to position [65, 0]
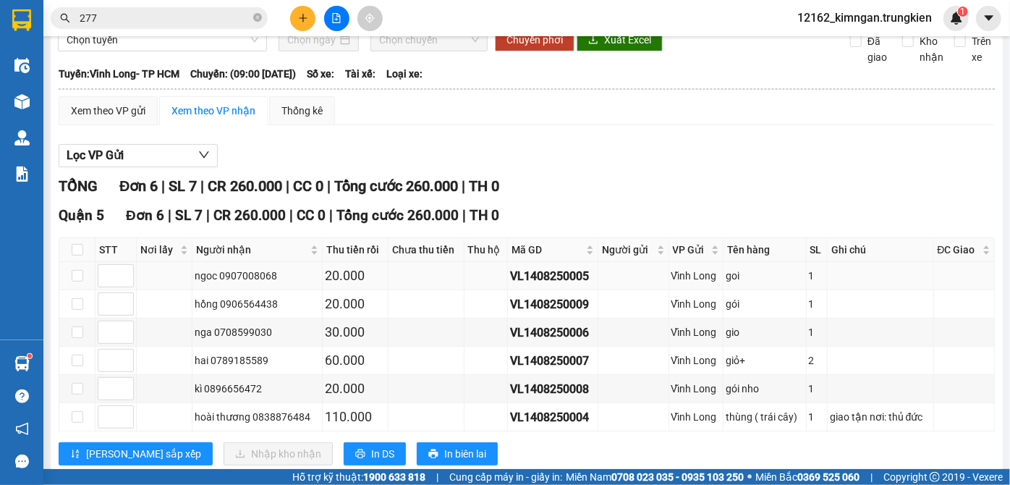
click at [567, 285] on div "VL1408250005" at bounding box center [552, 276] width 85 height 18
click at [566, 285] on div "VL1408250005" at bounding box center [552, 276] width 85 height 18
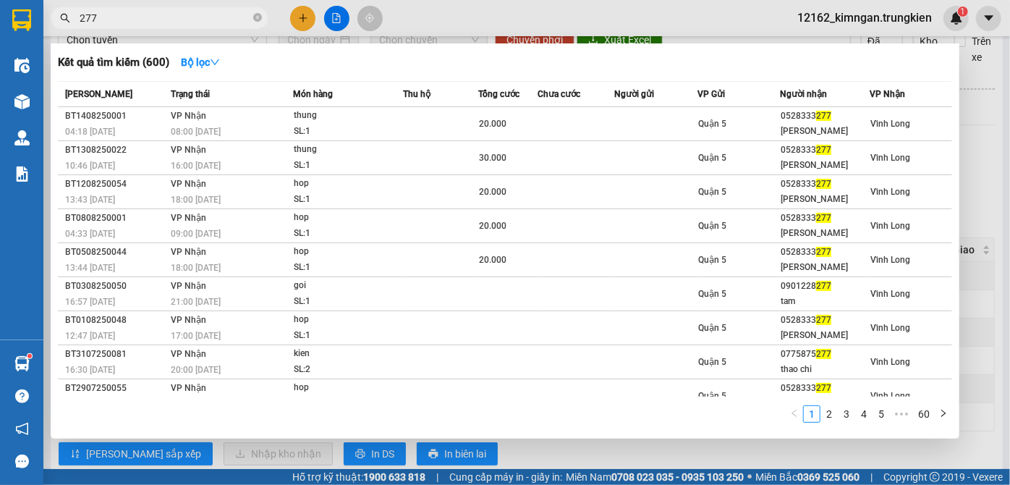
drag, startPoint x: 114, startPoint y: 19, endPoint x: 92, endPoint y: 21, distance: 22.5
click at [54, 10] on span "277" at bounding box center [159, 18] width 217 height 22
click at [641, 448] on div at bounding box center [505, 242] width 1010 height 485
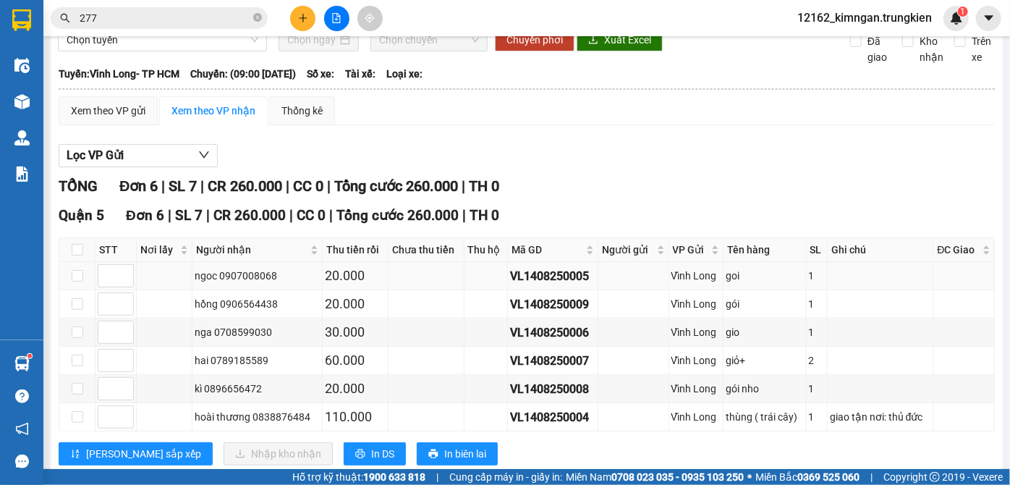
click at [560, 285] on div "VL1408250005" at bounding box center [552, 276] width 85 height 18
drag, startPoint x: 583, startPoint y: 305, endPoint x: 499, endPoint y: 299, distance: 84.1
click at [508, 290] on td "VL1408250005" at bounding box center [553, 276] width 90 height 28
click at [499, 290] on td at bounding box center [485, 276] width 43 height 28
drag, startPoint x: 501, startPoint y: 305, endPoint x: 583, endPoint y: 311, distance: 82.0
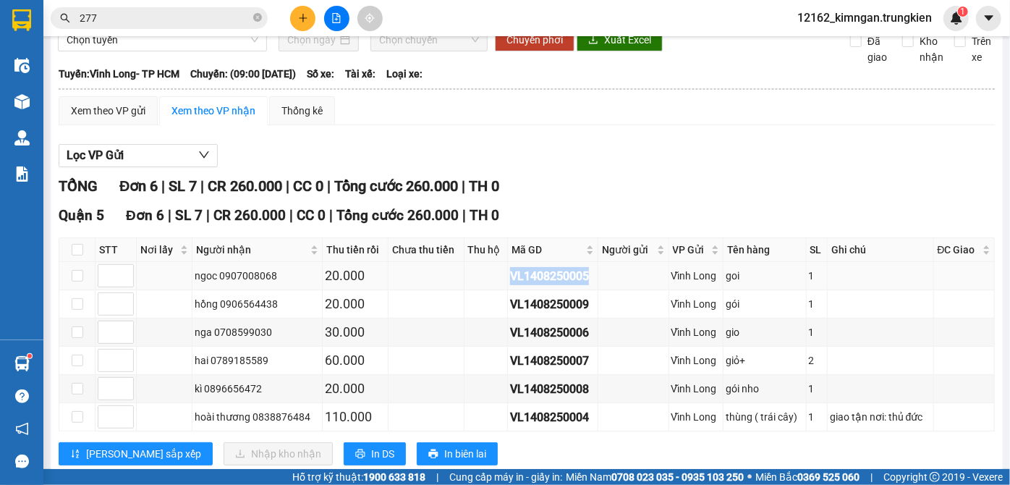
click at [583, 290] on td "VL1408250005" at bounding box center [553, 276] width 90 height 28
copy div "VL1408250005"
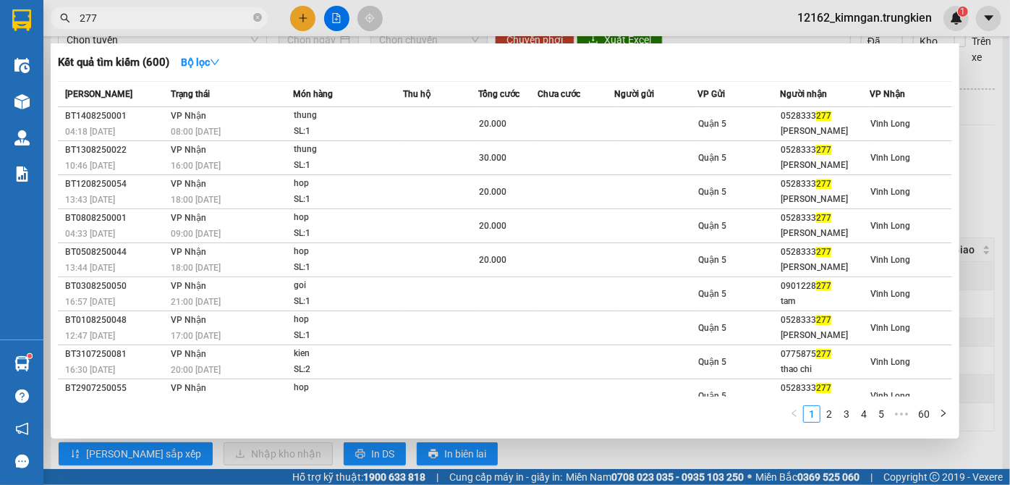
paste input "VL1408250005"
